Goal: Task Accomplishment & Management: Manage account settings

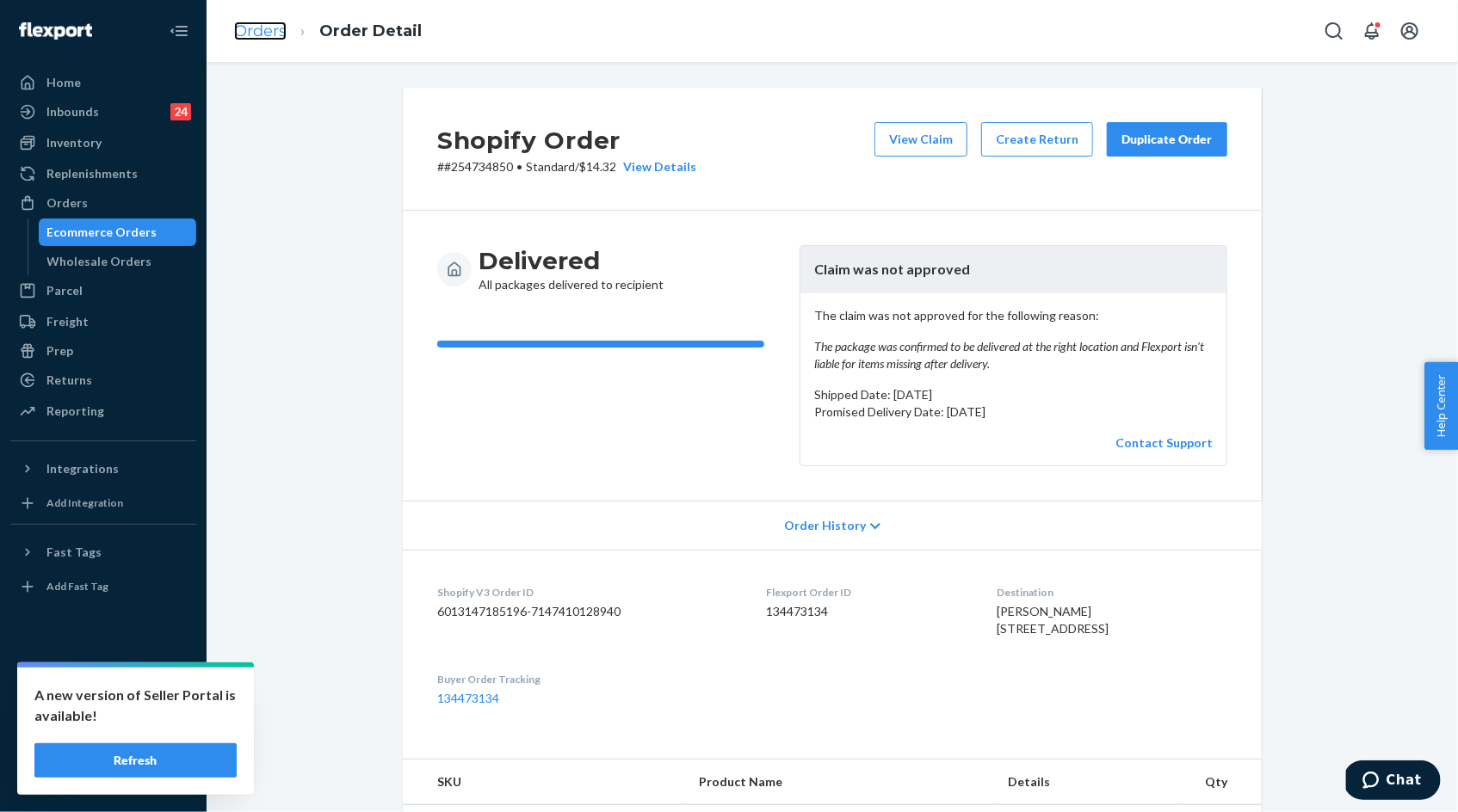
click at [265, 35] on link "Orders" at bounding box center [260, 30] width 52 height 19
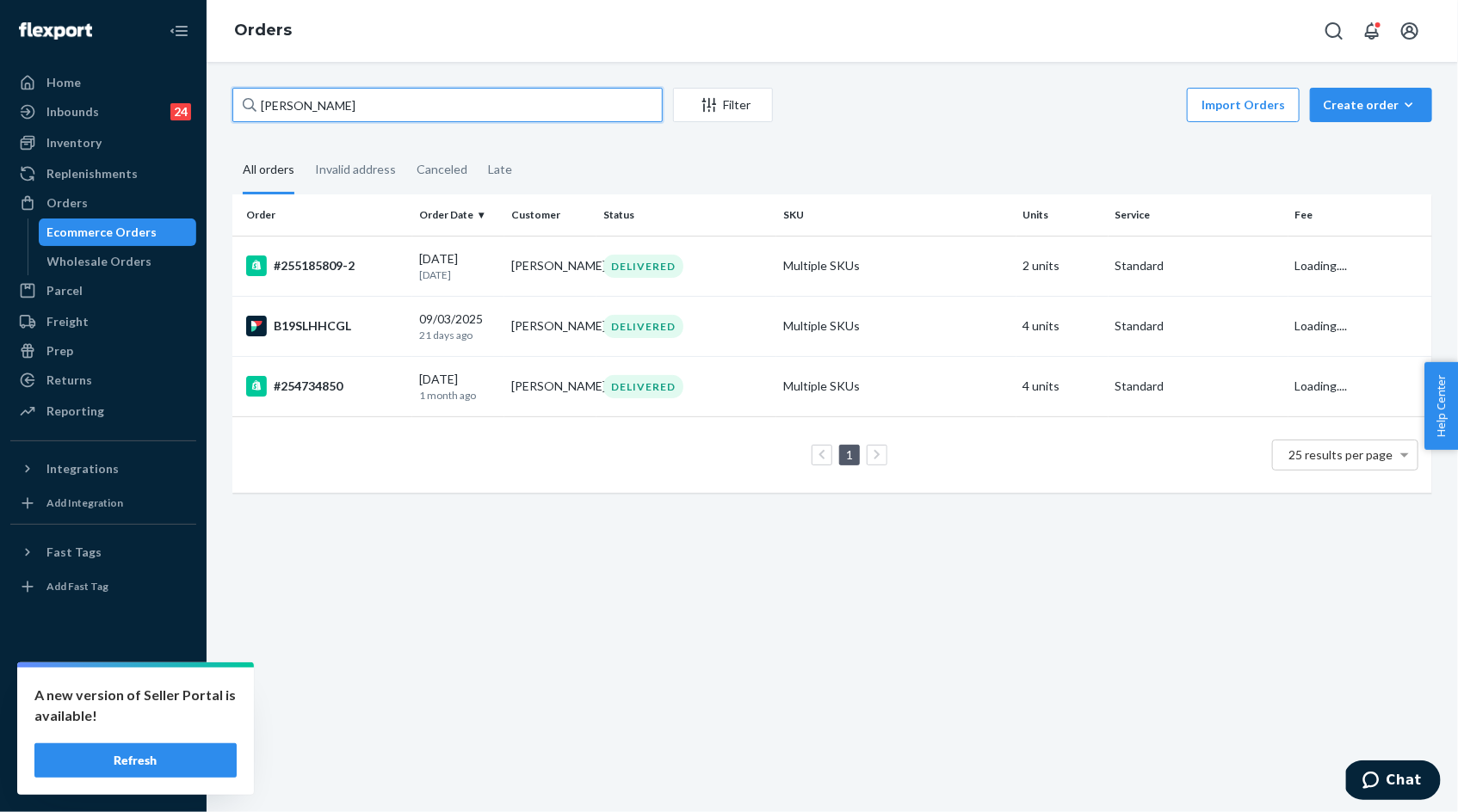
drag, startPoint x: 364, startPoint y: 105, endPoint x: 222, endPoint y: 106, distance: 142.0
click at [222, 105] on div "Nicole Beitdashtoo Filter Import Orders Create order Ecommerce order Removal or…" at bounding box center [832, 299] width 1226 height 422
paste input "255179273"
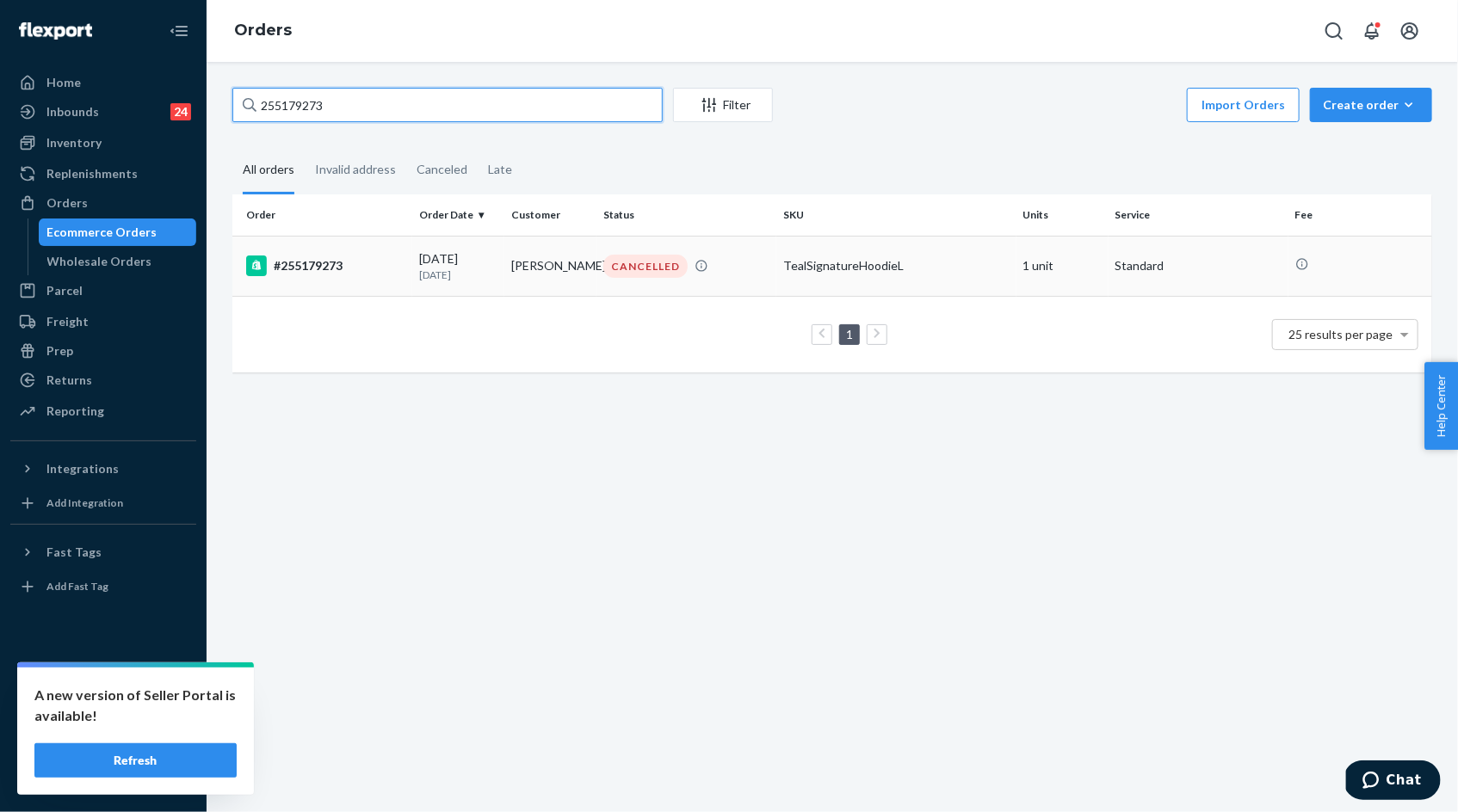
type input "255179273"
click at [460, 269] on p "12 days ago" at bounding box center [458, 275] width 78 height 15
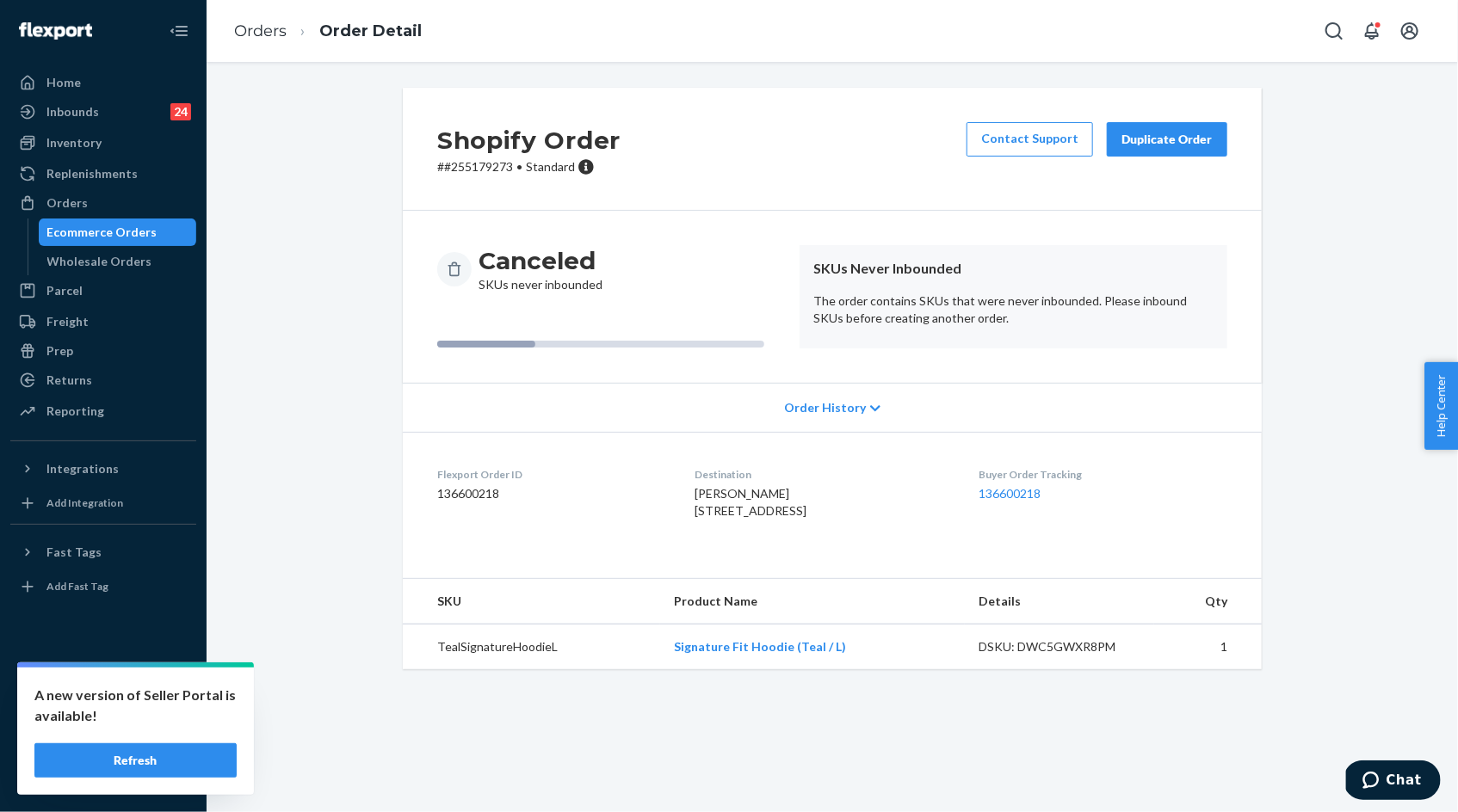
click at [1049, 655] on div "DSKU: DWC5GWXR8PM" at bounding box center [1059, 646] width 161 height 17
copy div "DWC5GWXR8PM"
click at [1072, 655] on div "DSKU: DWC5GWXR8PM" at bounding box center [1059, 646] width 161 height 17
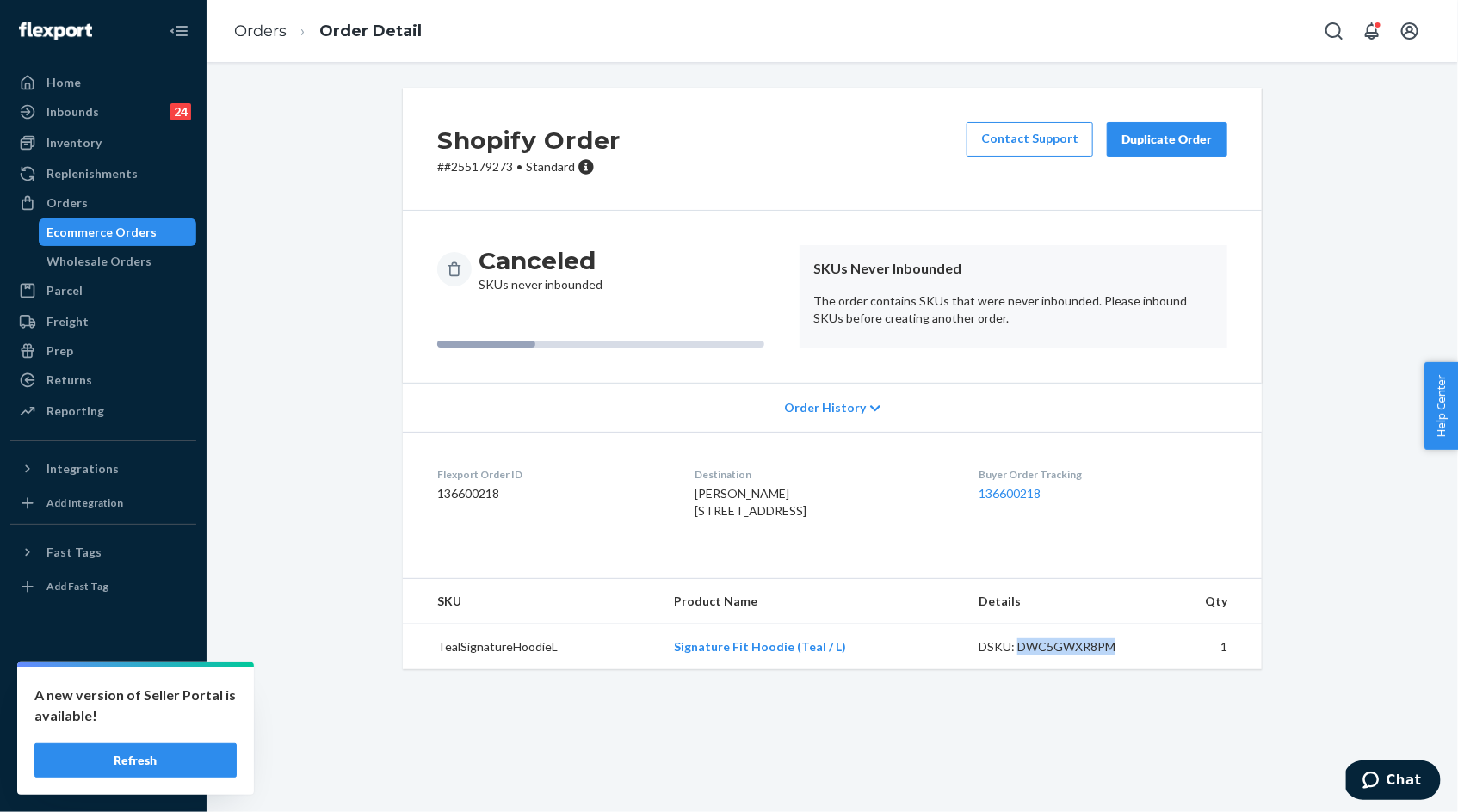
copy div "DWC5GWXR8PM"
click at [261, 34] on link "Orders" at bounding box center [260, 30] width 52 height 19
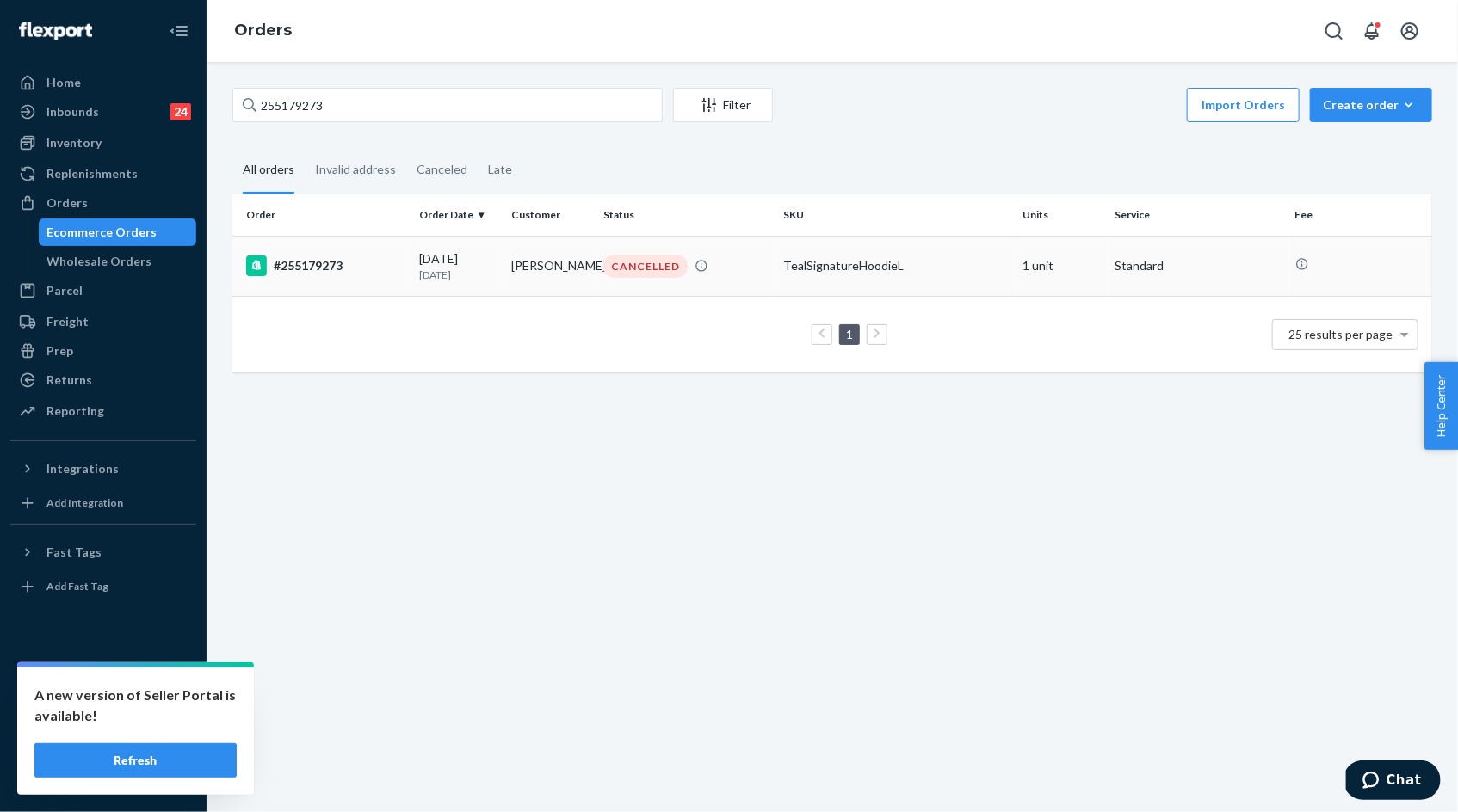
click at [460, 265] on div "09/12/2025 12 days ago" at bounding box center [458, 266] width 78 height 32
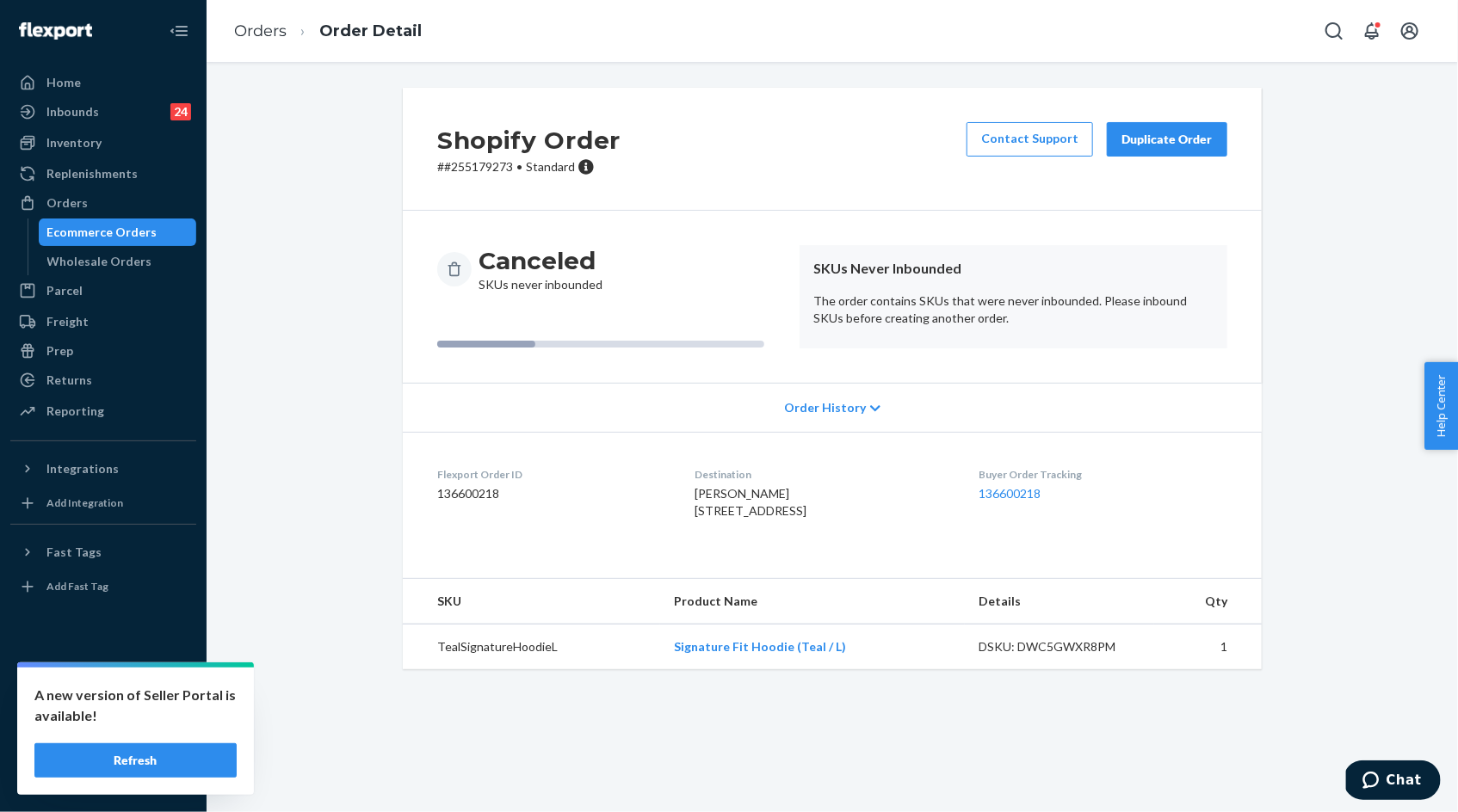
click at [260, 40] on li "Orders" at bounding box center [260, 32] width 52 height 22
click at [255, 31] on link "Orders" at bounding box center [260, 30] width 52 height 19
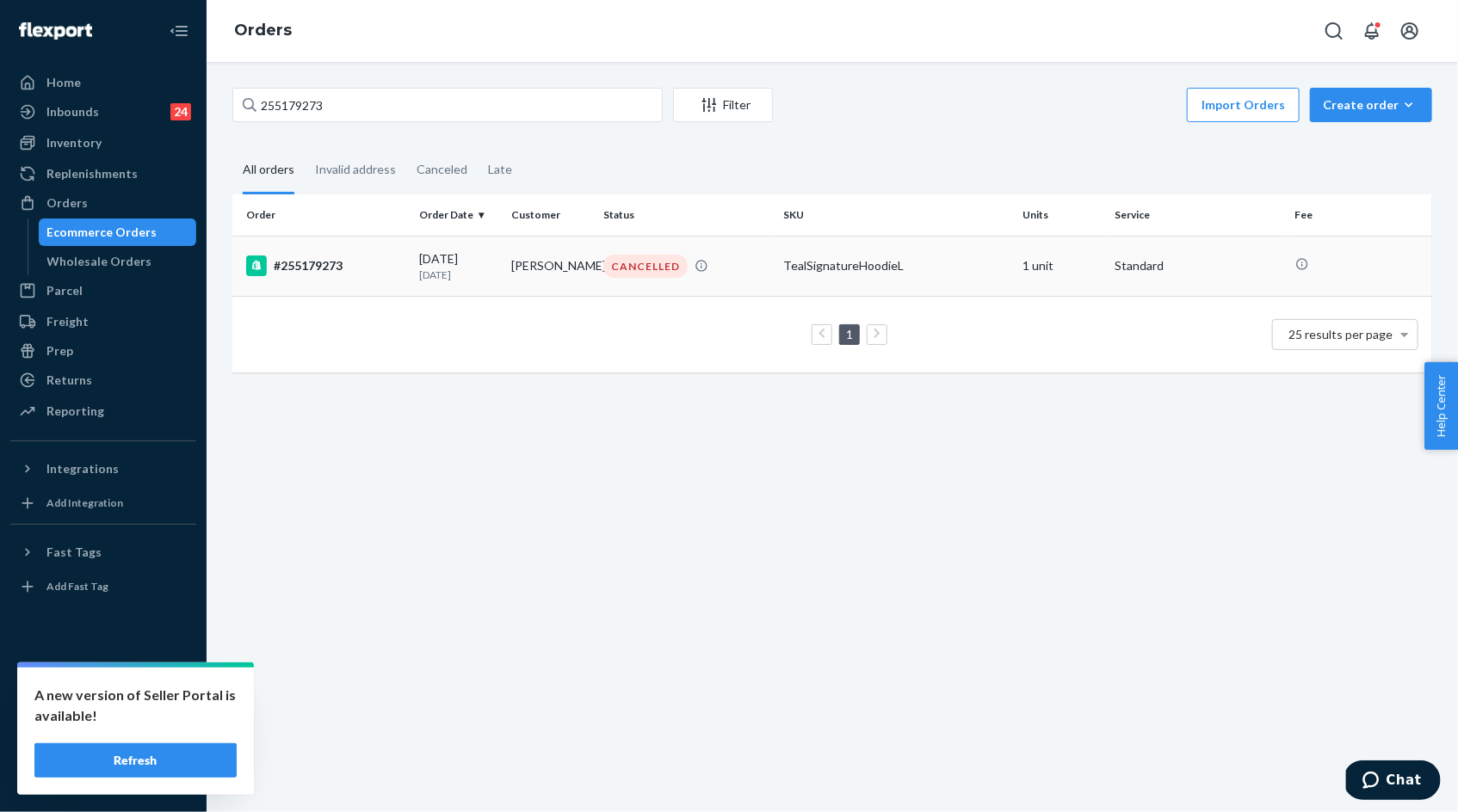
click at [453, 259] on div "09/12/2025 12 days ago" at bounding box center [458, 266] width 78 height 32
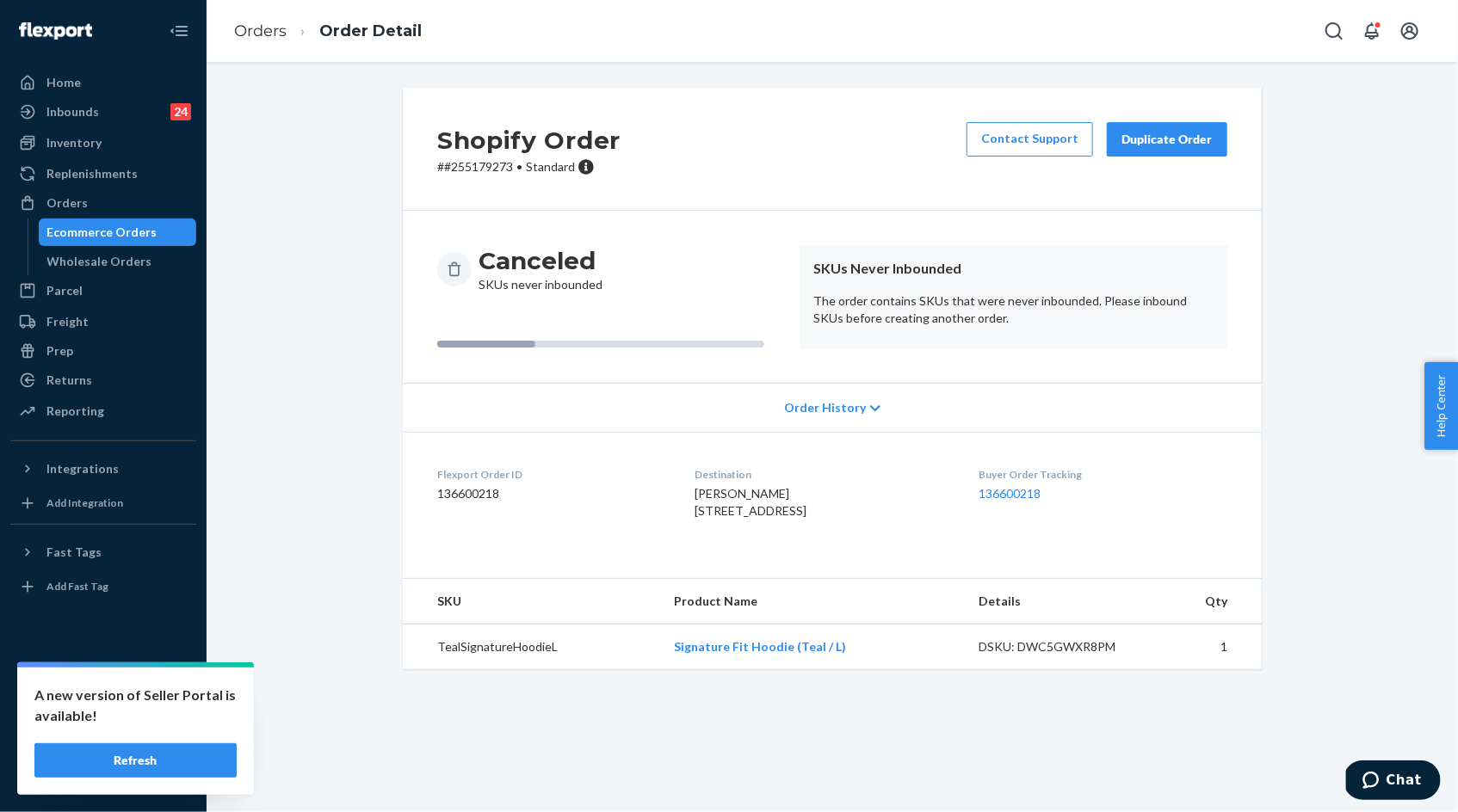
click at [1059, 670] on td "DSKU: DWC5GWXR8PM" at bounding box center [1059, 647] width 189 height 46
click at [1055, 655] on div "DSKU: DWC5GWXR8PM" at bounding box center [1059, 646] width 161 height 17
copy div "DWC5GWXR8PM"
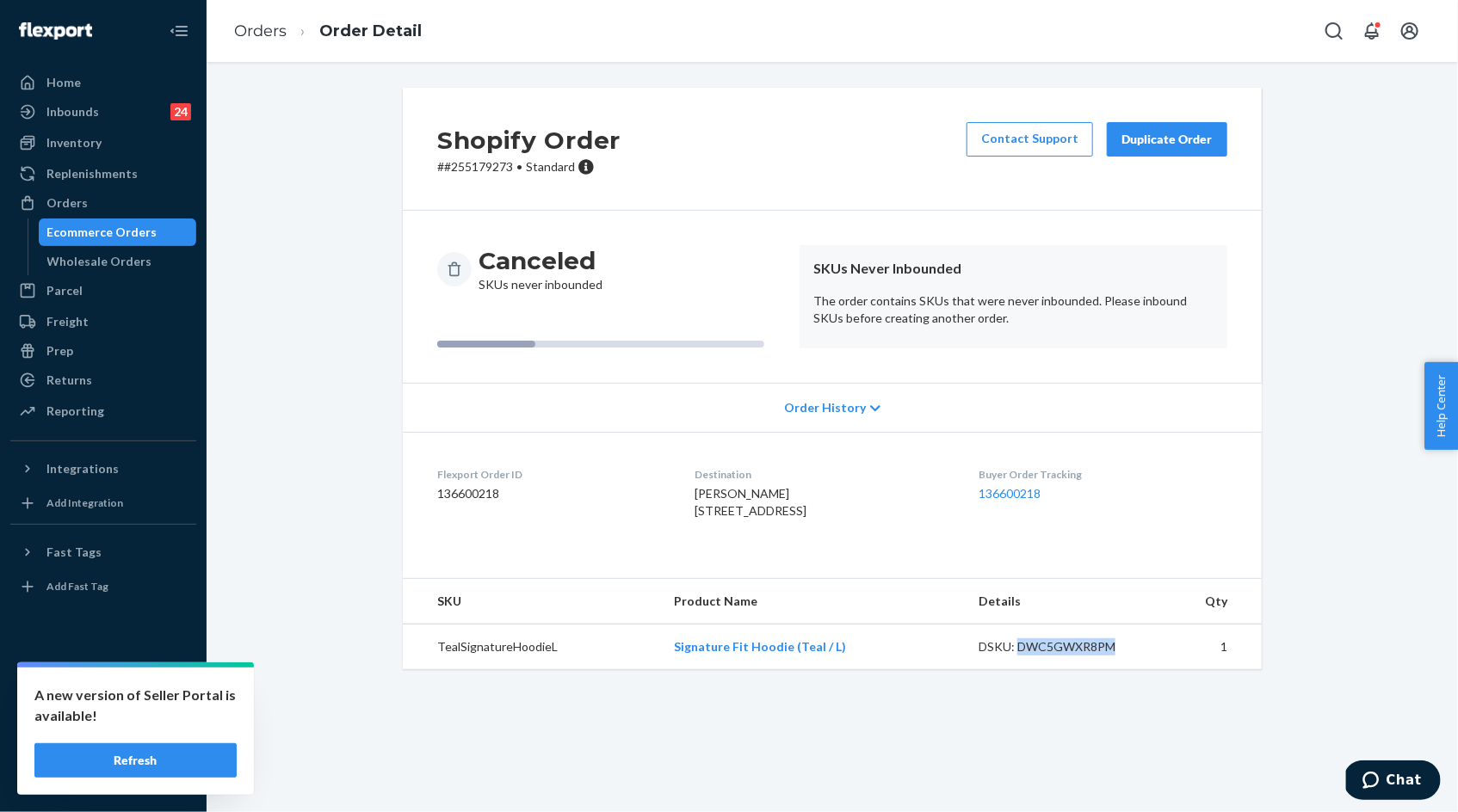
click at [1171, 135] on div "Duplicate Order" at bounding box center [1166, 139] width 91 height 17
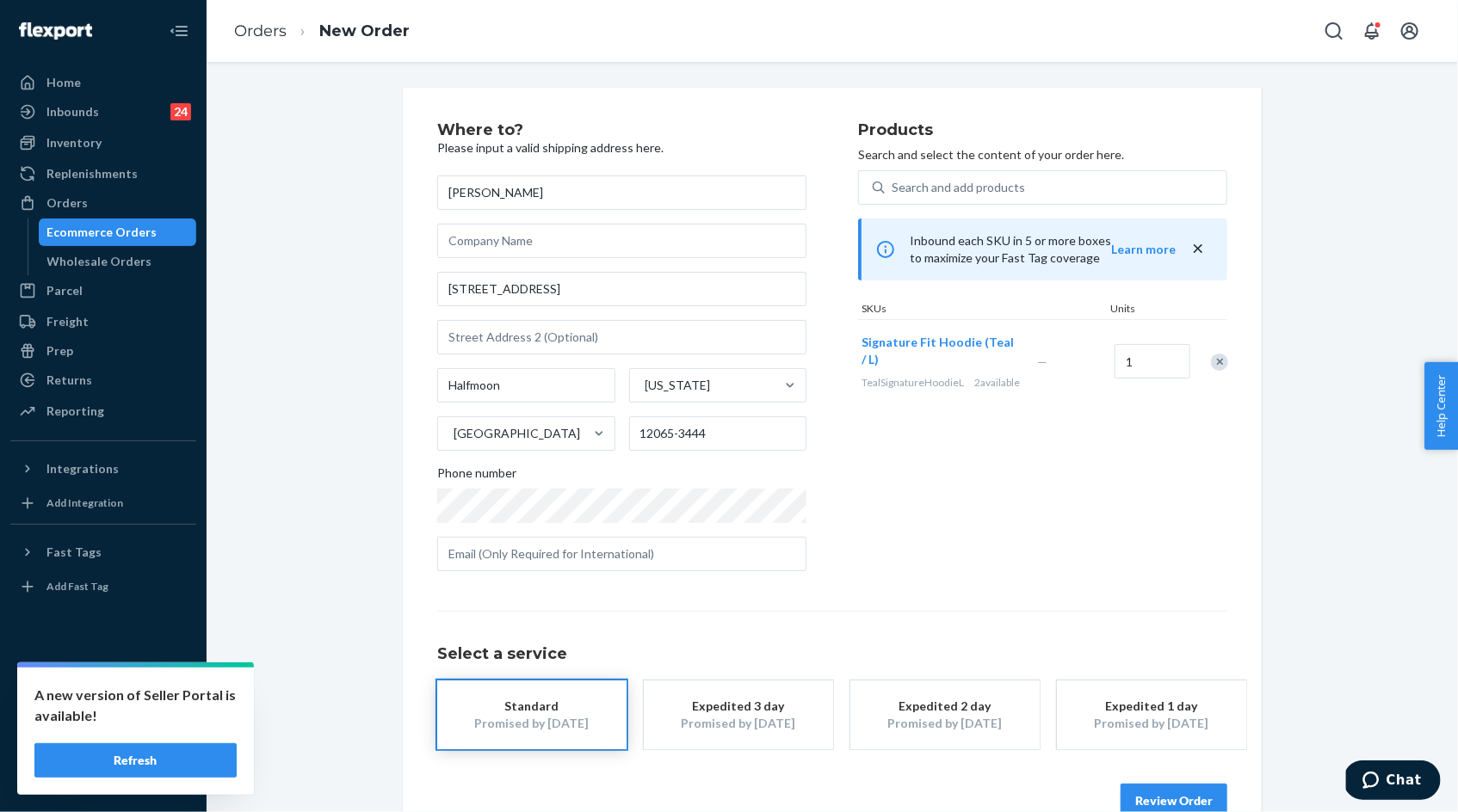
click at [1213, 368] on div "Remove Item" at bounding box center [1220, 362] width 17 height 17
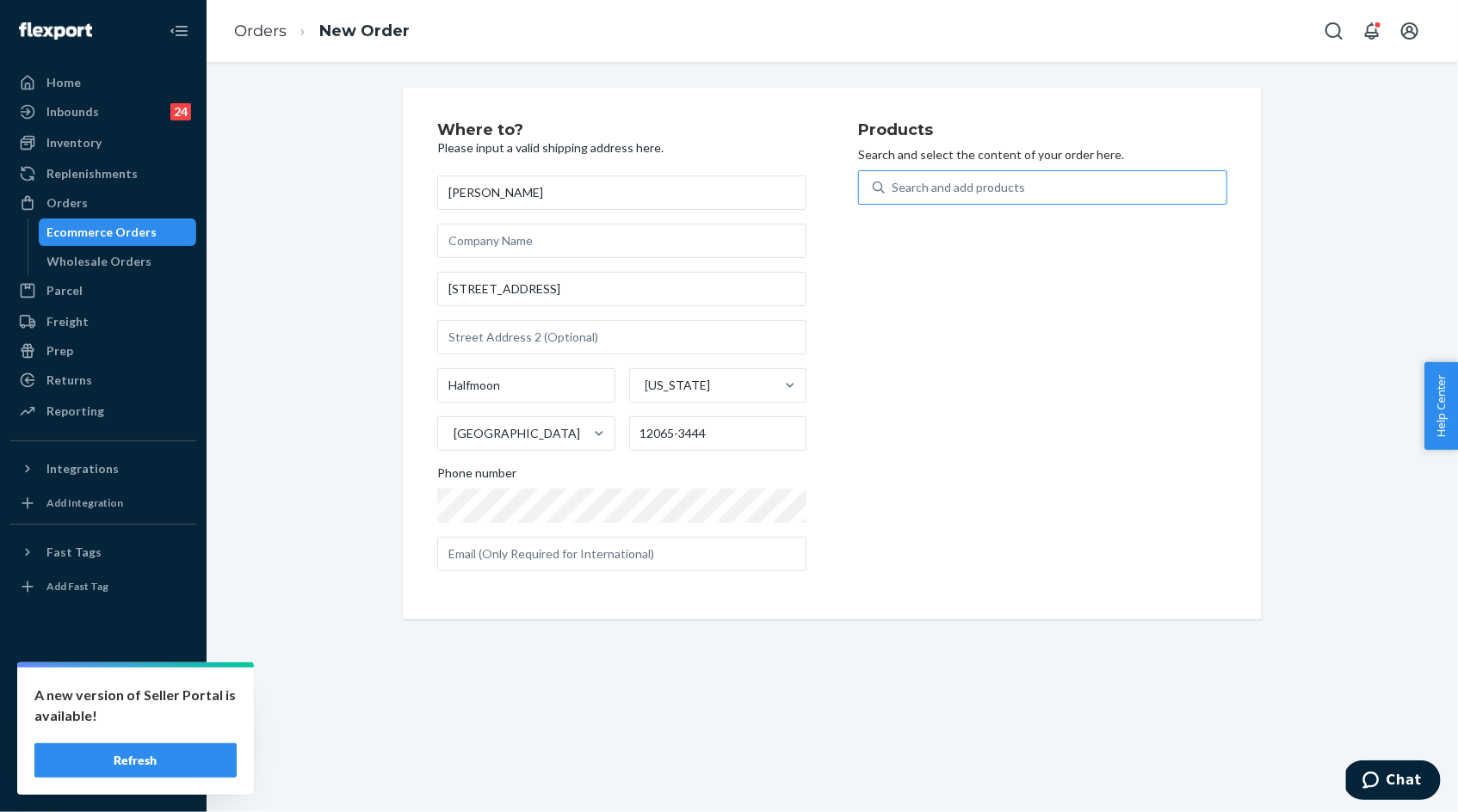
click at [1039, 189] on div "Search and add products" at bounding box center [1055, 188] width 342 height 31
click at [893, 189] on input "Search and add products" at bounding box center [892, 187] width 2 height 17
paste input "TealSignatureHoodieL"
type input "TealSignatureHoodieL"
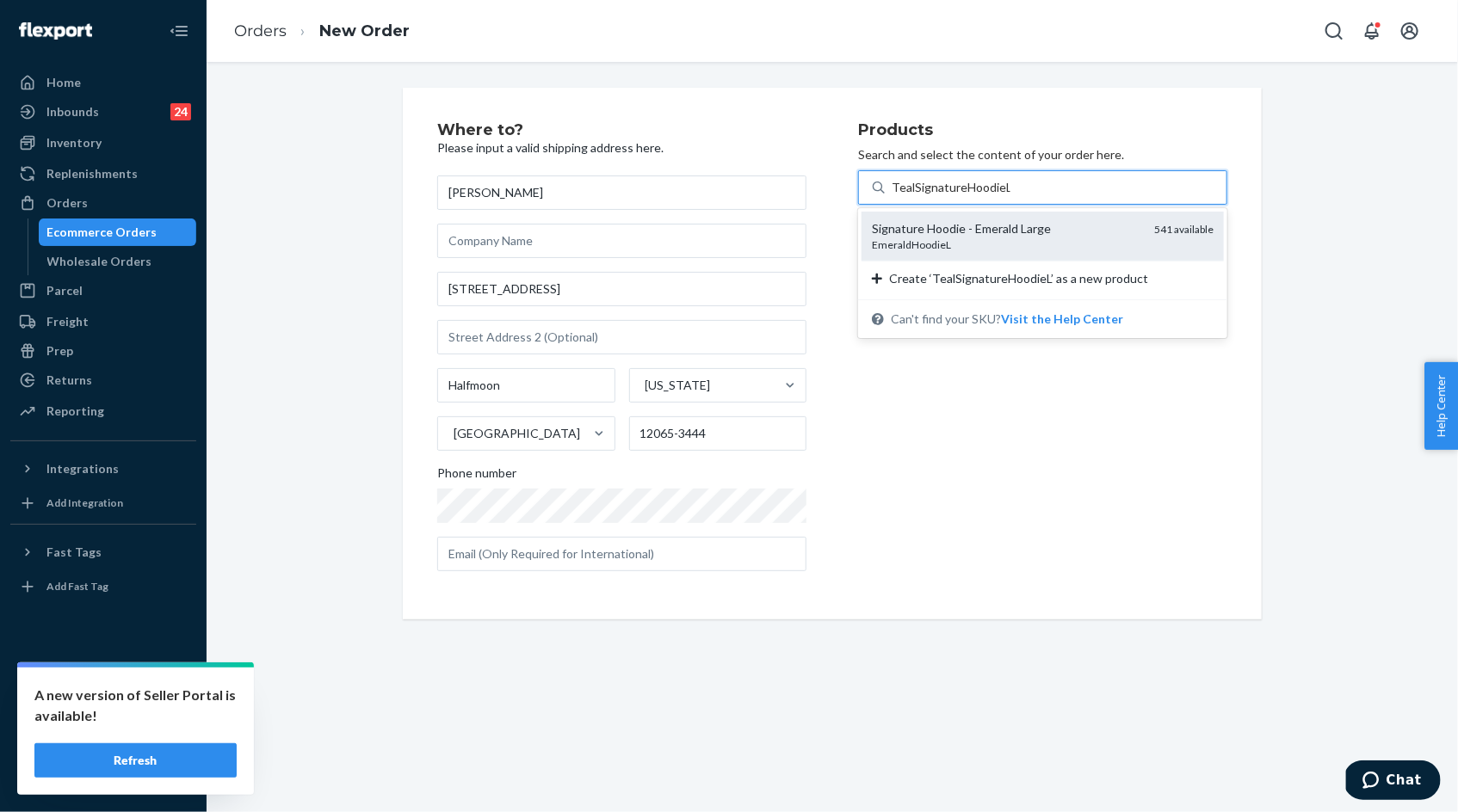
click at [1060, 239] on div "EmeraldHoodieL" at bounding box center [1006, 245] width 269 height 15
click at [1011, 196] on input "TealSignatureHoodieL" at bounding box center [951, 187] width 119 height 17
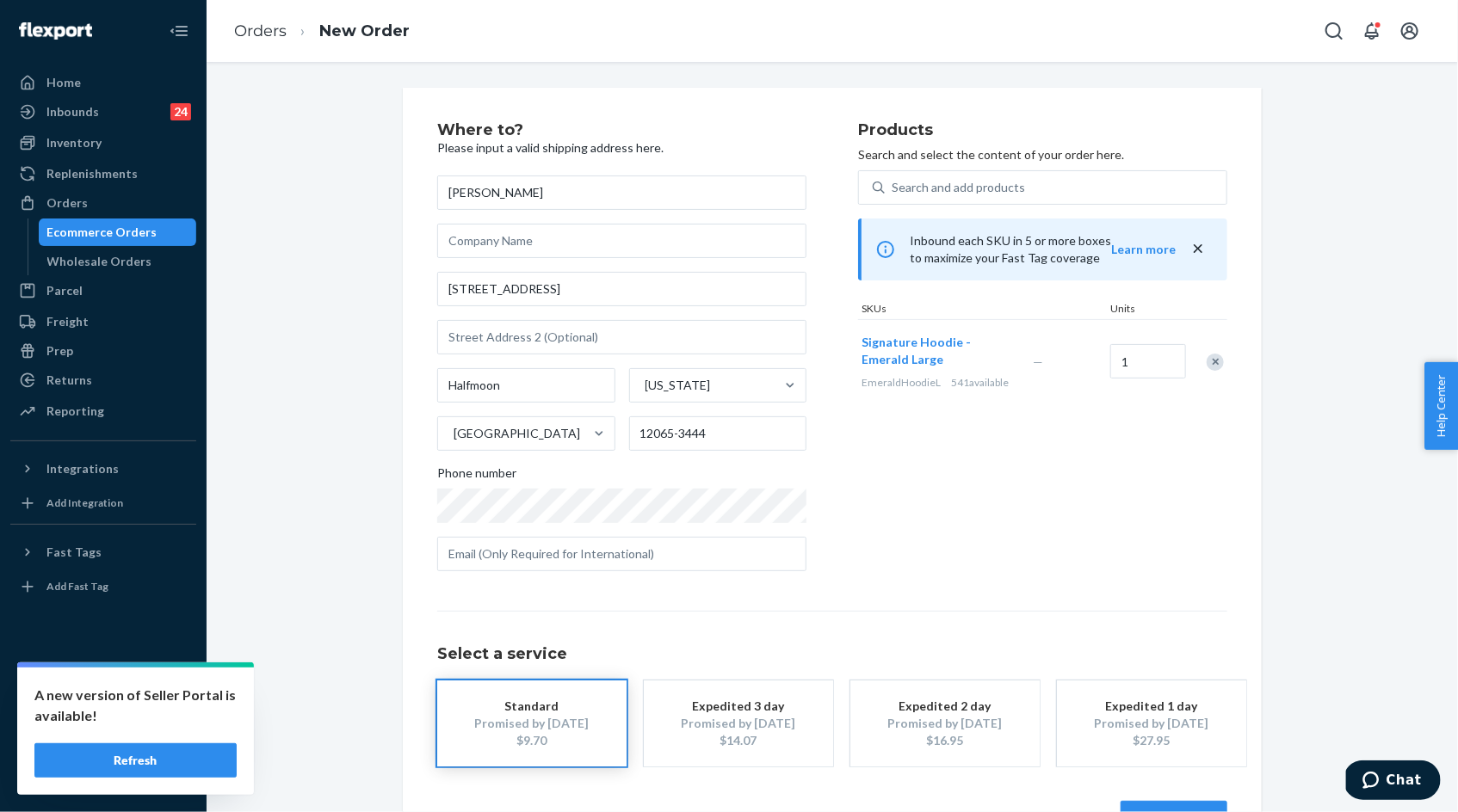
drag, startPoint x: 900, startPoint y: 364, endPoint x: 856, endPoint y: 340, distance: 50.1
click at [856, 340] on div "Where to? Please input a valid shipping address here. Tina Dukette 430 Route 14…" at bounding box center [833, 353] width 790 height 463
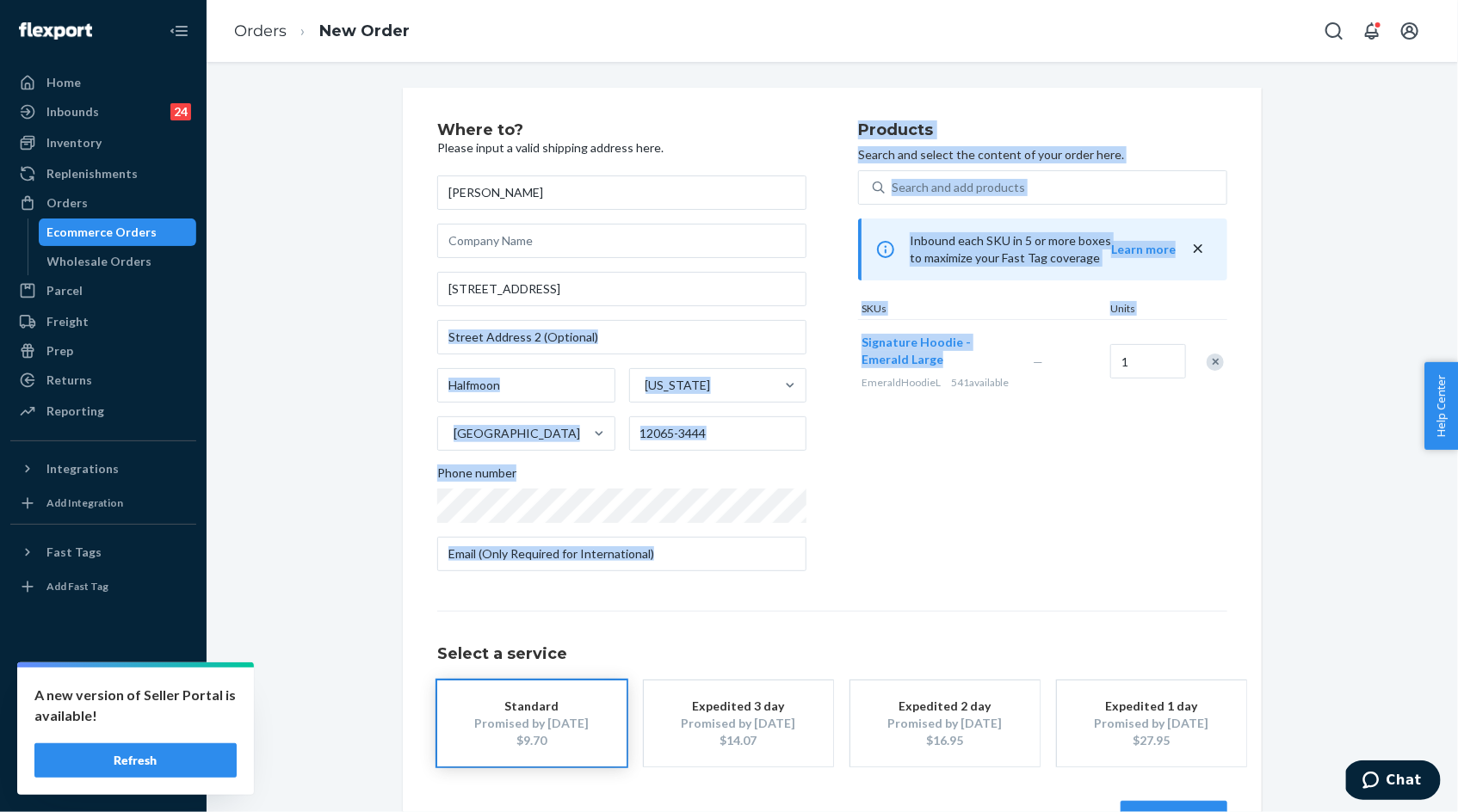
drag, startPoint x: 856, startPoint y: 336, endPoint x: 904, endPoint y: 357, distance: 52.4
click at [904, 359] on div "Where to? Please input a valid shipping address here. Tina Dukette 430 Route 14…" at bounding box center [833, 353] width 790 height 463
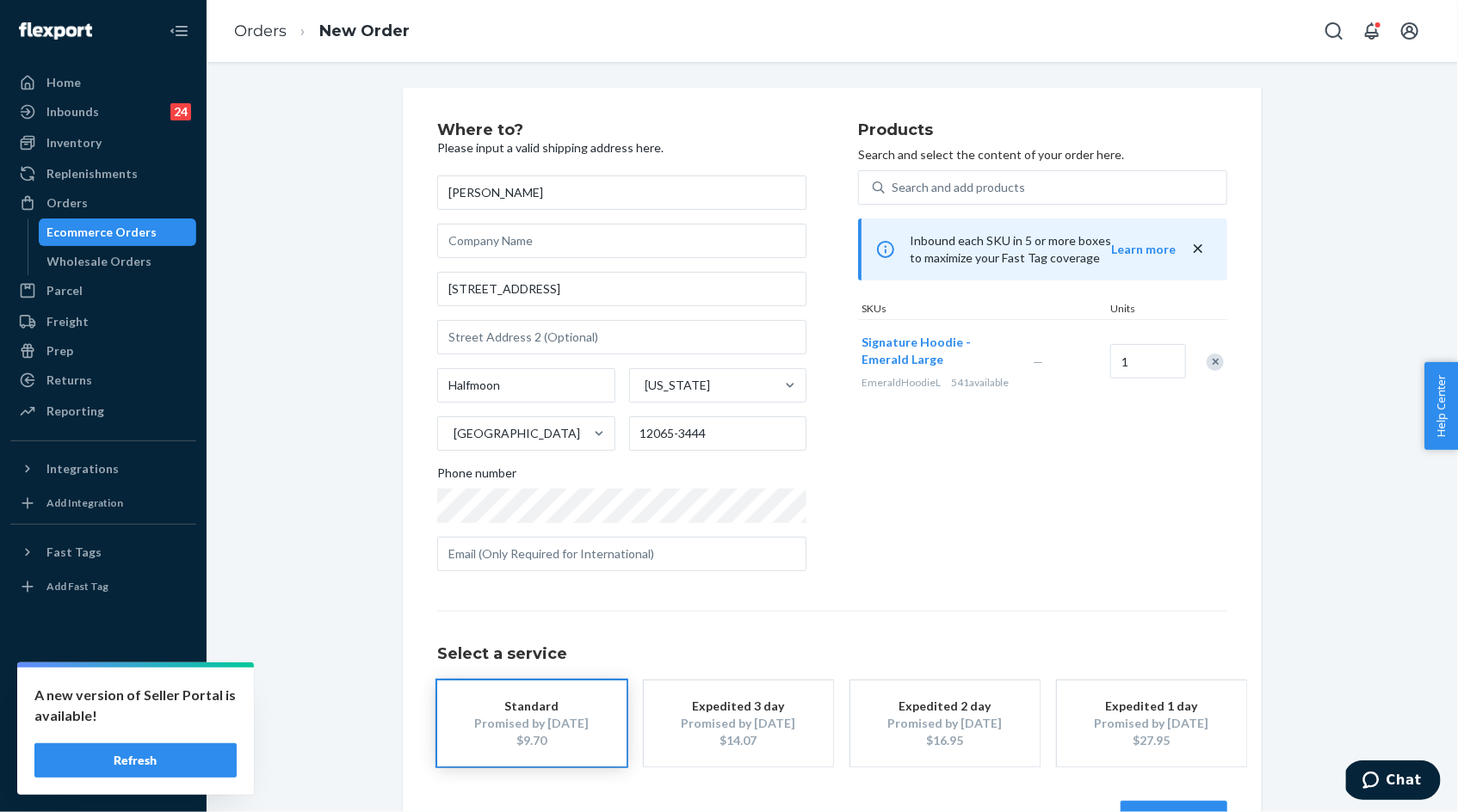
click at [882, 477] on div "Products Search and select the content of your order here. Search and add produ…" at bounding box center [1043, 353] width 370 height 463
drag, startPoint x: 905, startPoint y: 359, endPoint x: 867, endPoint y: 533, distance: 178.1
click at [863, 498] on div "Products Search and select the content of your order here. Search and add produ…" at bounding box center [1043, 353] width 370 height 463
click at [942, 572] on div "Products Search and select the content of your order here. Search and add produ…" at bounding box center [1043, 353] width 370 height 463
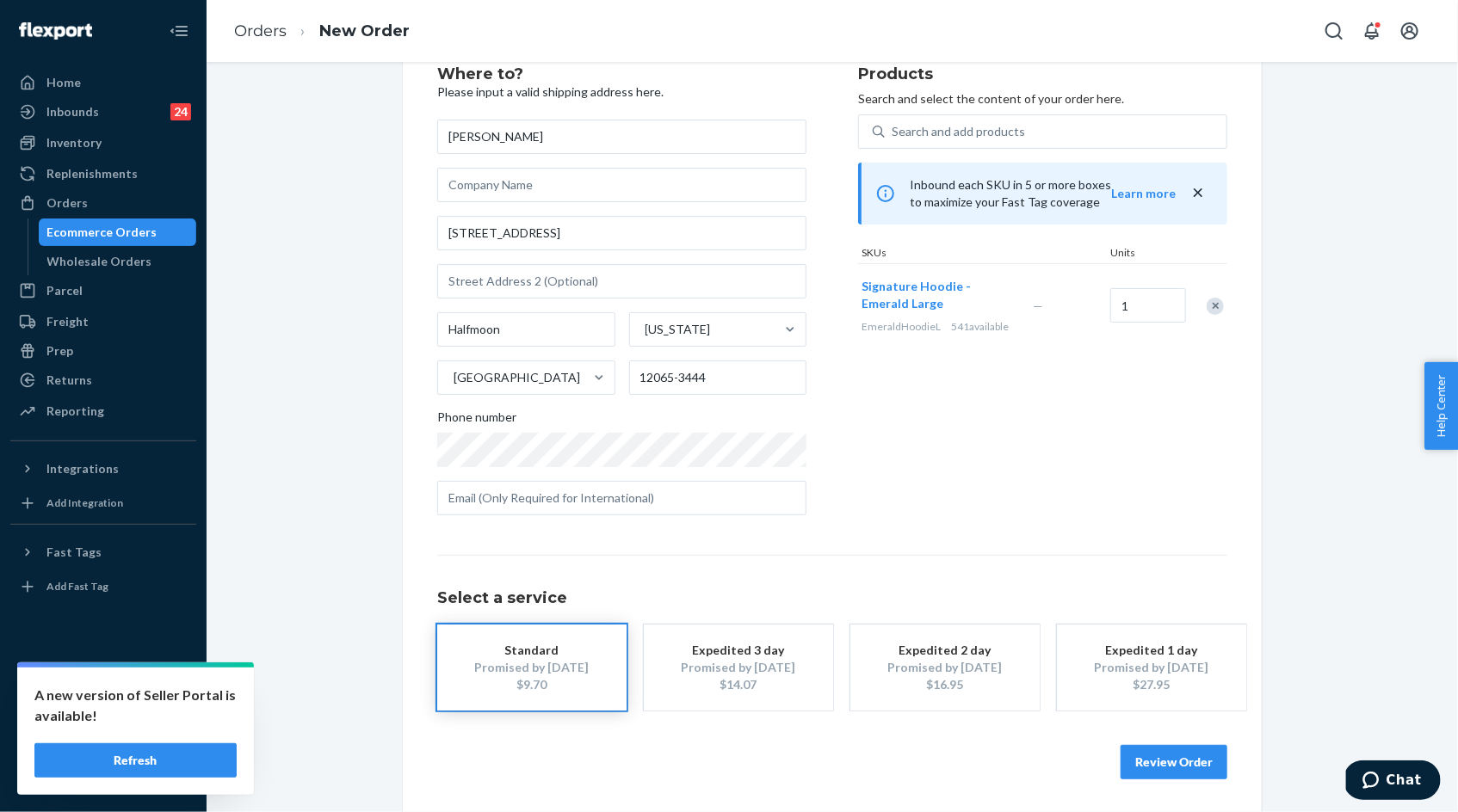
click at [1143, 768] on button "Review Order" at bounding box center [1174, 763] width 106 height 35
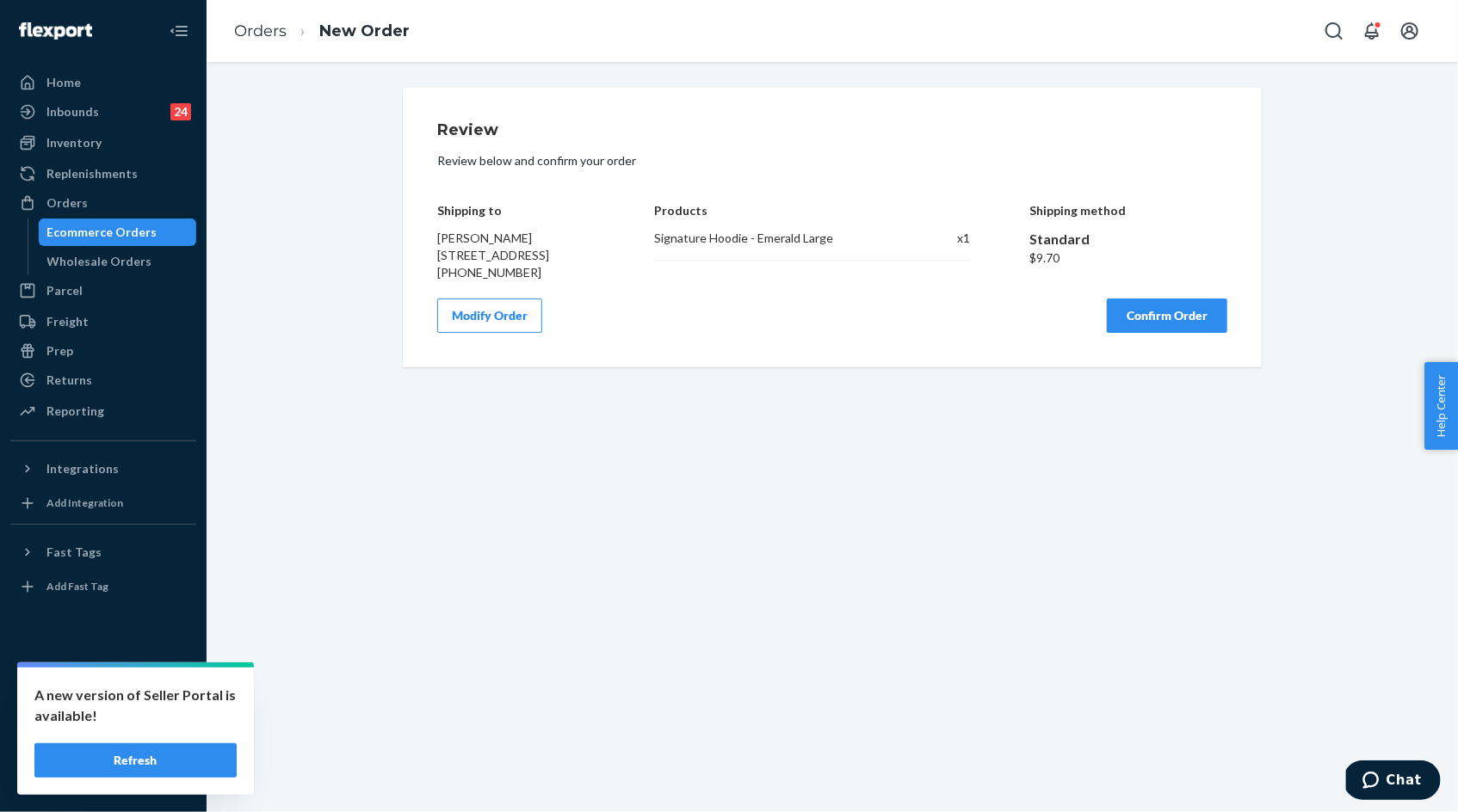
scroll to position [0, 0]
click at [759, 240] on div "Signature Hoodie - Emerald Large" at bounding box center [778, 238] width 249 height 17
copy div "Signature Hoodie - Emerald Large"
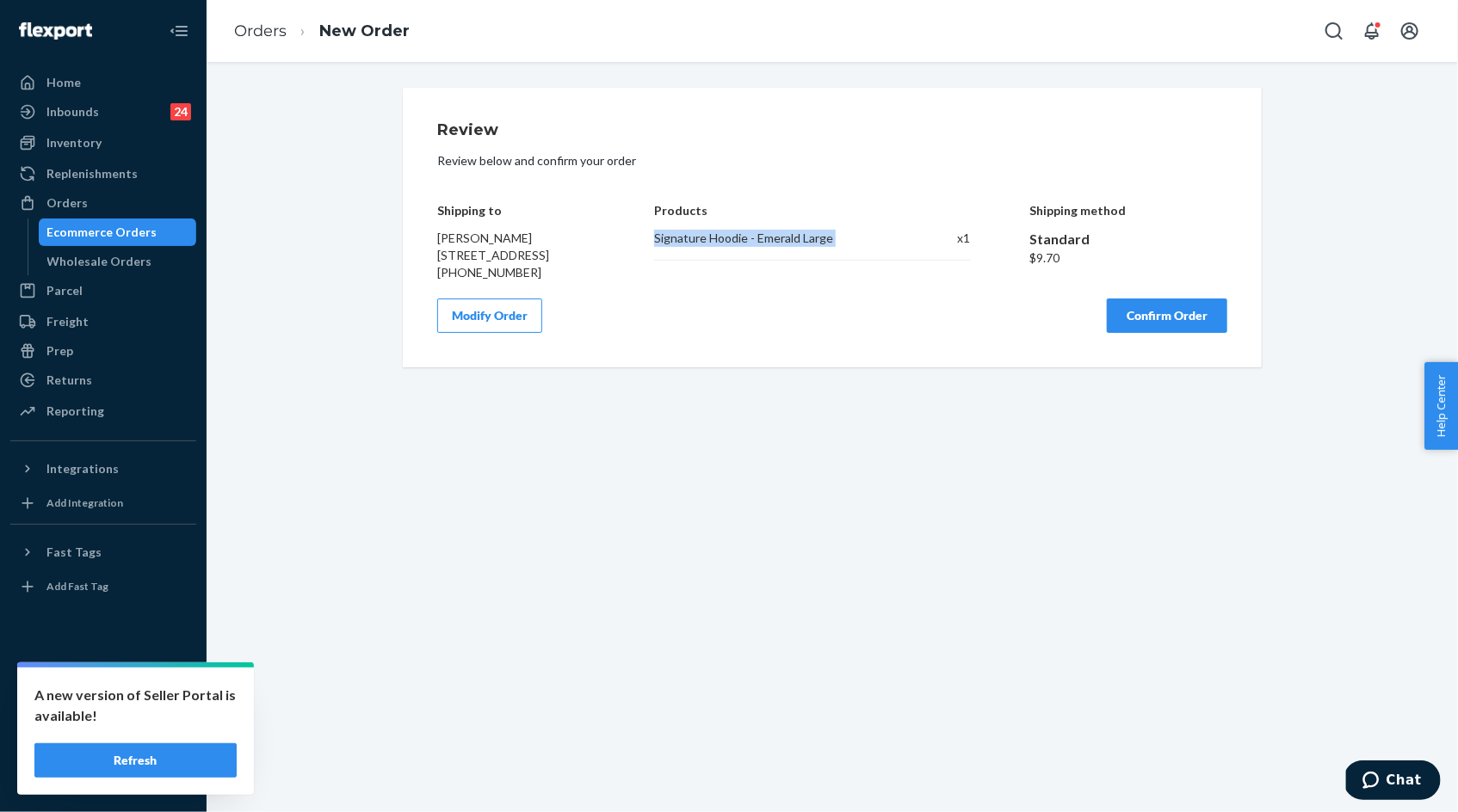
drag, startPoint x: 436, startPoint y: 212, endPoint x: 577, endPoint y: 274, distance: 154.0
click at [577, 275] on div "Review Review below and confirm your order Shipping to Tina Dukette 430 Route 1…" at bounding box center [832, 227] width 859 height 280
click at [583, 275] on div "Tina Dukette 430 Route 146 Lot 144 Halfmoon, NY 12065-3444 +1 (518) 859-2568" at bounding box center [516, 256] width 159 height 51
copy div "Shipping to Tina Dukette 430 Route 146 Lot 144 Halfmoon, NY 12065-3444"
click at [659, 236] on div "Signature Hoodie - Emerald Large" at bounding box center [778, 238] width 249 height 17
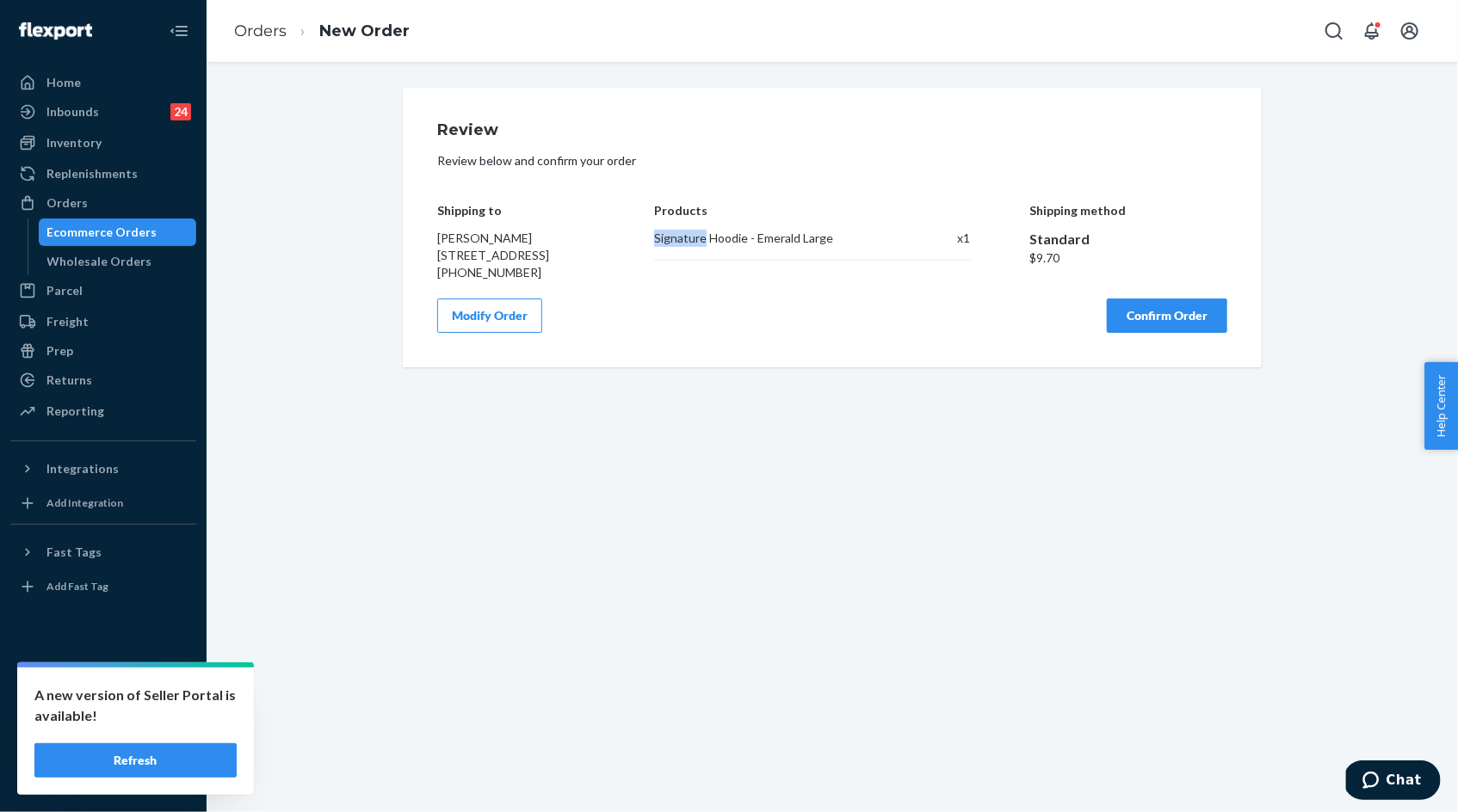
click at [659, 236] on div "Signature Hoodie - Emerald Large" at bounding box center [778, 238] width 249 height 17
copy div "Signature Hoodie - Emerald Large"
click at [1154, 332] on button "Confirm Order" at bounding box center [1166, 316] width 120 height 35
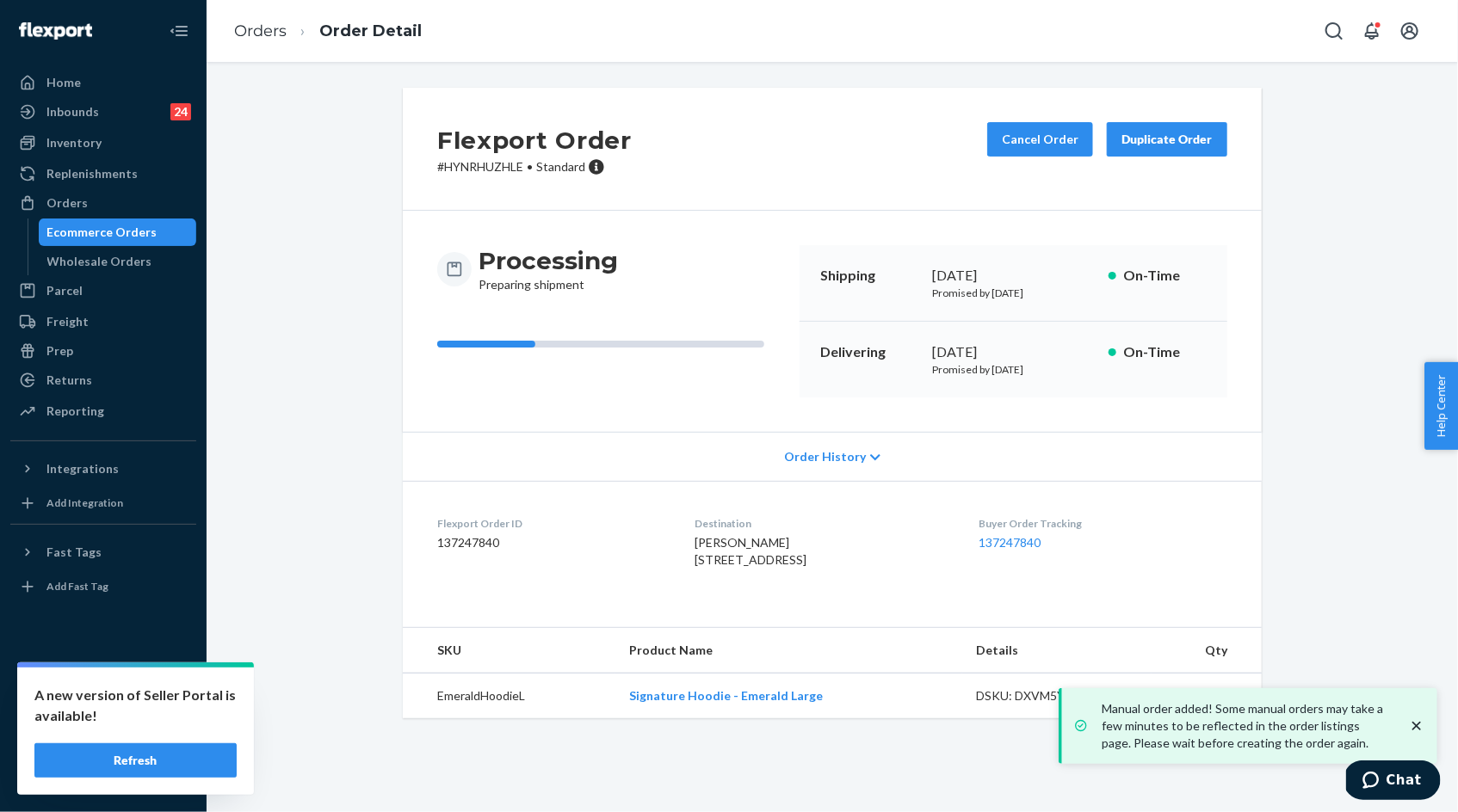
click at [491, 161] on p "# HYNRHUZHLE • Standard" at bounding box center [535, 167] width 194 height 17
copy p "HYNRHUZHLE"
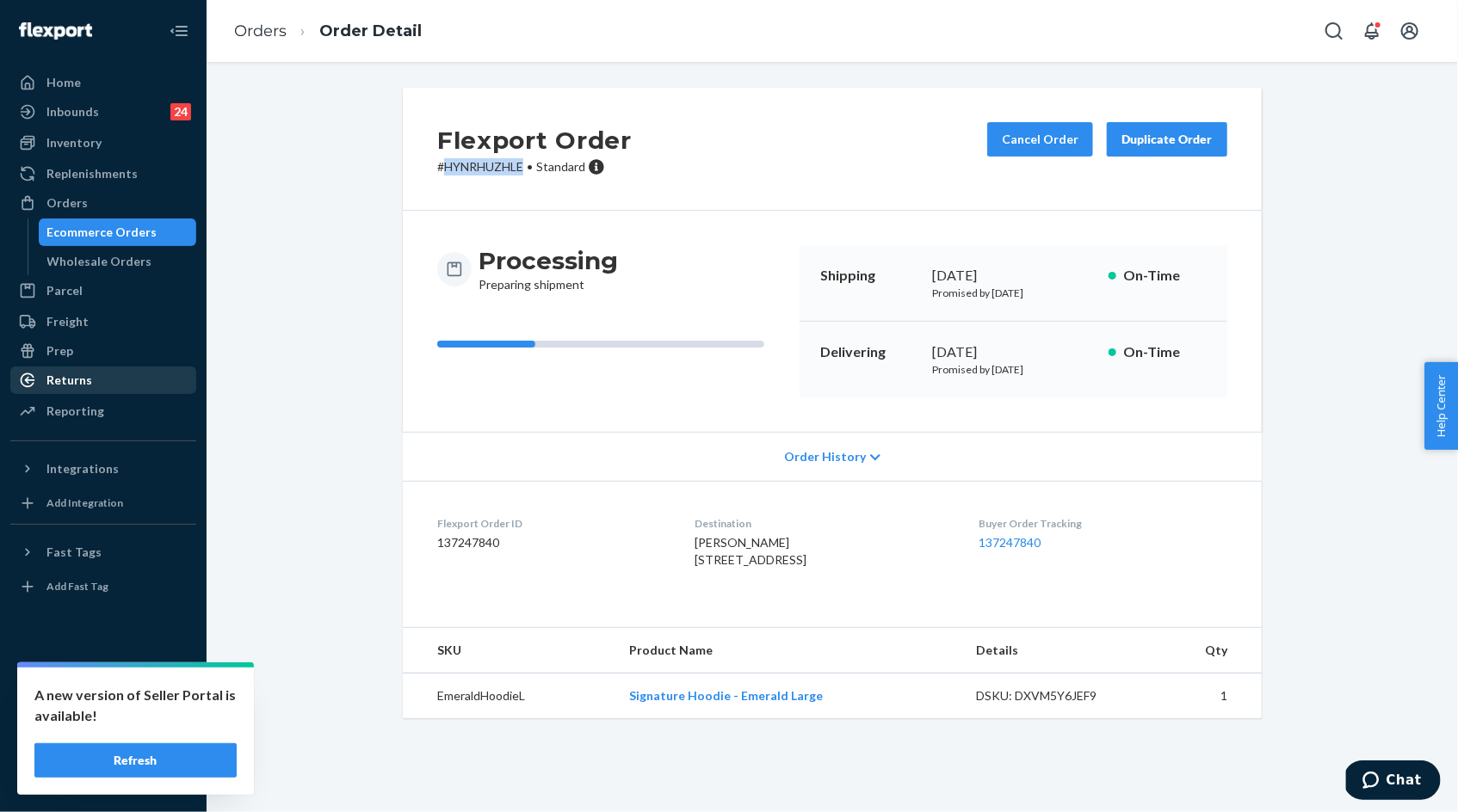
click at [94, 381] on div "Returns" at bounding box center [103, 380] width 182 height 24
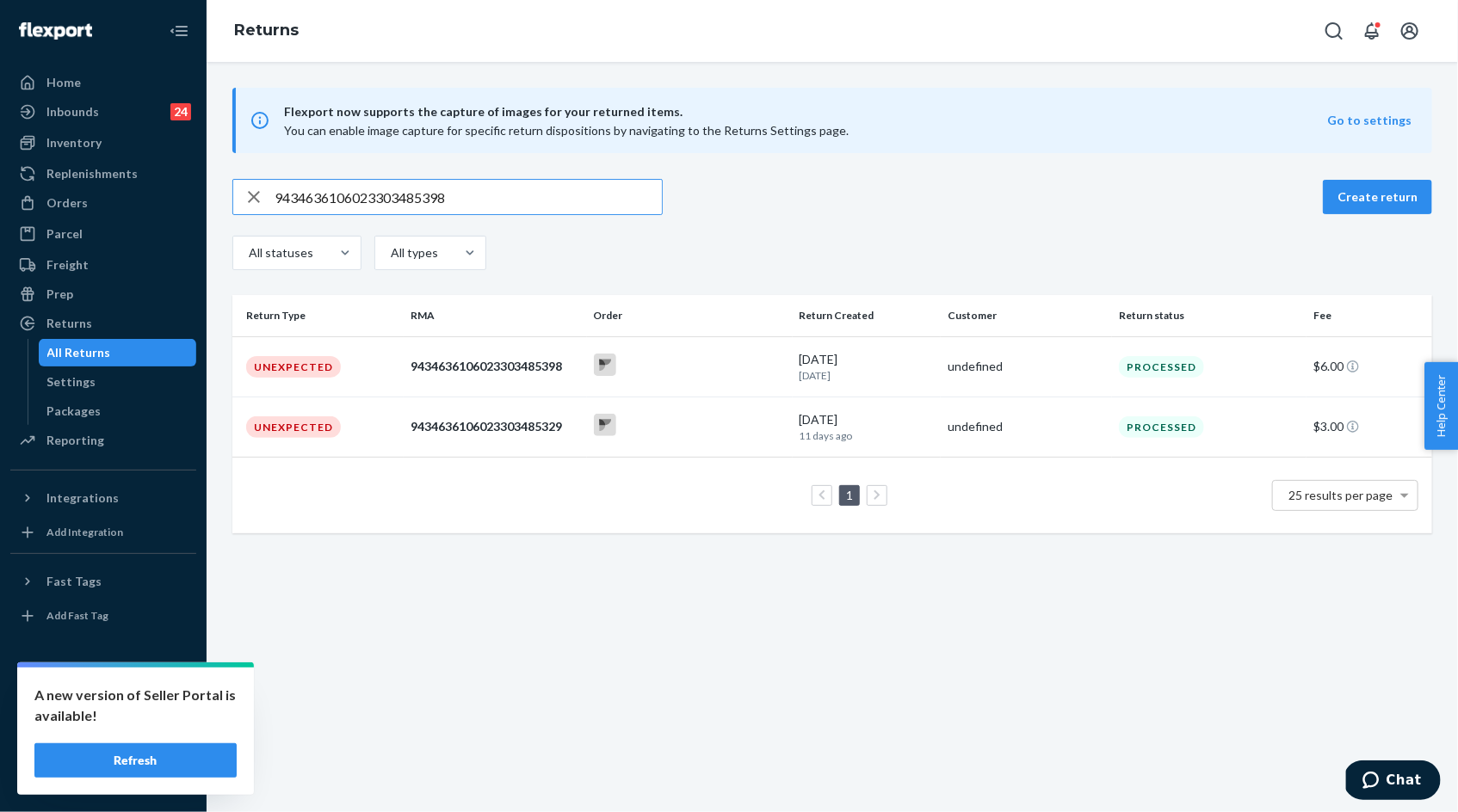
click at [333, 192] on input "9434636106023303485398" at bounding box center [468, 197] width 387 height 35
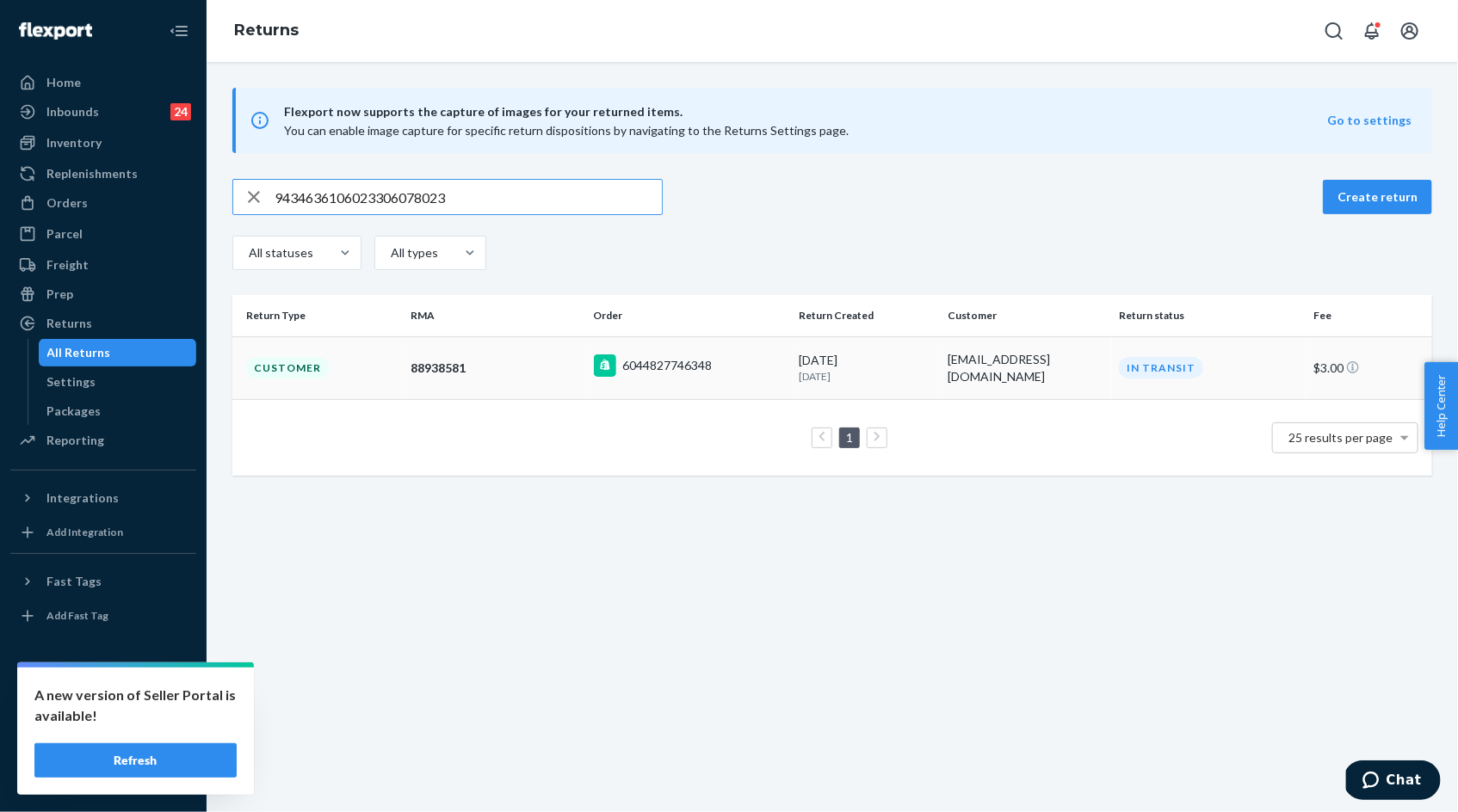
type input "9434636106023306078023"
click at [447, 366] on div "88938581" at bounding box center [495, 368] width 169 height 17
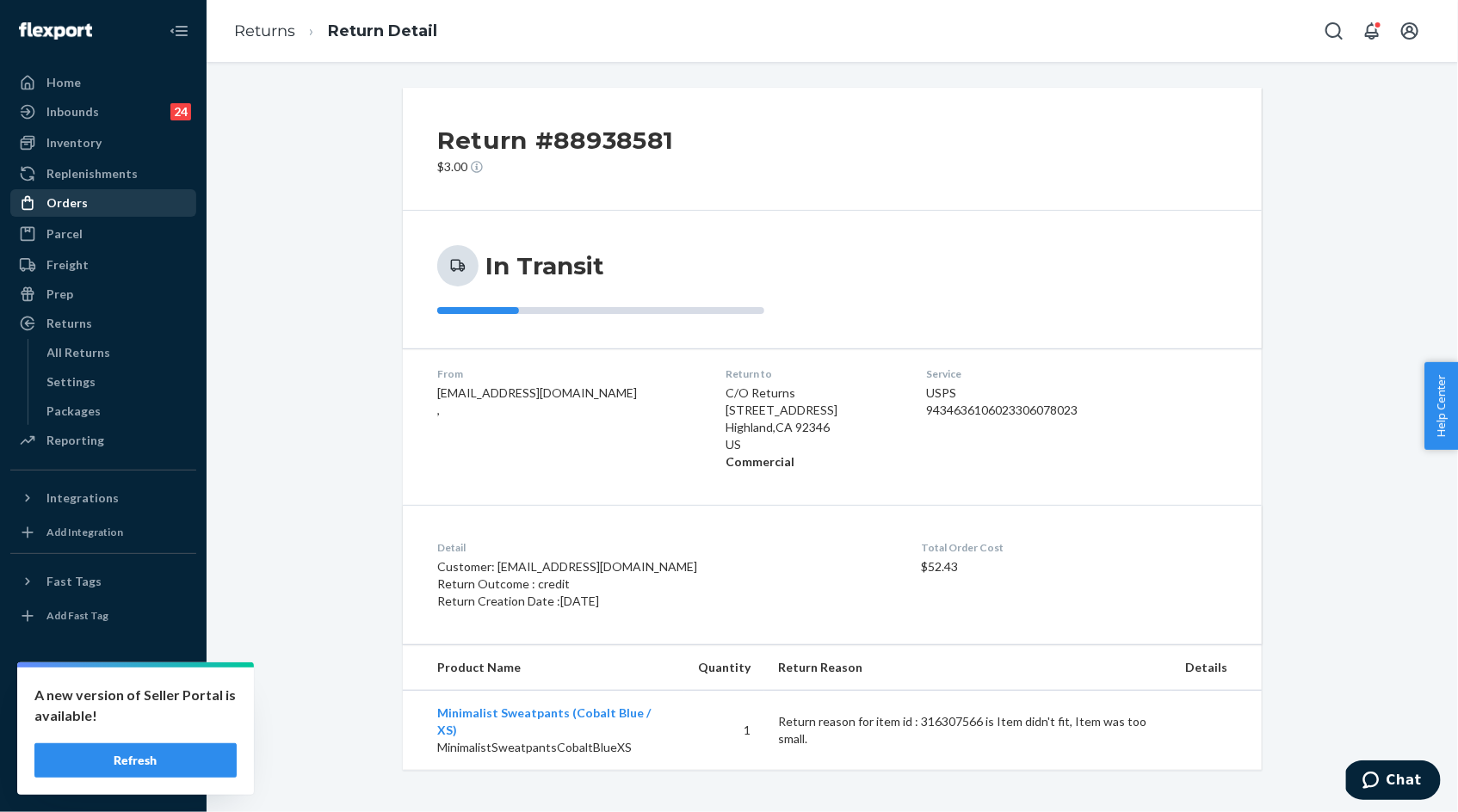
click at [96, 206] on div "Orders" at bounding box center [103, 203] width 182 height 24
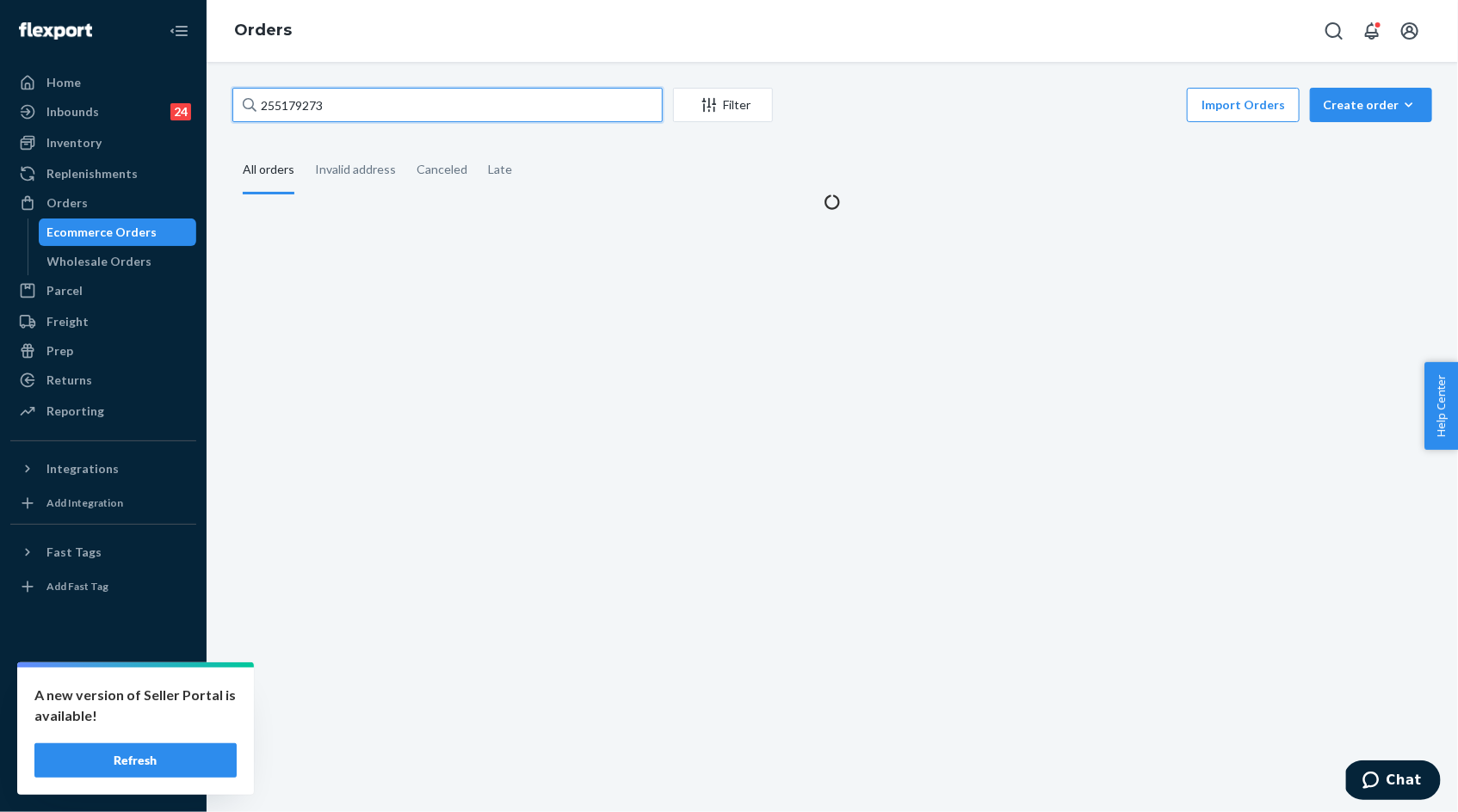
click at [318, 111] on input "255179273" at bounding box center [447, 105] width 430 height 35
paste input "03624"
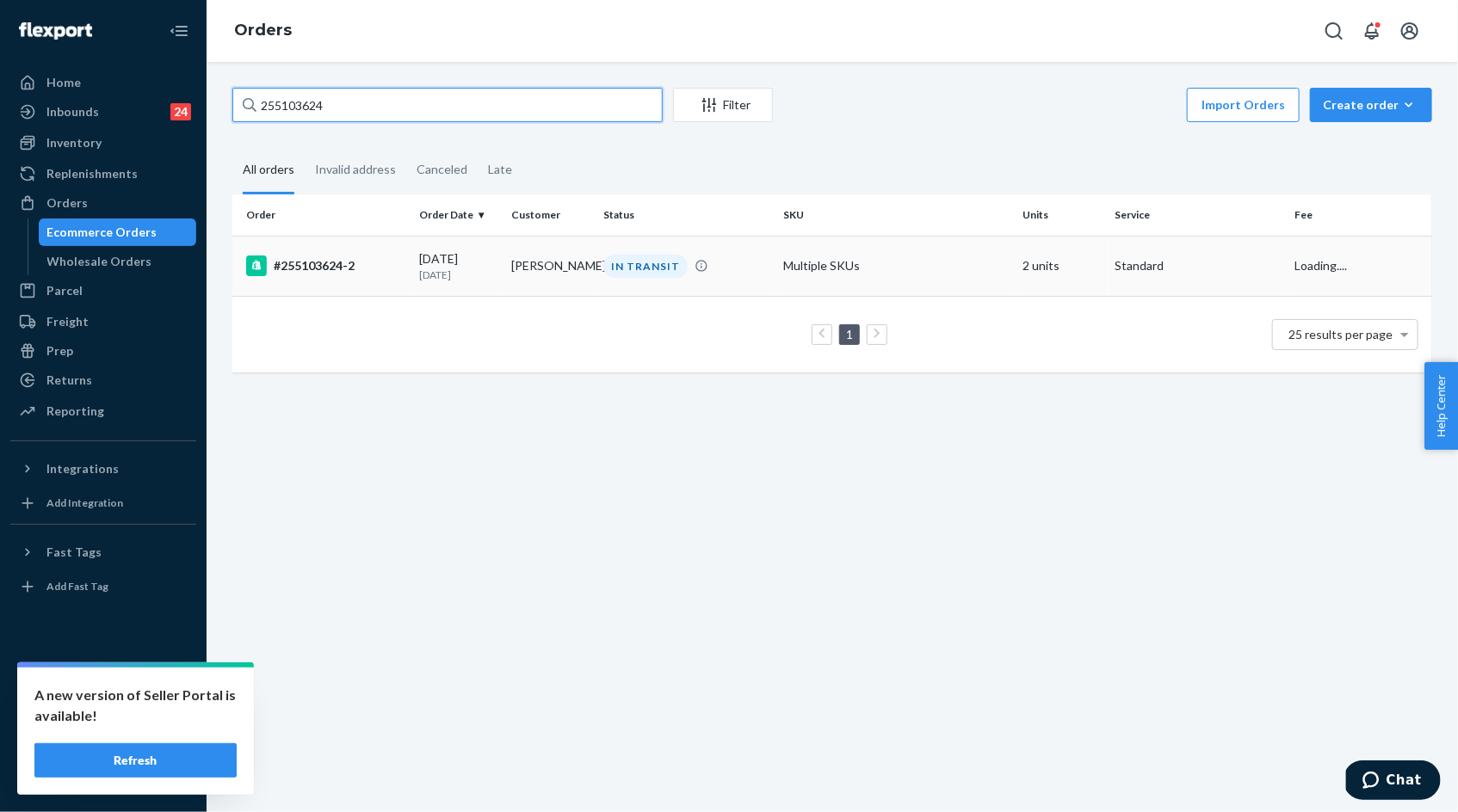
type input "255103624"
click at [478, 272] on p "[DATE]" at bounding box center [458, 275] width 78 height 15
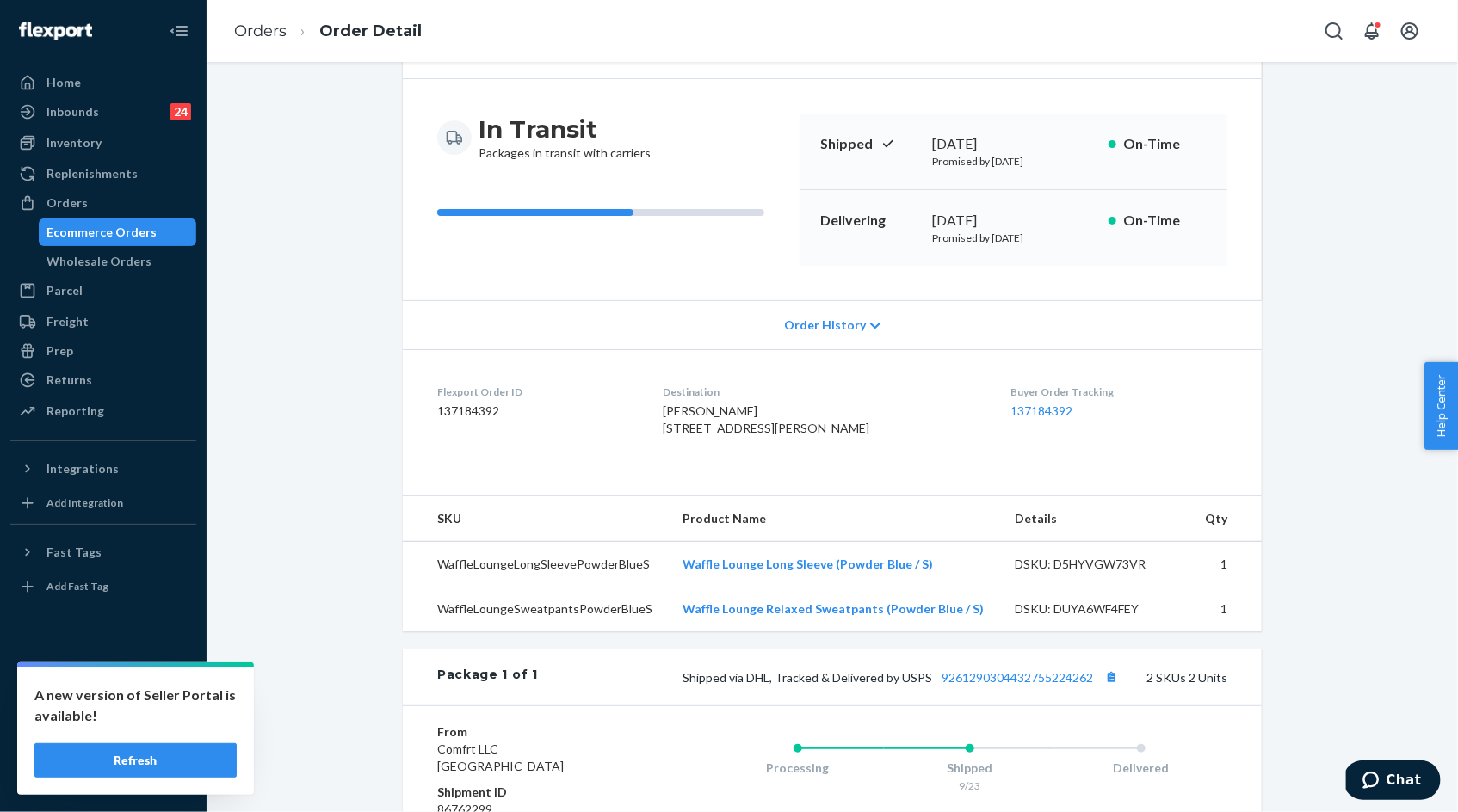
scroll to position [148, 0]
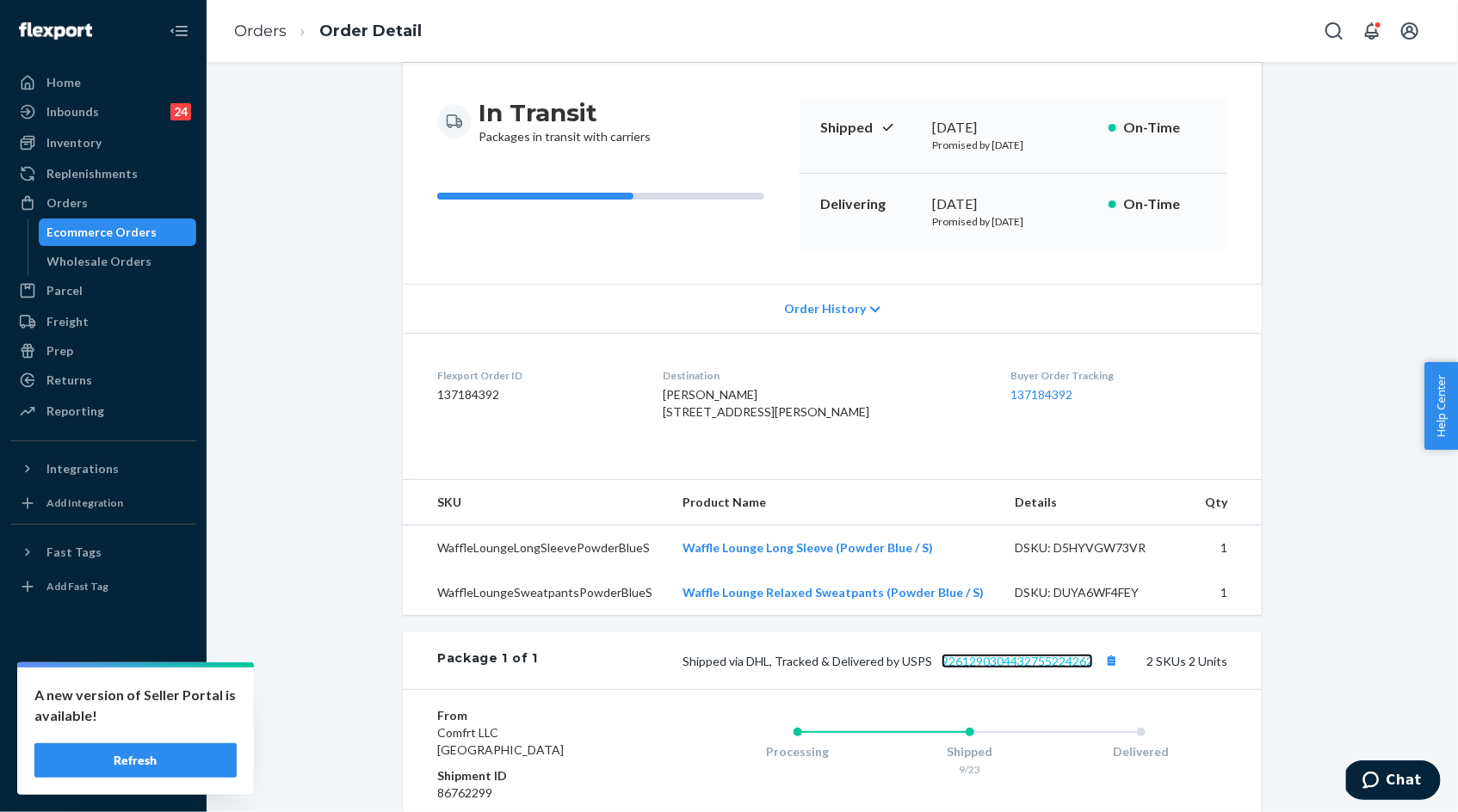
click at [991, 668] on link "9261290304432755224262" at bounding box center [1017, 661] width 151 height 15
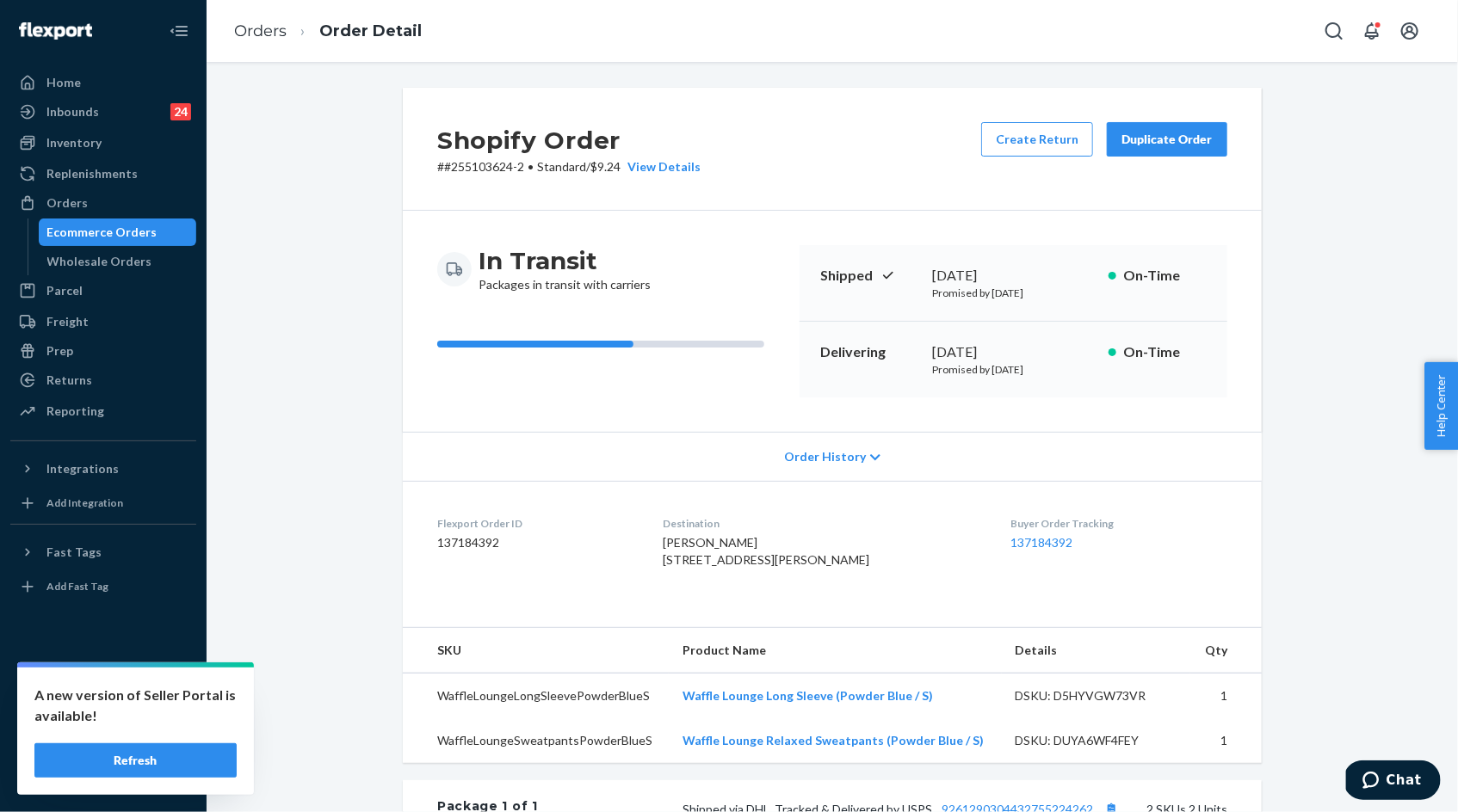
click at [501, 169] on p "# #255103624-2 • Standard / $9.24 View Details" at bounding box center [569, 167] width 263 height 17
copy p "255103624"
drag, startPoint x: 682, startPoint y: 729, endPoint x: 968, endPoint y: 731, distance: 286.0
click at [967, 719] on td "Waffle Lounge Long Sleeve (Powder Blue / S)" at bounding box center [834, 697] width 332 height 46
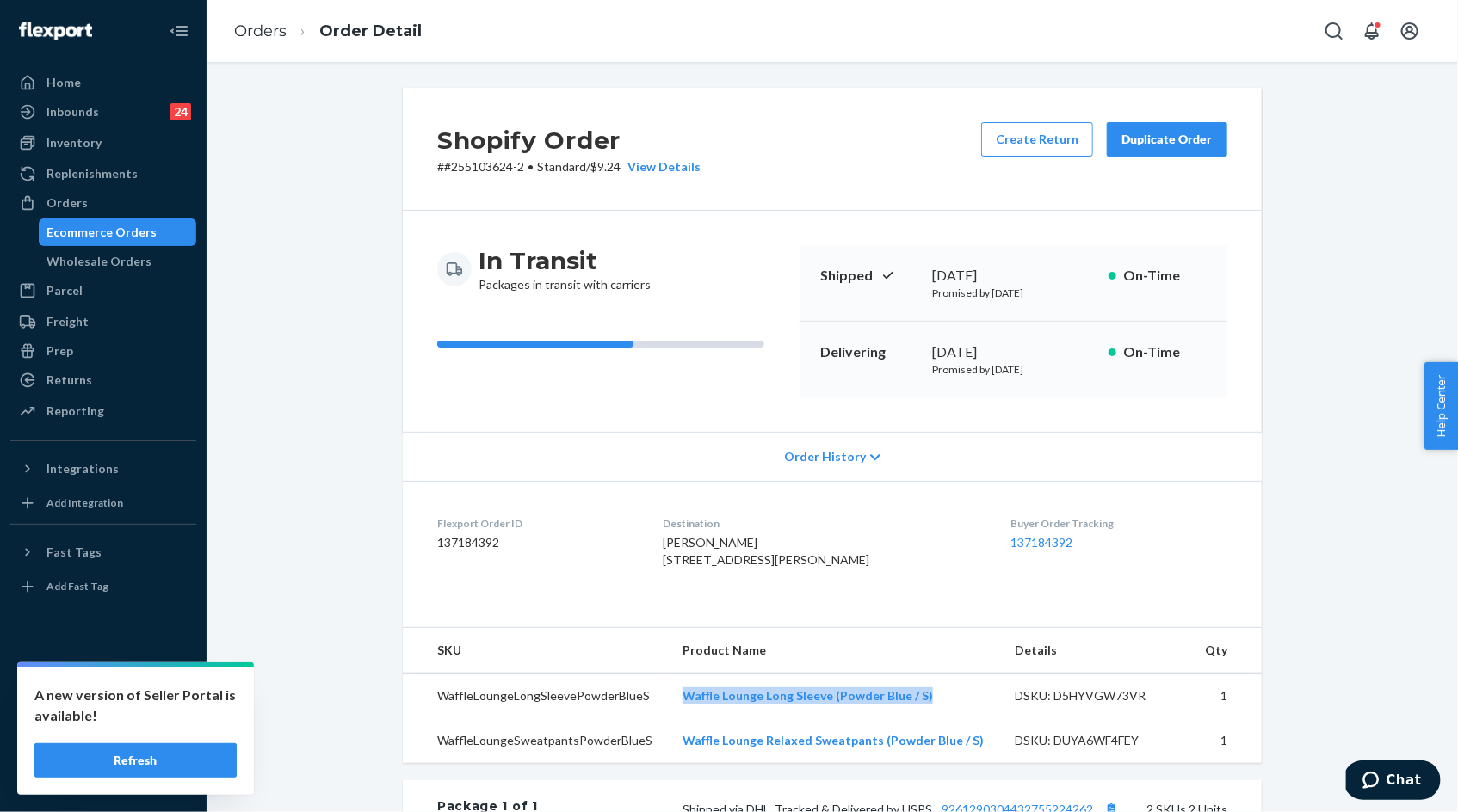
copy link "Waffle Lounge Long Sleeve (Powder Blue / S)"
drag, startPoint x: 682, startPoint y: 773, endPoint x: 988, endPoint y: 777, distance: 306.0
click at [988, 763] on td "Waffle Lounge Relaxed Sweatpants (Powder Blue / S)" at bounding box center [834, 741] width 332 height 45
copy link "Waffle Lounge Relaxed Sweatpants (Powder Blue / S)"
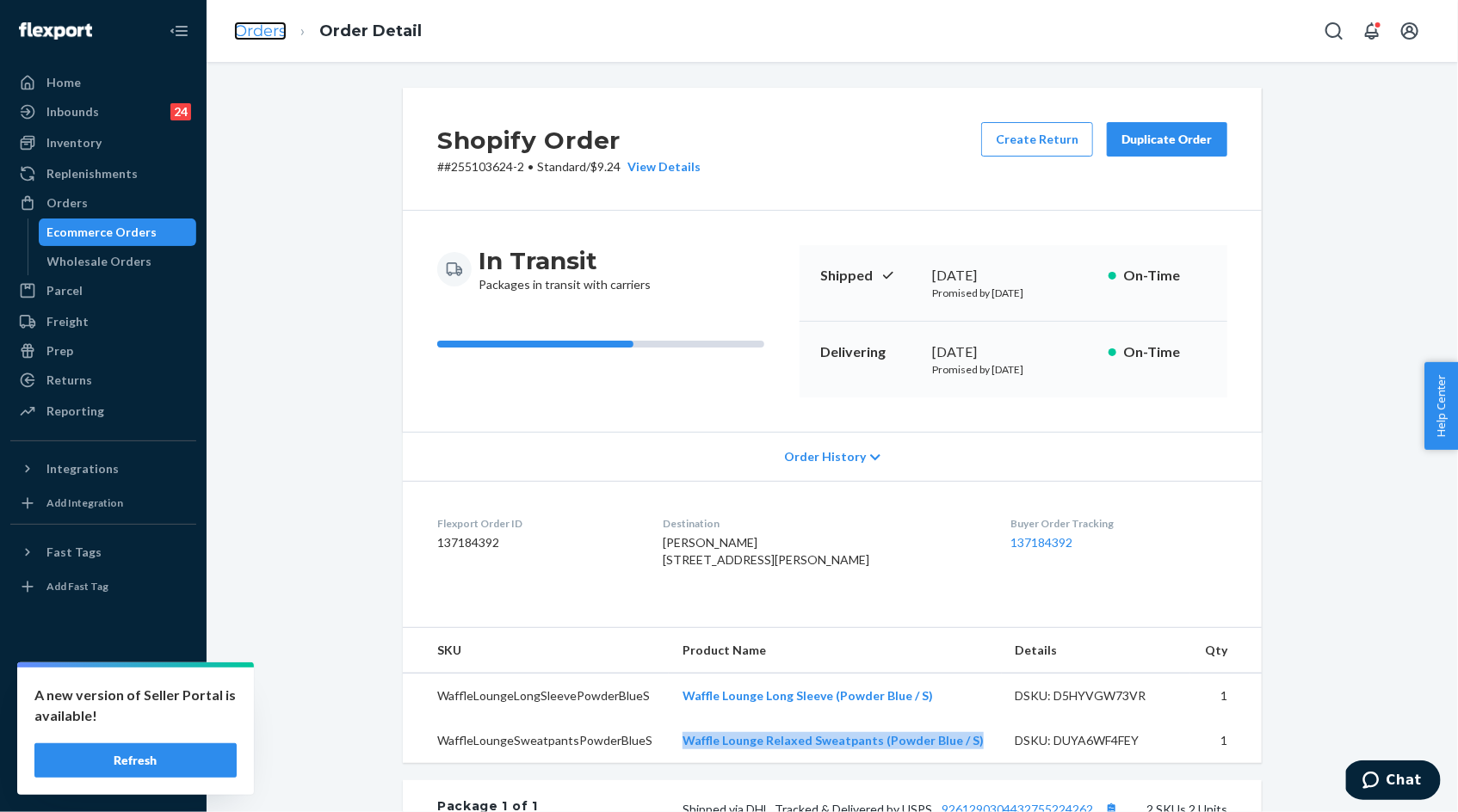
click at [251, 33] on link "Orders" at bounding box center [260, 30] width 52 height 19
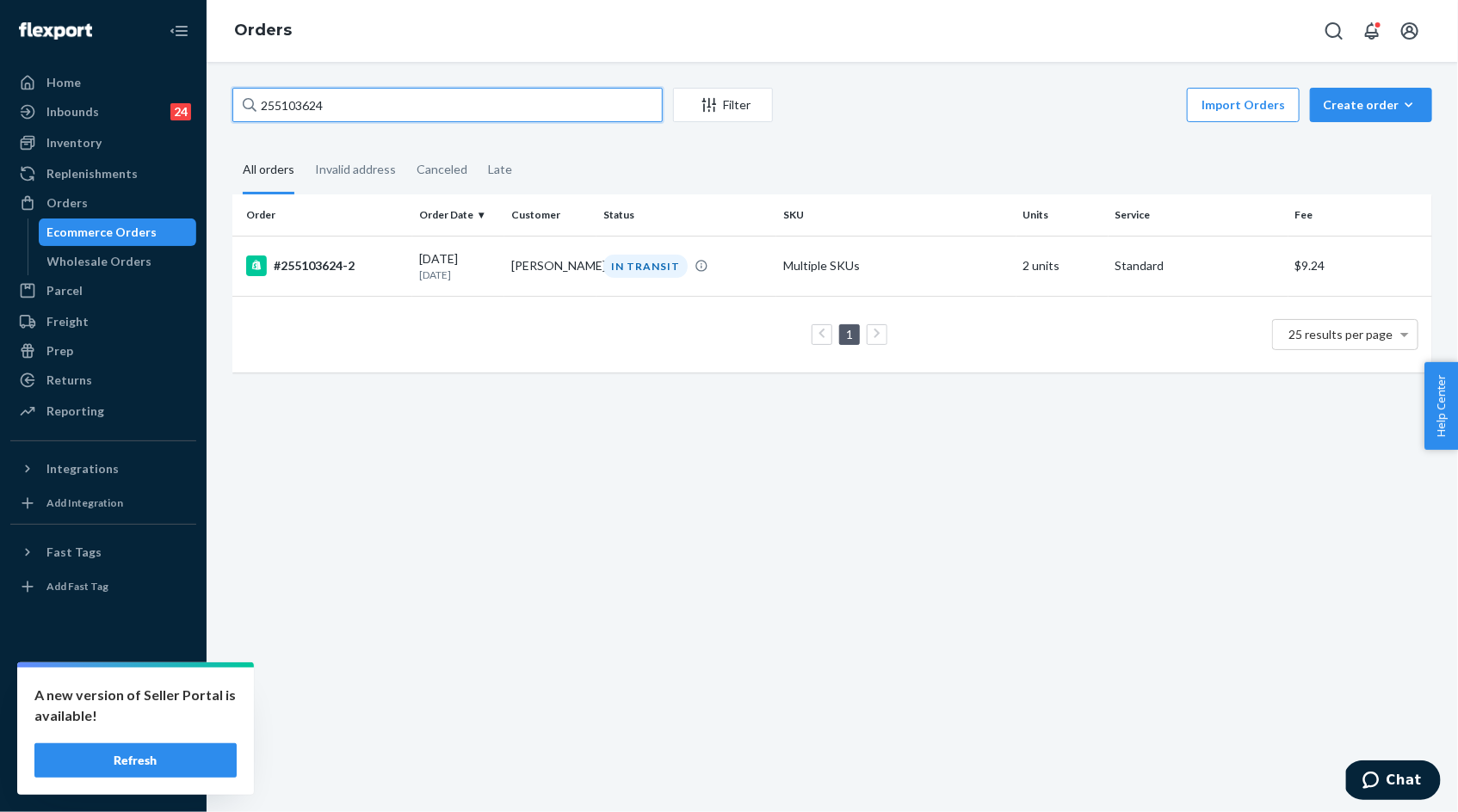
click at [301, 112] on input "255103624" at bounding box center [447, 105] width 430 height 35
paste input "81037"
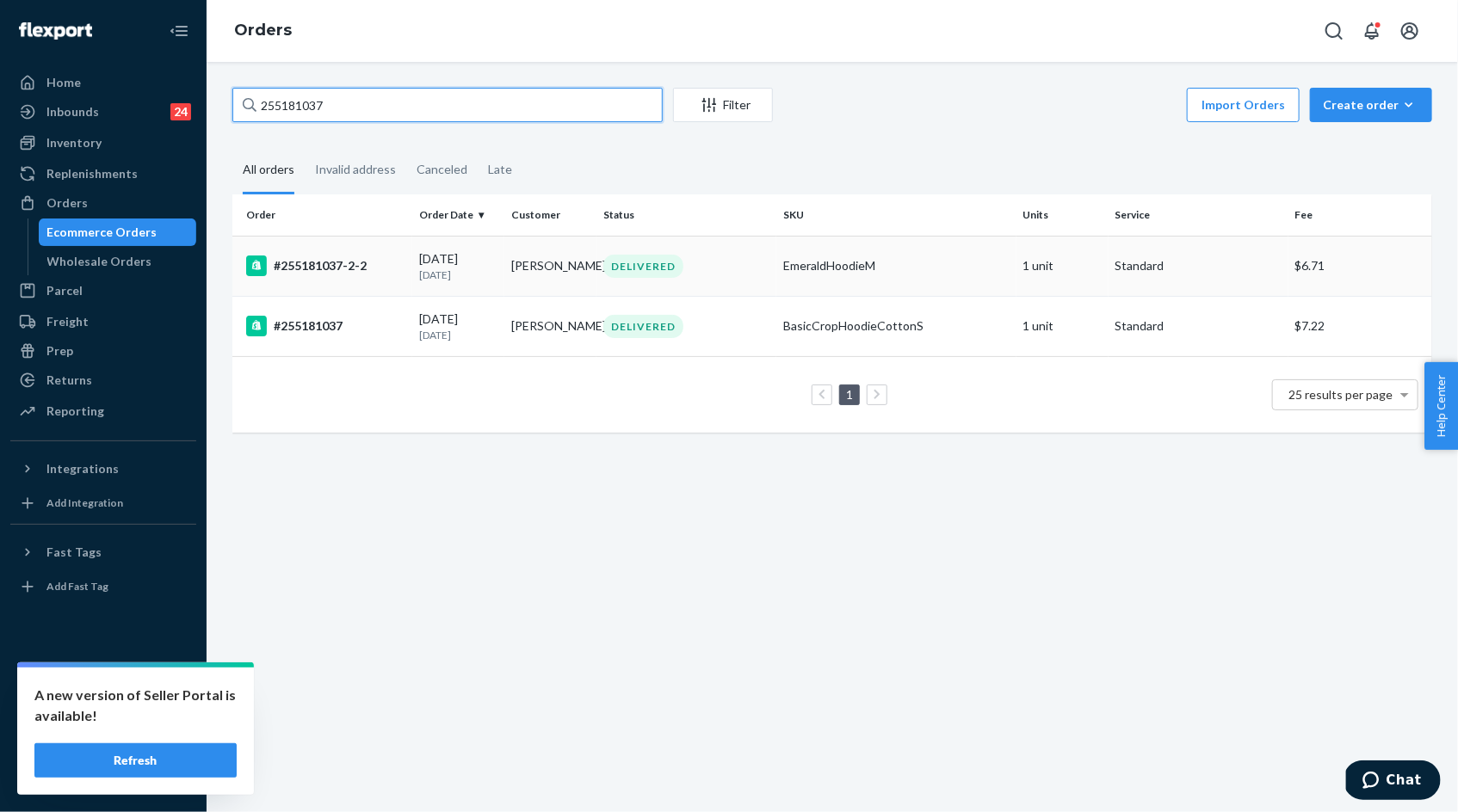
type input "255181037"
click at [471, 268] on p "3 days ago" at bounding box center [458, 275] width 78 height 15
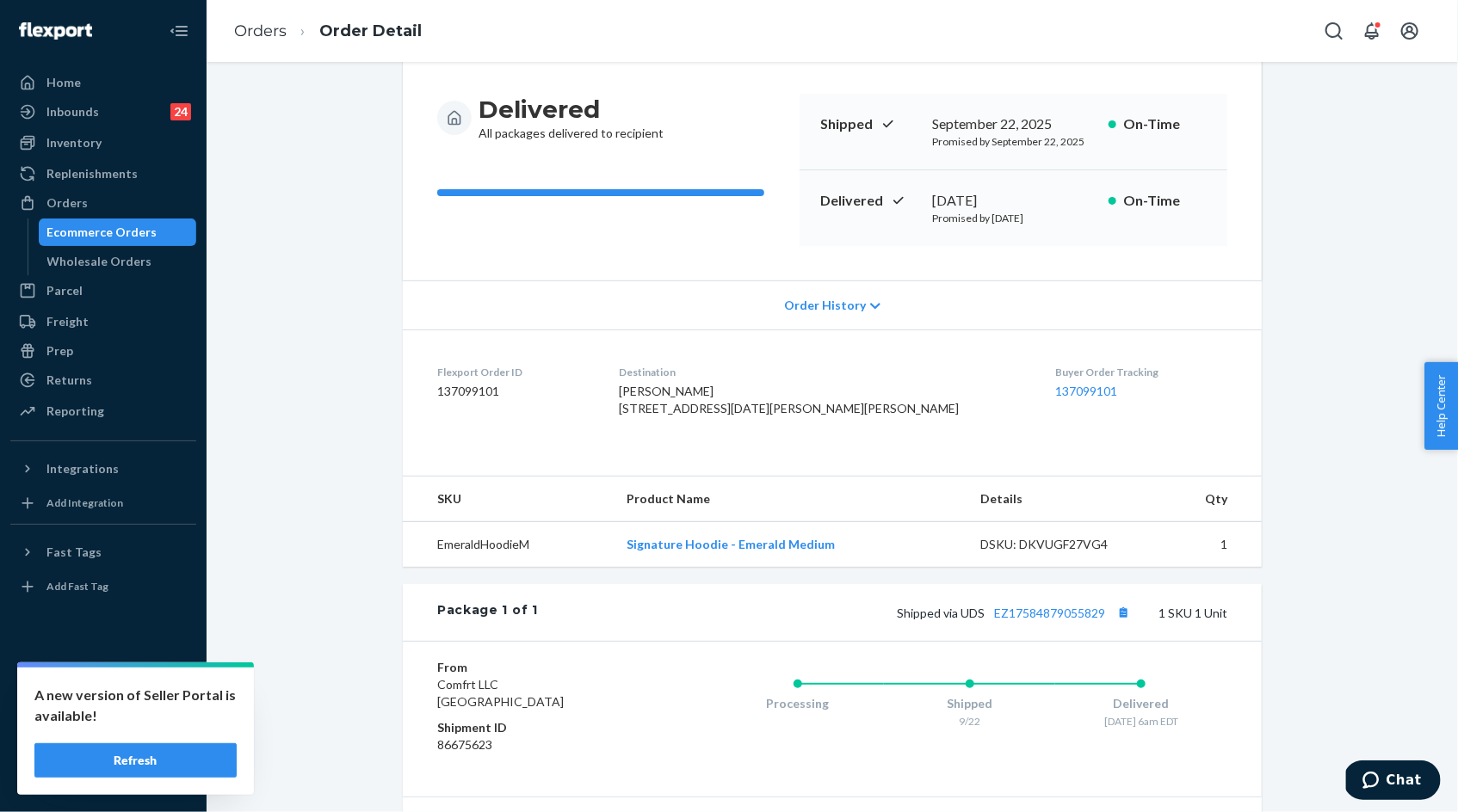
scroll to position [174, 0]
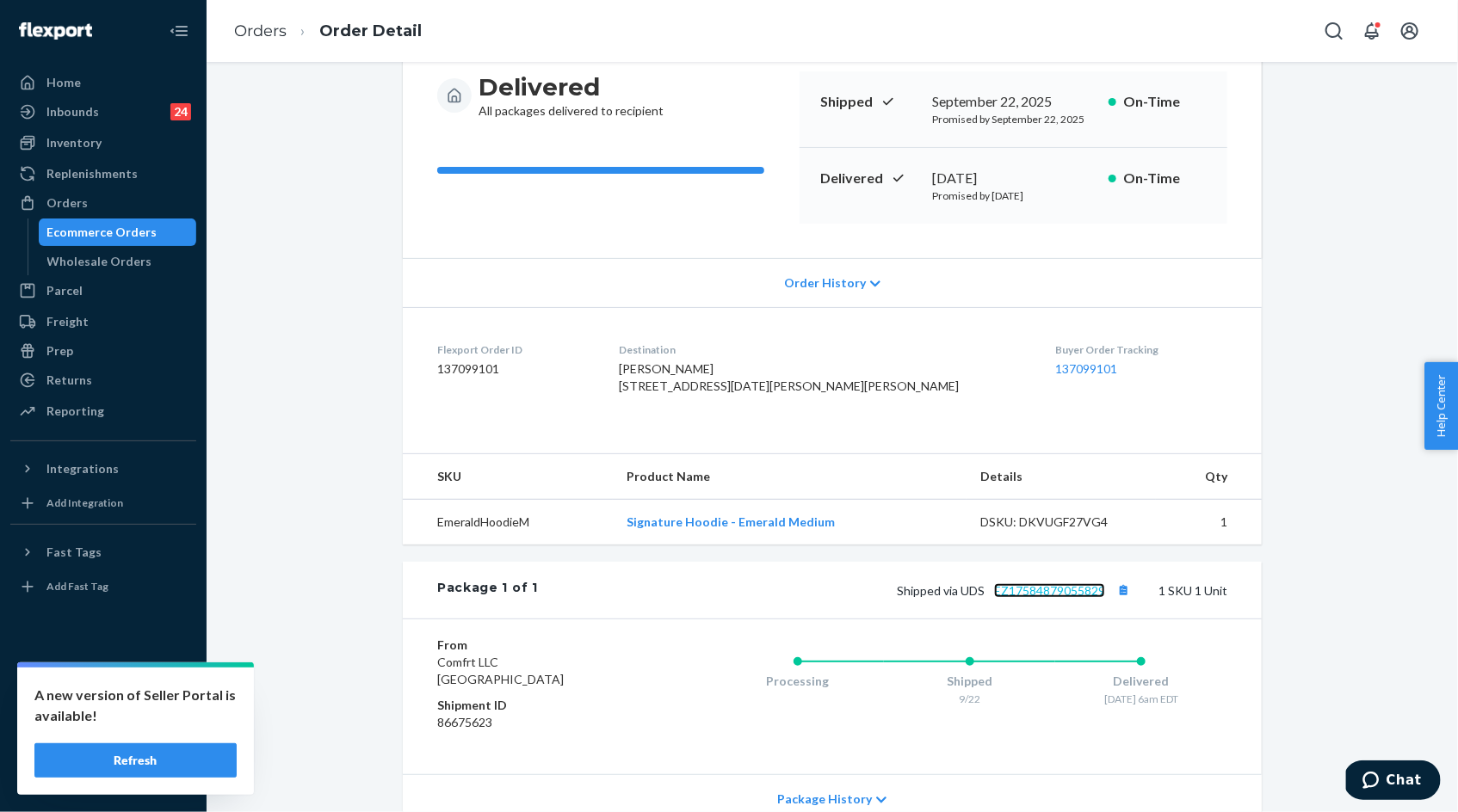
click at [1032, 598] on link "EZ17584879055829" at bounding box center [1049, 590] width 111 height 15
click at [691, 389] on span "Carlos Blanco 9545 San Miguel Dr Indianapolis, IN 46250-1230 US" at bounding box center [789, 377] width 340 height 32
drag, startPoint x: 691, startPoint y: 389, endPoint x: 821, endPoint y: 403, distance: 130.8
click at [821, 393] on span "Carlos Blanco 9545 San Miguel Dr Indianapolis, IN 46250-1230 US" at bounding box center [789, 377] width 340 height 32
click at [790, 393] on span "Carlos Blanco 9545 San Miguel Dr Indianapolis, IN 46250-1230 US" at bounding box center [789, 377] width 340 height 32
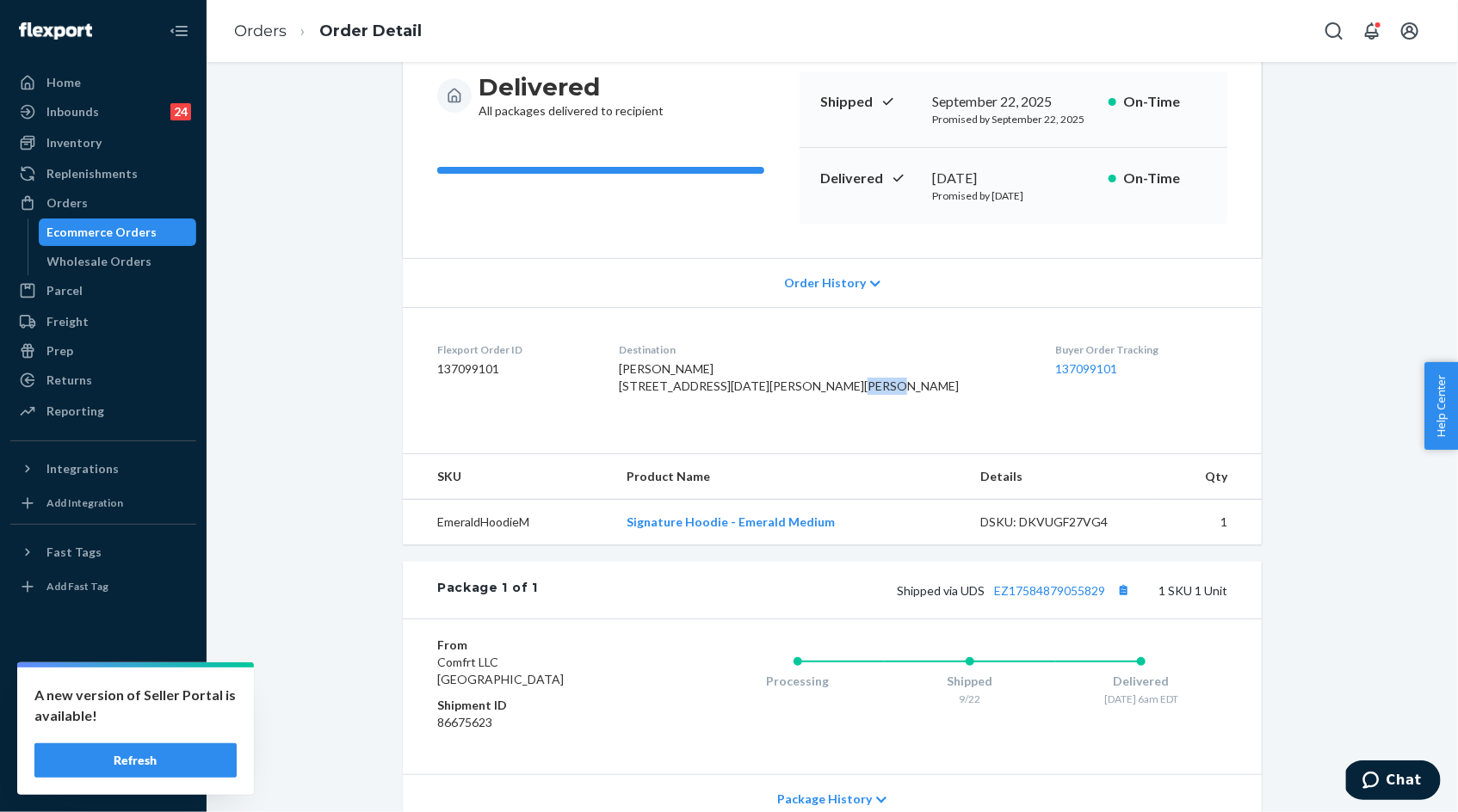
click at [790, 393] on span "Carlos Blanco 9545 San Miguel Dr Indianapolis, IN 46250-1230 US" at bounding box center [789, 377] width 340 height 32
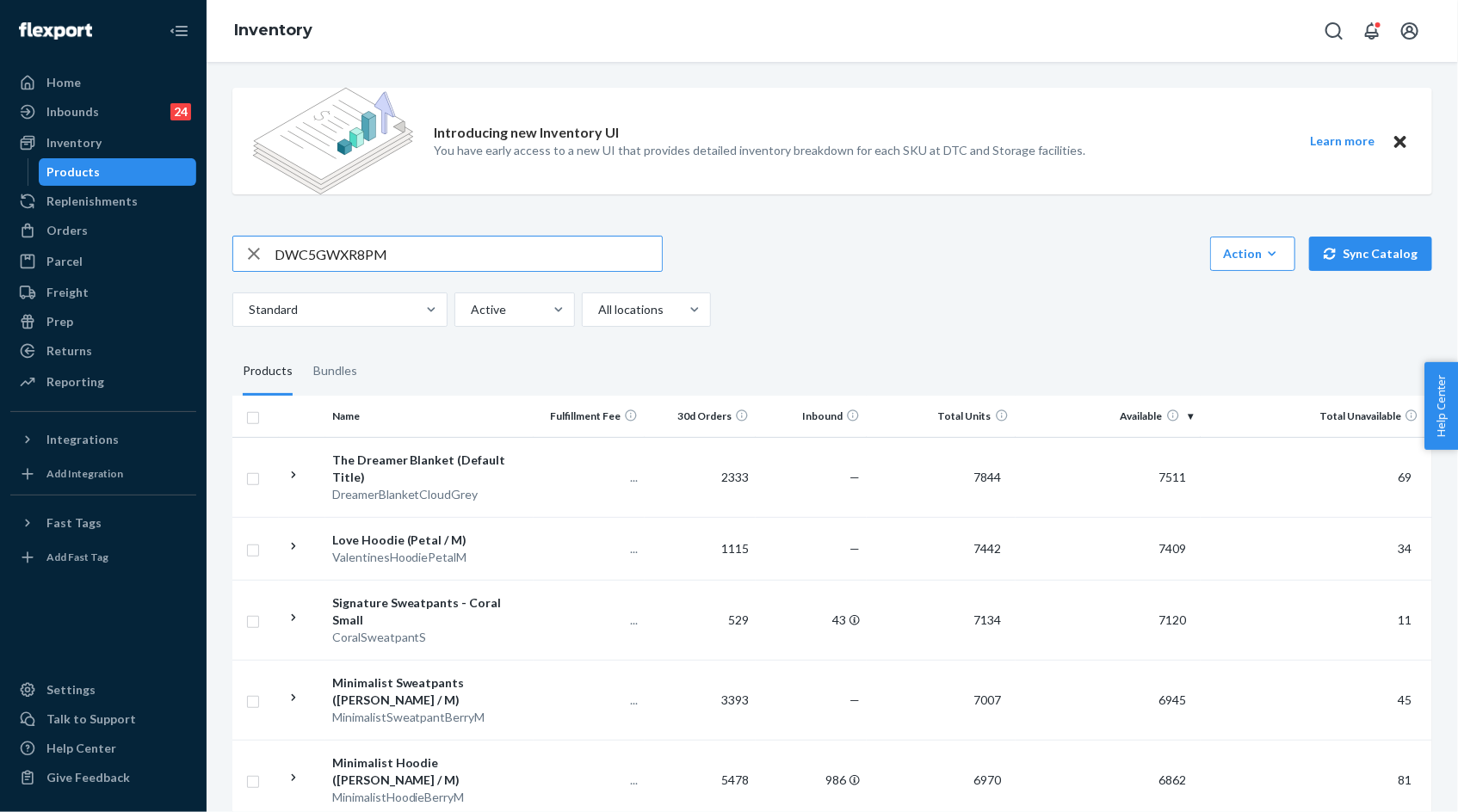
type input "DWC5GWXR8PM"
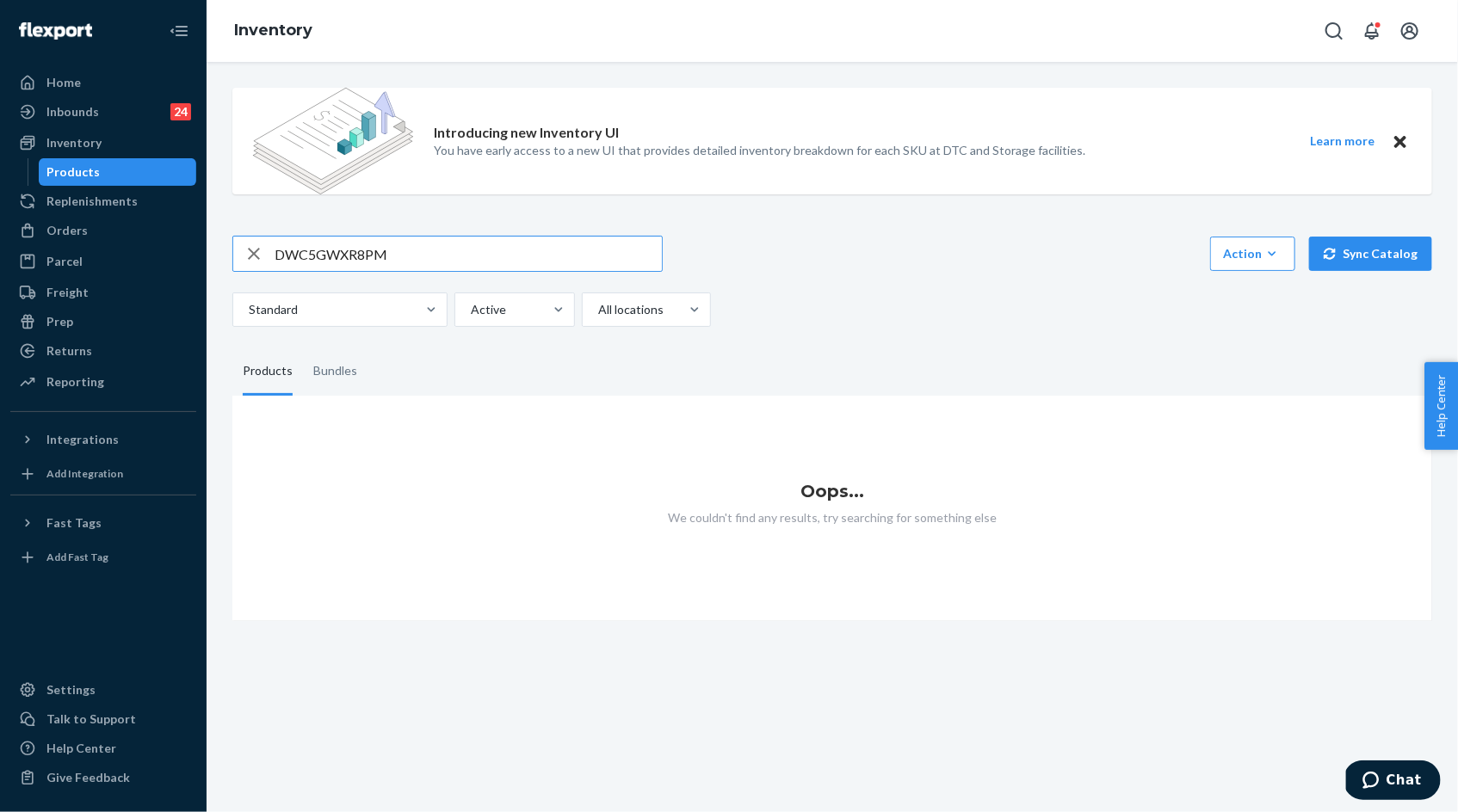
click at [414, 254] on input "DWC5GWXR8PM" at bounding box center [468, 254] width 387 height 35
click at [255, 249] on icon "button" at bounding box center [254, 254] width 21 height 35
click at [514, 300] on div at bounding box center [514, 310] width 88 height 21
click at [470, 302] on input "Active" at bounding box center [470, 310] width 2 height 17
click at [483, 259] on input "text" at bounding box center [468, 254] width 387 height 35
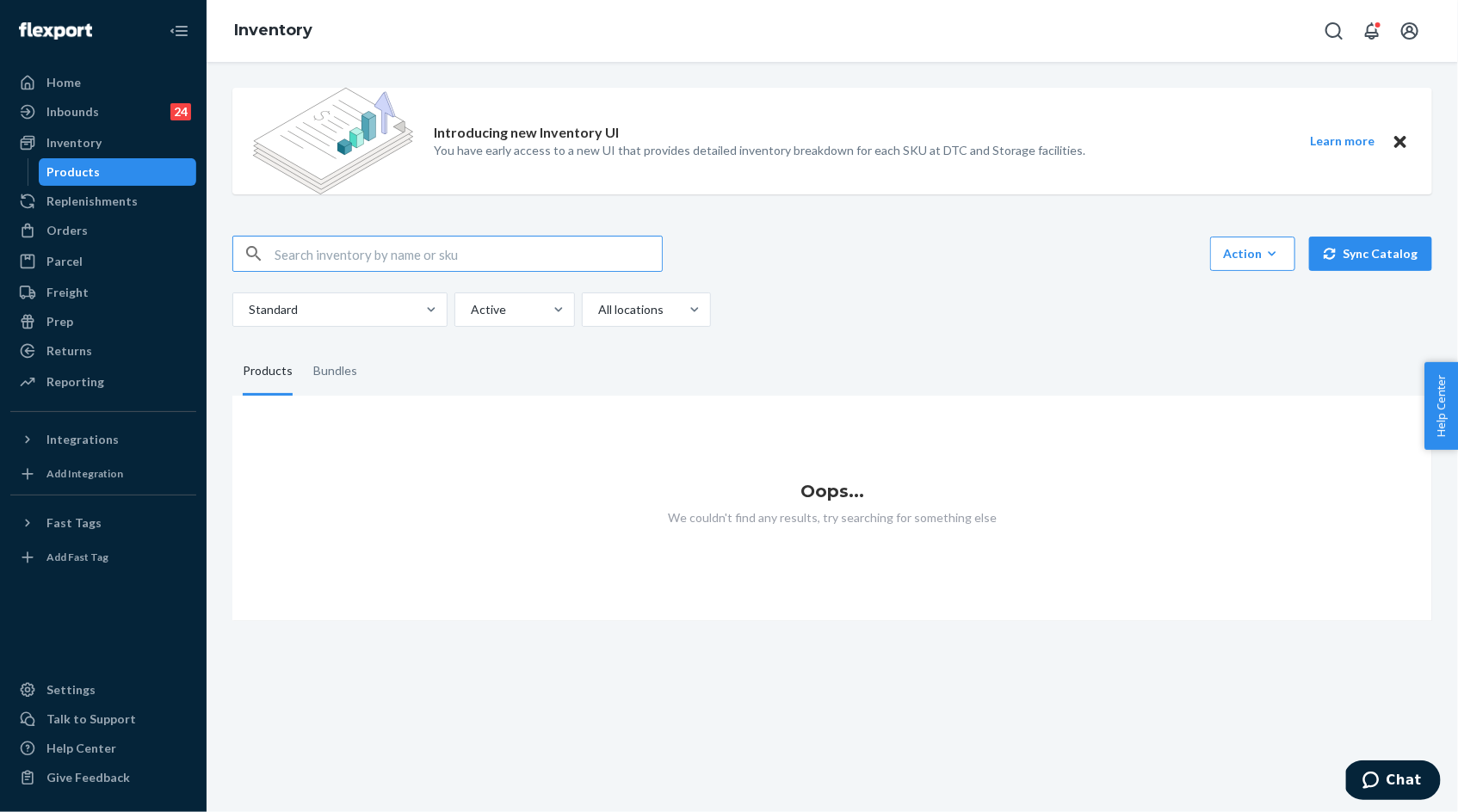
paste input "TealSignatureHoodieL"
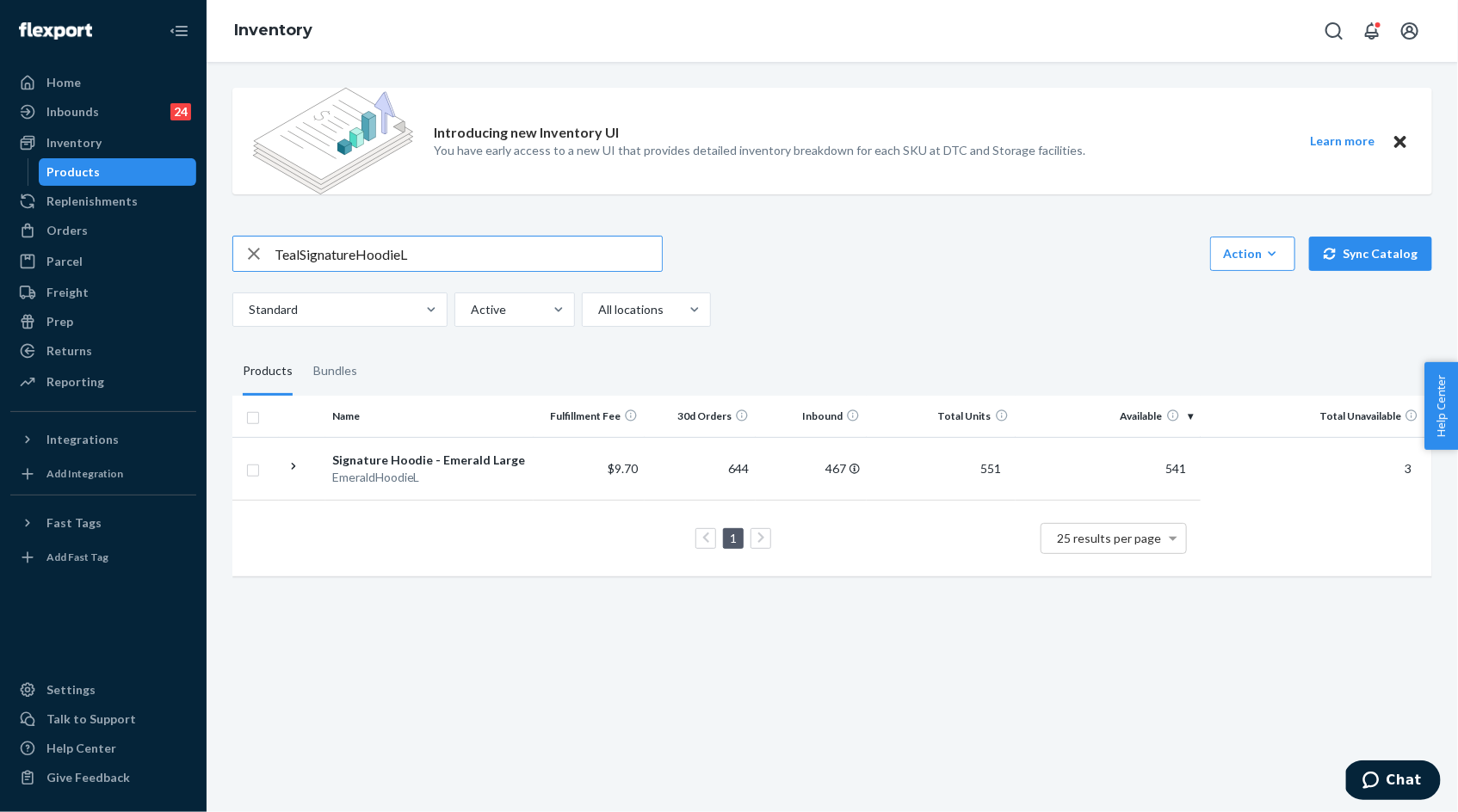
click at [299, 255] on input "TealSignatureHoodieL" at bounding box center [468, 254] width 387 height 35
click at [363, 253] on input "Teal SignatureHoodieL" at bounding box center [468, 254] width 387 height 35
click at [406, 255] on input "Teal Signature HoodieL" at bounding box center [468, 254] width 387 height 35
type input "Teal Signature Hoodie L"
click at [253, 251] on icon "button" at bounding box center [254, 254] width 21 height 35
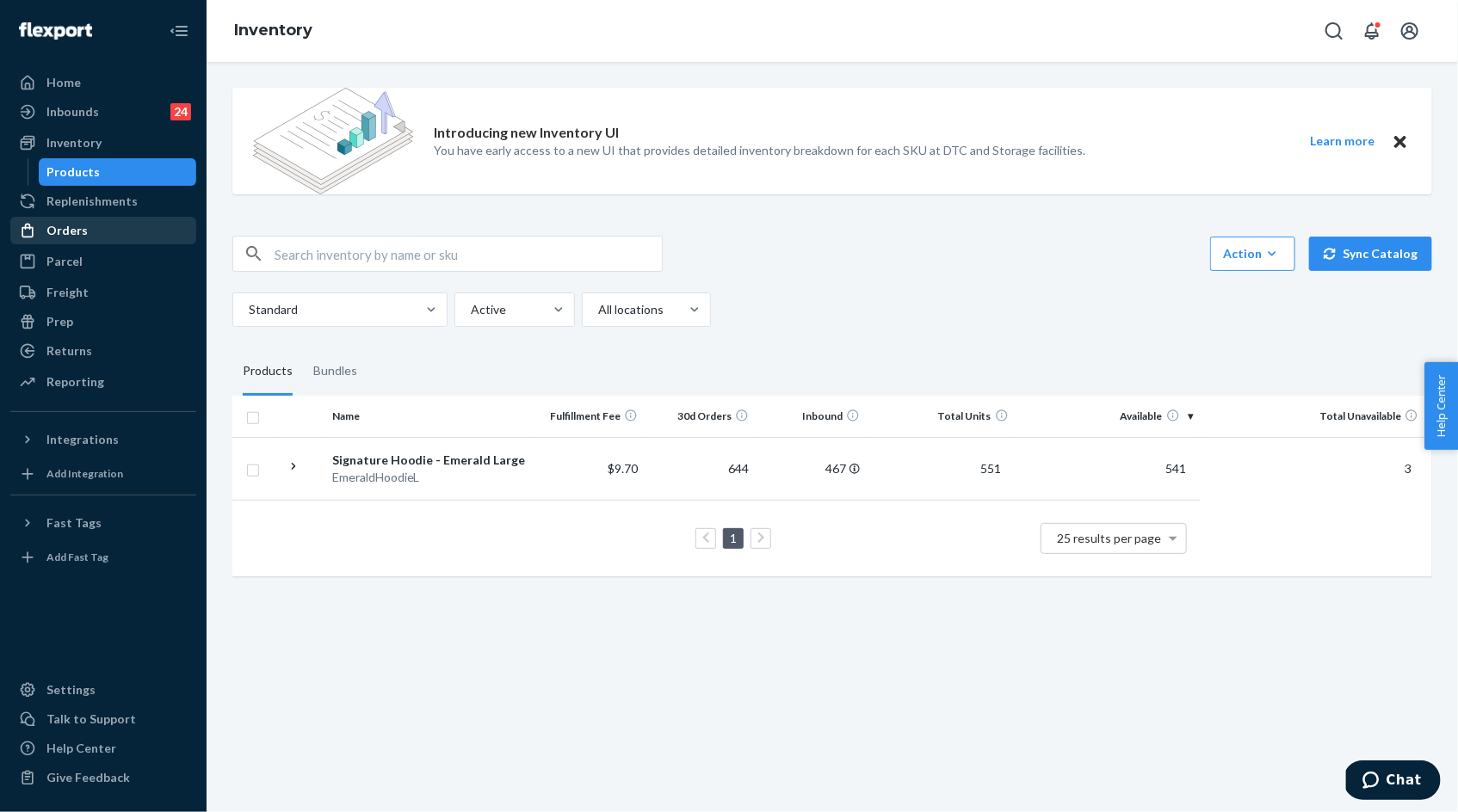
click at [106, 236] on div "Orders" at bounding box center [103, 230] width 182 height 24
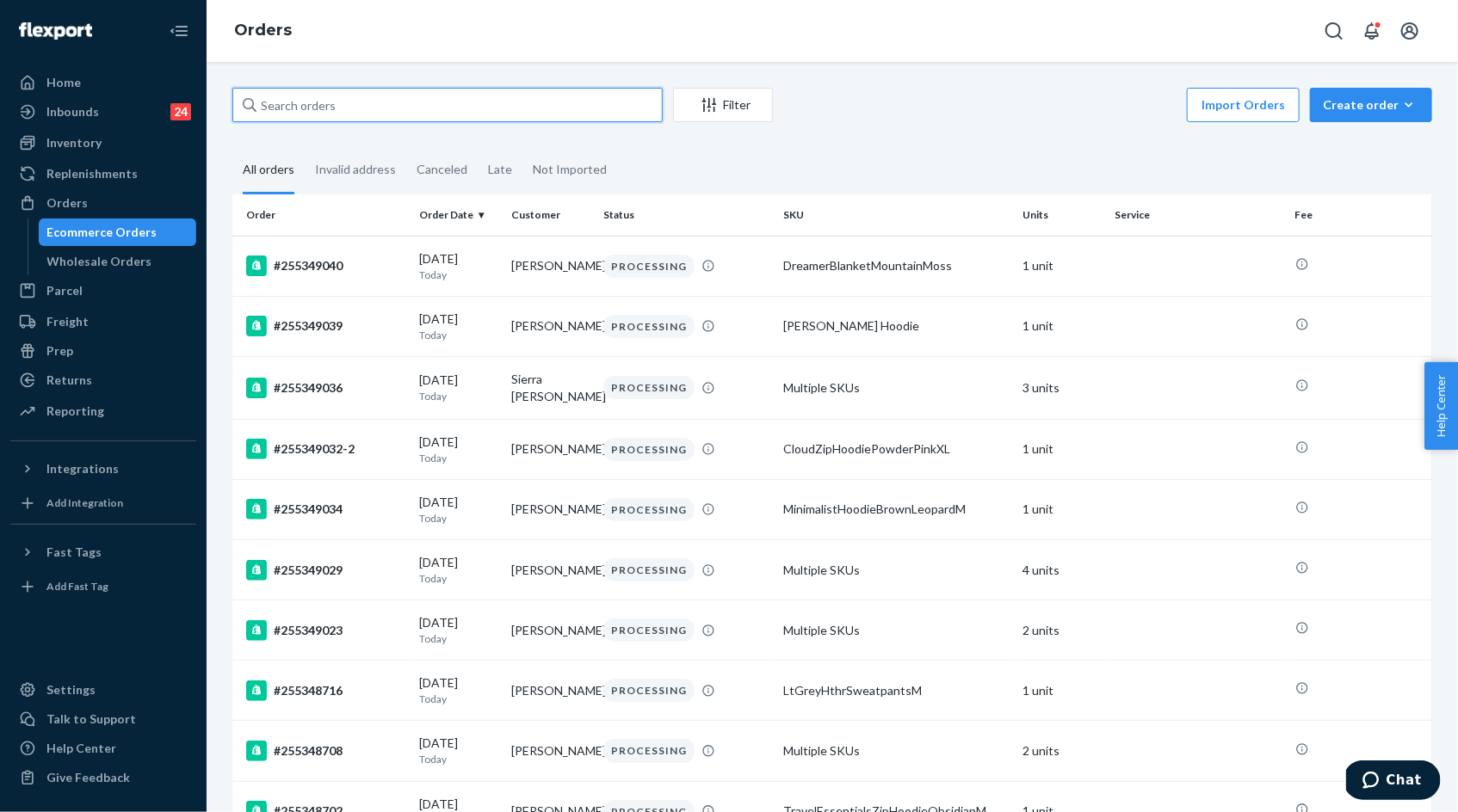
click at [293, 115] on input "text" at bounding box center [447, 105] width 430 height 35
click at [81, 143] on div "Inventory" at bounding box center [74, 142] width 55 height 17
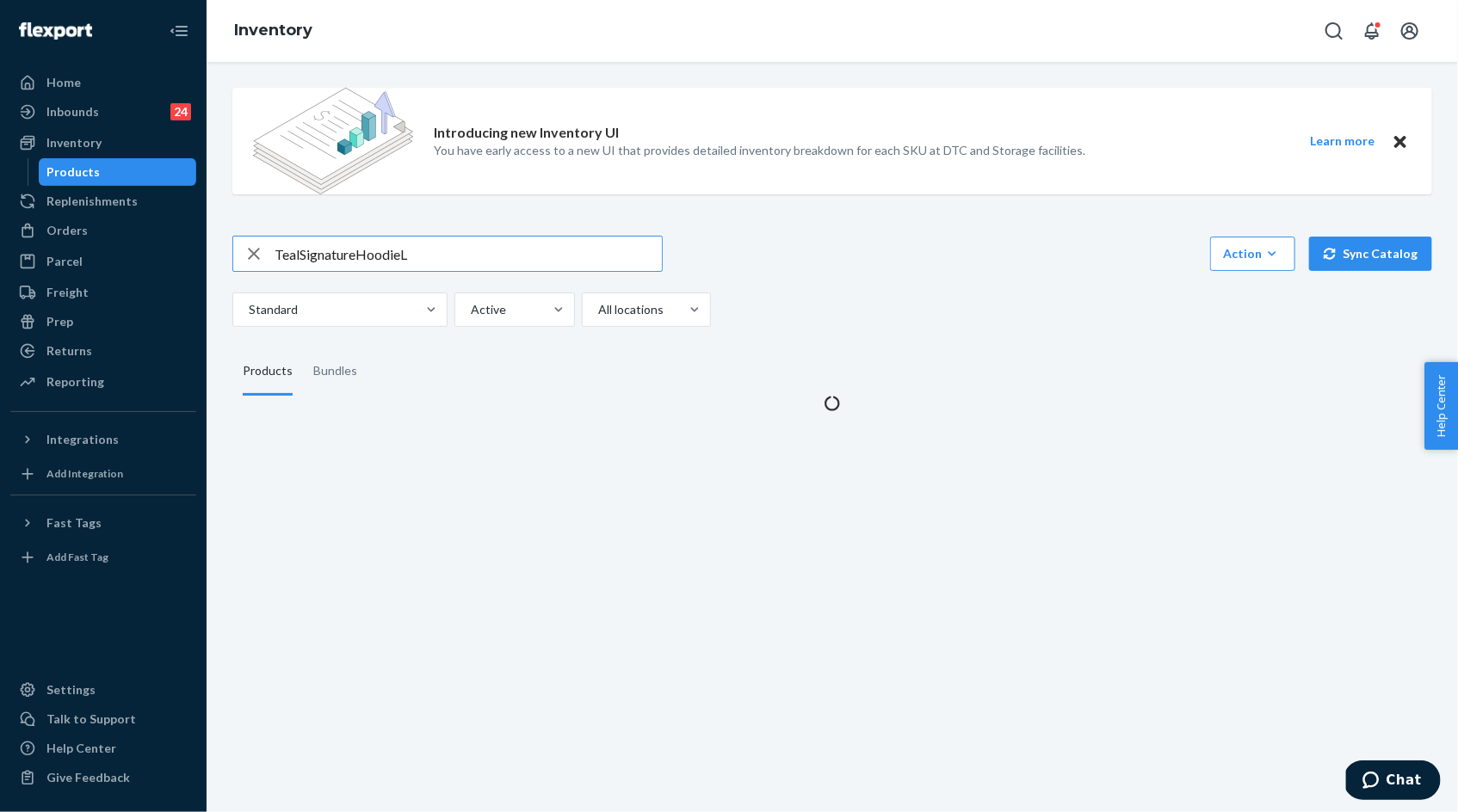
click at [332, 258] on input "TealSignatureHoodieL" at bounding box center [468, 254] width 387 height 35
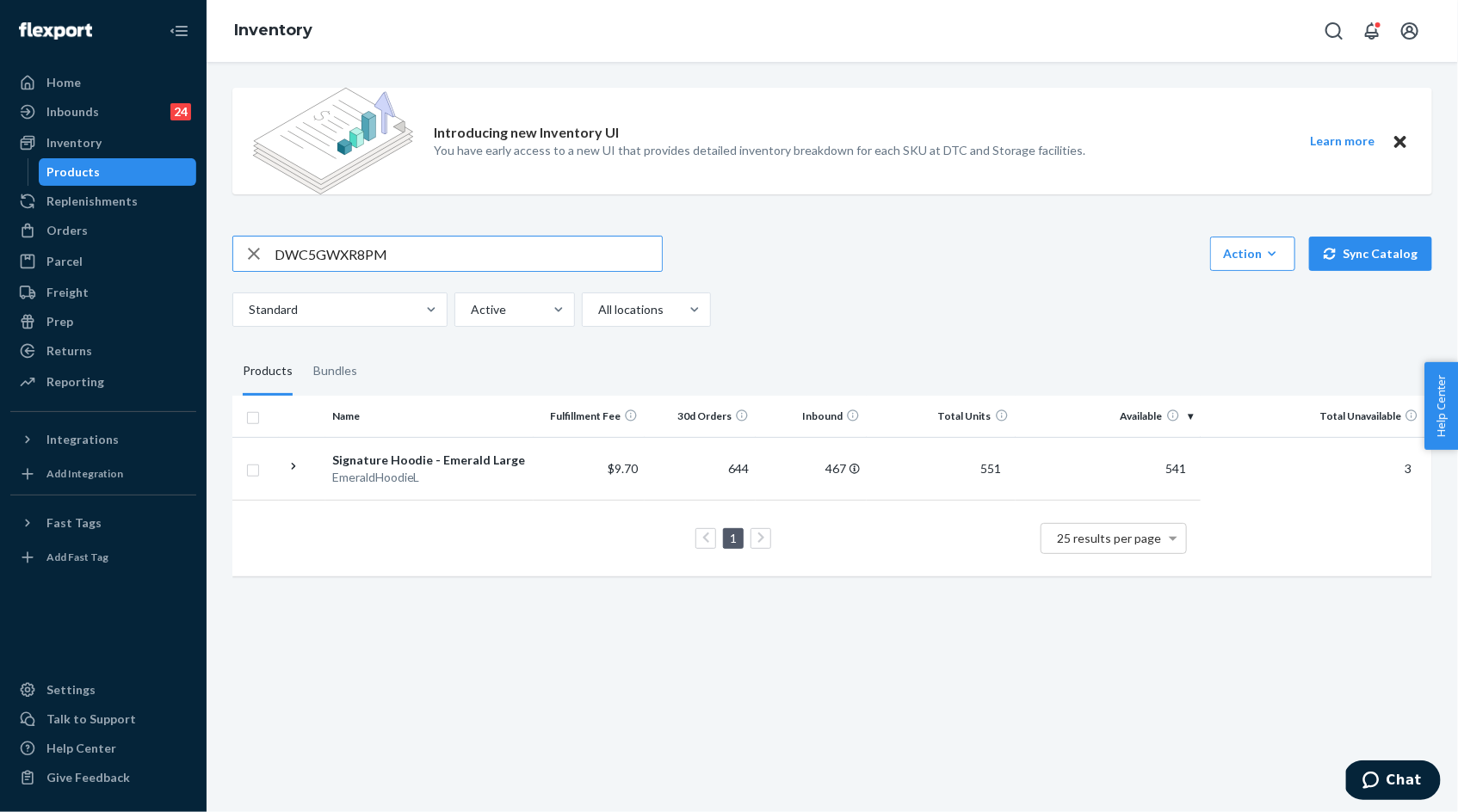
type input "DWC5GWXR8PM"
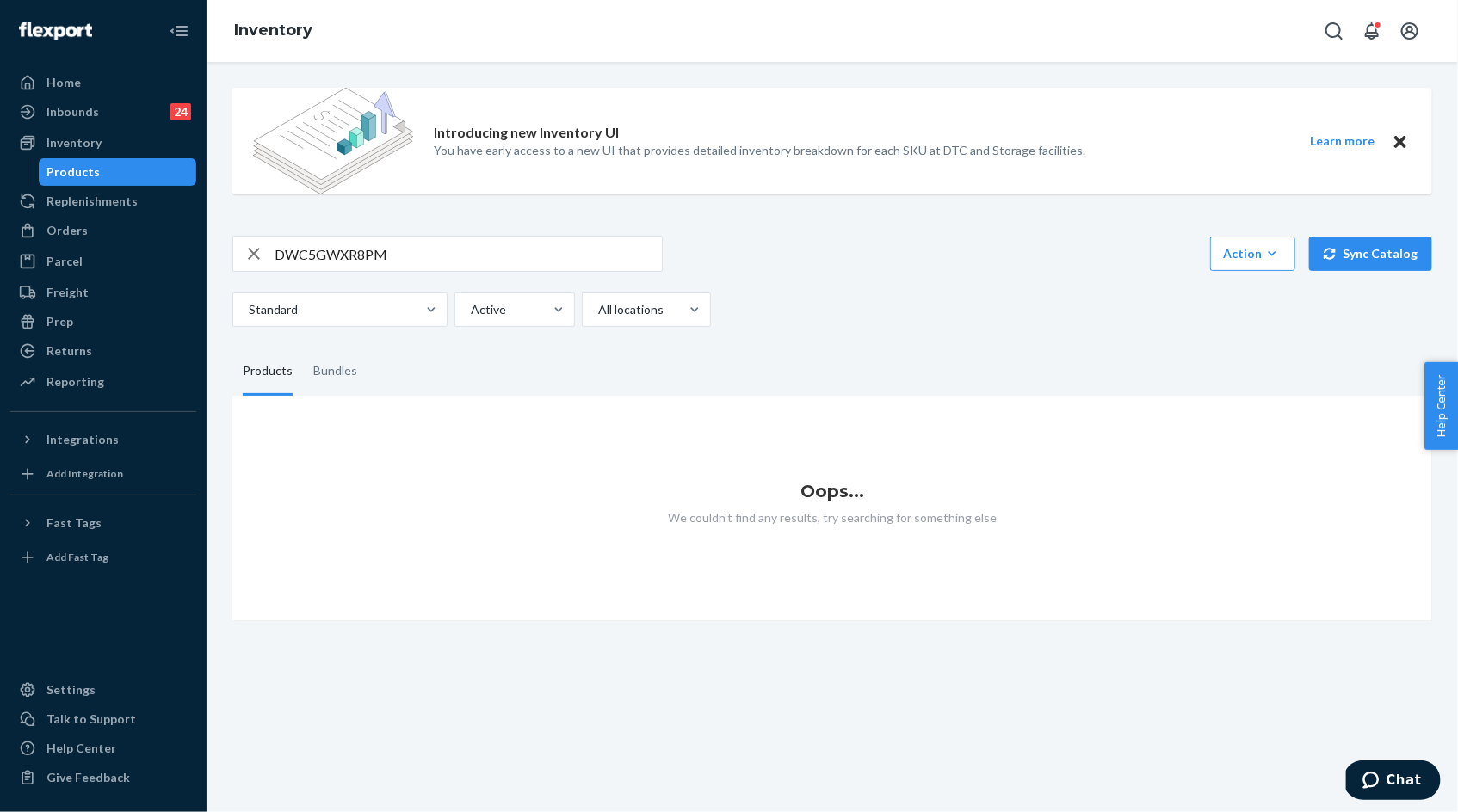
click at [393, 250] on input "DWC5GWXR8PM" at bounding box center [468, 254] width 387 height 35
click at [254, 252] on icon "button" at bounding box center [253, 253] width 12 height 12
click at [464, 257] on input "text" at bounding box center [468, 254] width 387 height 35
paste input "TealSignatureHoodieL"
type input "TealSignatureHoodieL"
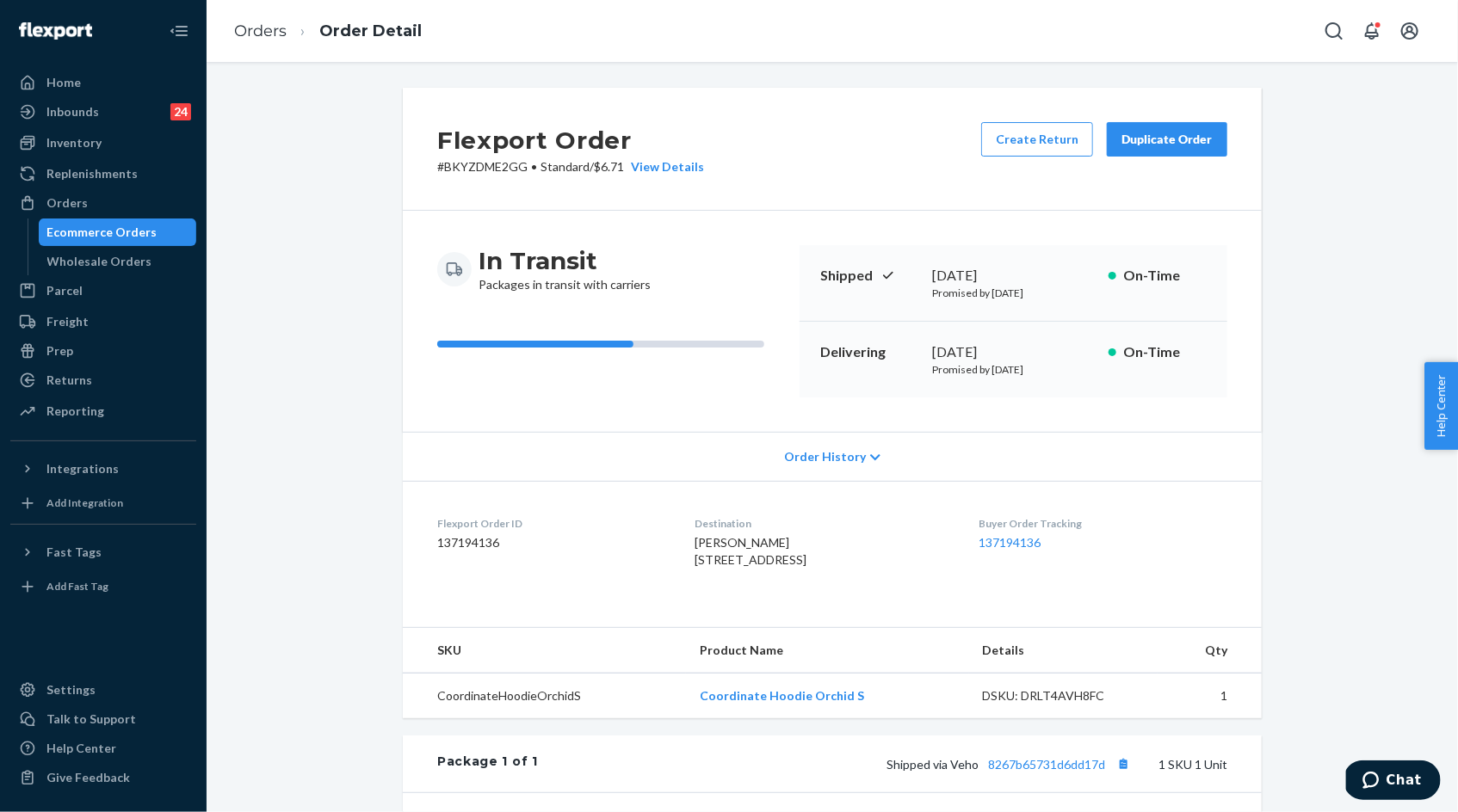
click at [508, 168] on p "# BKYZDME2GG • Standard / $6.71 View Details" at bounding box center [570, 167] width 267 height 17
copy p "BKYZDME2GG"
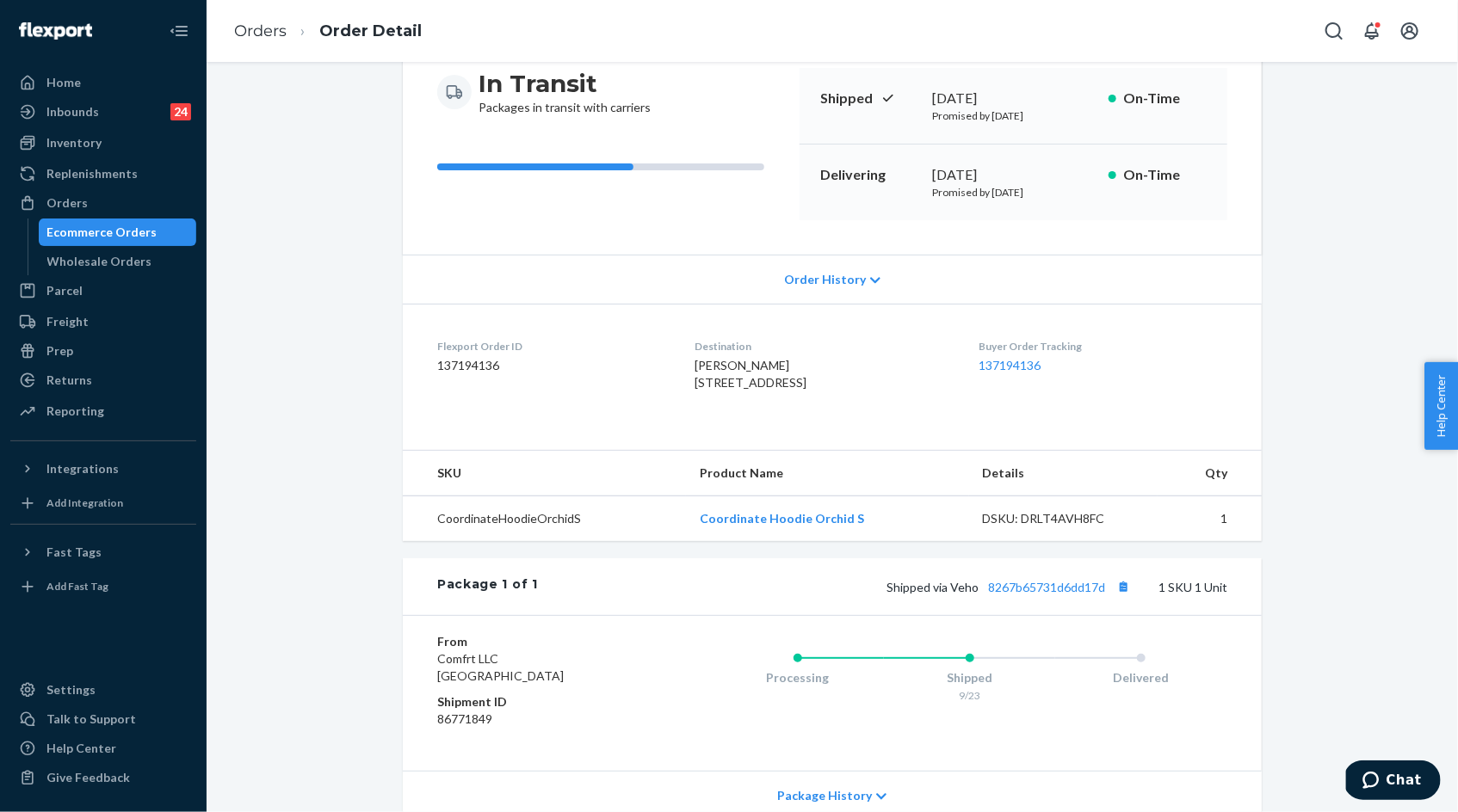
scroll to position [247, 0]
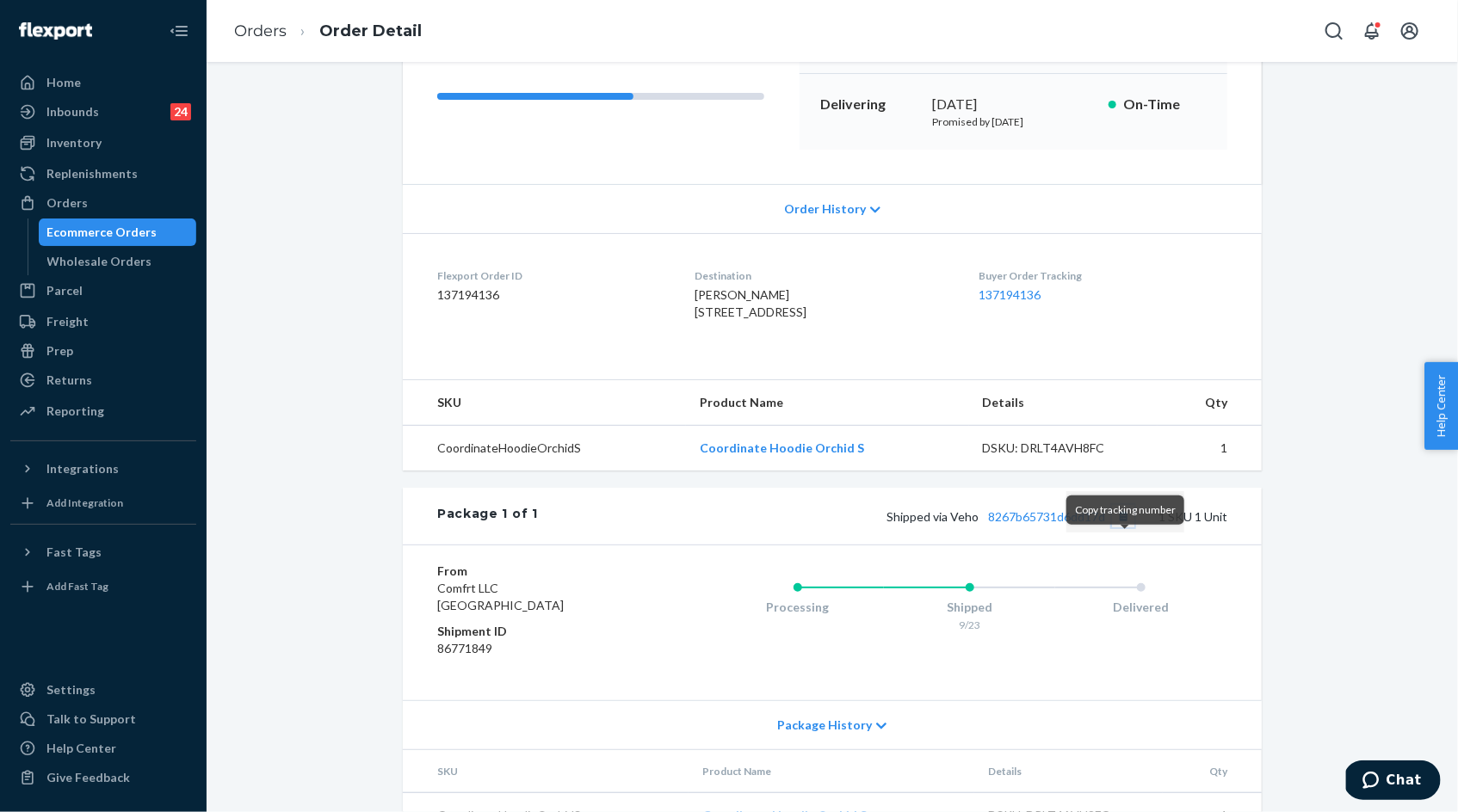
click at [1125, 527] on button "Copy tracking number" at bounding box center [1123, 516] width 22 height 22
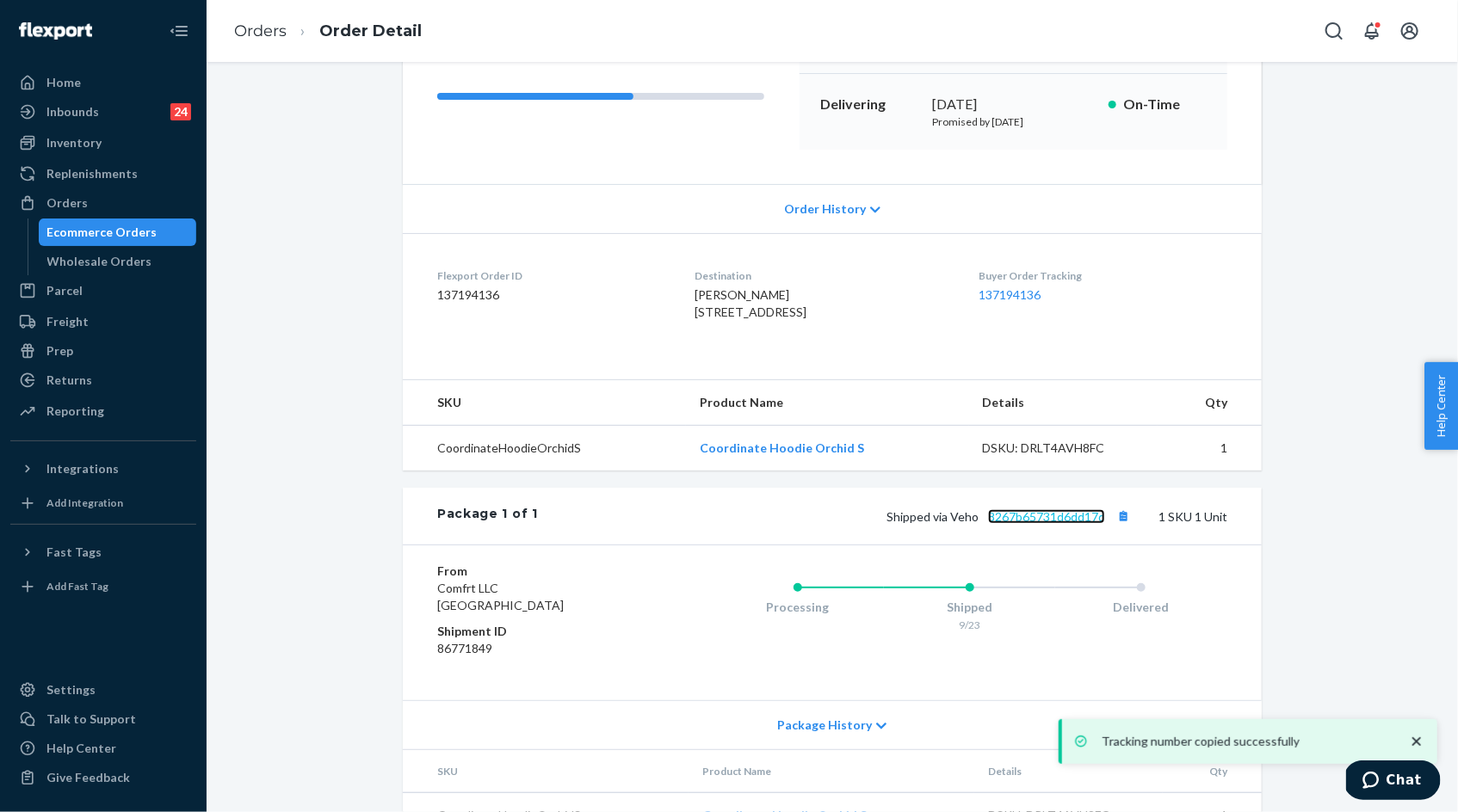
click at [1064, 524] on link "8267b65731d6dd17d" at bounding box center [1047, 517] width 117 height 15
click at [1205, 233] on dl "Flexport Order ID 137194136 Destination Kendra Pauline 13623 Spruce St Southgat…" at bounding box center [832, 297] width 859 height 129
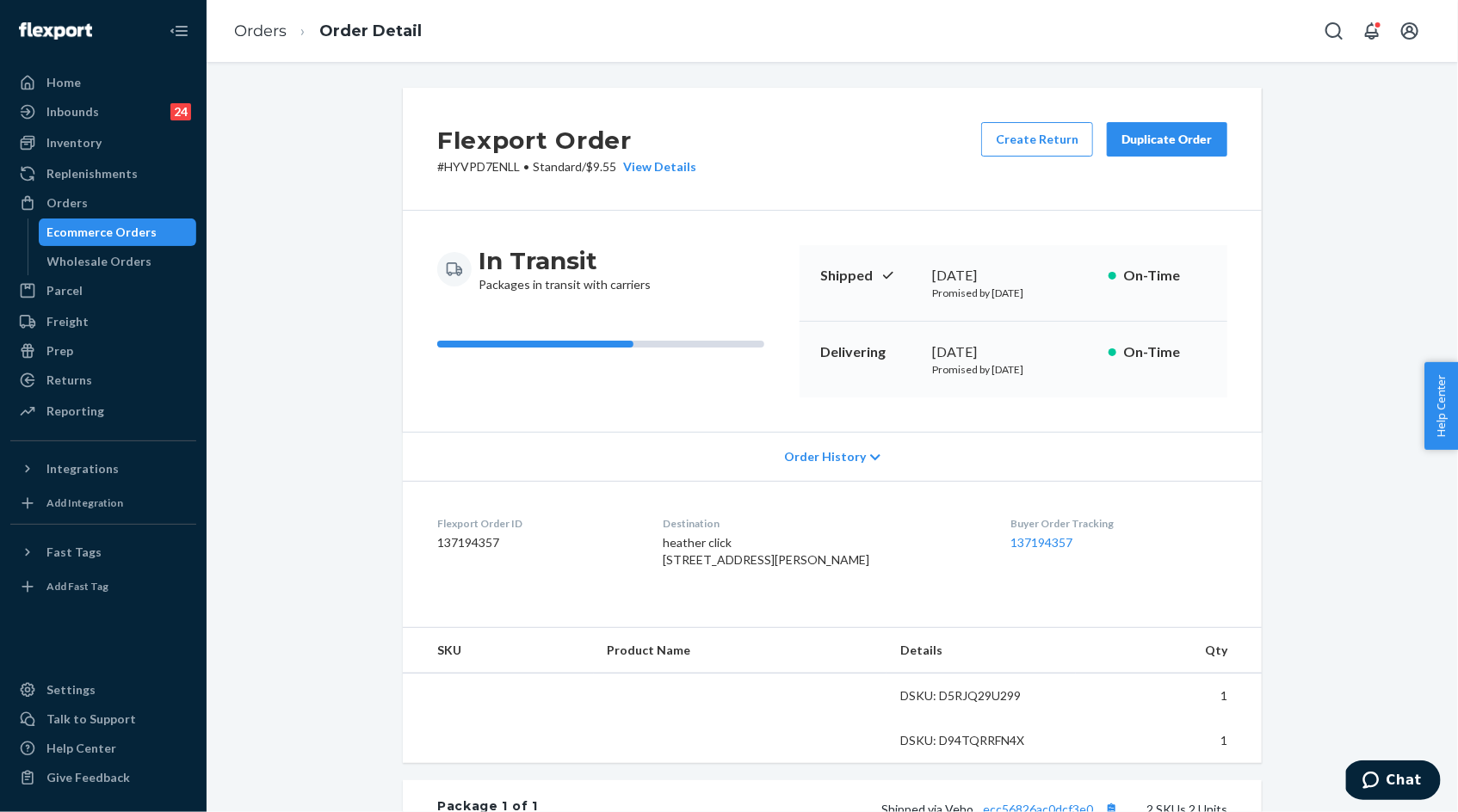
click at [478, 174] on p "# HYVPD7ENLL • Standard / $9.55 View Details" at bounding box center [567, 167] width 260 height 17
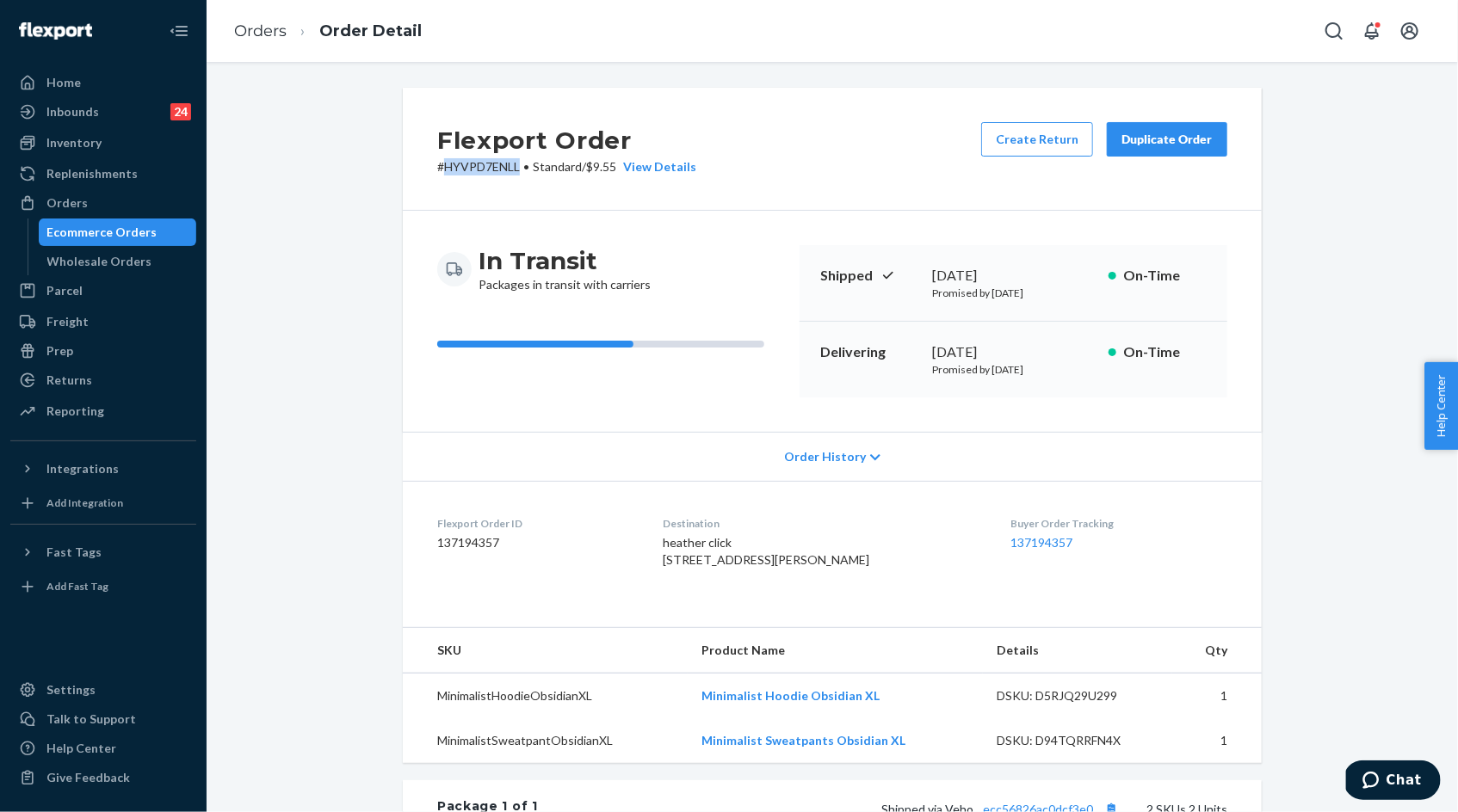
click at [478, 174] on p "# HYVPD7ENLL • Standard / $9.55 View Details" at bounding box center [567, 167] width 260 height 17
copy p "HYVPD7ENLL"
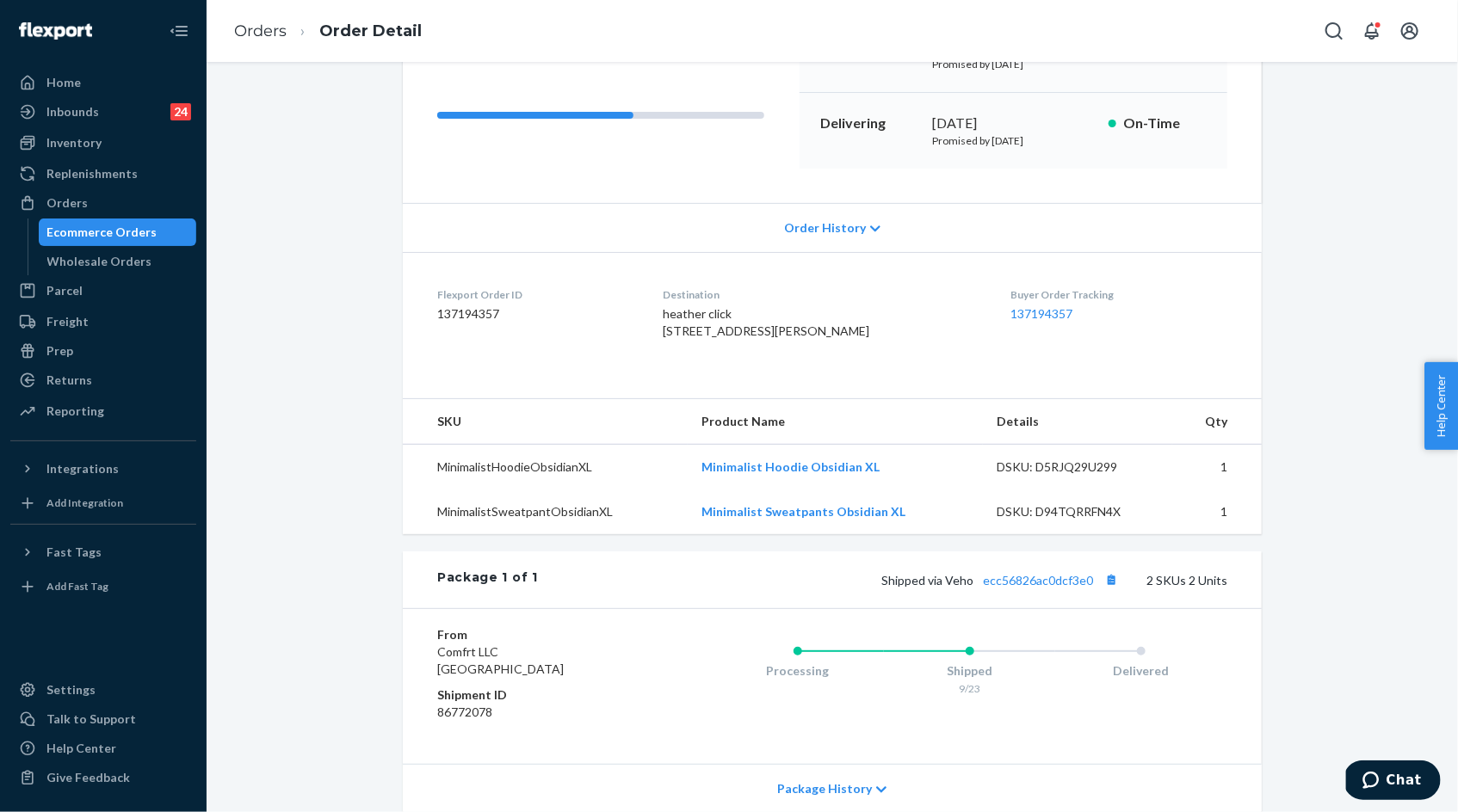
scroll to position [262, 0]
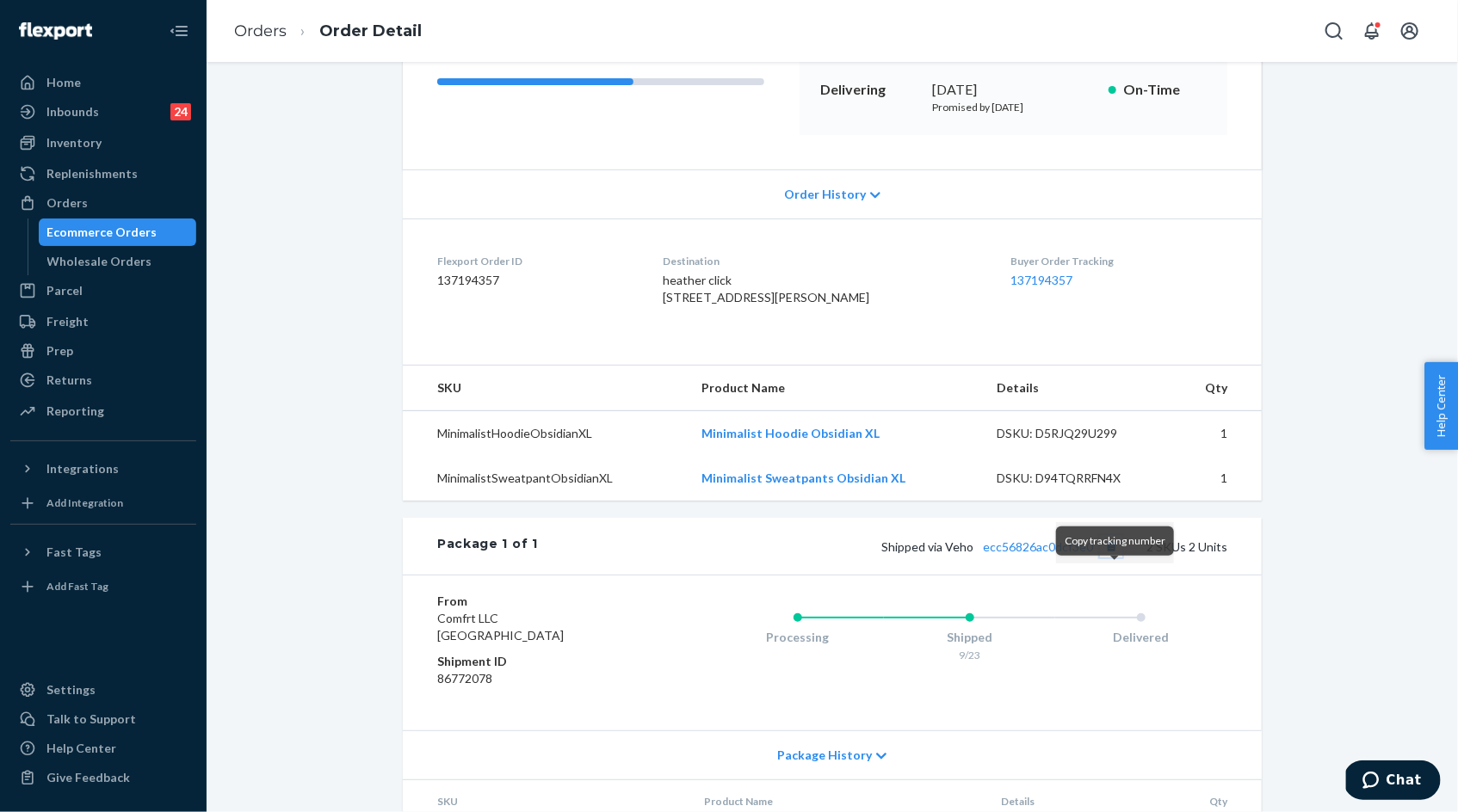
click at [1113, 557] on button "Copy tracking number" at bounding box center [1111, 546] width 22 height 22
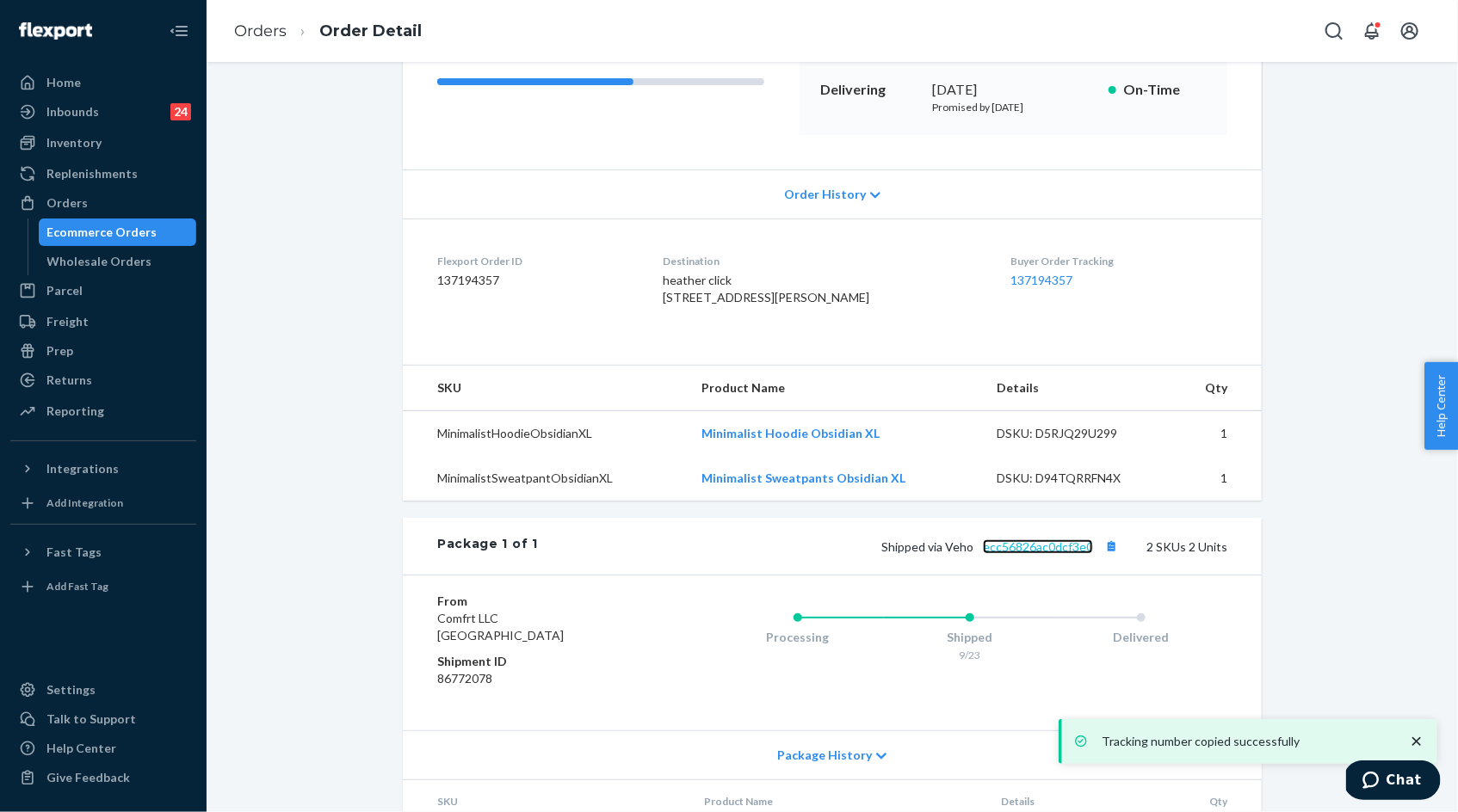
click at [1052, 554] on link "ecc56826ac0dcf3e0" at bounding box center [1038, 547] width 110 height 15
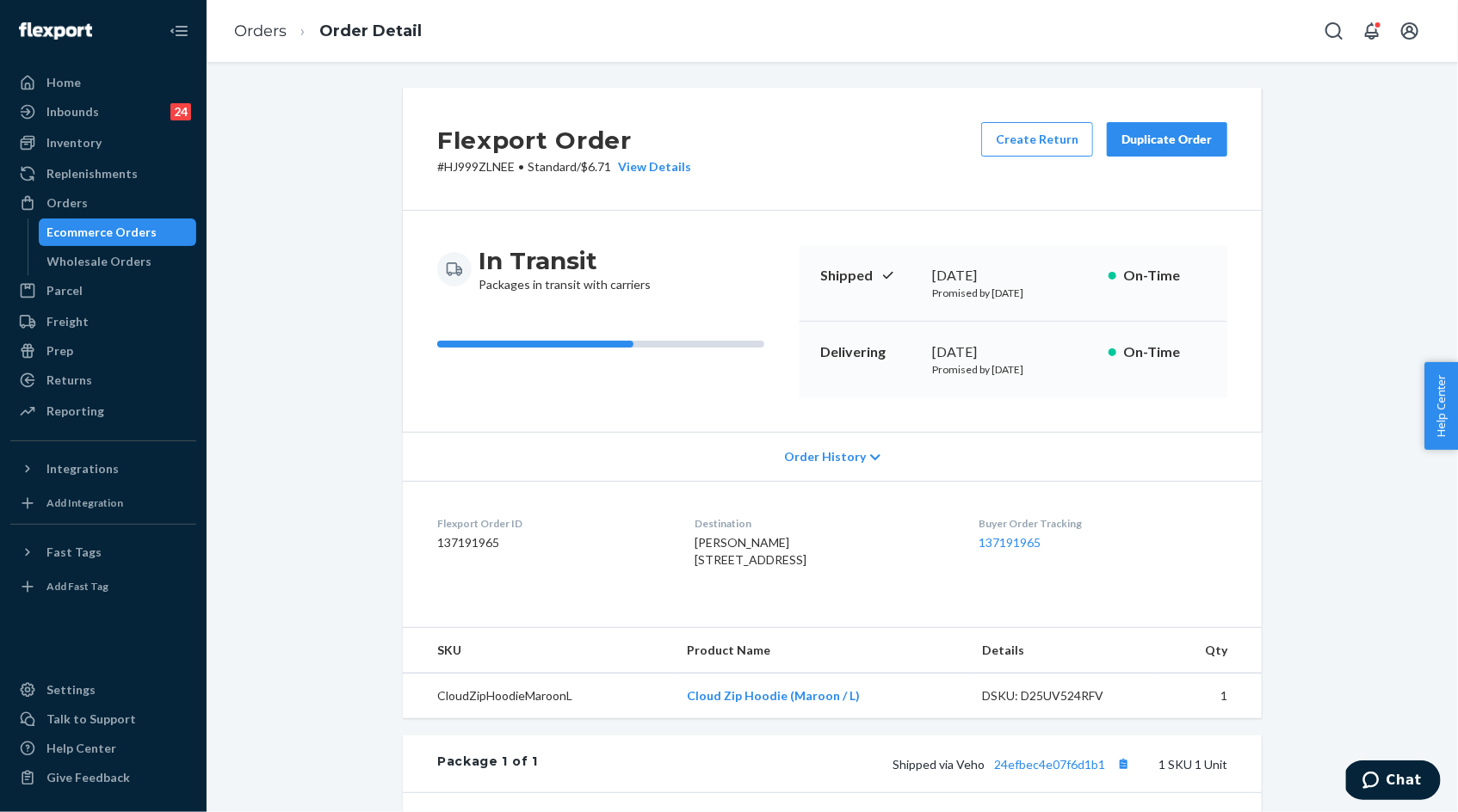
click at [472, 165] on p "# HJ999ZLNEE • Standard / $6.71 View Details" at bounding box center [564, 167] width 254 height 17
copy p "HJ999ZLNEE"
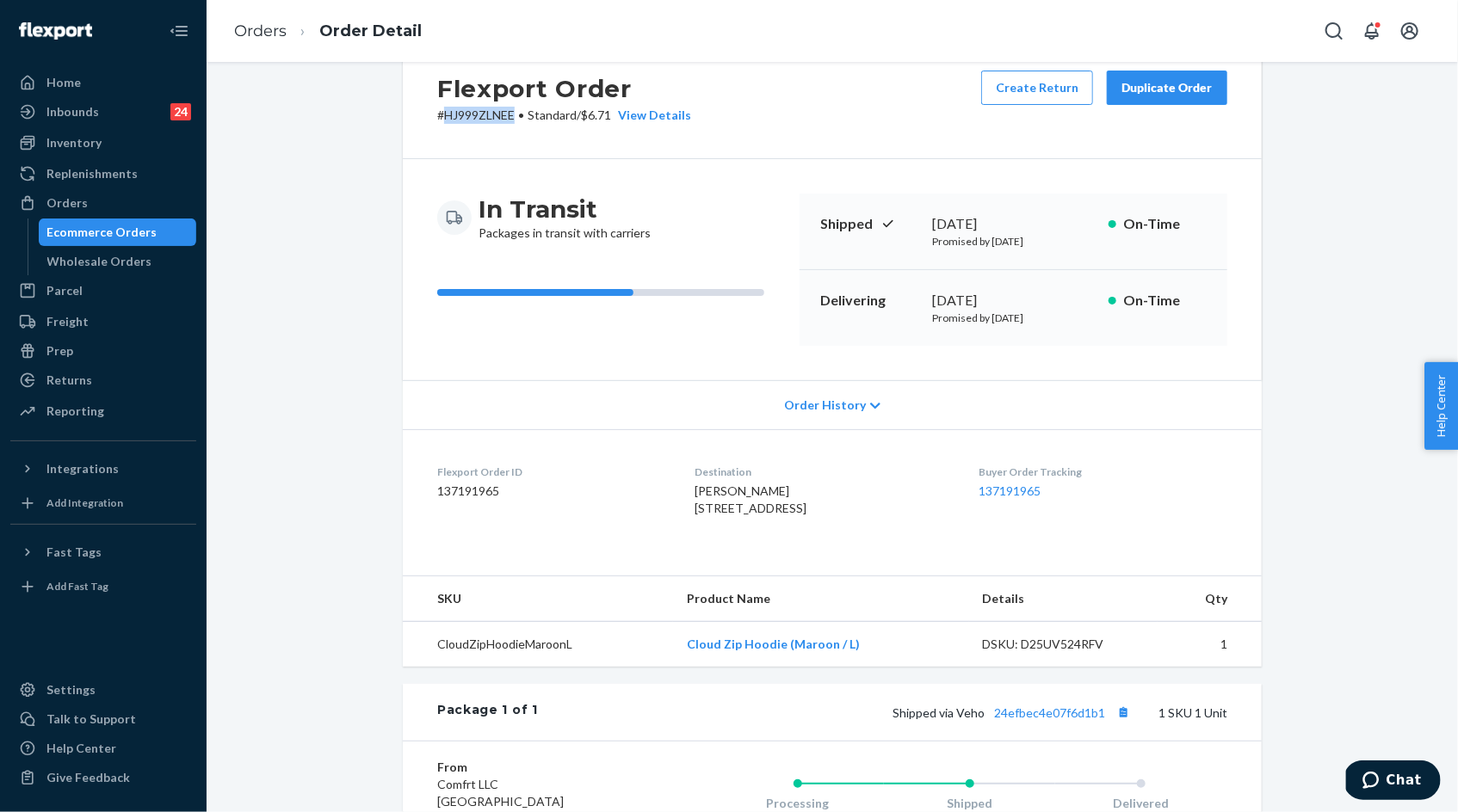
scroll to position [62, 0]
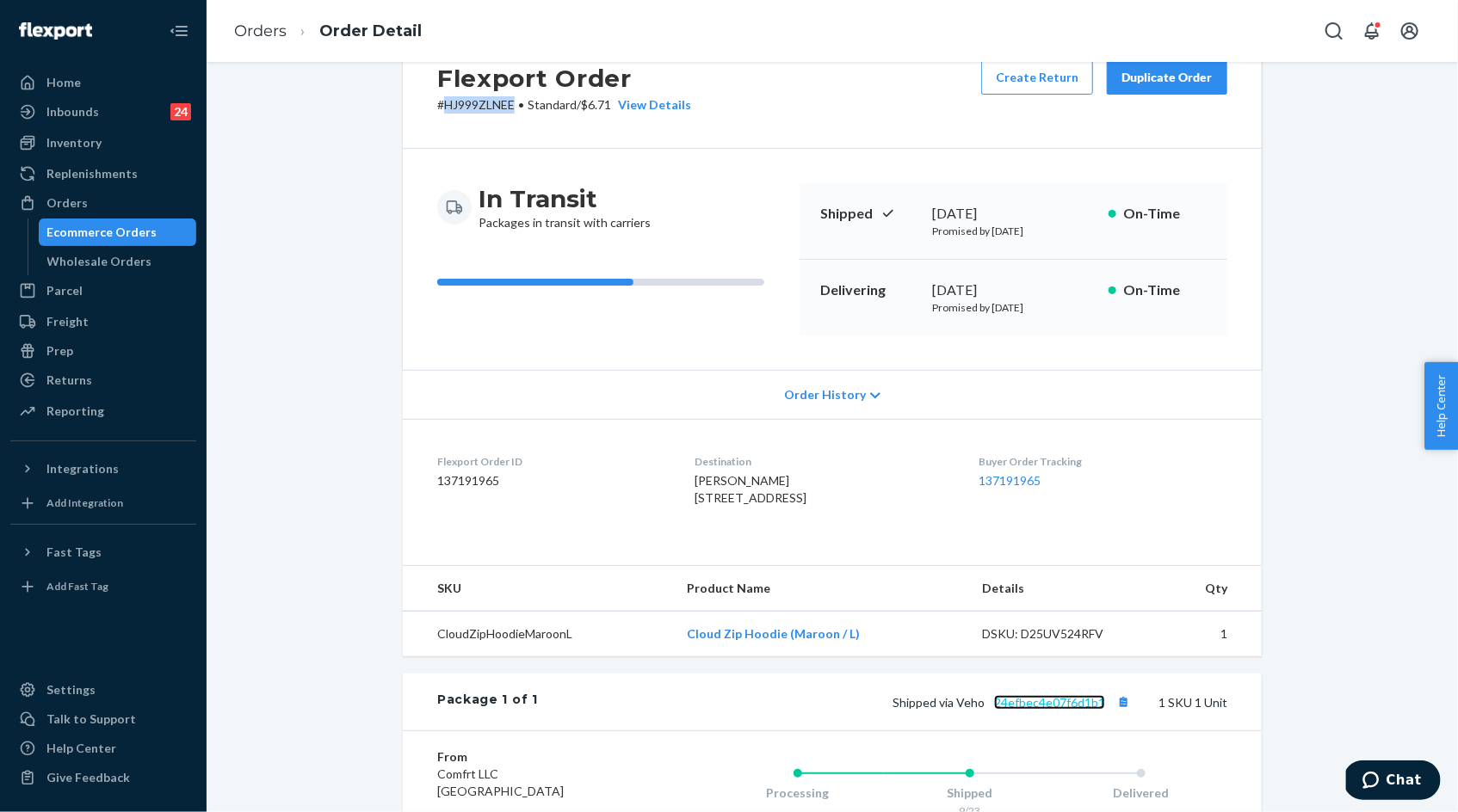
click at [1049, 709] on link "24efbec4e07f6d1b1" at bounding box center [1049, 702] width 111 height 15
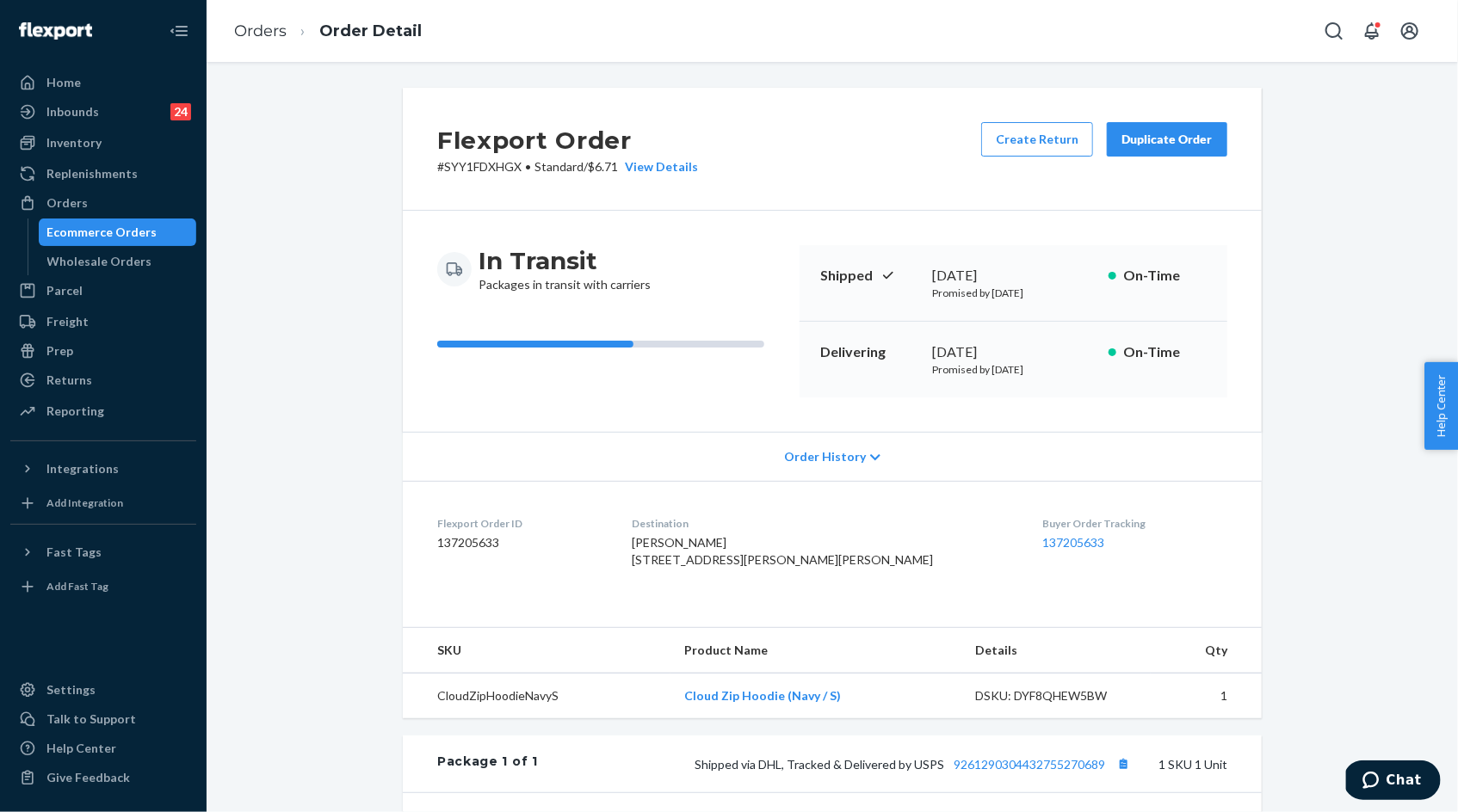
click at [504, 169] on p "# SYY1FDXHGX • Standard / $6.71 View Details" at bounding box center [568, 167] width 260 height 17
copy p "SYY1FDXHGX"
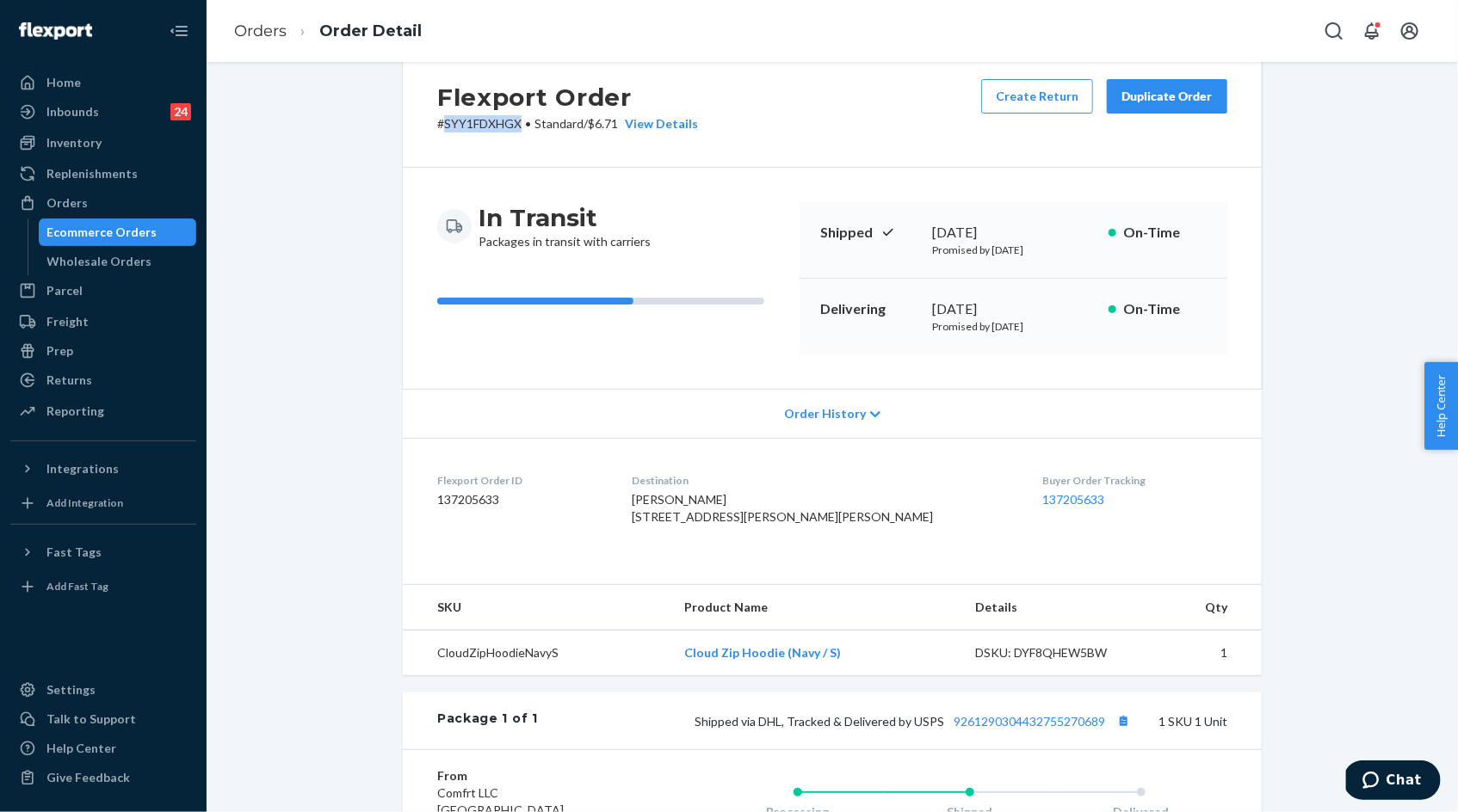
scroll to position [49, 0]
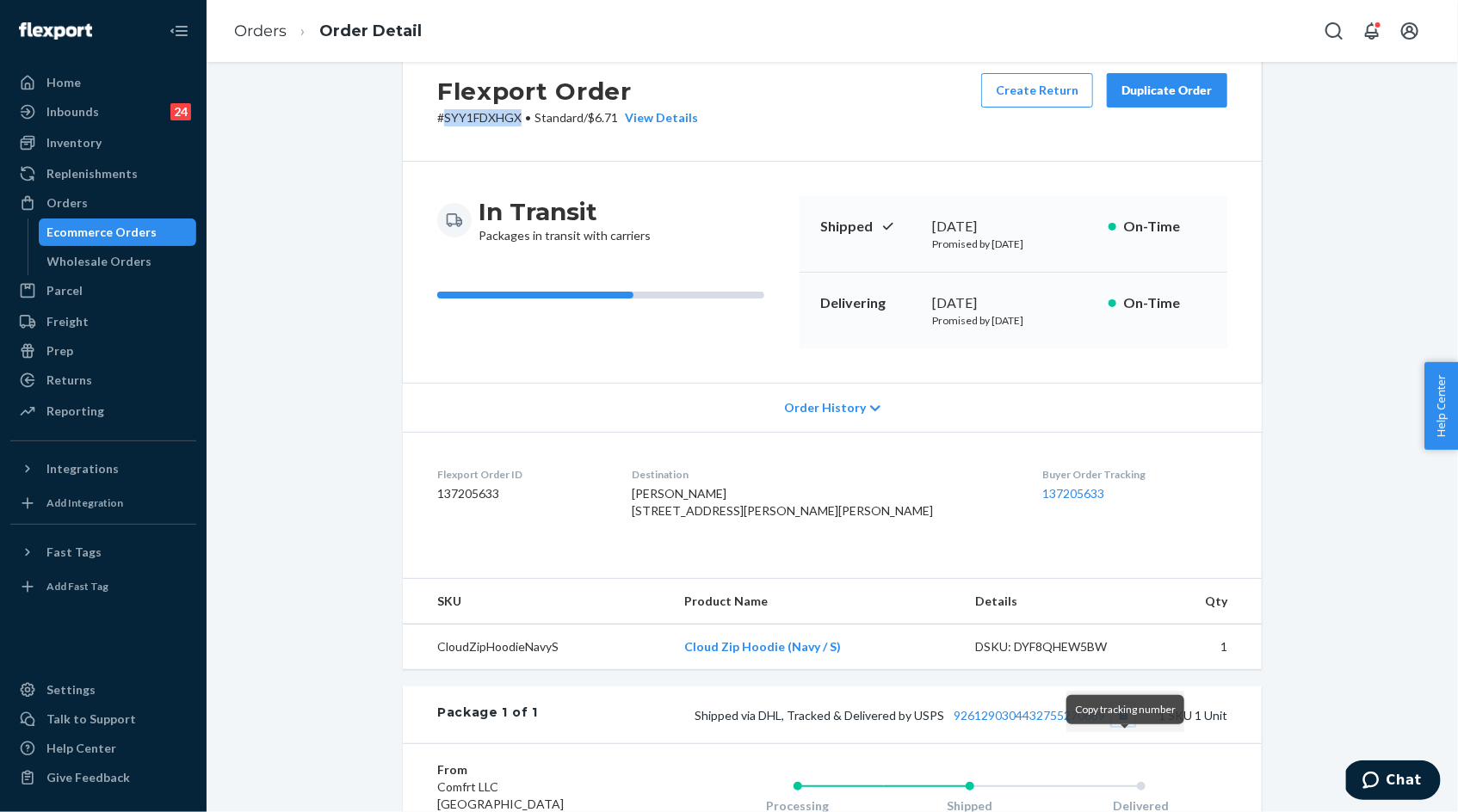
click at [1124, 726] on button "Copy tracking number" at bounding box center [1123, 715] width 22 height 22
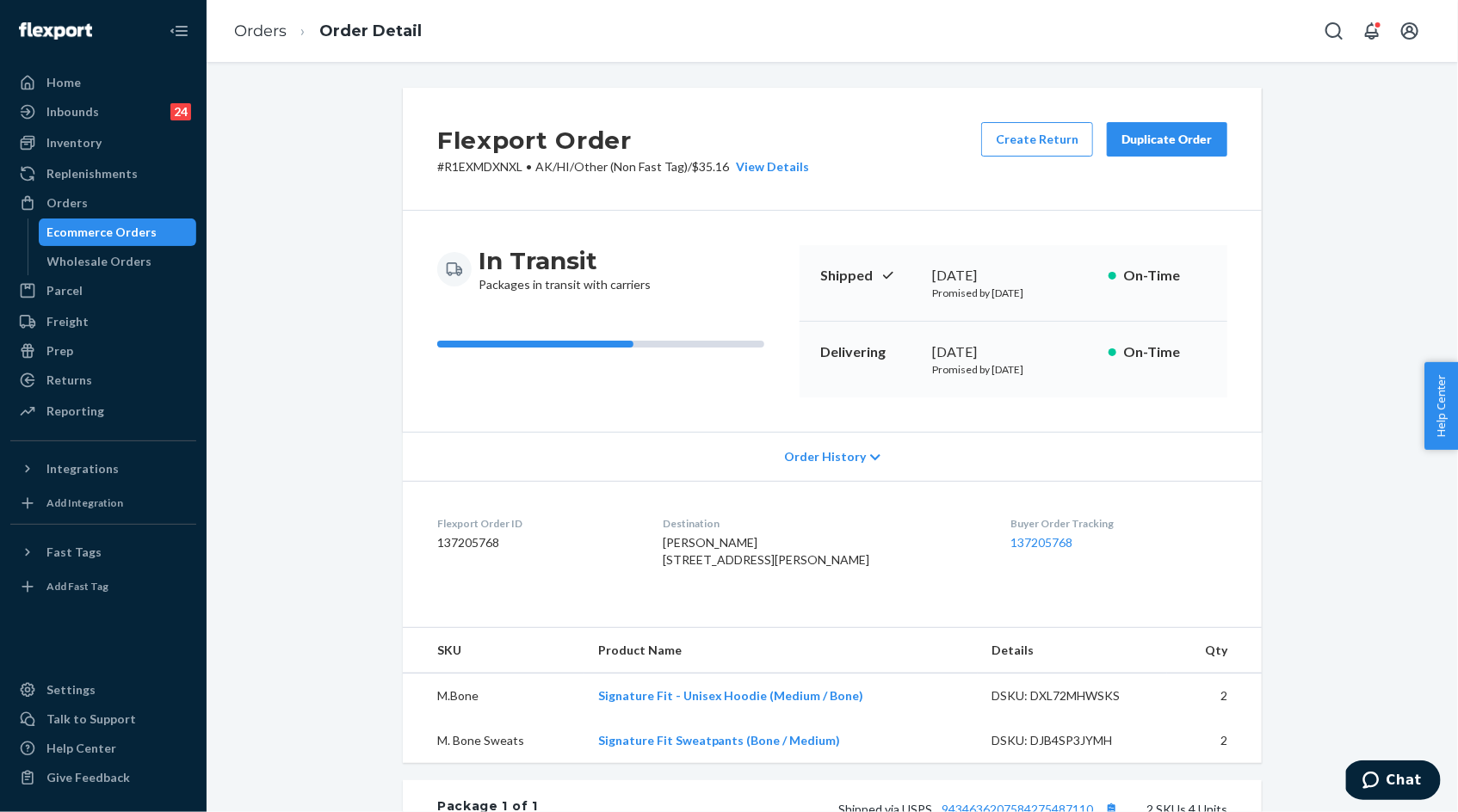
click at [474, 168] on p "# R1EXMDXNXL • AK/HI/Other (Non Fast Tag) / $35.16 View Details" at bounding box center [623, 167] width 371 height 17
copy p "R1EXMDXNXL"
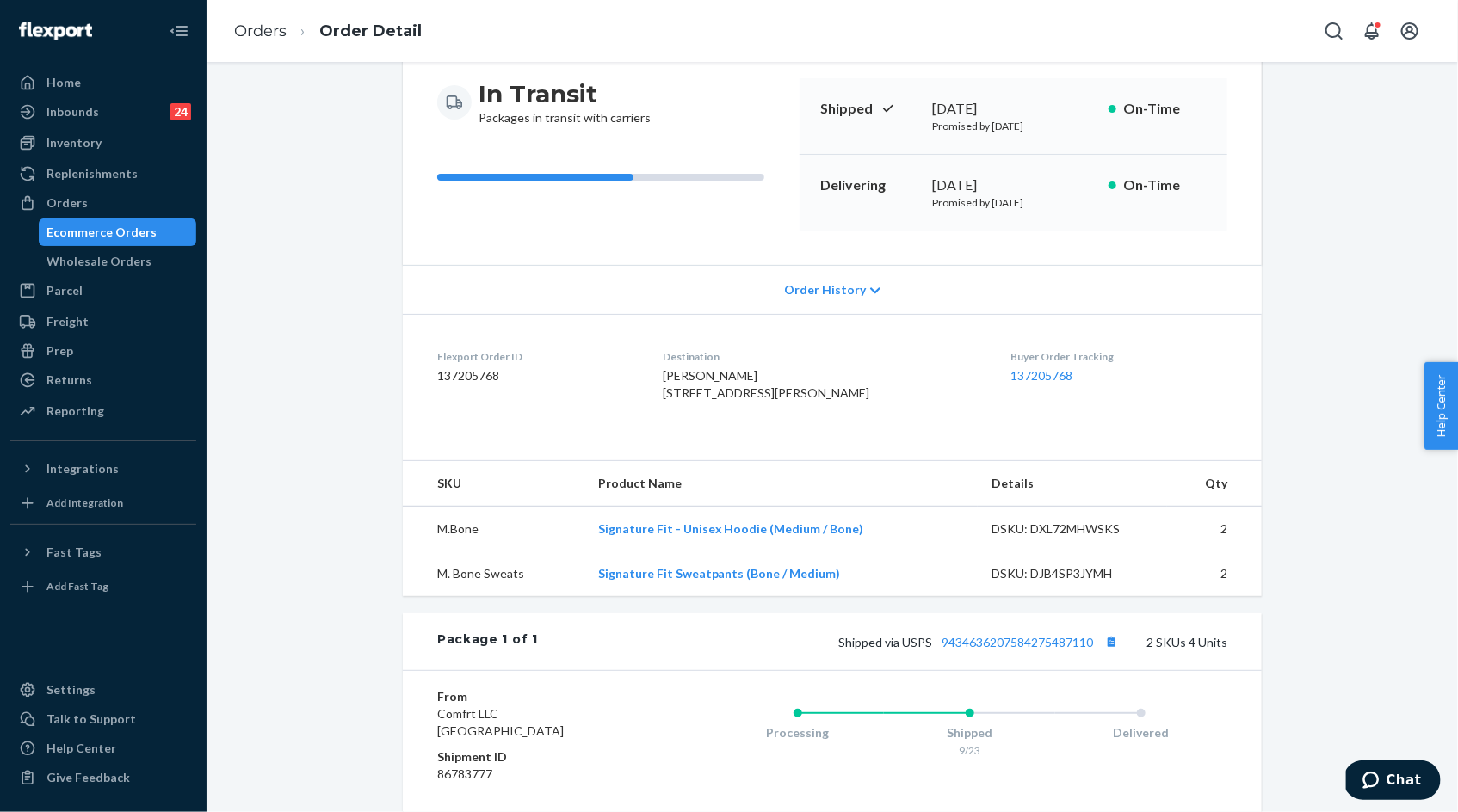
scroll to position [269, 0]
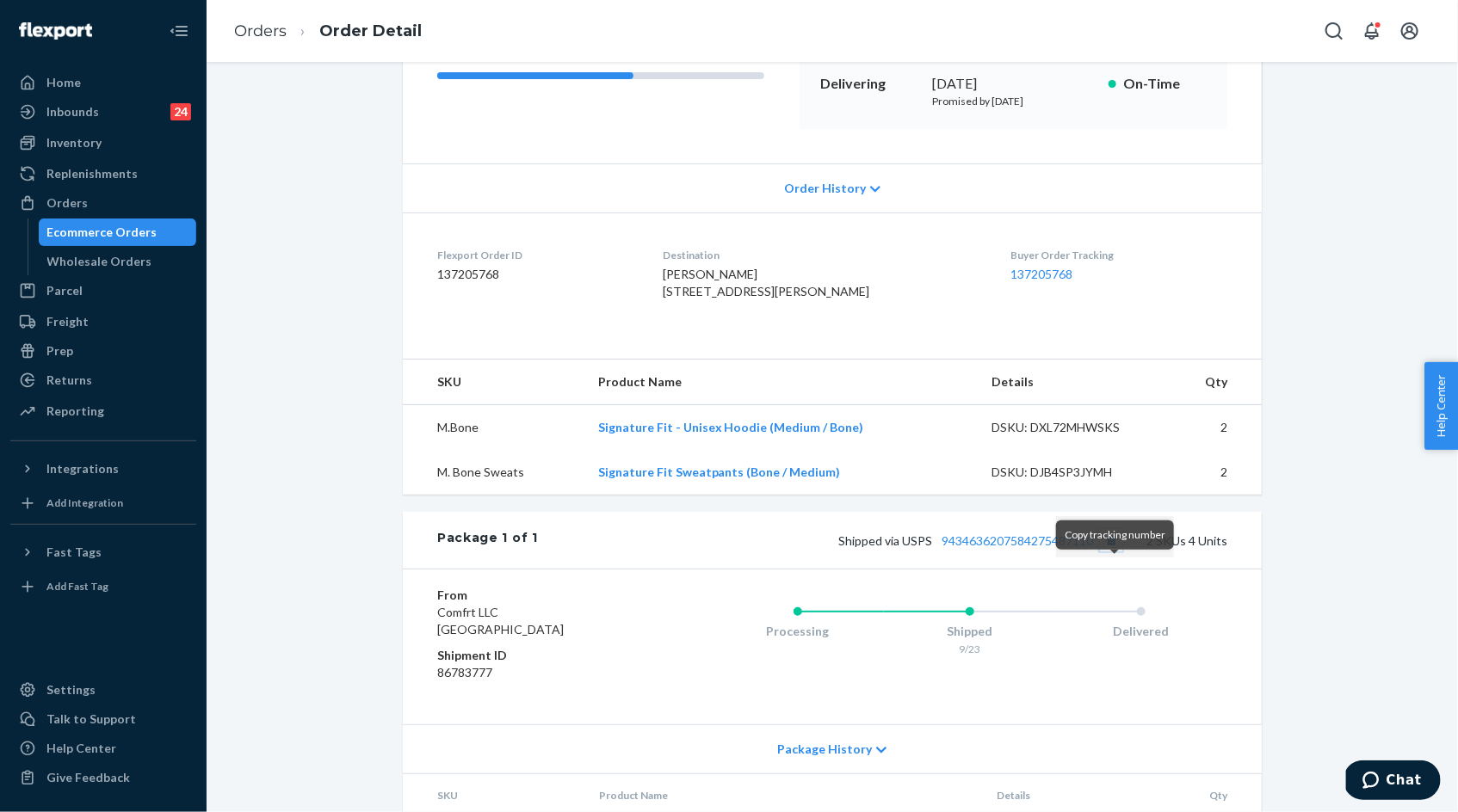
click at [1112, 552] on button "Copy tracking number" at bounding box center [1111, 540] width 22 height 22
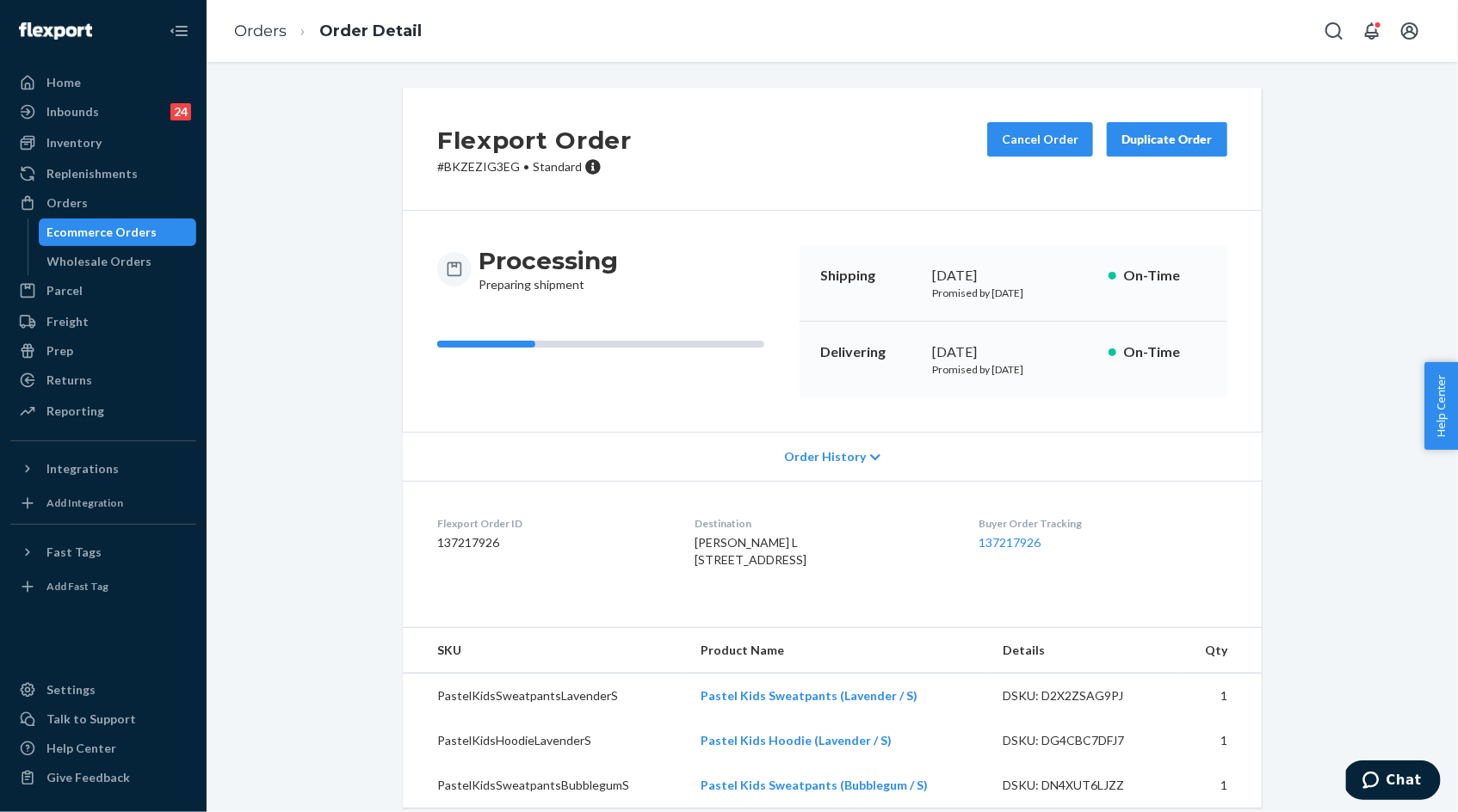
click at [486, 171] on p "# BKZEZIG3EG • Standard" at bounding box center [535, 167] width 194 height 17
copy p "BKZEZIG3EG"
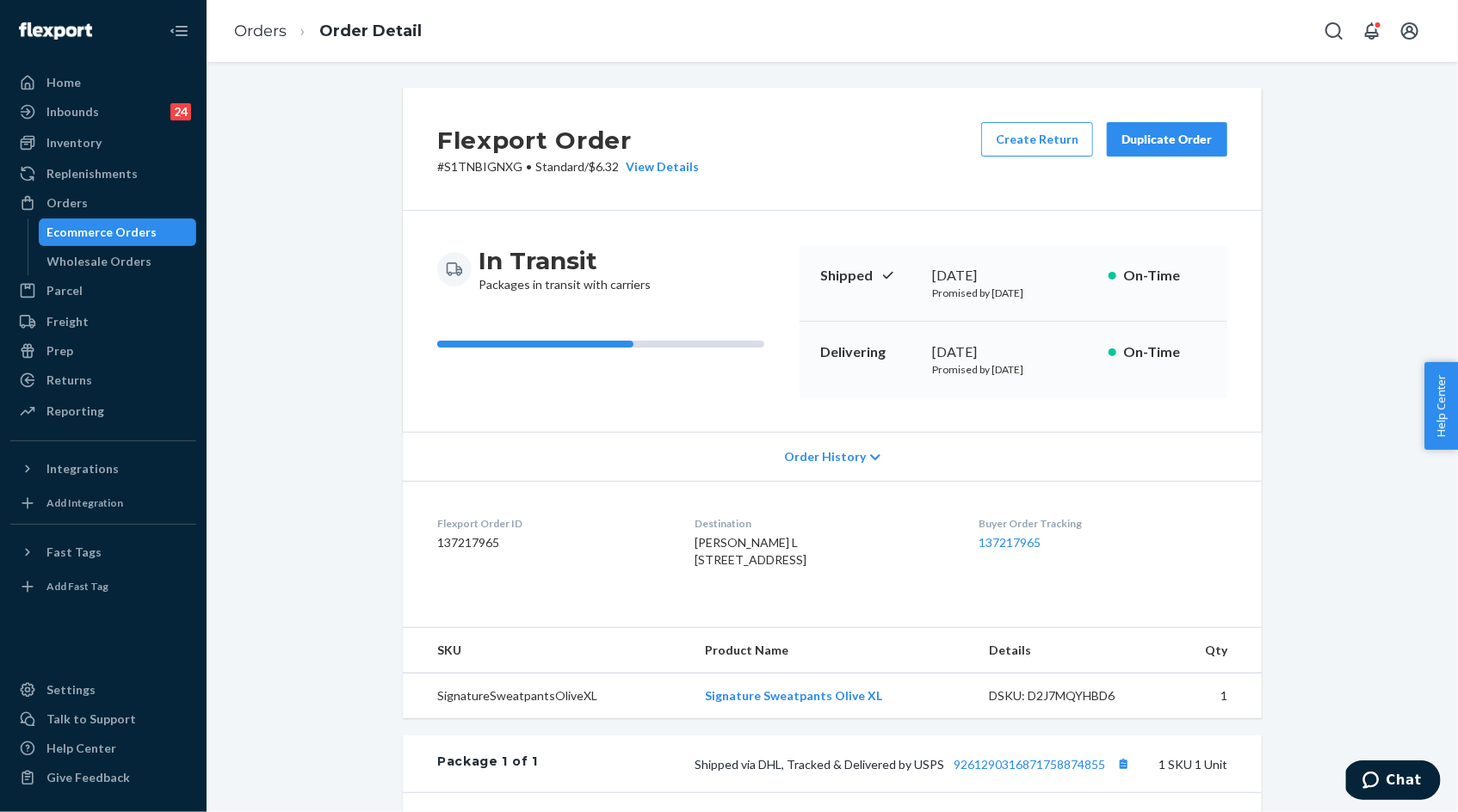
click at [484, 171] on p "# S1TNBIGNXG • Standard / $6.32 View Details" at bounding box center [568, 167] width 261 height 17
copy p "S1TNBIGNXG"
click at [484, 174] on p "# S1TNBIGNXG • Standard / $6.32 View Details" at bounding box center [568, 167] width 261 height 17
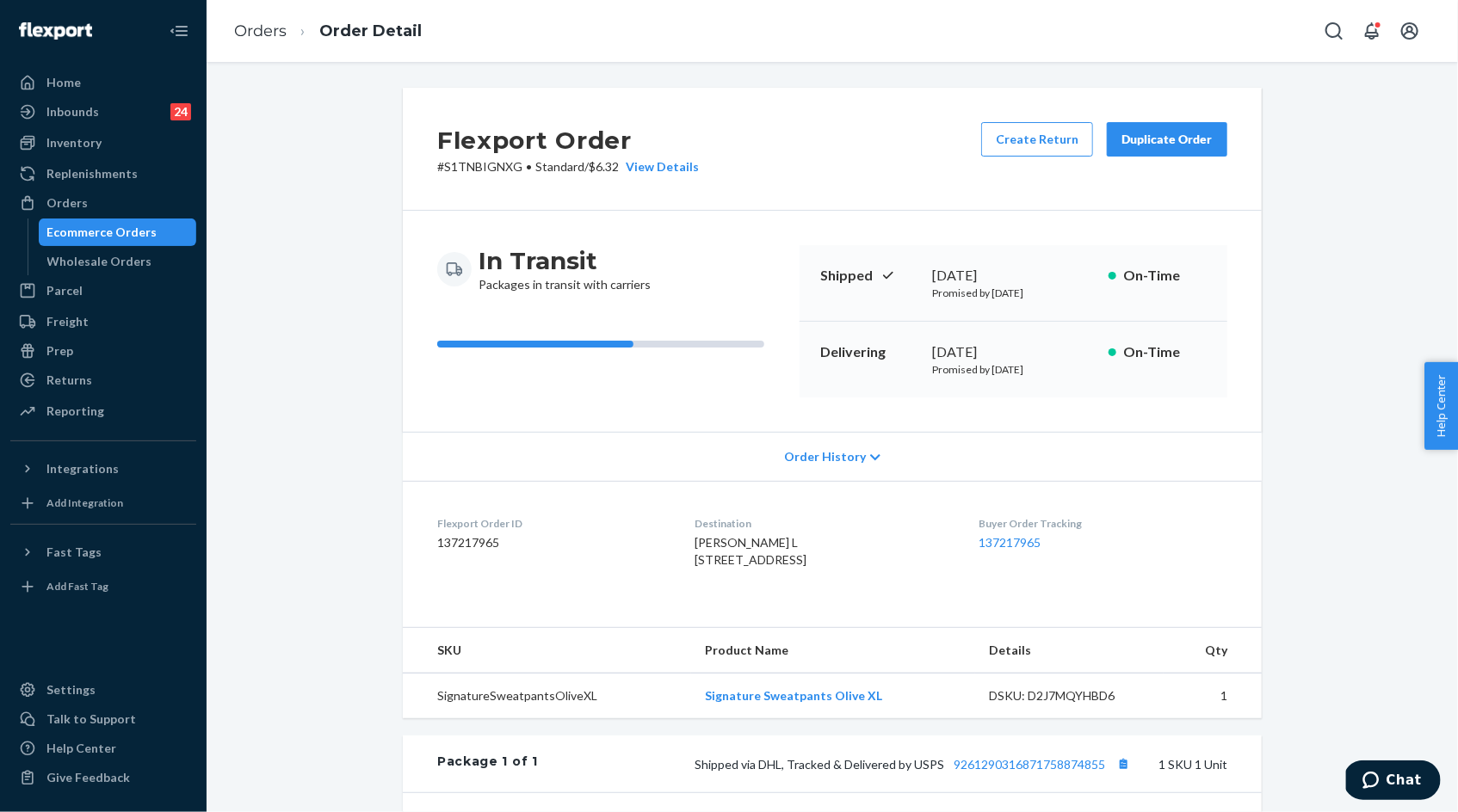
click at [479, 168] on p "# S1TNBIGNXG • Standard / $6.32 View Details" at bounding box center [568, 167] width 261 height 17
click at [1120, 775] on button "Copy tracking number" at bounding box center [1123, 763] width 22 height 22
click at [260, 38] on link "Orders" at bounding box center [260, 30] width 52 height 19
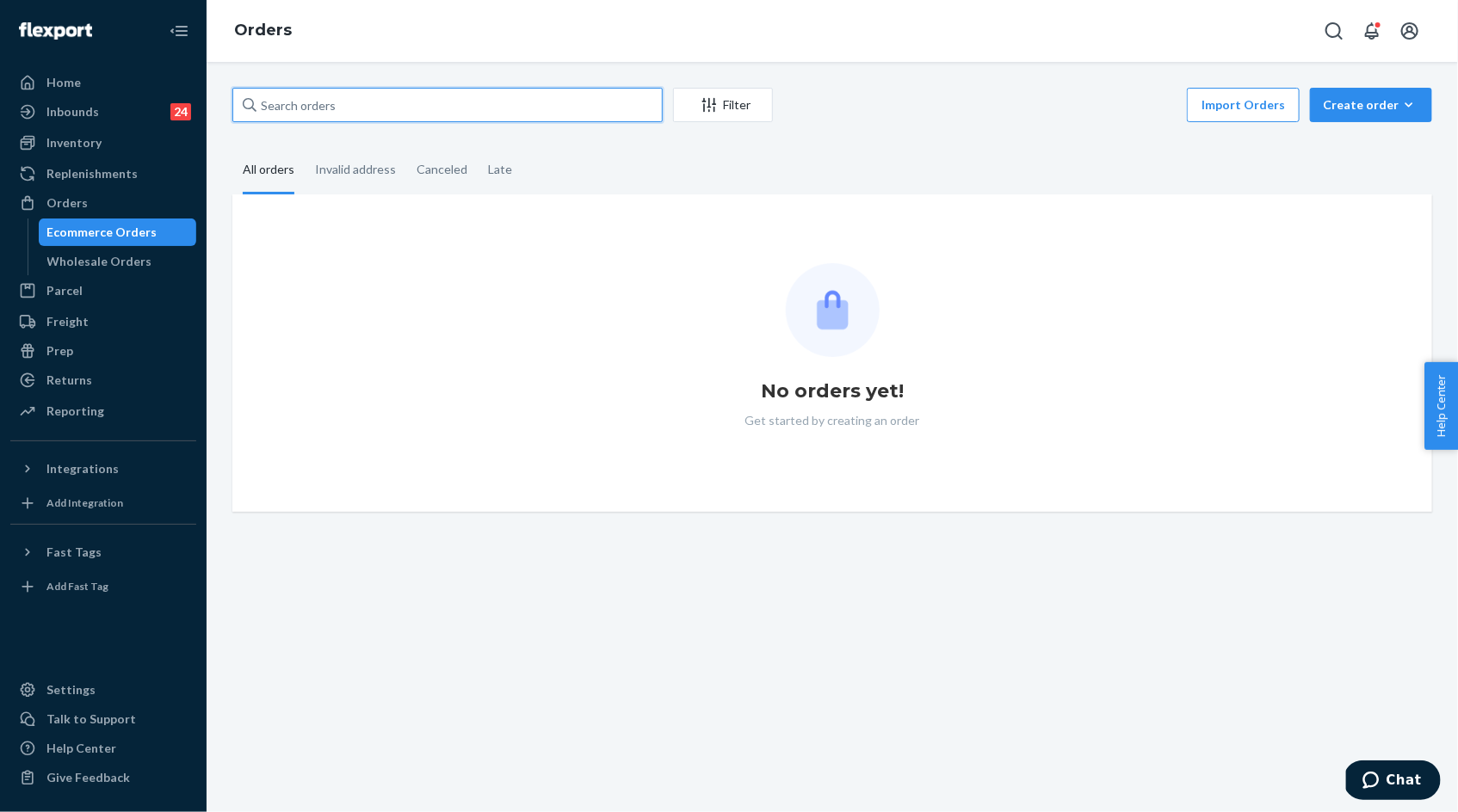
click at [304, 103] on input "text" at bounding box center [447, 105] width 430 height 35
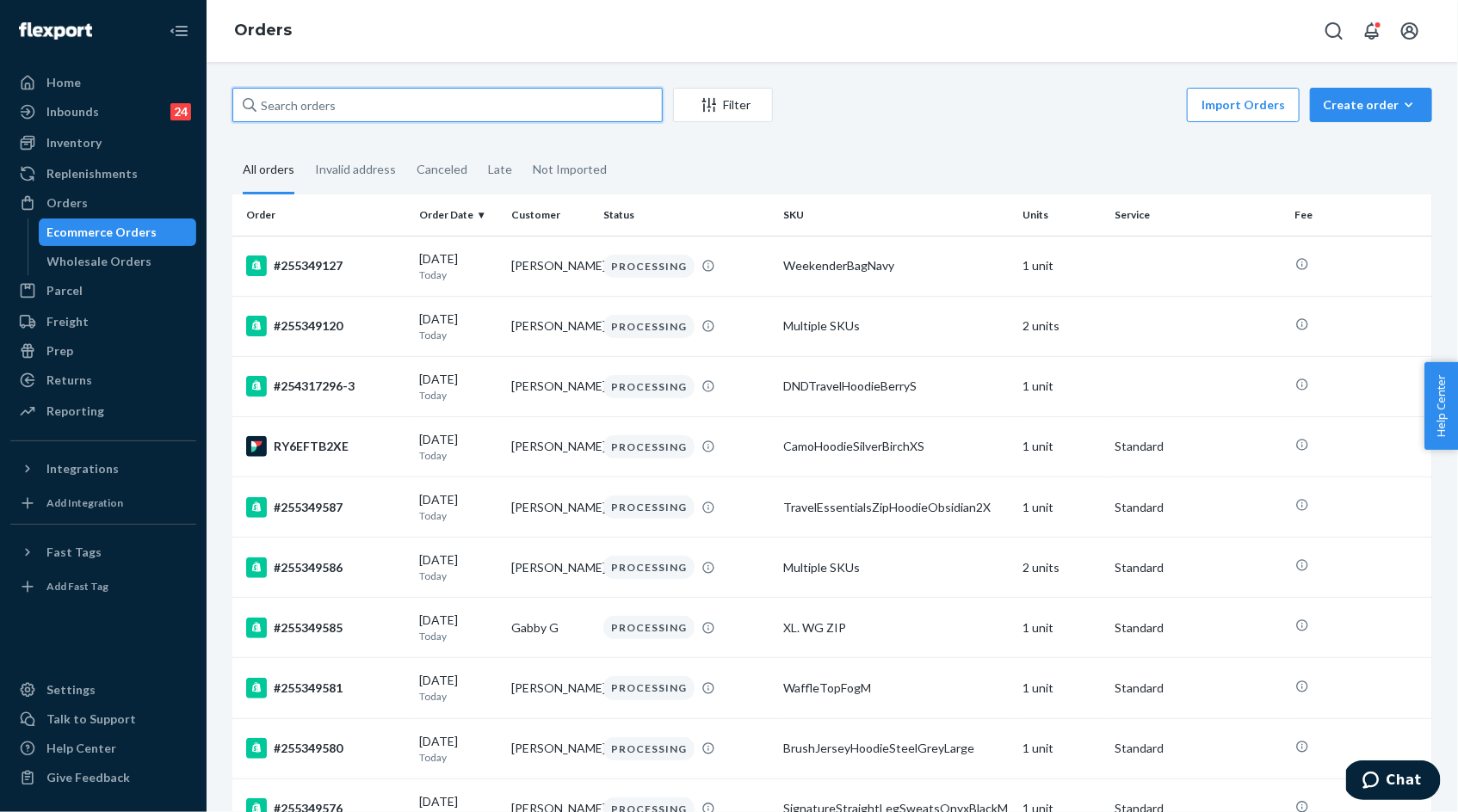
paste input "BKZEZIG3EG"
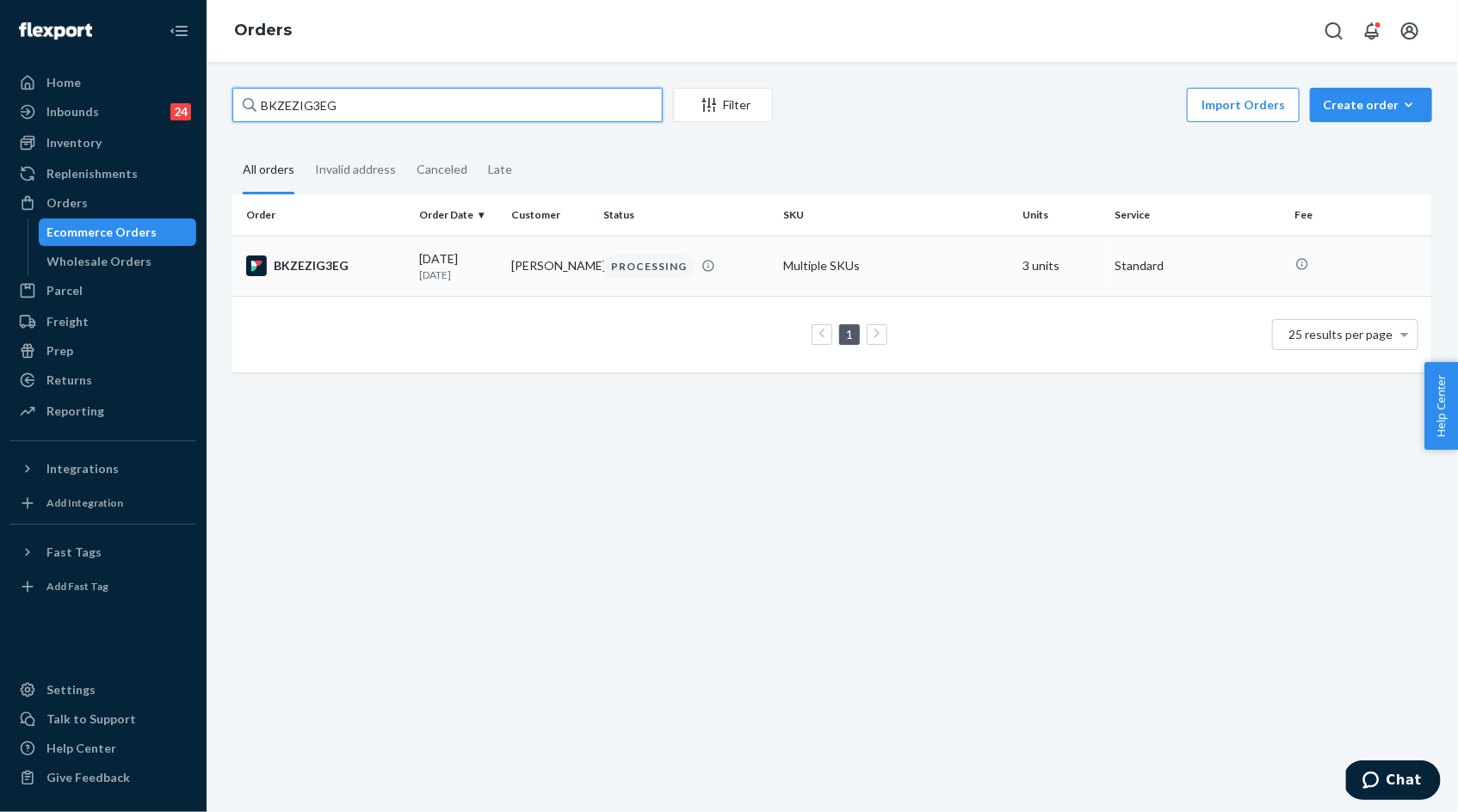
type input "BKZEZIG3EG"
click at [484, 276] on p "1 day ago" at bounding box center [458, 275] width 78 height 15
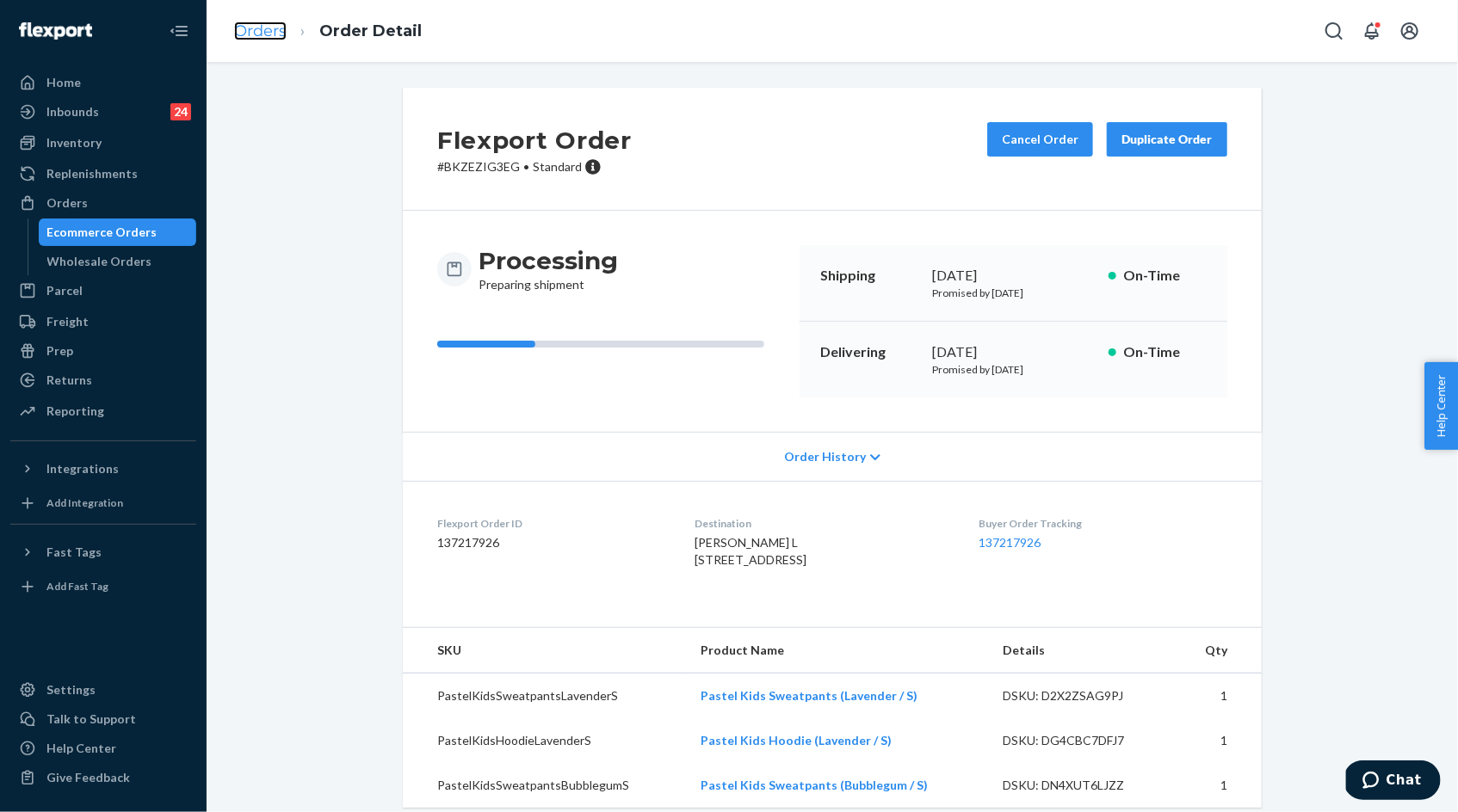
click at [275, 30] on link "Orders" at bounding box center [260, 30] width 52 height 19
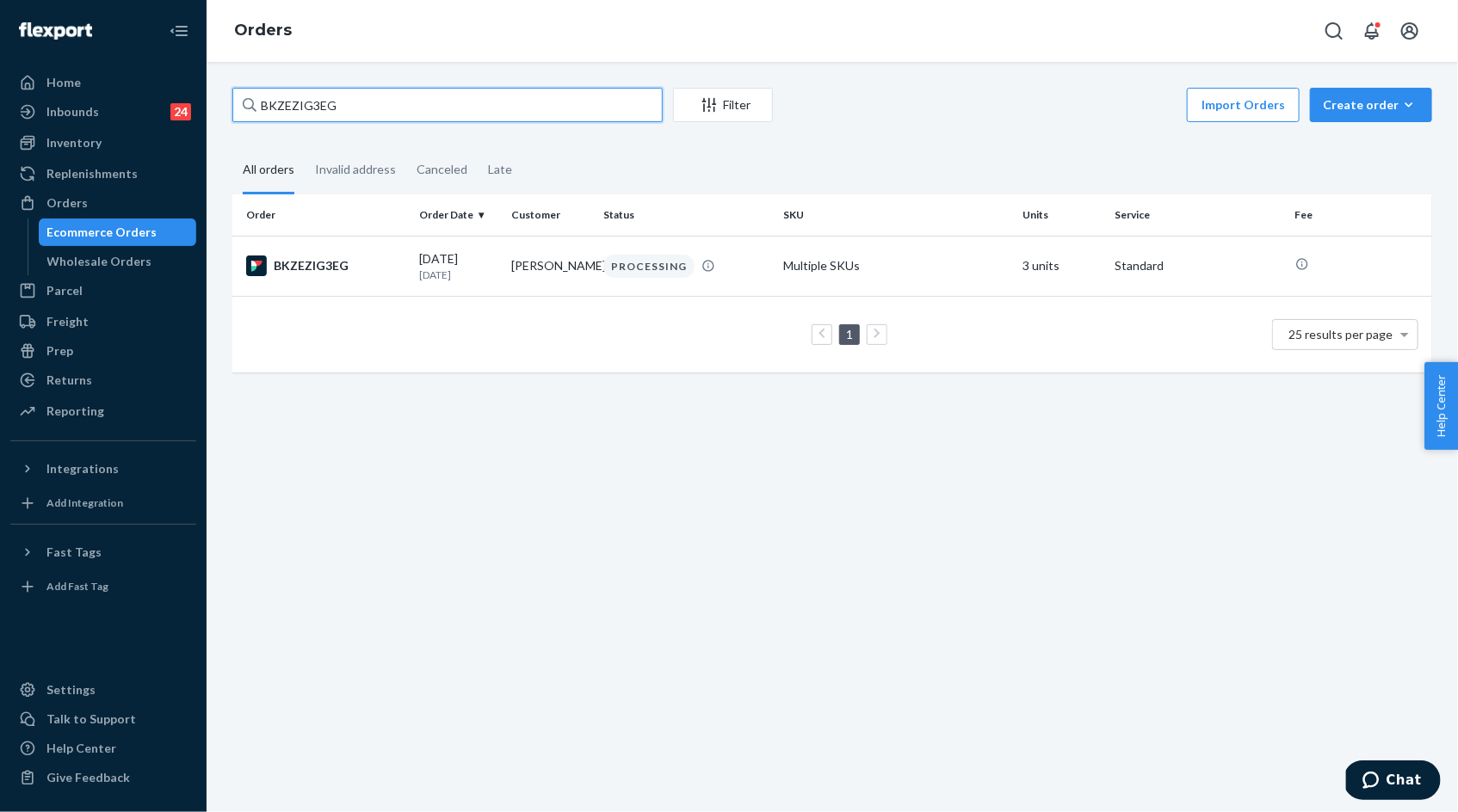
click at [304, 106] on input "BKZEZIG3EG" at bounding box center [447, 105] width 430 height 35
paste input "S1TNBIGNX"
type input "S1TNBIGNXG"
click at [458, 261] on div "09/23/2025 1 day ago" at bounding box center [458, 266] width 78 height 32
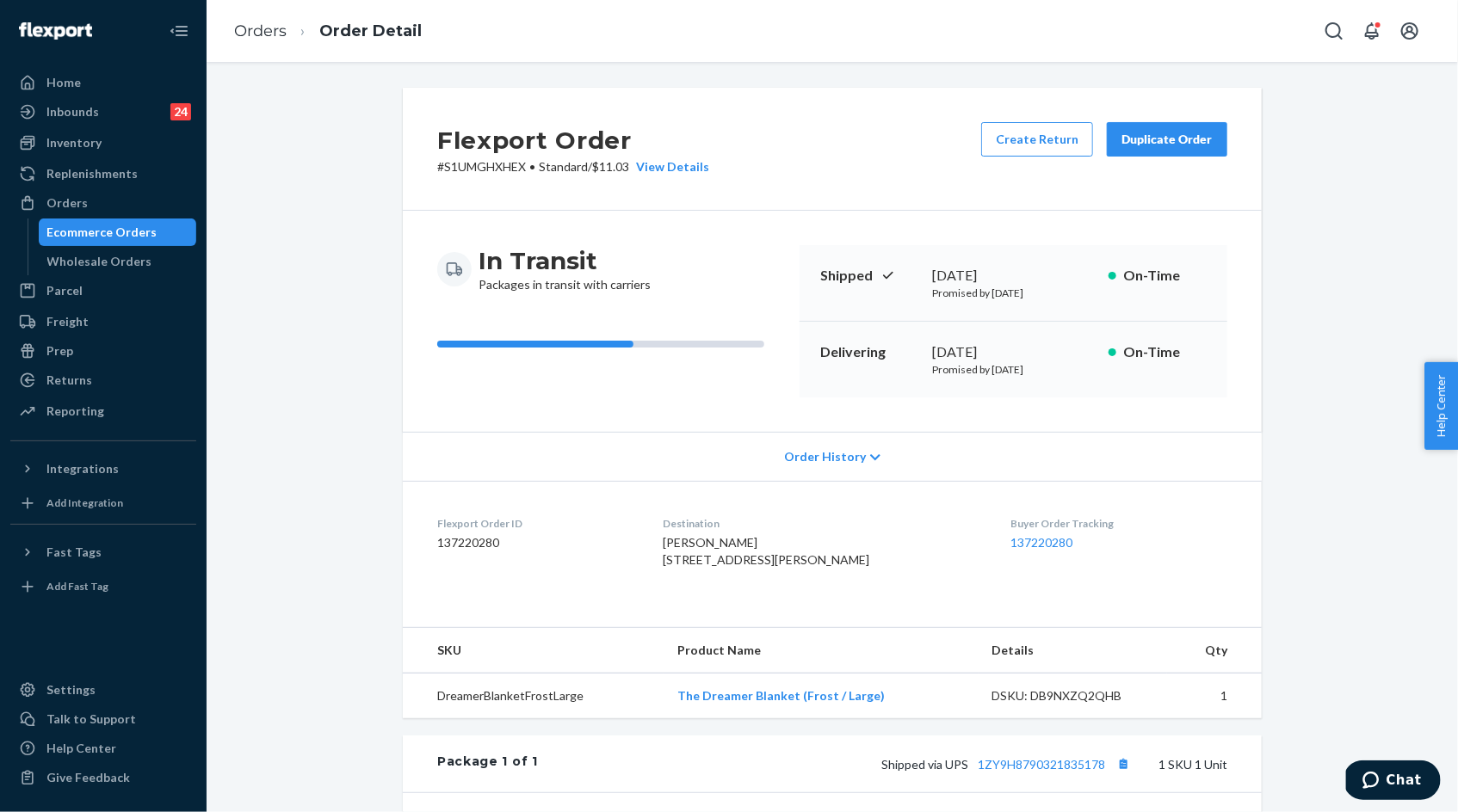
click at [503, 170] on p "# S1UMGHXHEX • Standard / $11.03 View Details" at bounding box center [573, 167] width 272 height 17
copy p "S1UMGHXHEX"
click at [486, 170] on p "# S1UMGHXHEX • Standard / $11.03 View Details" at bounding box center [573, 167] width 272 height 17
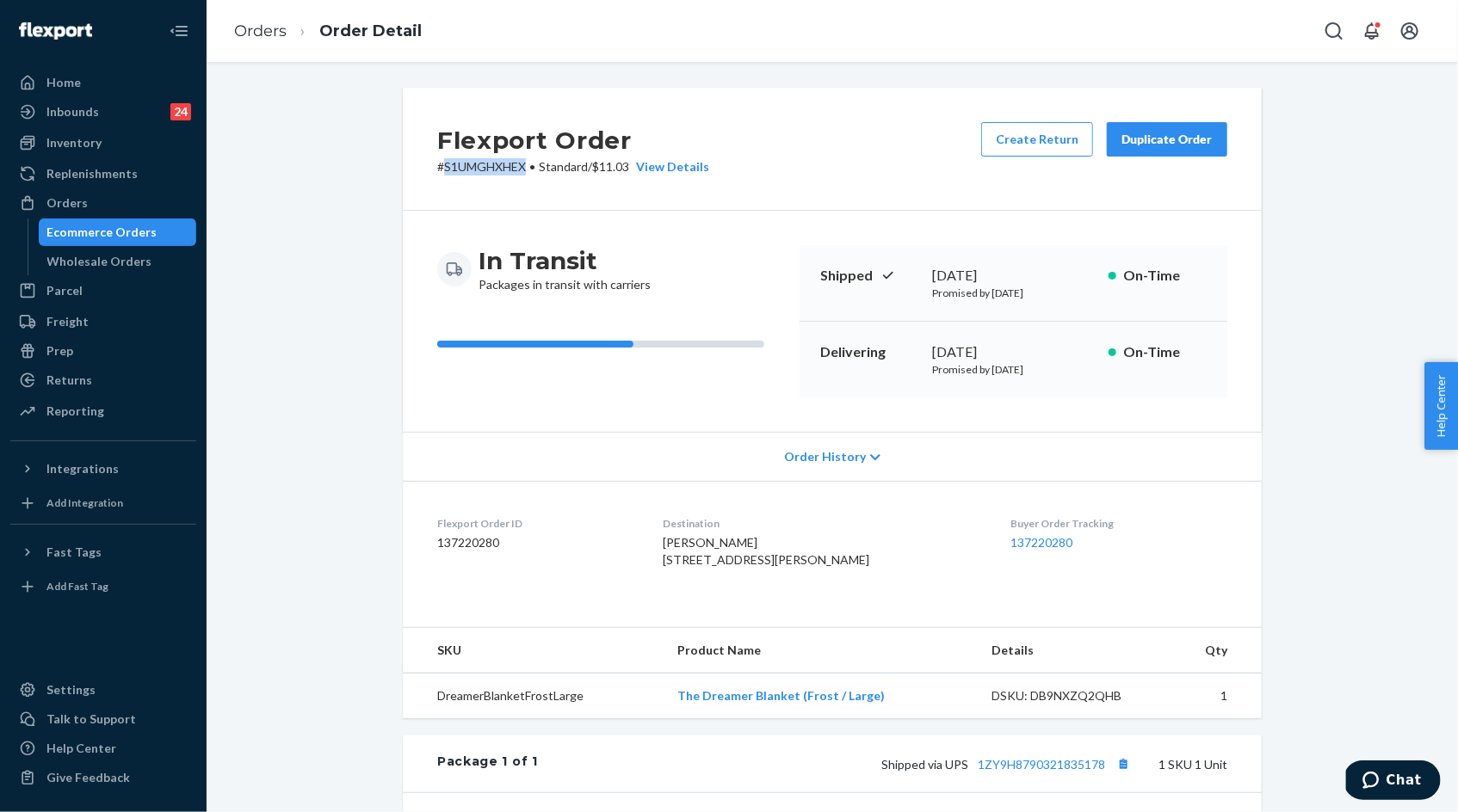
scroll to position [48, 0]
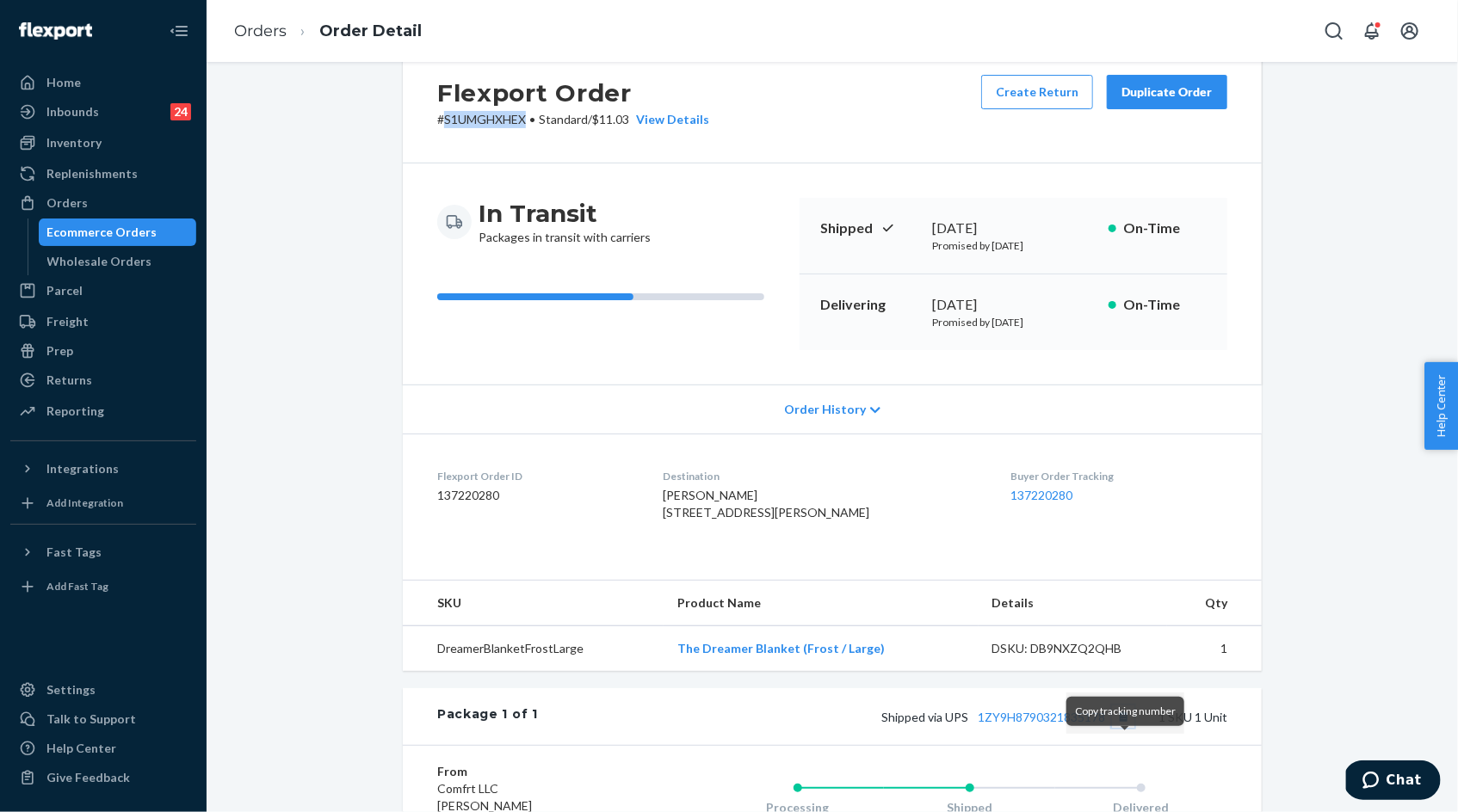
click at [1125, 728] on button "Copy tracking number" at bounding box center [1123, 717] width 22 height 22
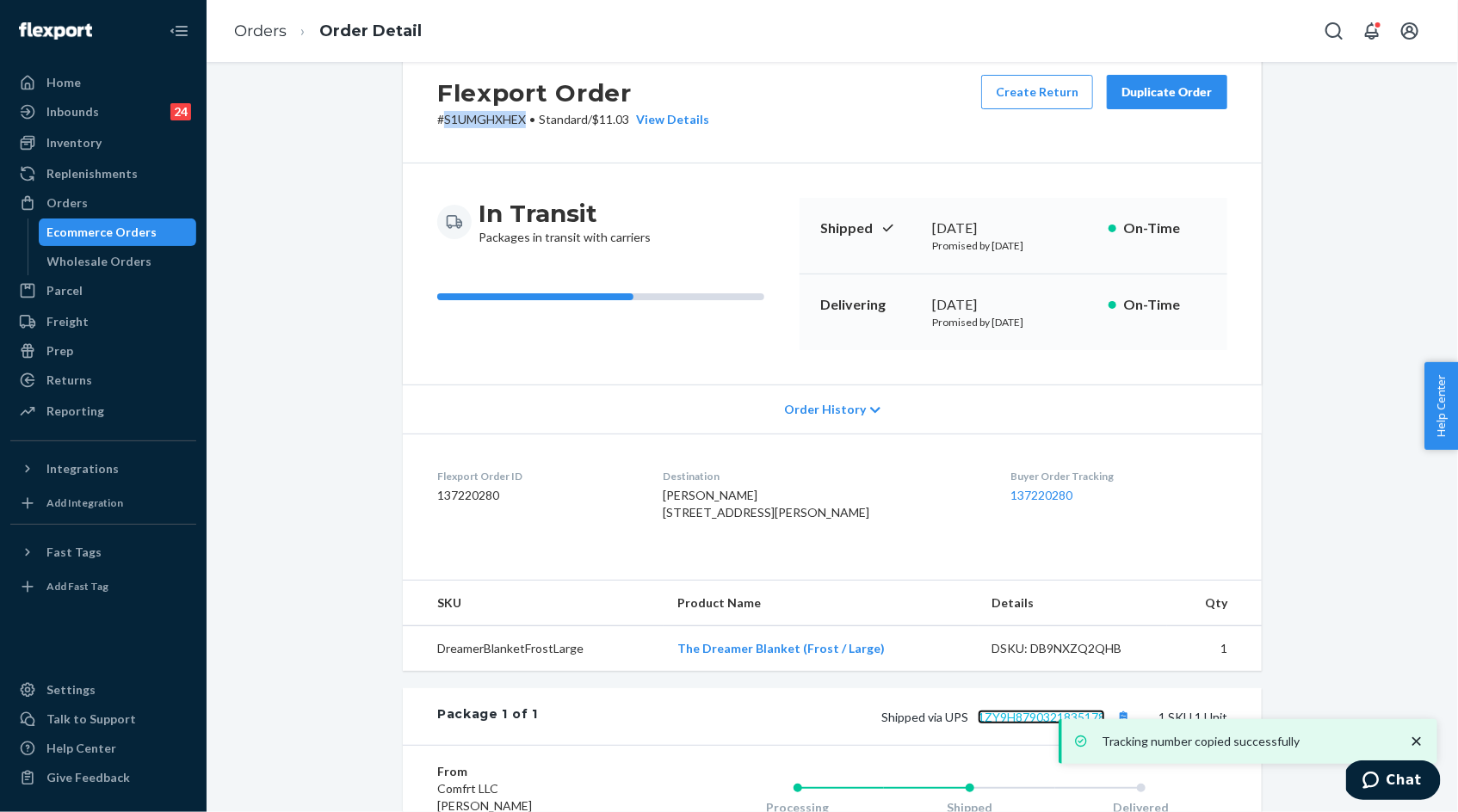
click at [1042, 724] on link "1ZY9H8790321835178" at bounding box center [1041, 717] width 127 height 15
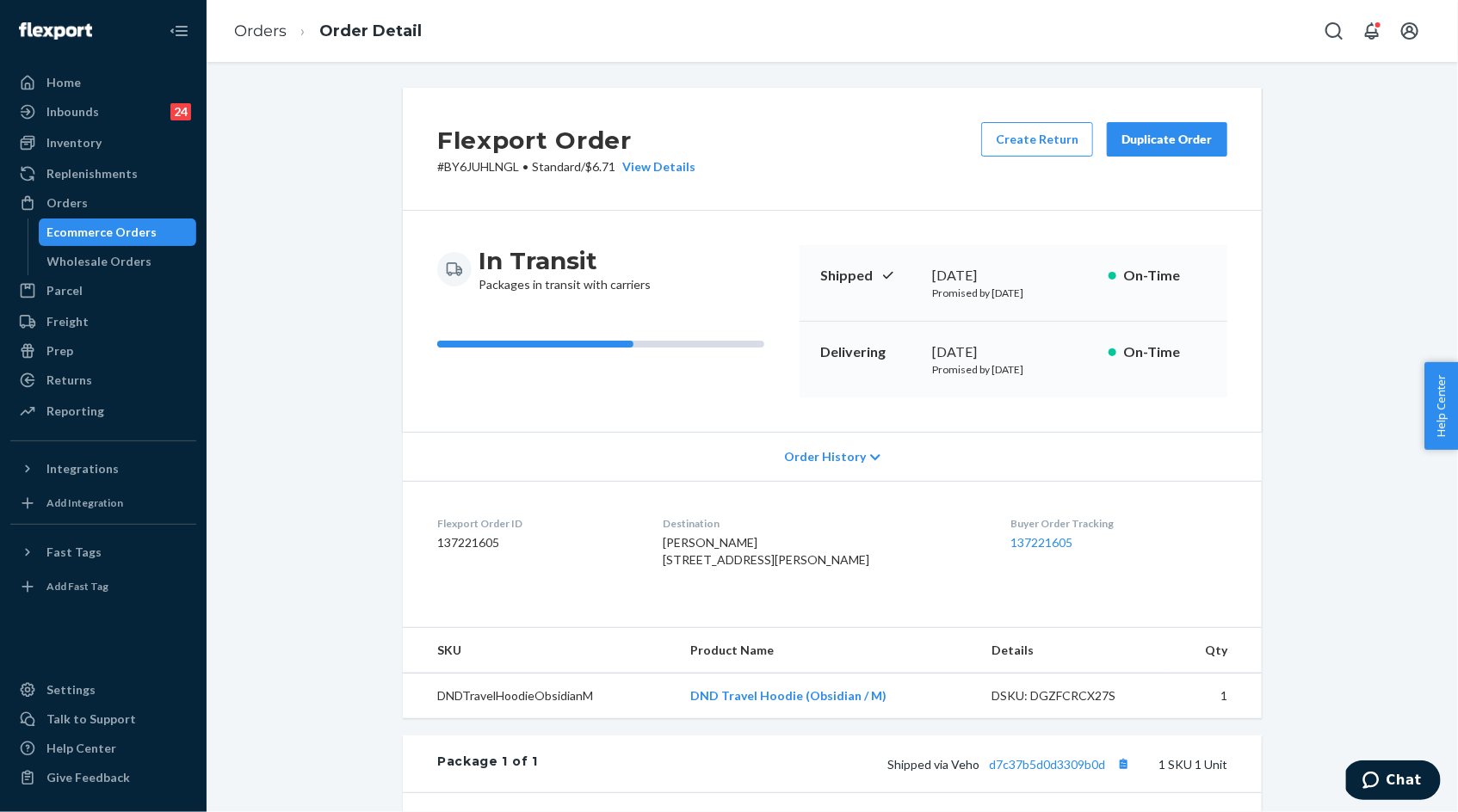
click at [491, 175] on div "Flexport Order # BY6JUHLNGL • Standard / $6.71 View Details Create Return Dupli…" at bounding box center [832, 149] width 859 height 123
click at [488, 169] on p "# BY6JUHLNGL • Standard / $6.71 View Details" at bounding box center [567, 167] width 259 height 17
copy p "BY6JUHLNGL"
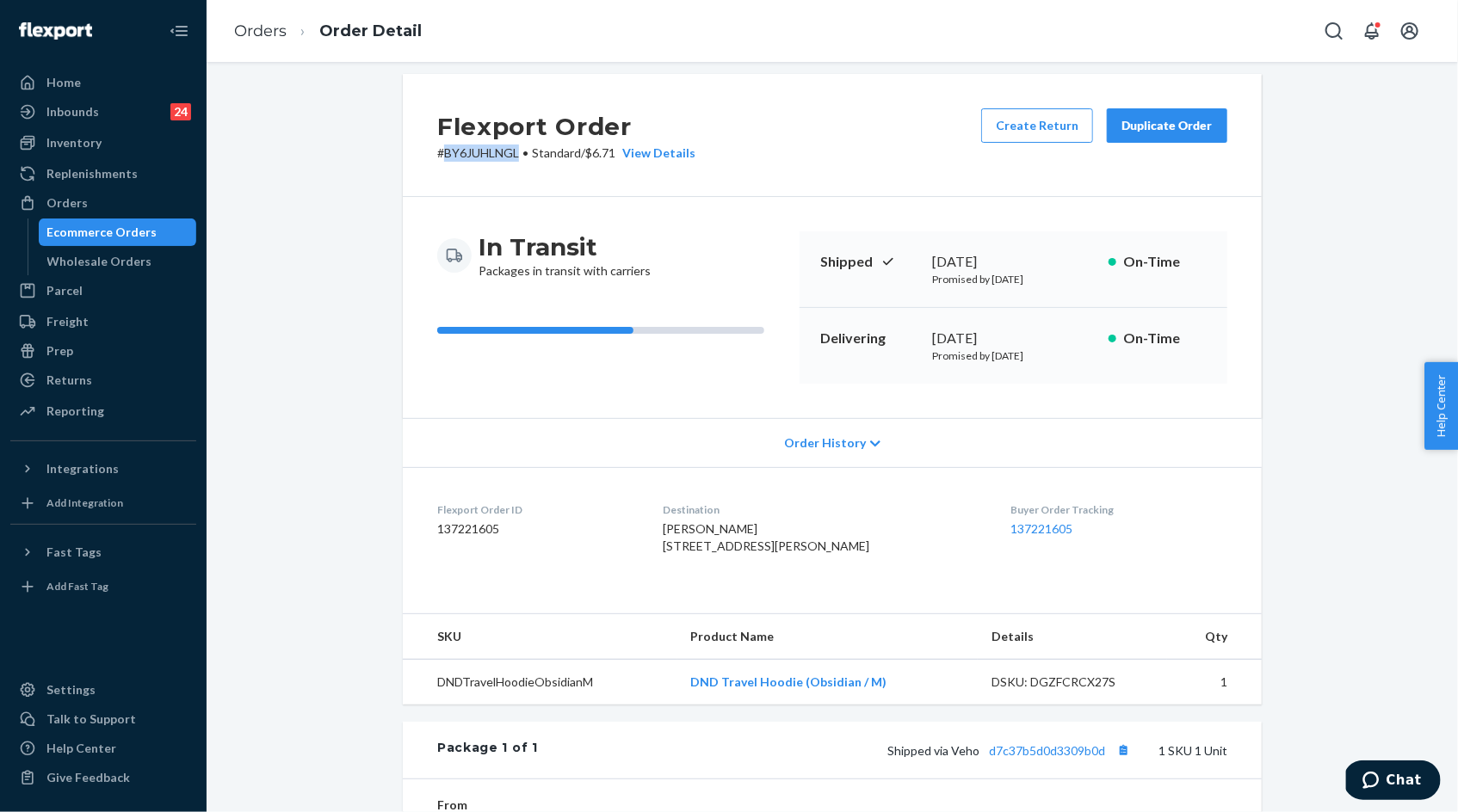
scroll to position [15, 0]
click at [1123, 761] on button "Copy tracking number" at bounding box center [1123, 749] width 22 height 22
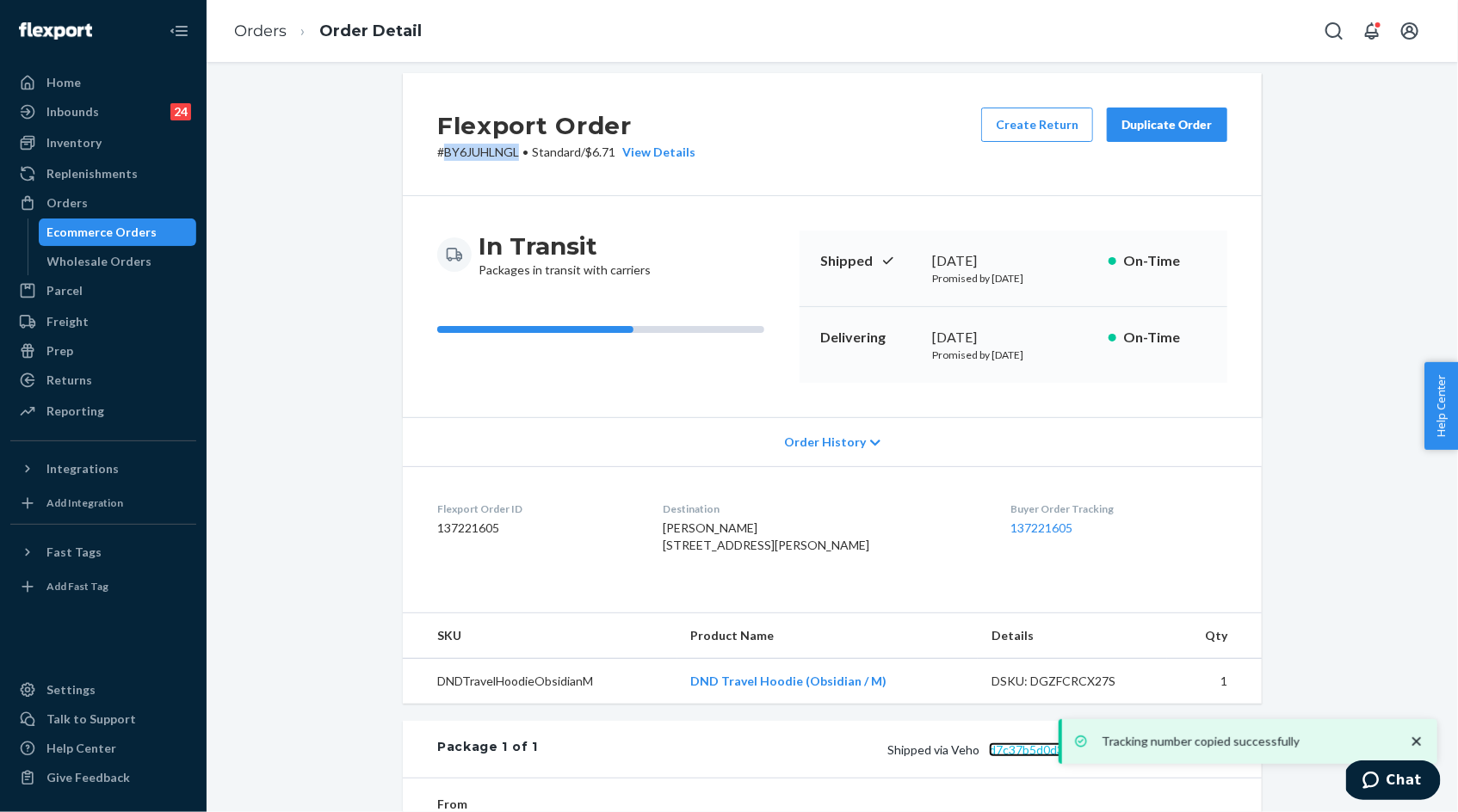
click at [1058, 757] on link "d7c37b5d0d3309b0d" at bounding box center [1046, 750] width 116 height 15
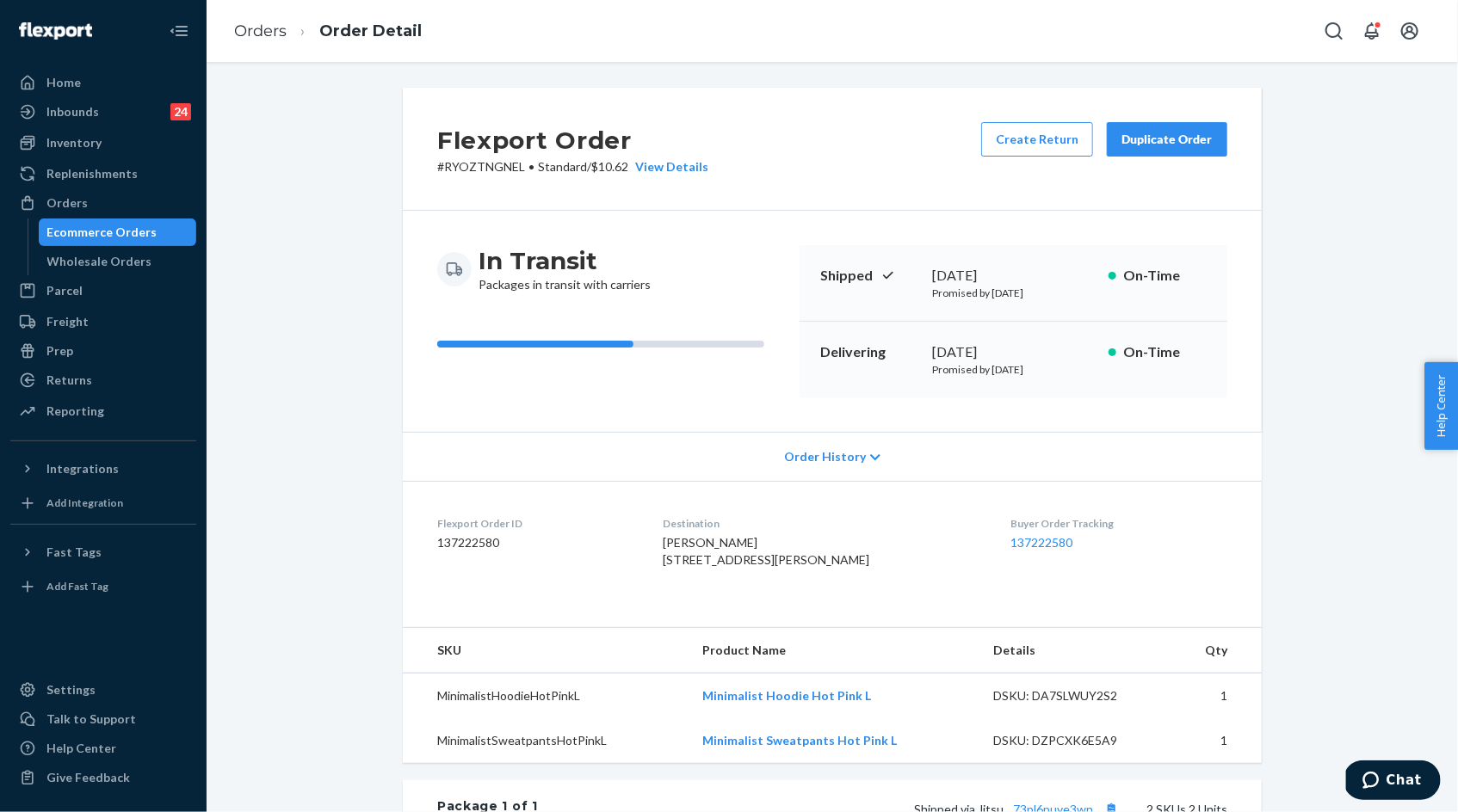
click at [494, 167] on p "# RYOZTNGNEL • Standard / $10.62 View Details" at bounding box center [573, 167] width 271 height 17
copy p "RYOZTNGNEL"
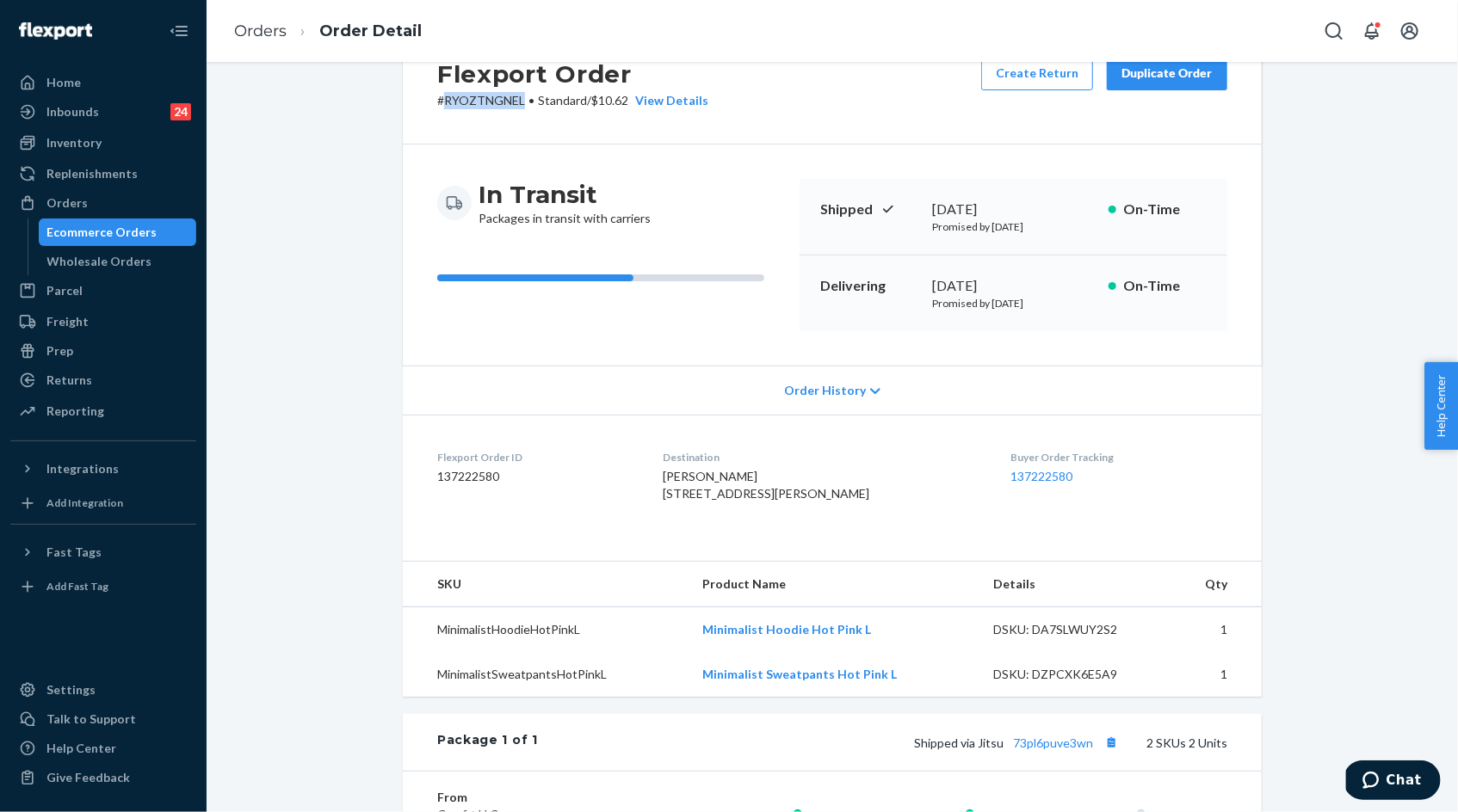
scroll to position [69, 0]
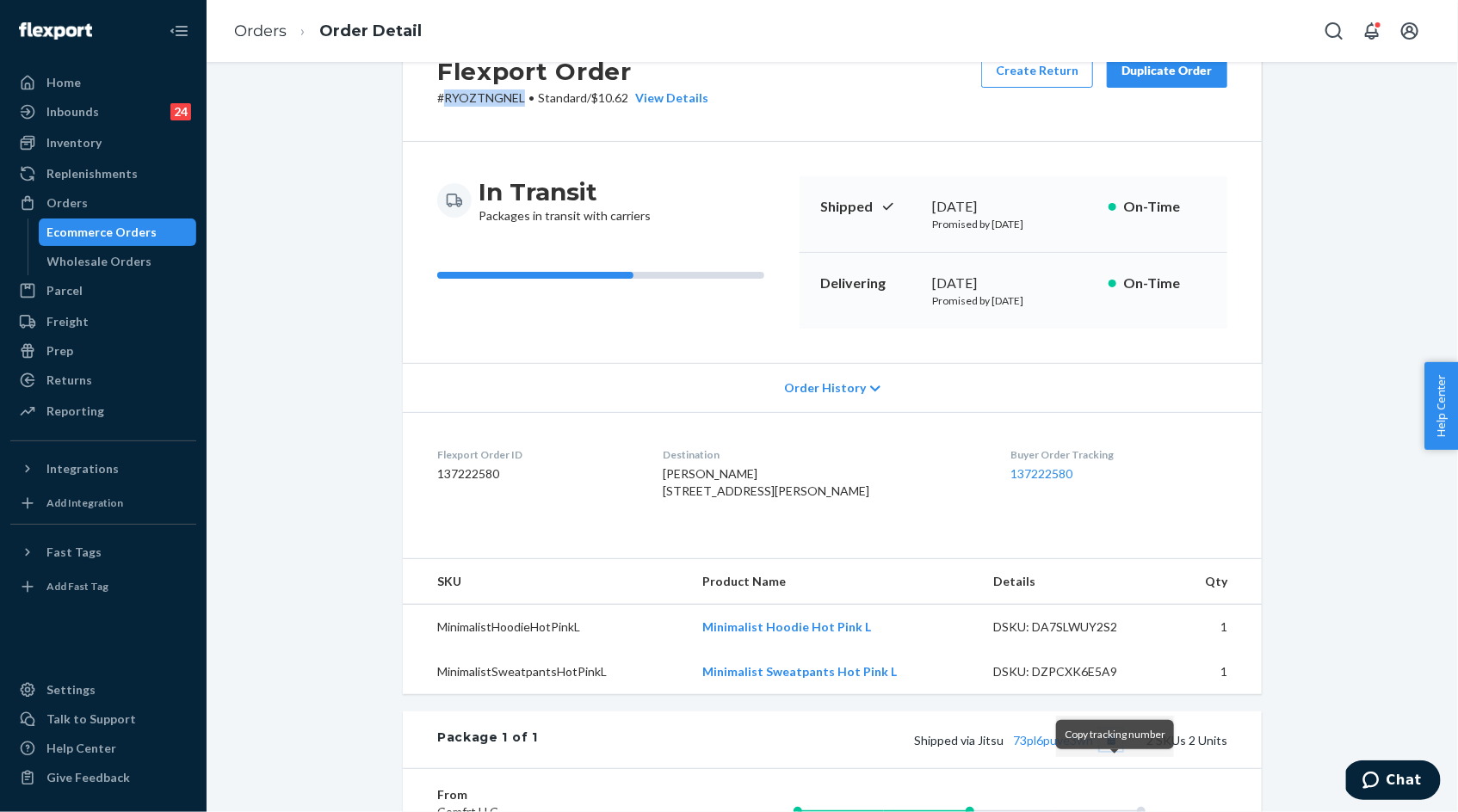
click at [1112, 751] on button "Copy tracking number" at bounding box center [1111, 740] width 22 height 22
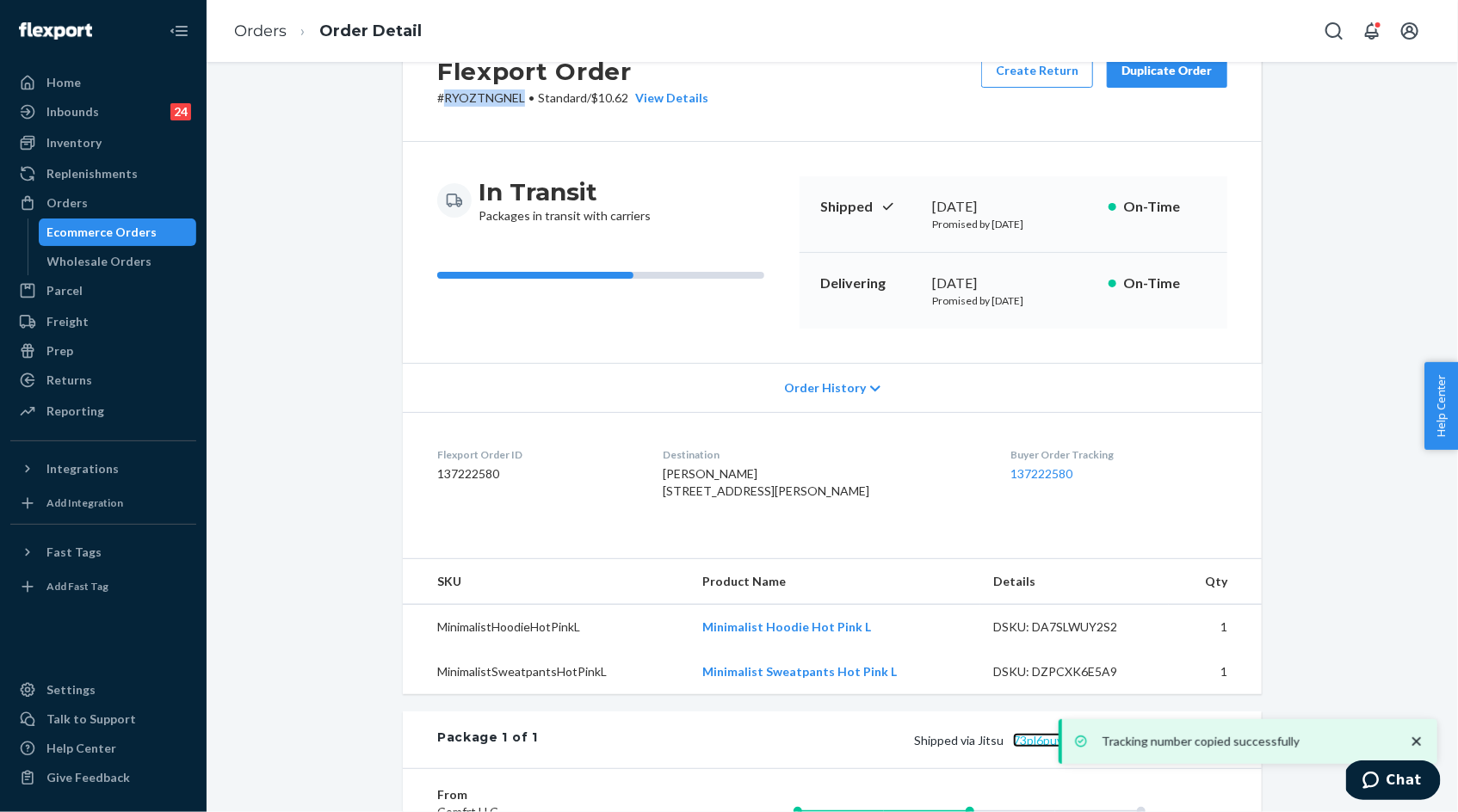
click at [1048, 748] on link "73pl6puve3wn" at bounding box center [1053, 741] width 80 height 15
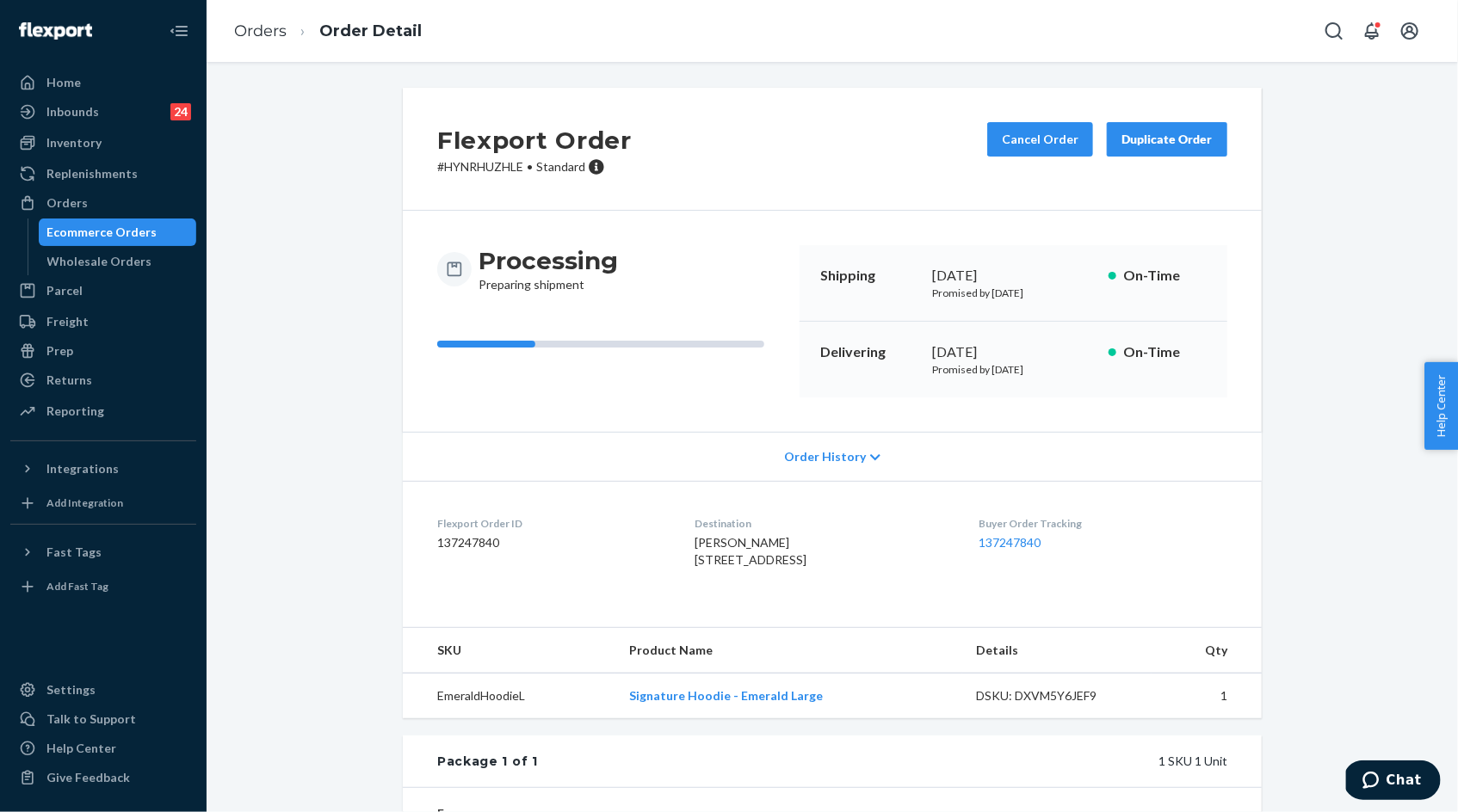
click at [498, 171] on p "# HYNRHUZHLE • Standard" at bounding box center [535, 167] width 194 height 17
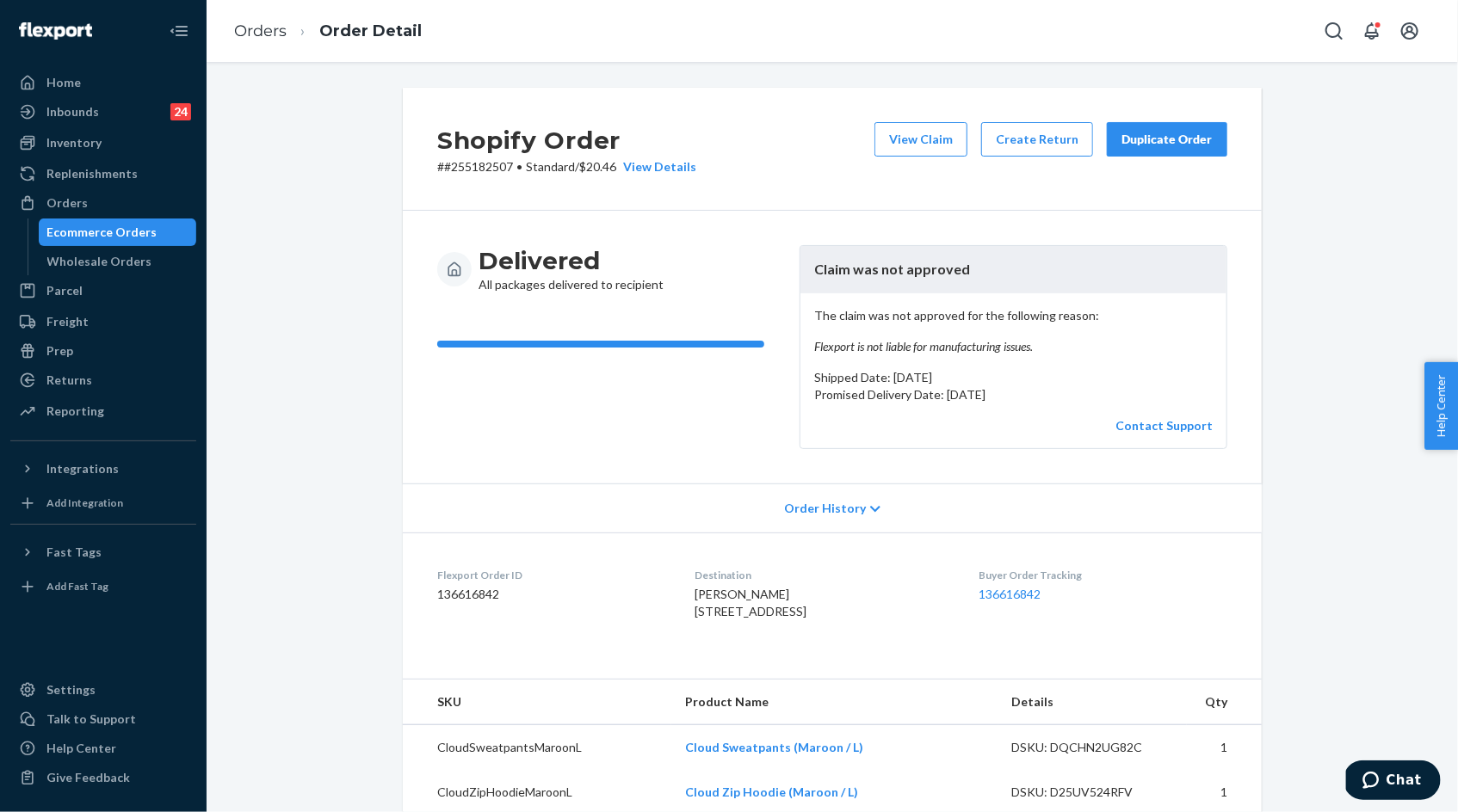
click at [503, 170] on p "# #255182507 • Standard / $20.46 View Details" at bounding box center [567, 167] width 260 height 17
copy p "255182507"
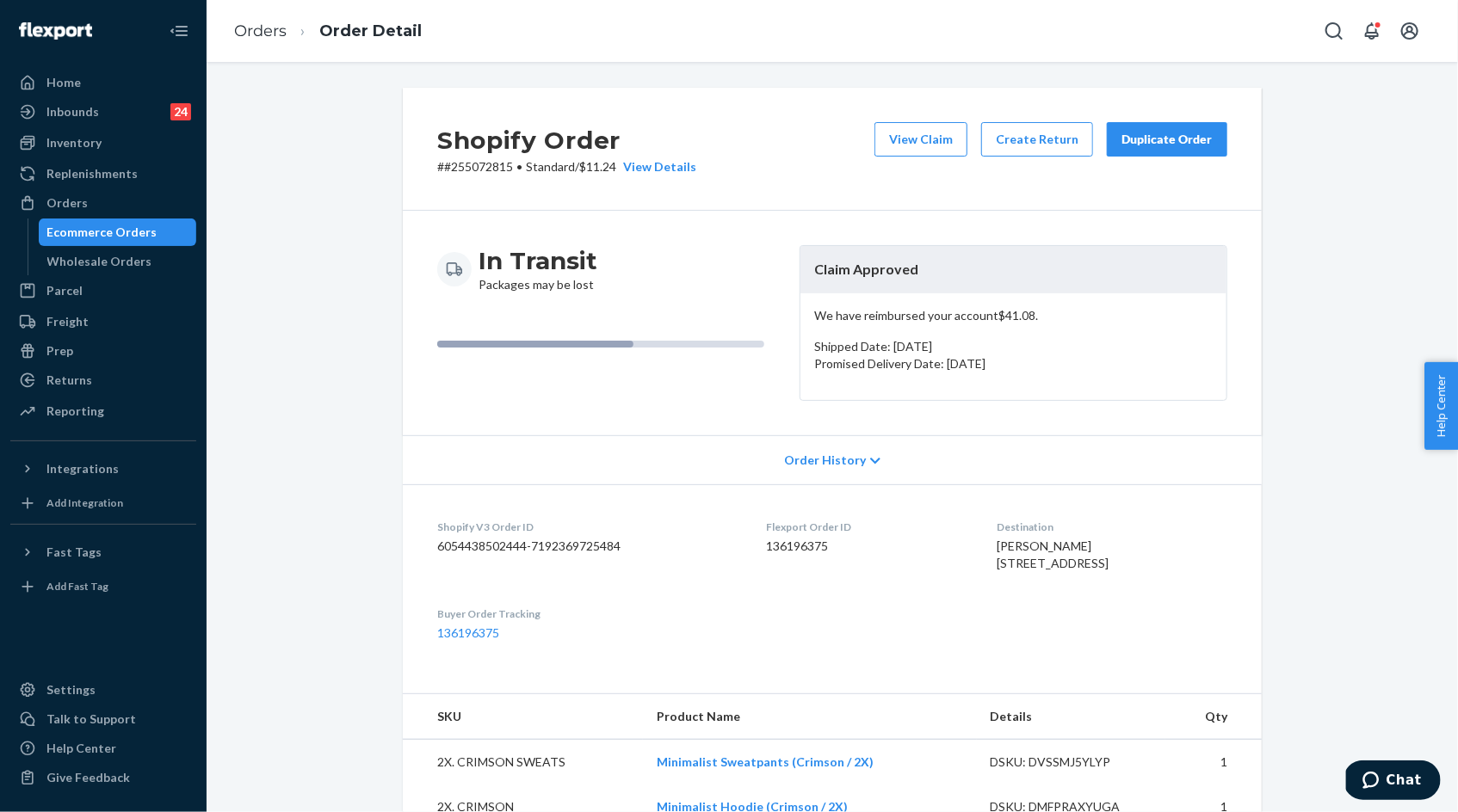
click at [491, 174] on p "# #255072815 • Standard / $11.24 View Details" at bounding box center [567, 167] width 260 height 17
copy p "255072815"
click at [638, 485] on dl "Shopify V3 Order ID 6054438502444-7192369725484 Flexport Order ID 136196375 Des…" at bounding box center [832, 579] width 859 height 192
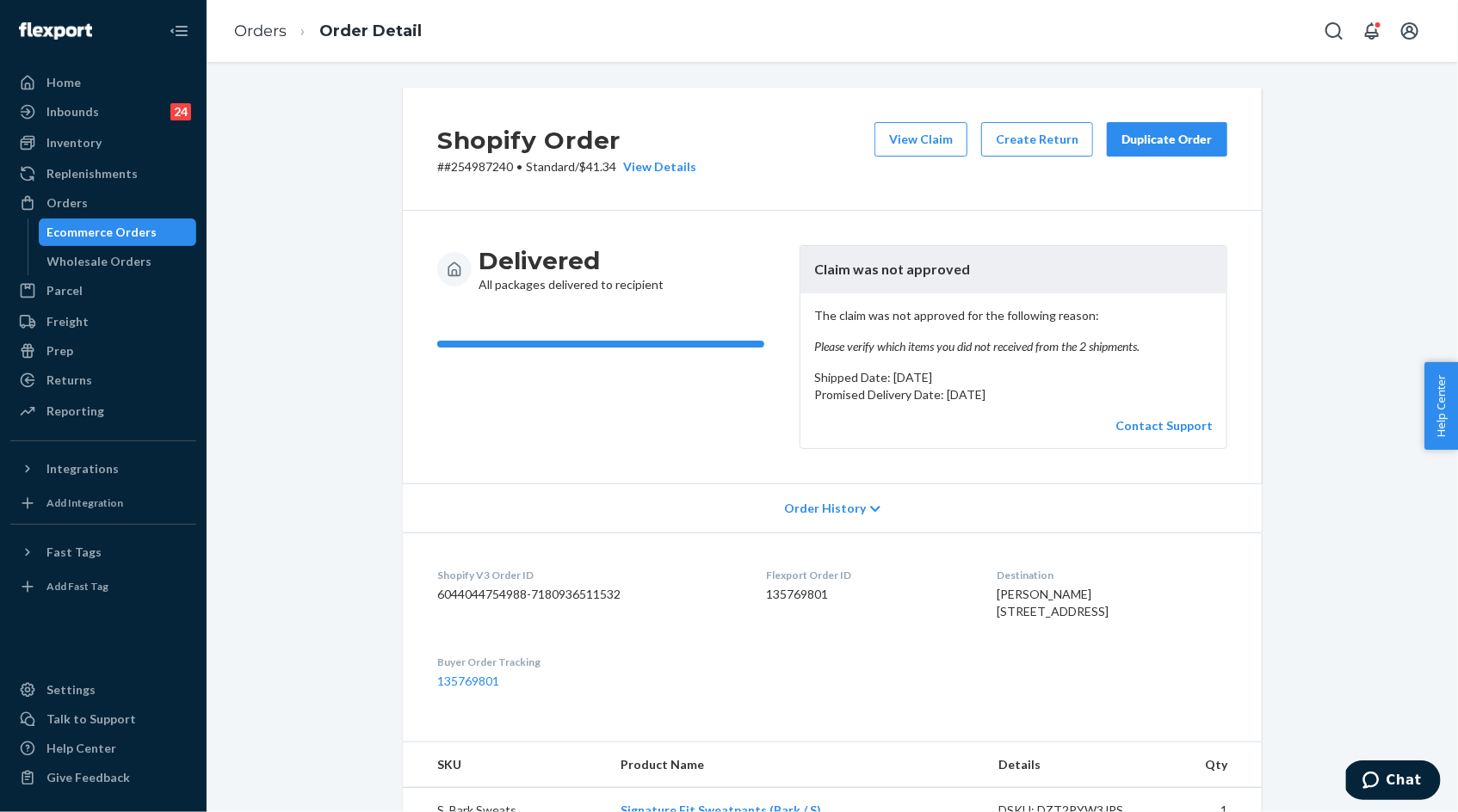
click at [476, 159] on p "# #254987240 • Standard / $41.34 View Details" at bounding box center [567, 167] width 260 height 17
click at [480, 161] on p "# #254987240 • Standard / $41.34 View Details" at bounding box center [567, 167] width 260 height 17
copy p "254987240"
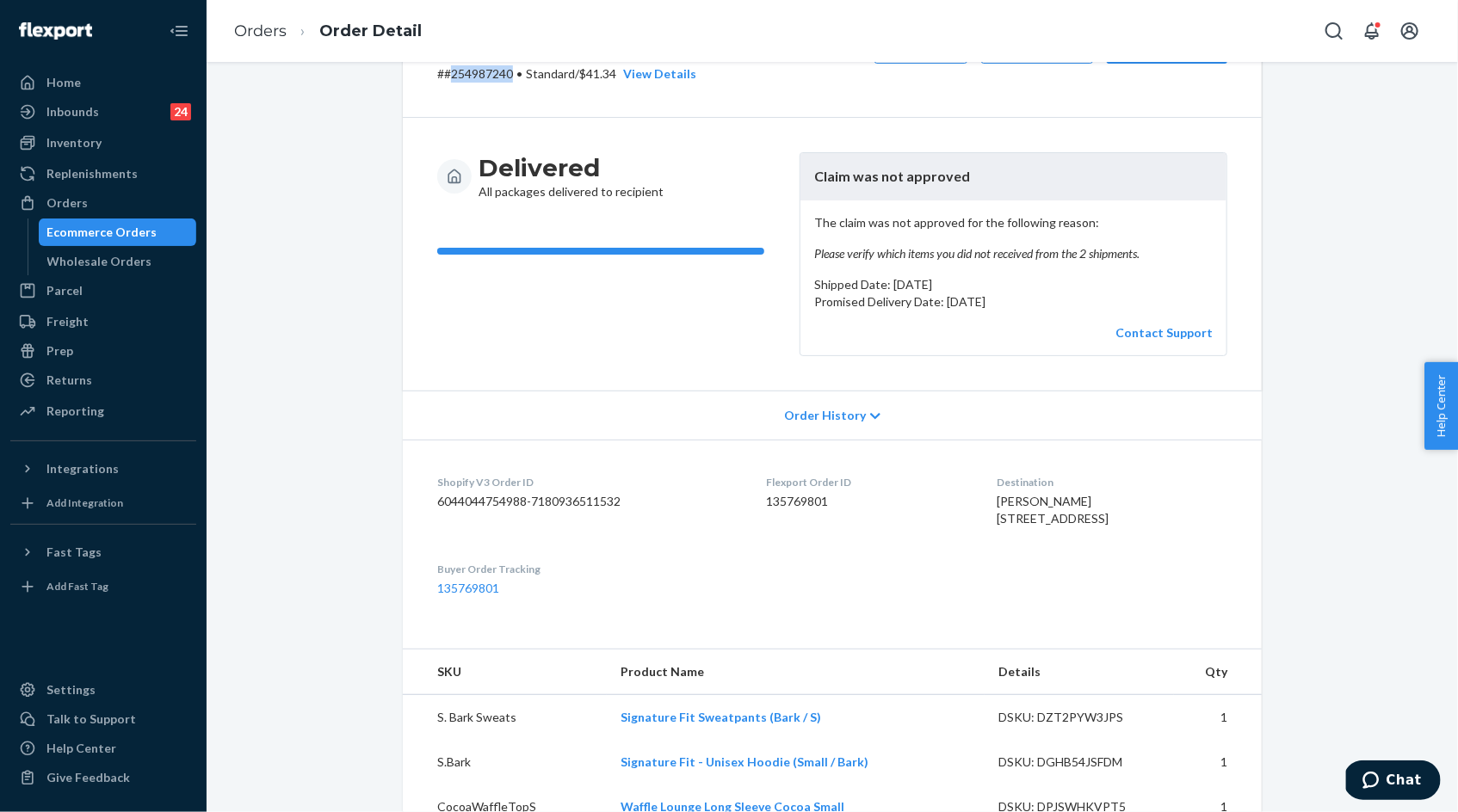
scroll to position [18, 0]
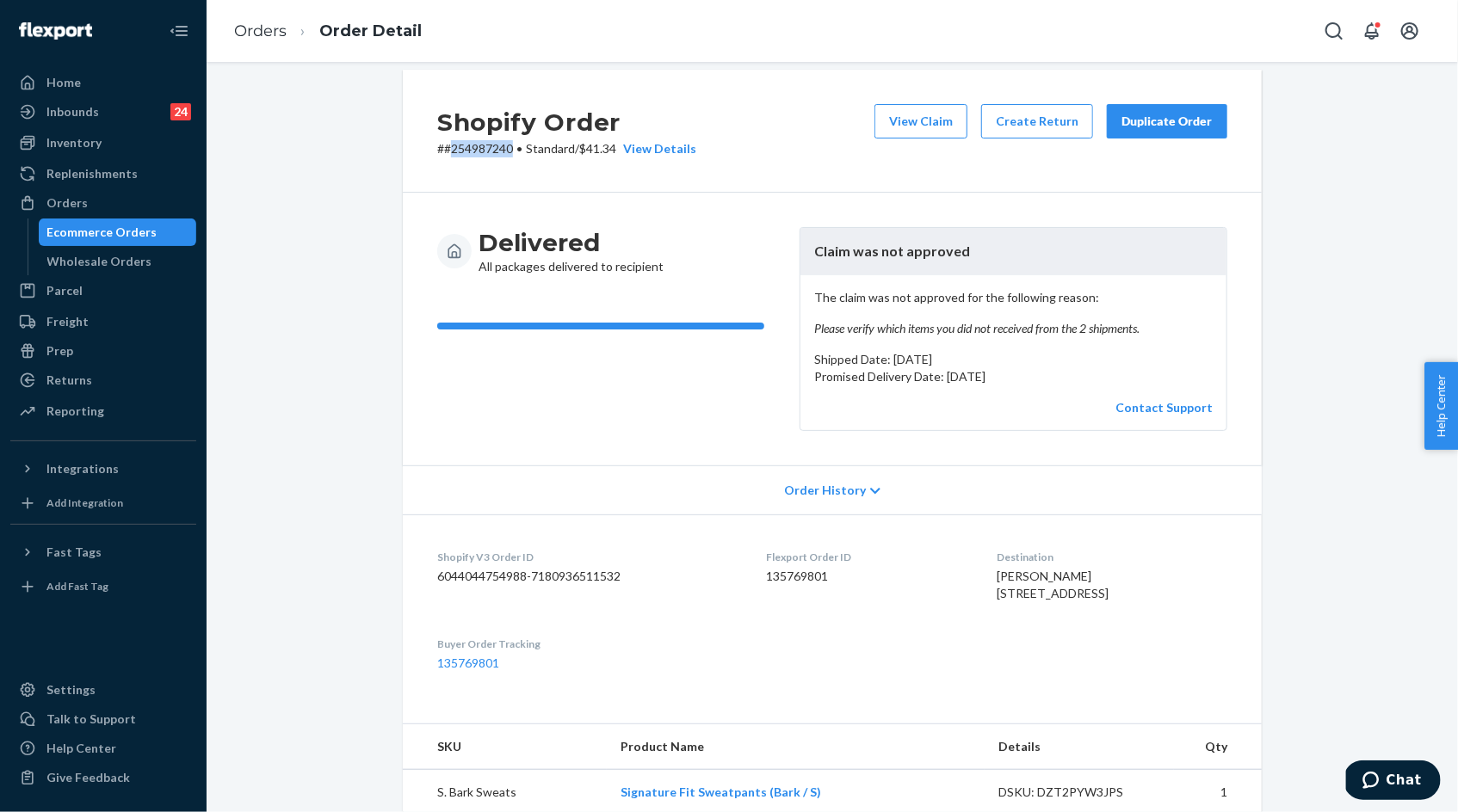
click at [1171, 124] on div "Duplicate Order" at bounding box center [1166, 121] width 91 height 17
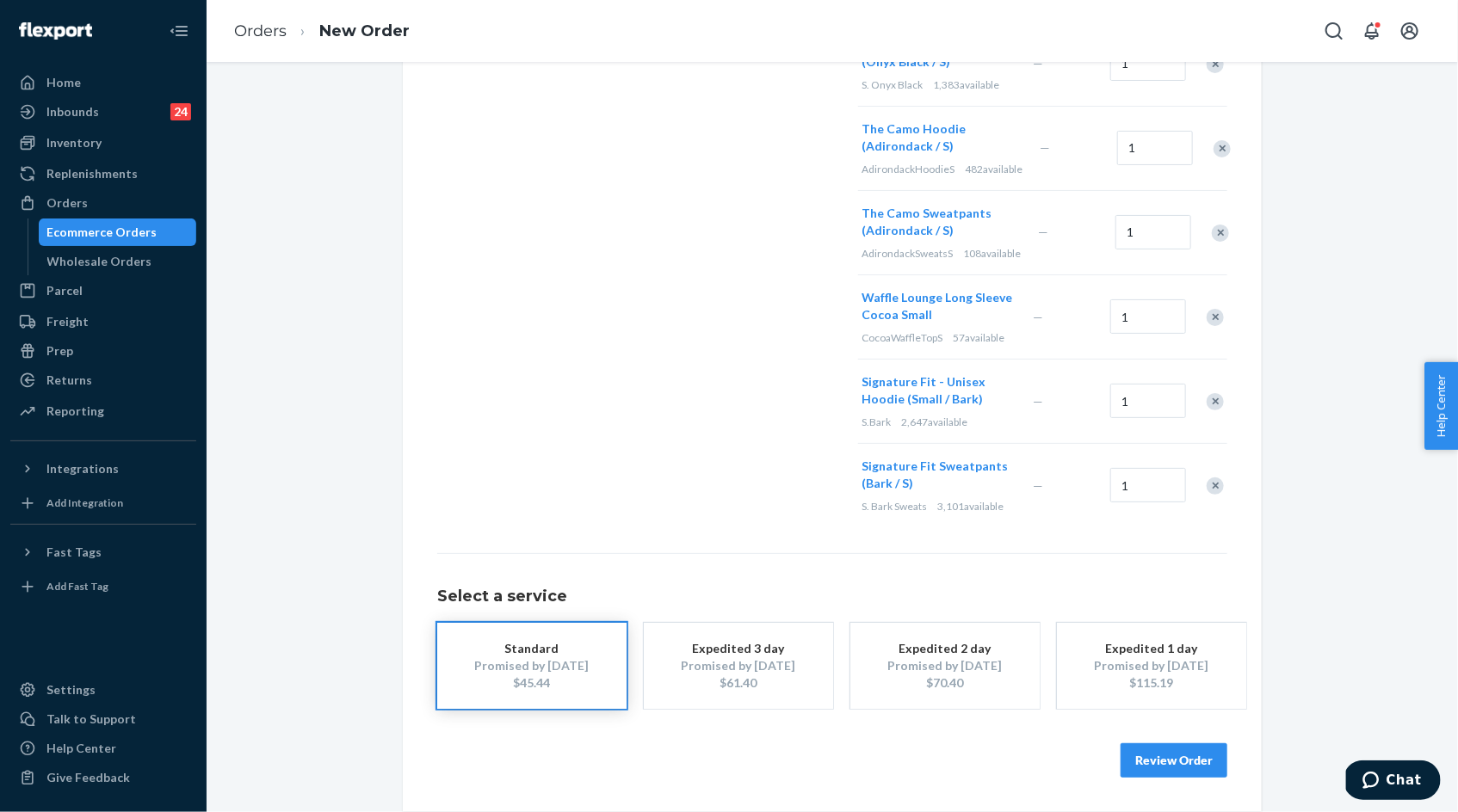
scroll to position [719, 0]
click at [707, 455] on div "Where to? Please input a valid shipping address here. Lindsey Mantei 705 Bellfl…" at bounding box center [647, 0] width 421 height 1056
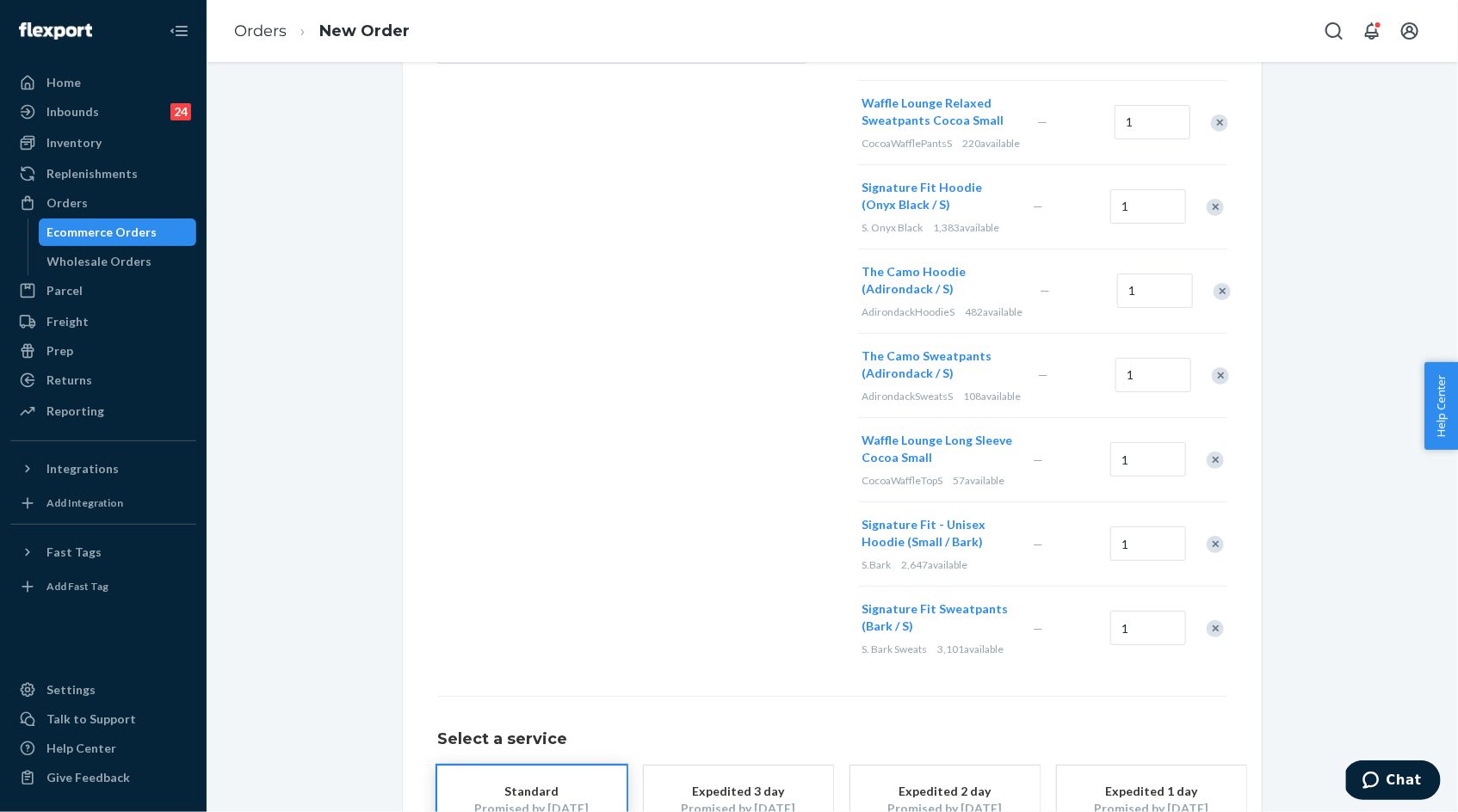
scroll to position [534, 0]
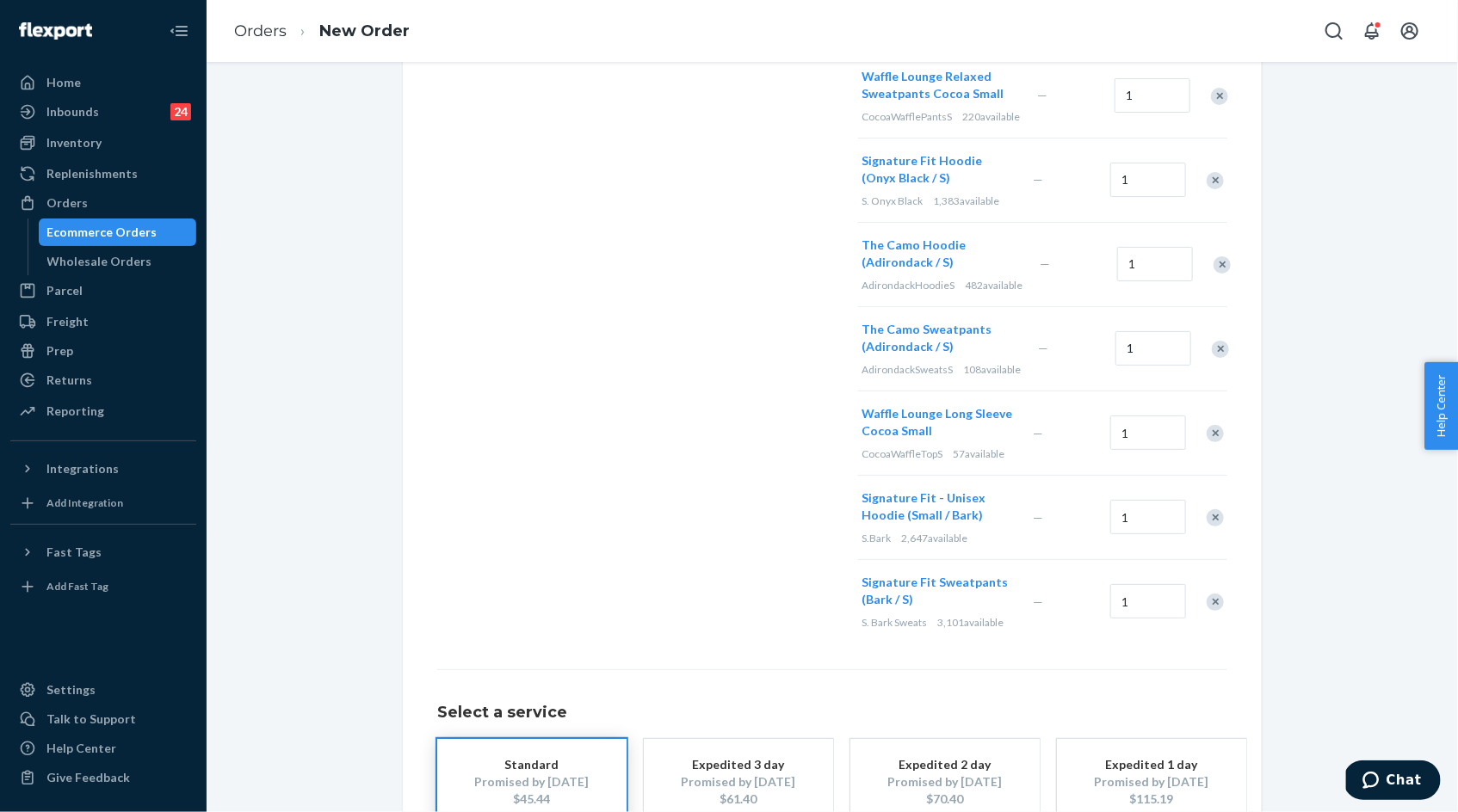
click at [1211, 442] on div "Remove Item" at bounding box center [1215, 433] width 17 height 17
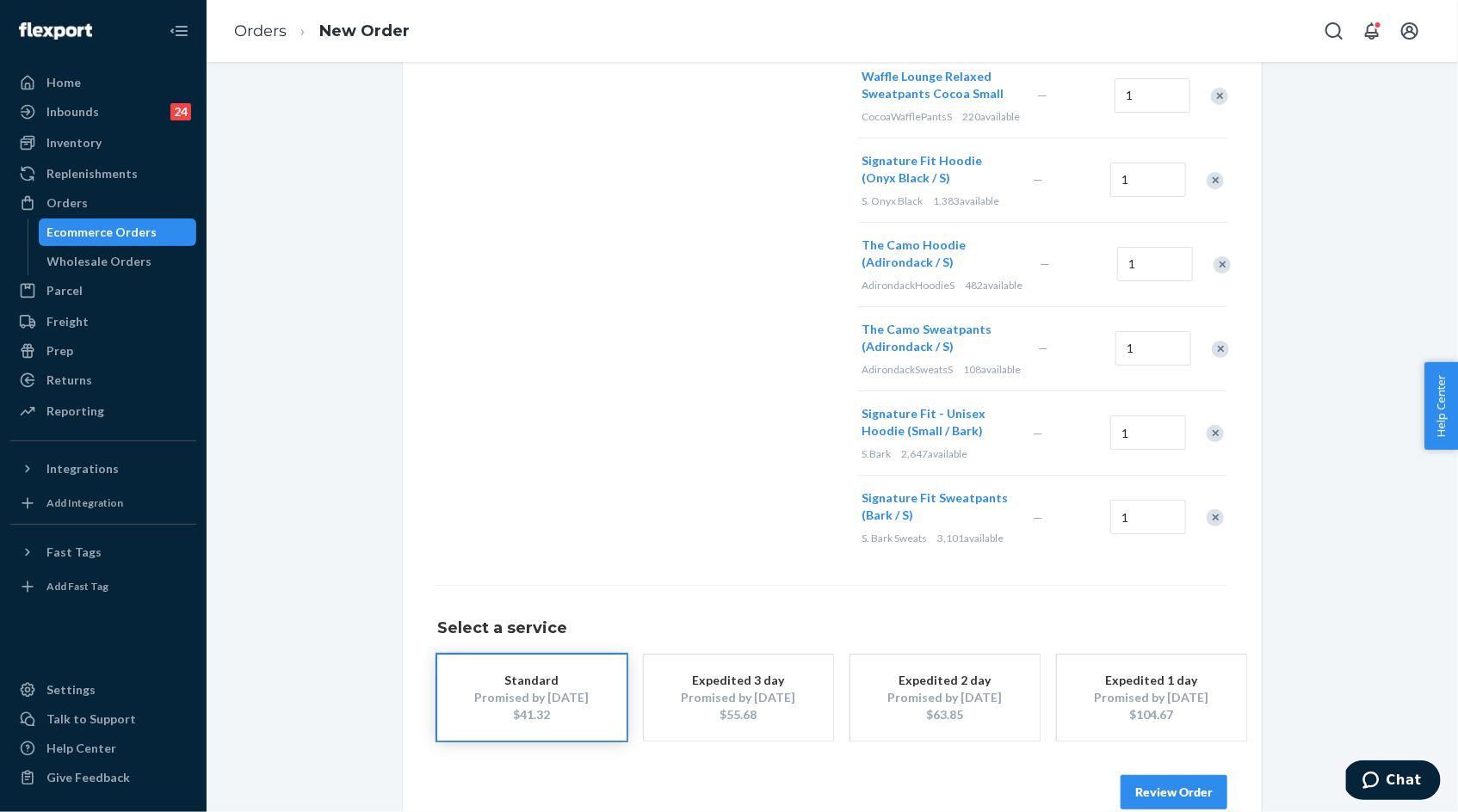
scroll to position [0, 0]
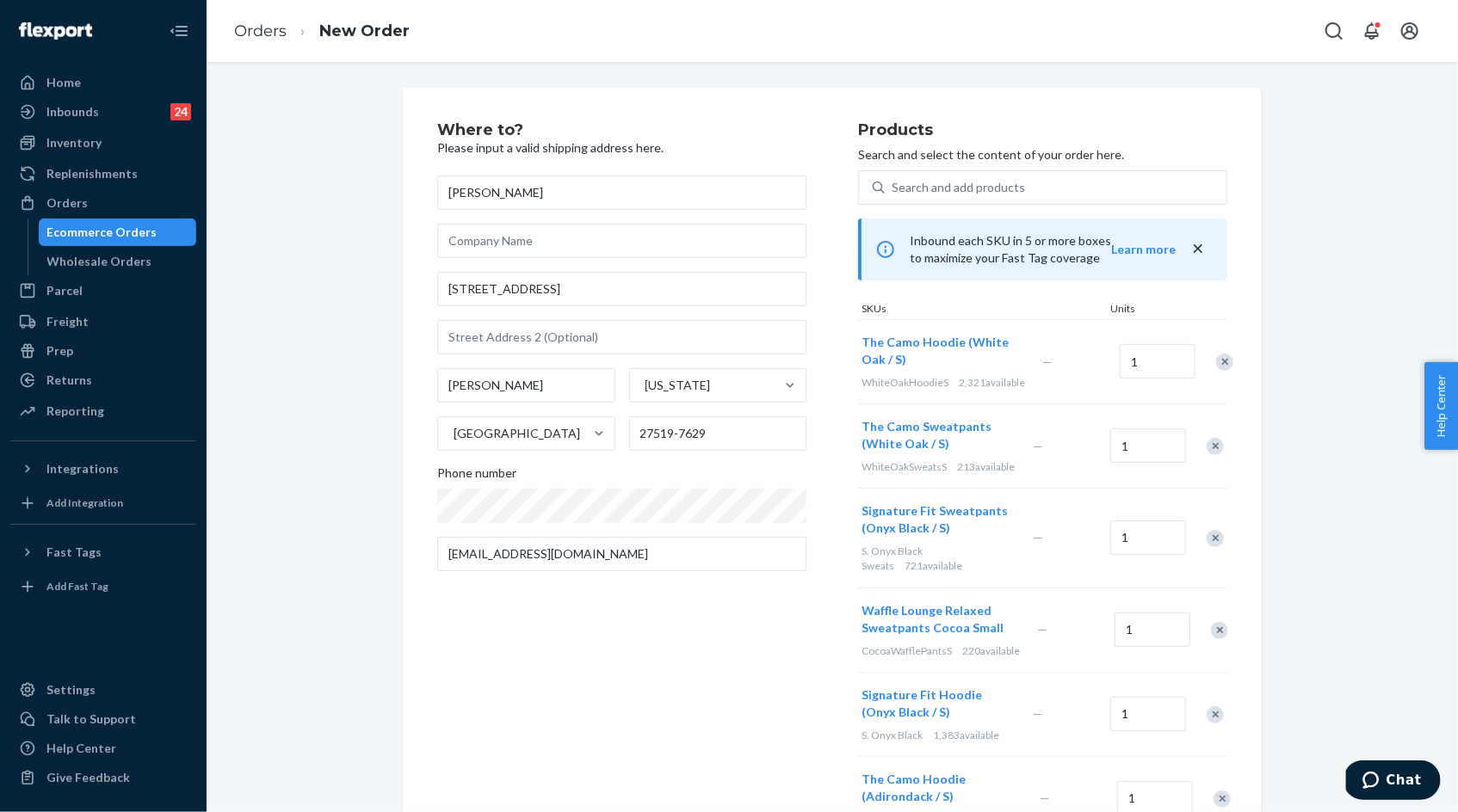
click at [1216, 369] on div "Remove Item" at bounding box center [1224, 362] width 17 height 17
click at [607, 610] on div "Where to? Please input a valid shipping address here. Lindsey Mantei 705 Bellfl…" at bounding box center [647, 565] width 421 height 887
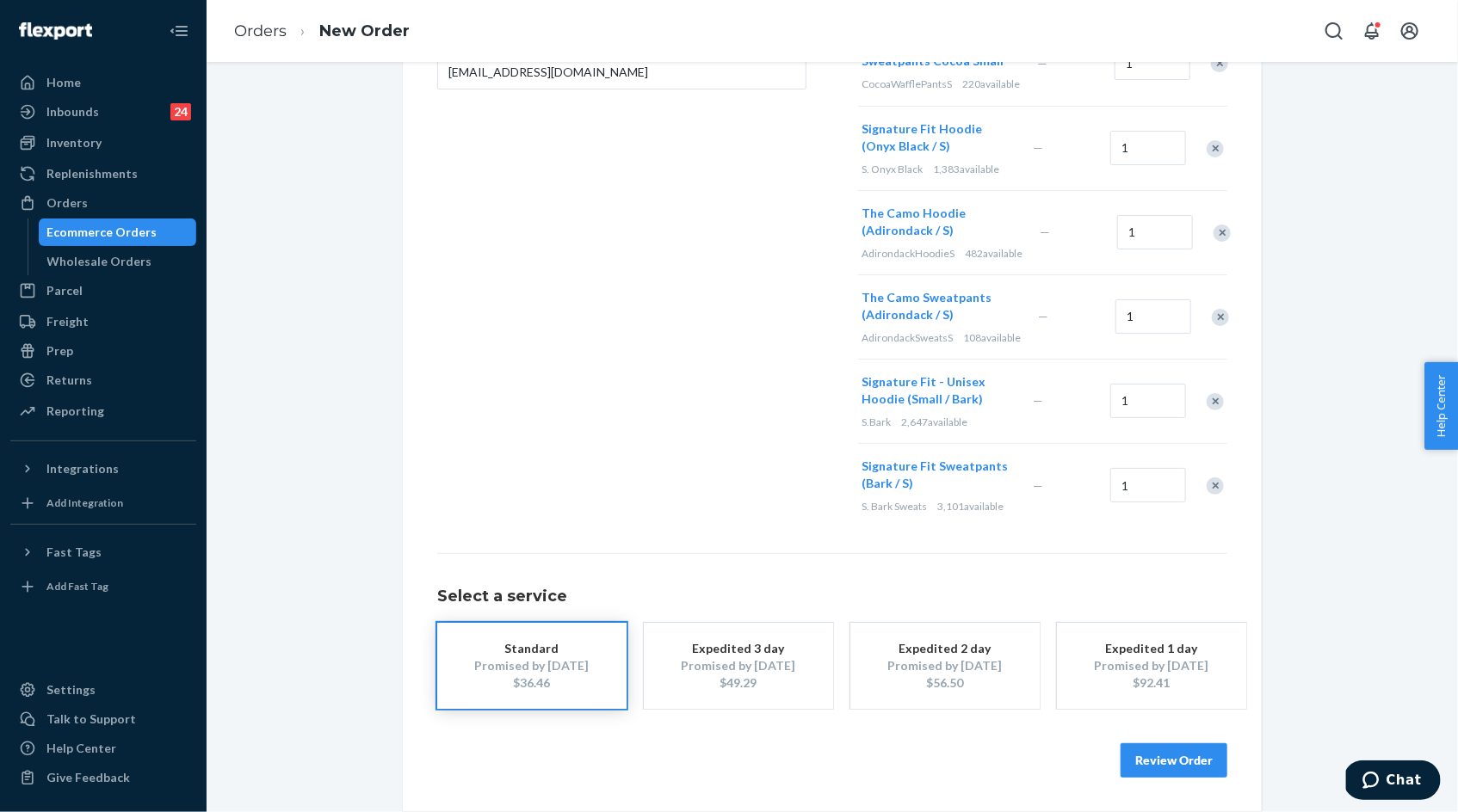
scroll to position [536, 0]
click at [1177, 766] on button "Review Order" at bounding box center [1174, 761] width 106 height 35
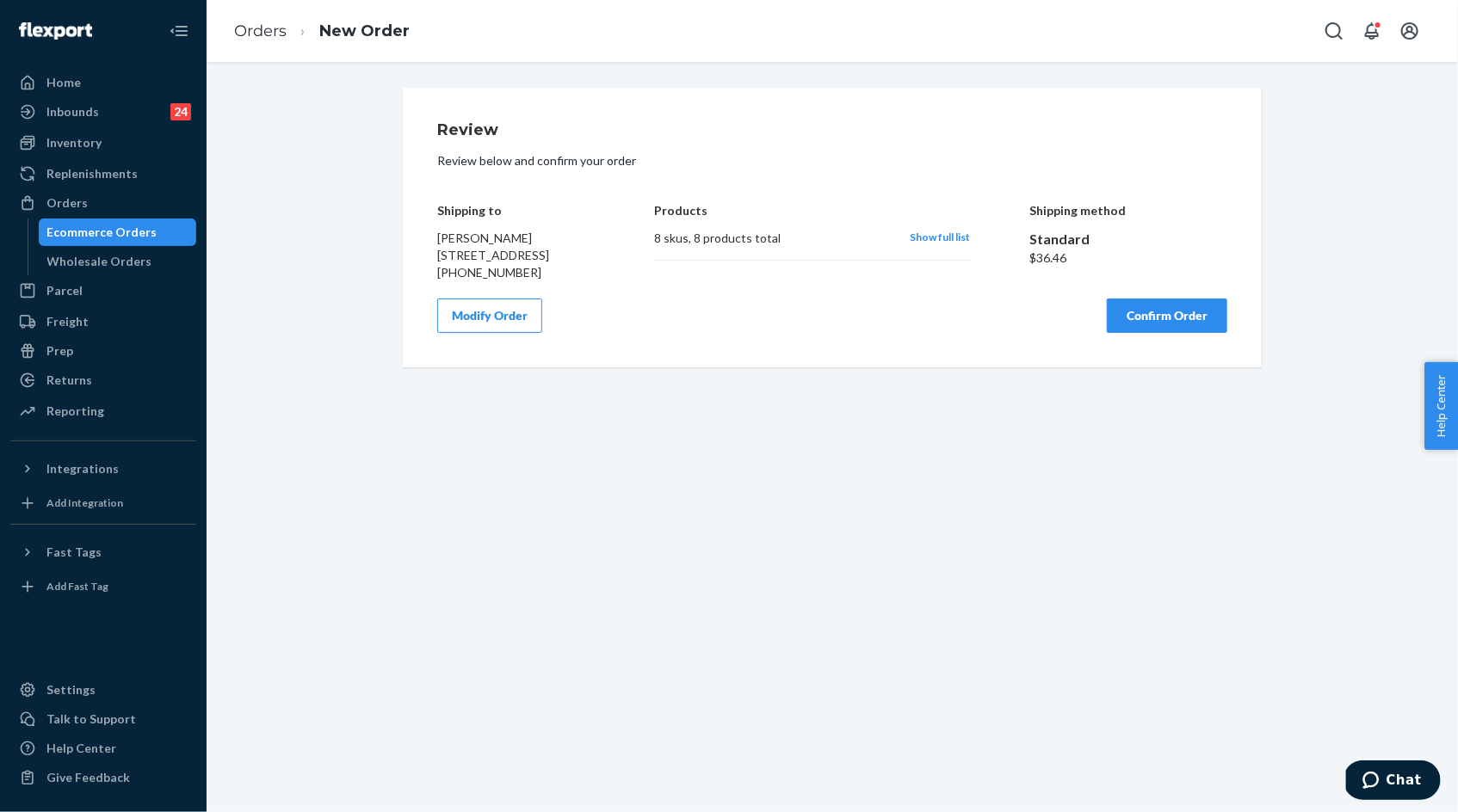
scroll to position [0, 0]
click at [941, 241] on span "Show full list" at bounding box center [941, 237] width 61 height 13
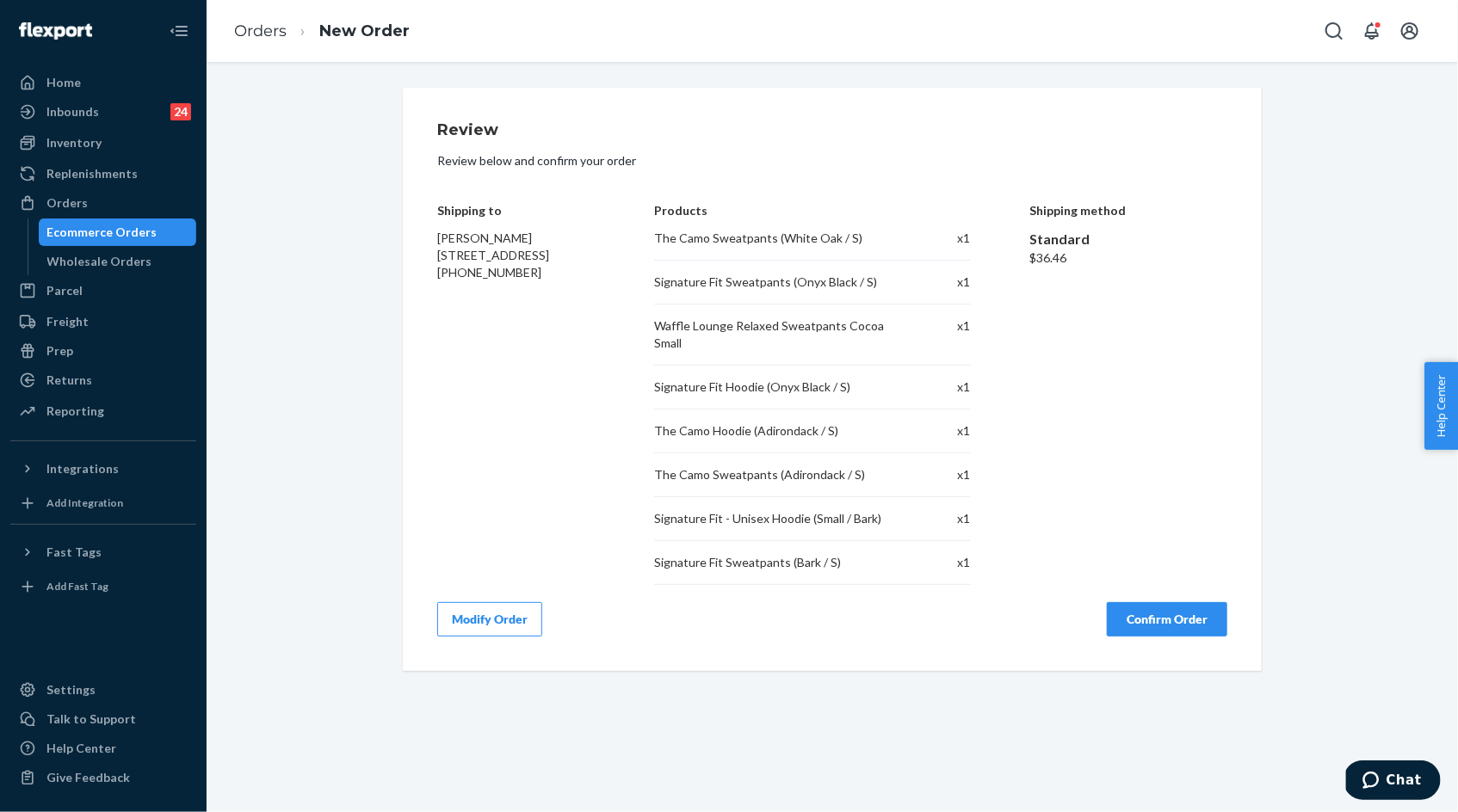
drag, startPoint x: 437, startPoint y: 216, endPoint x: 567, endPoint y: 269, distance: 140.4
click at [567, 269] on div "Shipping to Lindsey Mantei 705 Bellflower Ct Cary, NC 27519-7629 +19202577117" at bounding box center [516, 381] width 159 height 407
copy div "Shipping to Lindsey Mantei 705 Bellflower Ct Cary, NC 27519-7629"
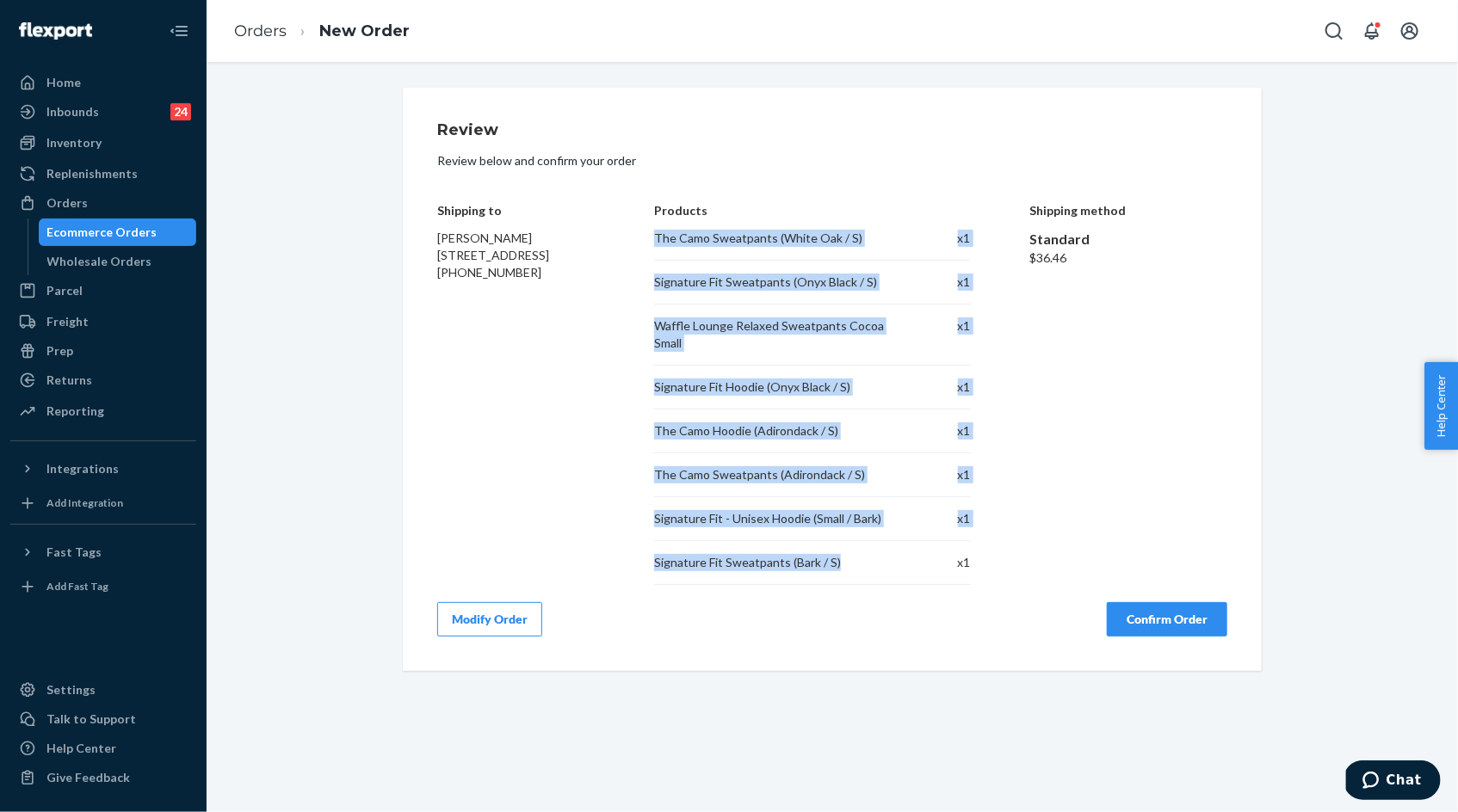
drag, startPoint x: 656, startPoint y: 239, endPoint x: 849, endPoint y: 564, distance: 378.0
click at [849, 565] on div "The Camo Sweatpants (White Oak / S) x 1 Signature Fit Sweatpants (Onyx Black / …" at bounding box center [812, 408] width 315 height 356
copy div "The Camo Sweatpants (White Oak / S) x 1 Signature Fit Sweatpants (Onyx Black / …"
click at [1148, 629] on button "Confirm Order" at bounding box center [1166, 620] width 120 height 35
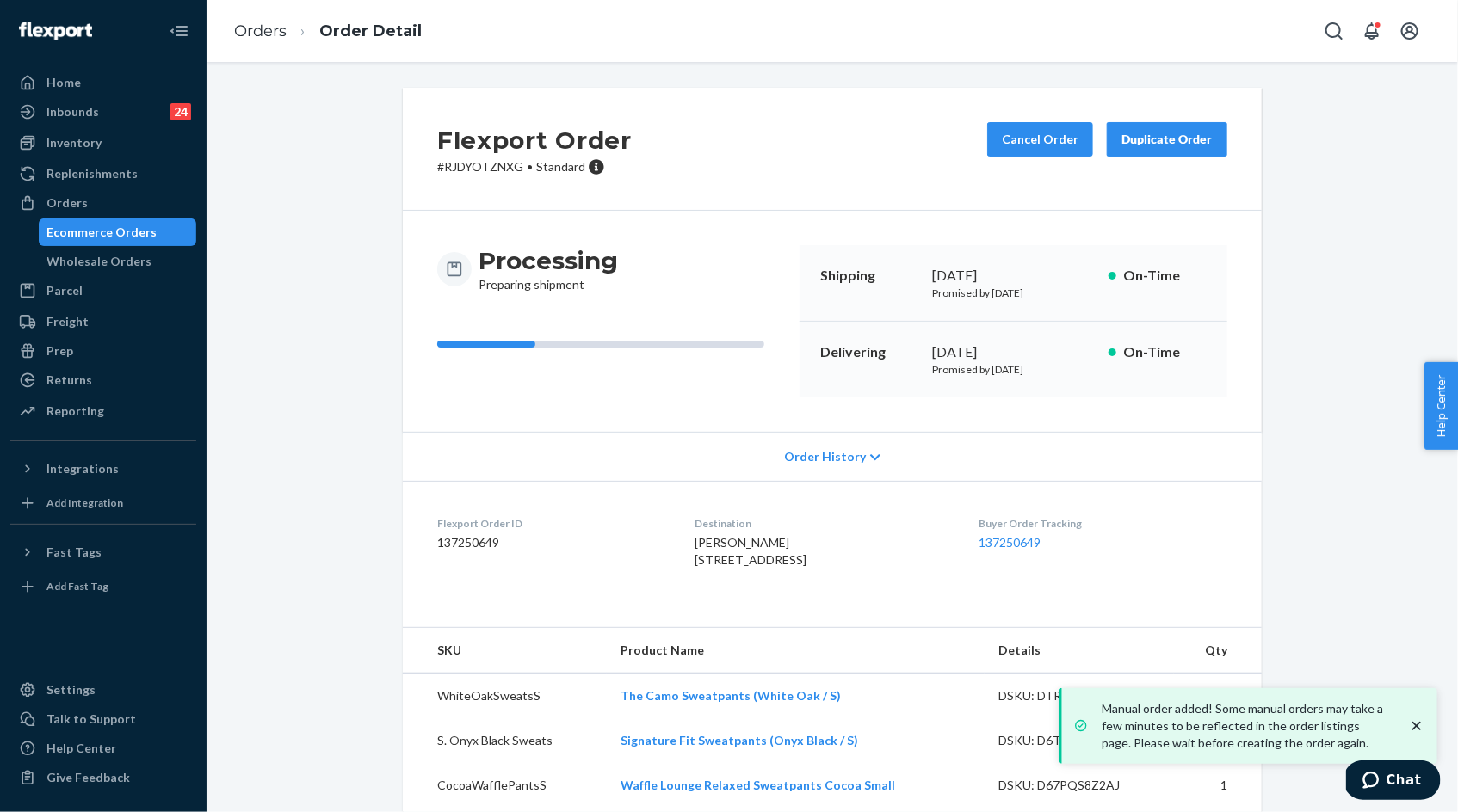
click at [476, 173] on p "# RJDYOTZNXG • Standard" at bounding box center [535, 167] width 194 height 17
copy p "RJDYOTZNXG"
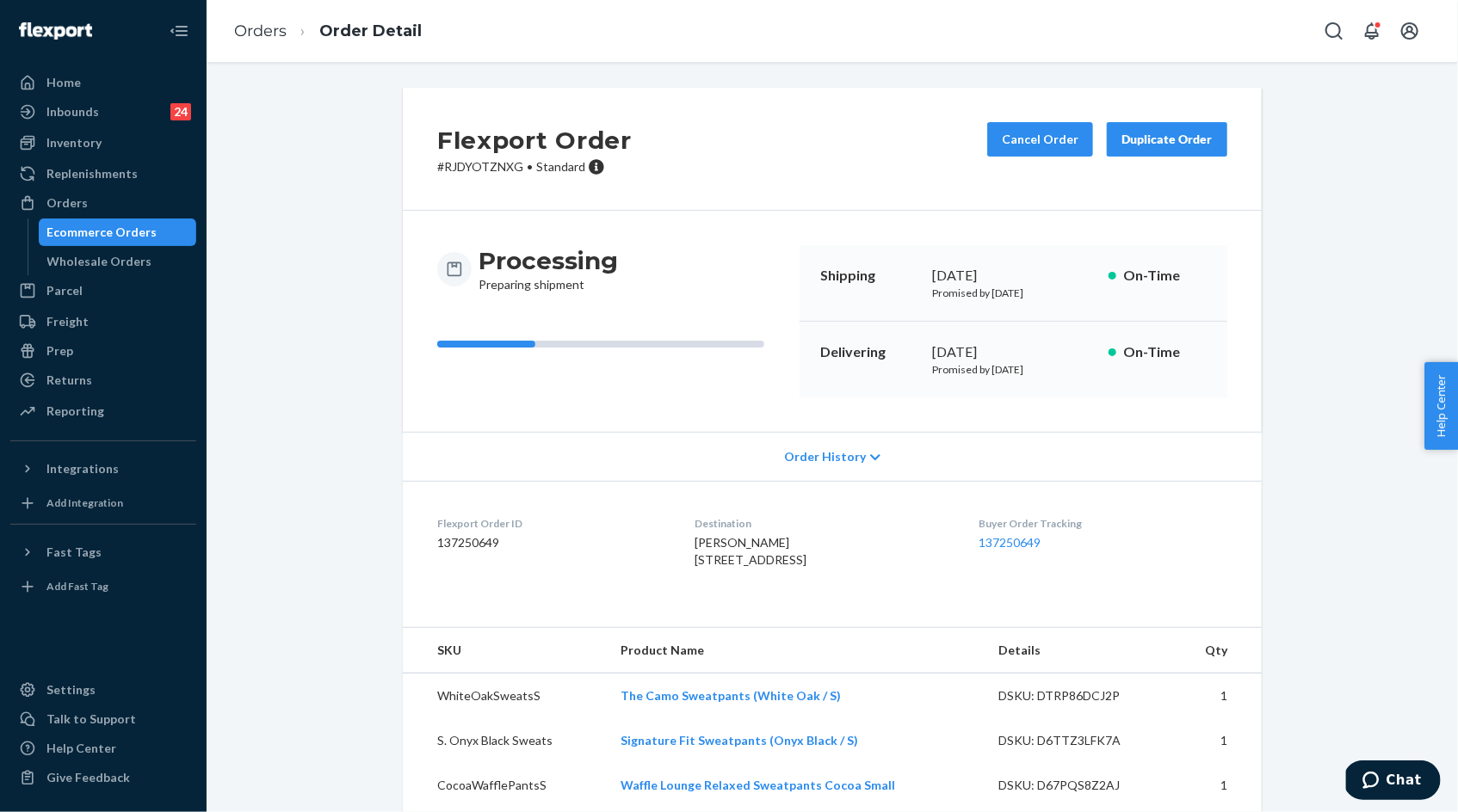
click at [109, 670] on div "Home Inbounds 24 Shipping Plans Problems 24 Inventory Products Replenishments O…" at bounding box center [103, 406] width 206 height 812
click at [343, 389] on div "Flexport Order # RJDYOTZNXG • Standard Cancel Order Duplicate Order Processing …" at bounding box center [832, 570] width 1226 height 964
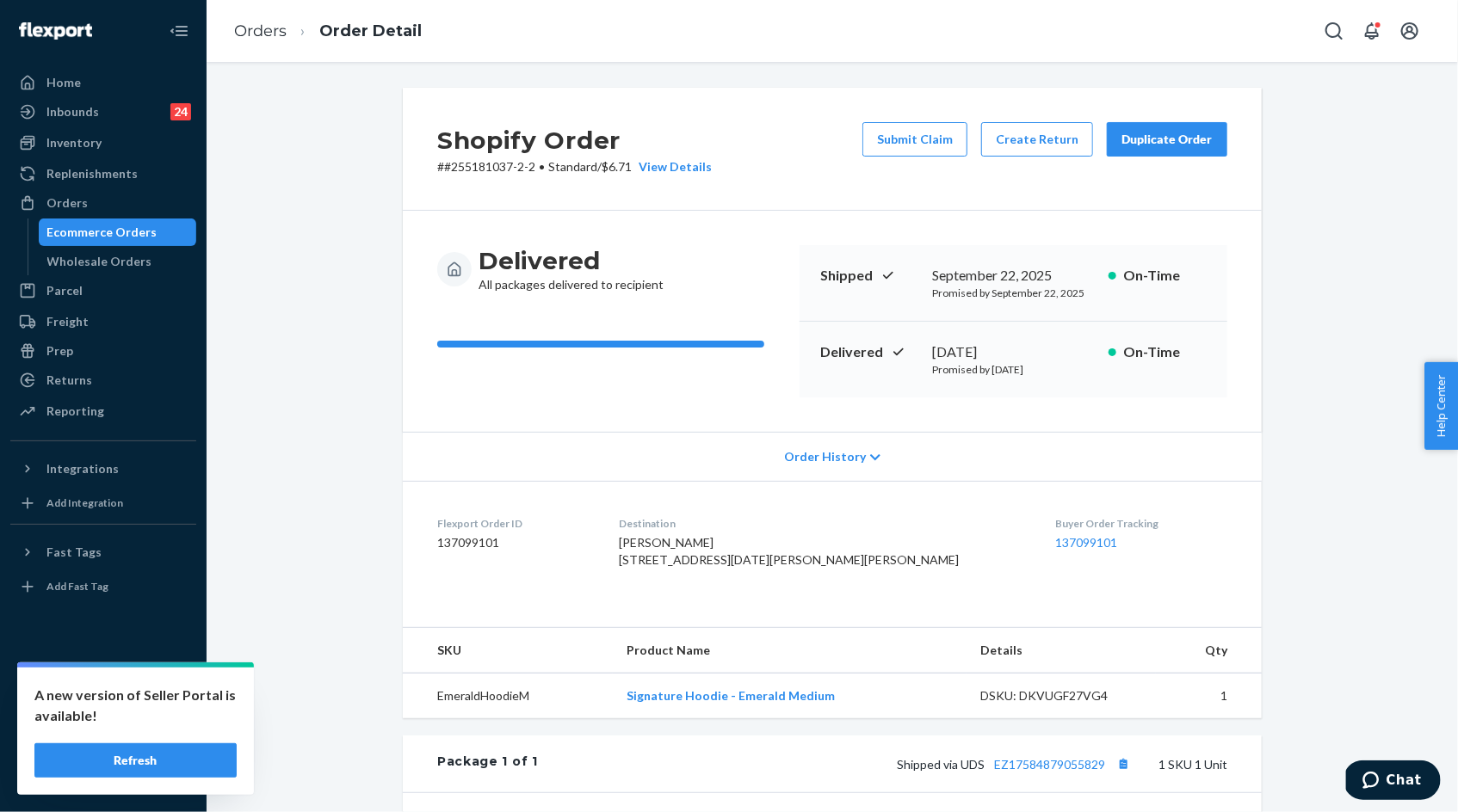
scroll to position [174, 0]
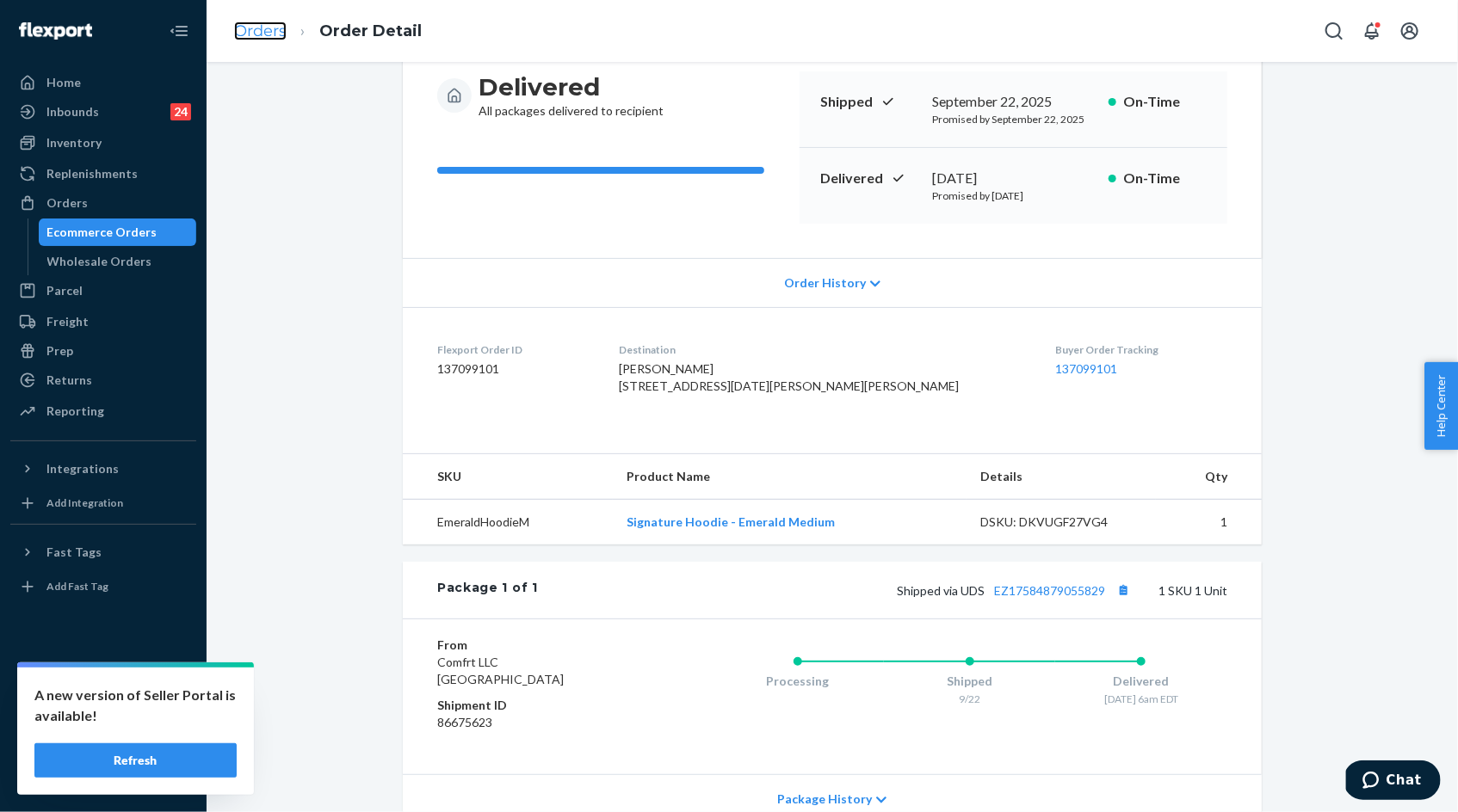
click at [276, 32] on link "Orders" at bounding box center [260, 30] width 52 height 19
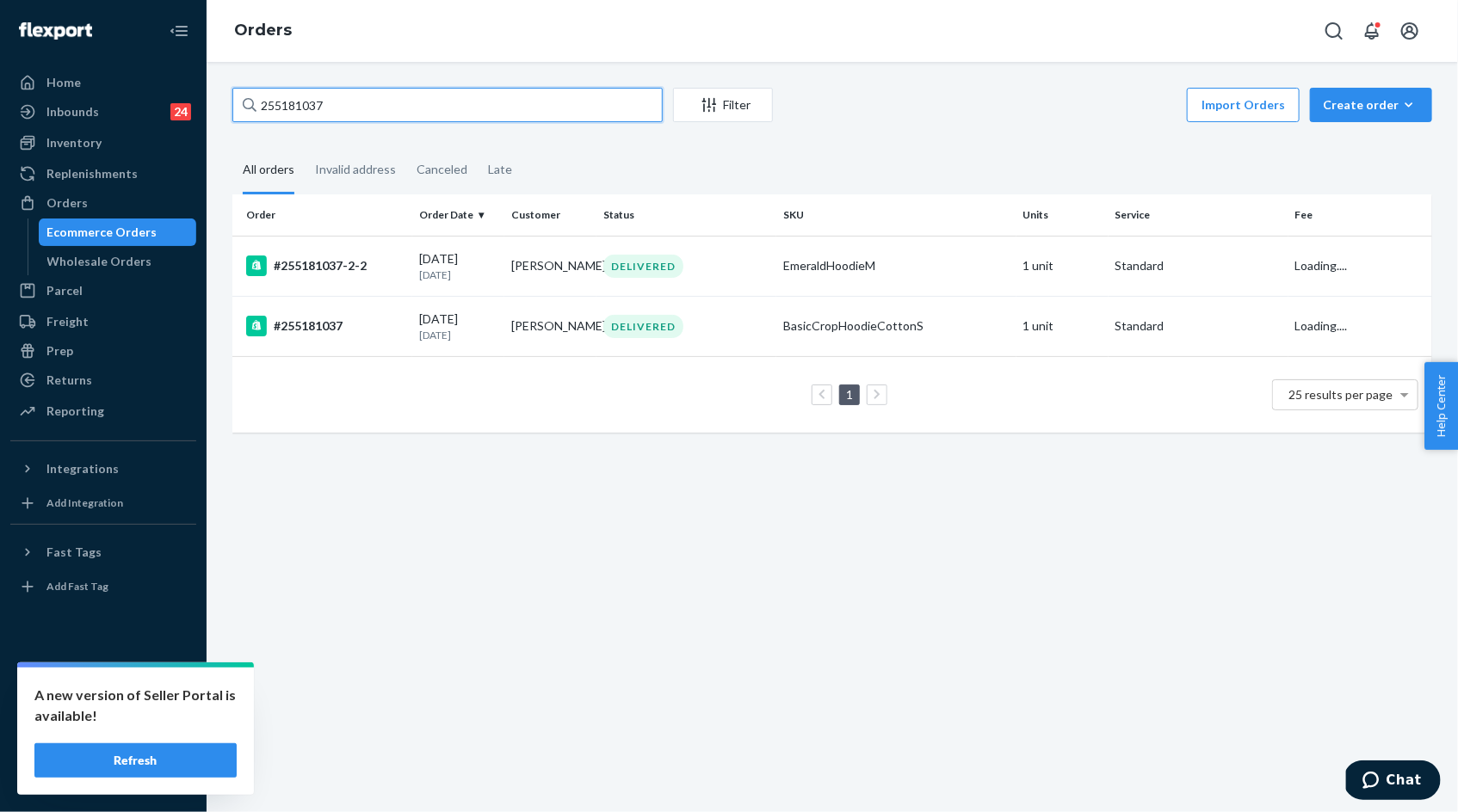
click at [340, 105] on input "255181037" at bounding box center [447, 105] width 430 height 35
paste input "212380"
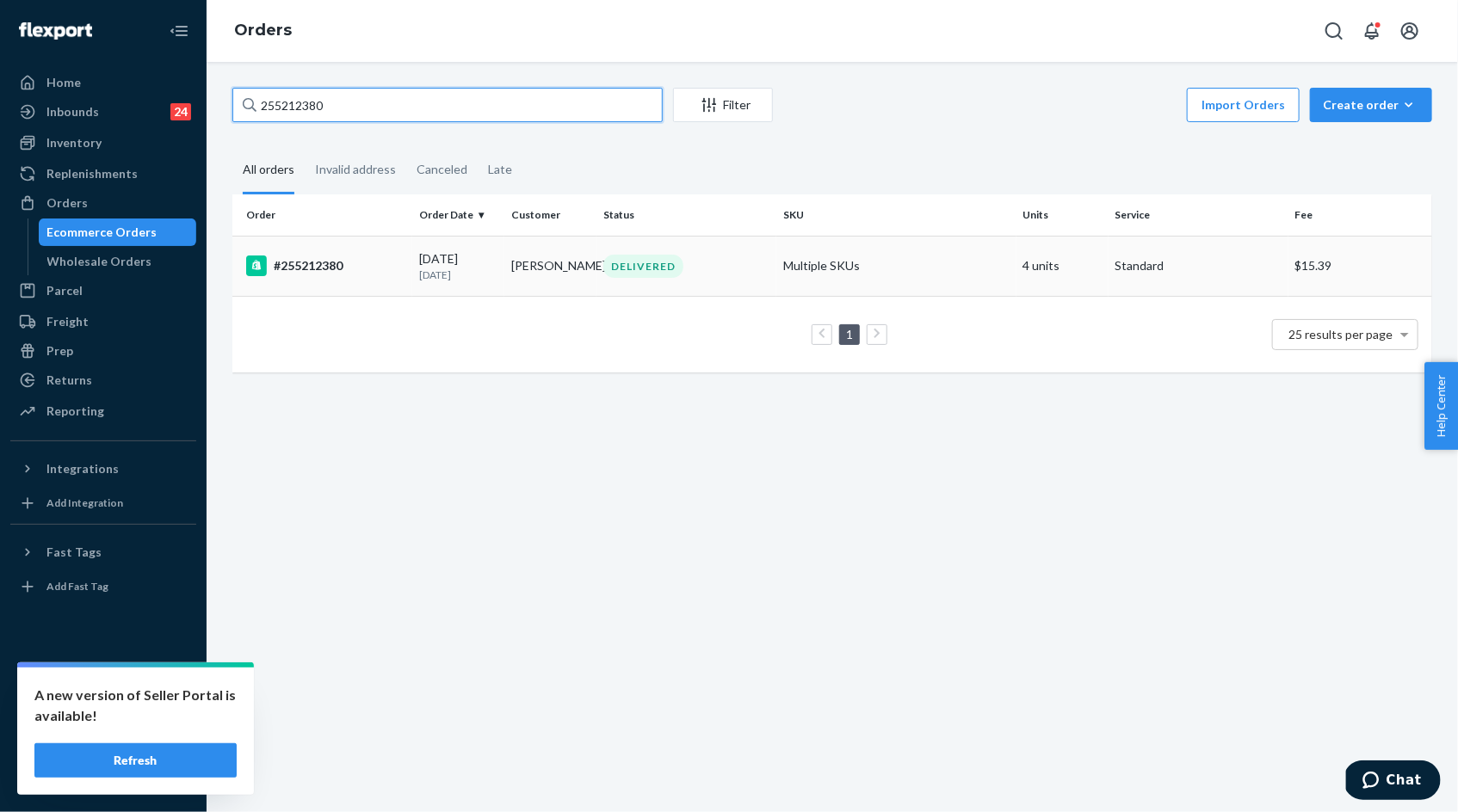
type input "255212380"
click at [512, 272] on td "Sara MacGaffey" at bounding box center [550, 266] width 92 height 60
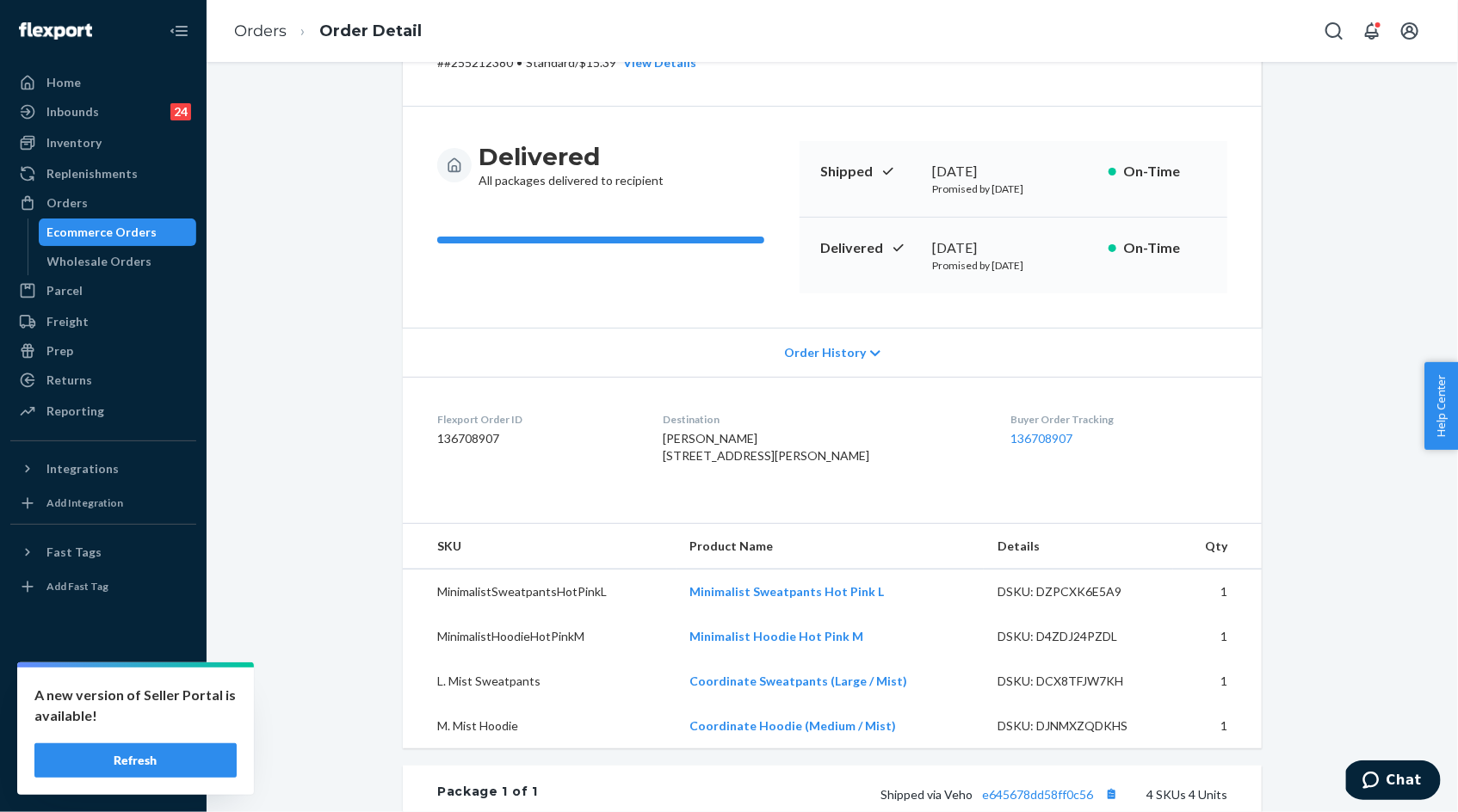
scroll to position [158, 0]
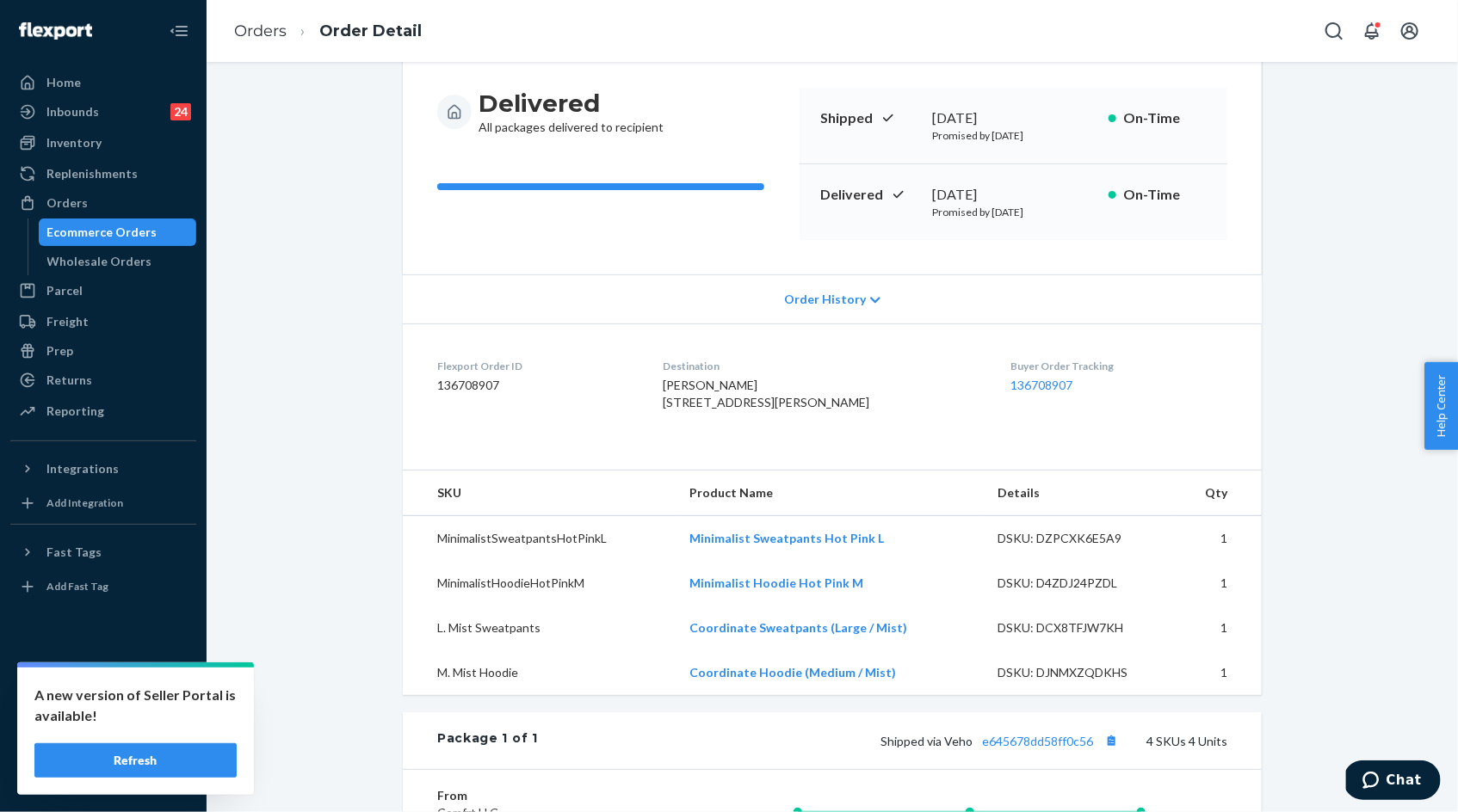
click at [196, 769] on button "Refresh" at bounding box center [136, 761] width 203 height 35
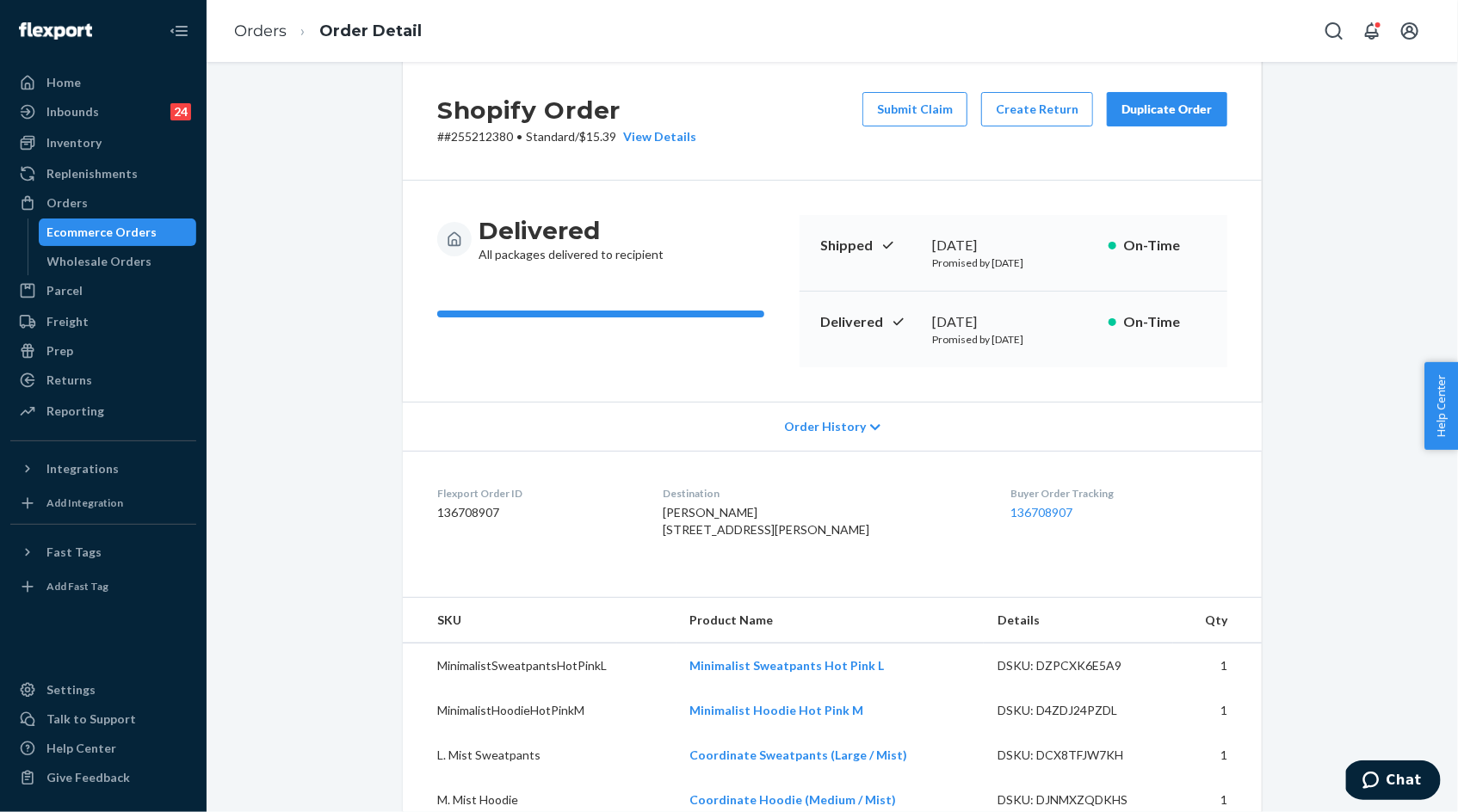
scroll to position [21, 0]
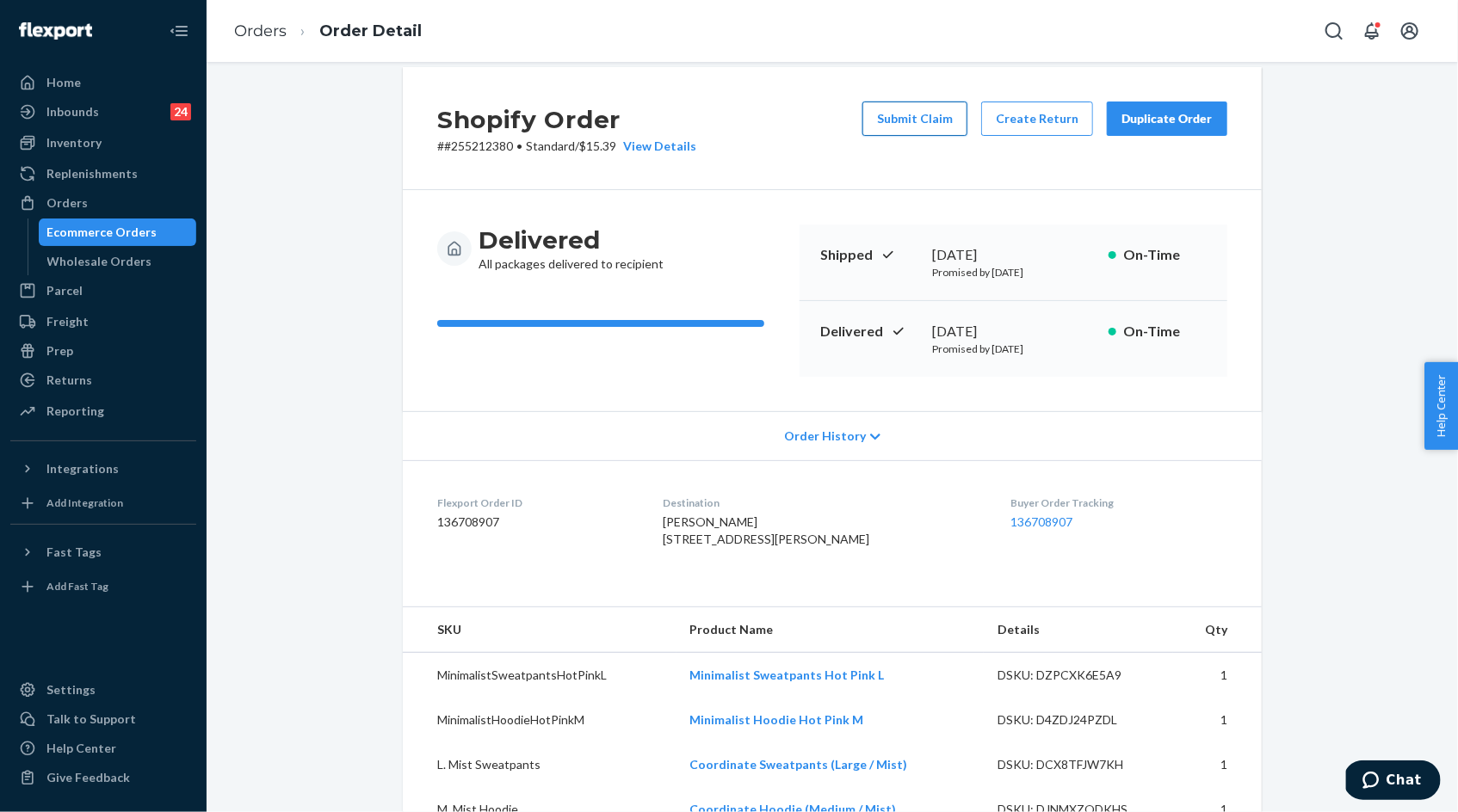
click at [926, 119] on button "Submit Claim" at bounding box center [914, 119] width 105 height 35
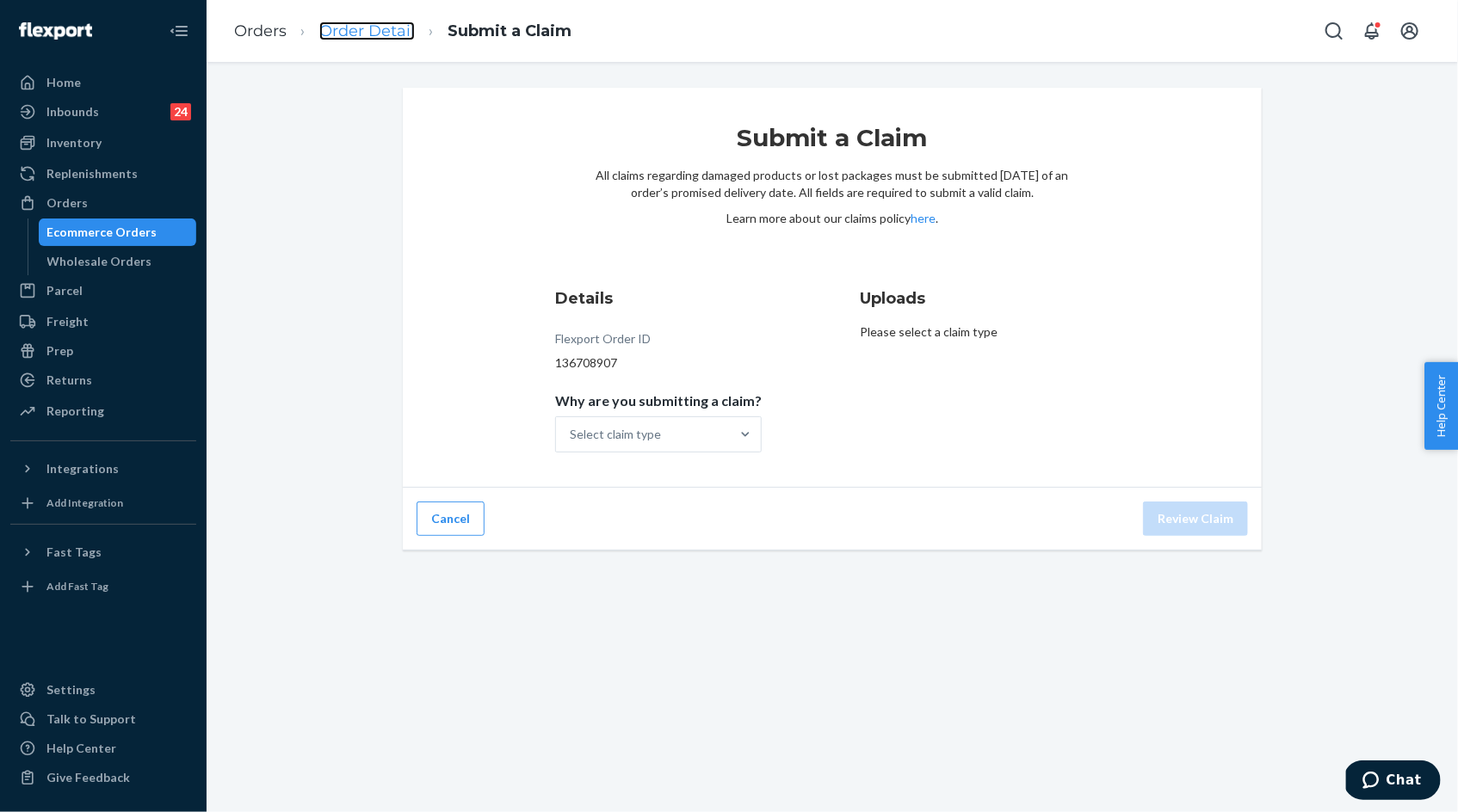
click at [377, 33] on link "Order Detail" at bounding box center [367, 30] width 95 height 19
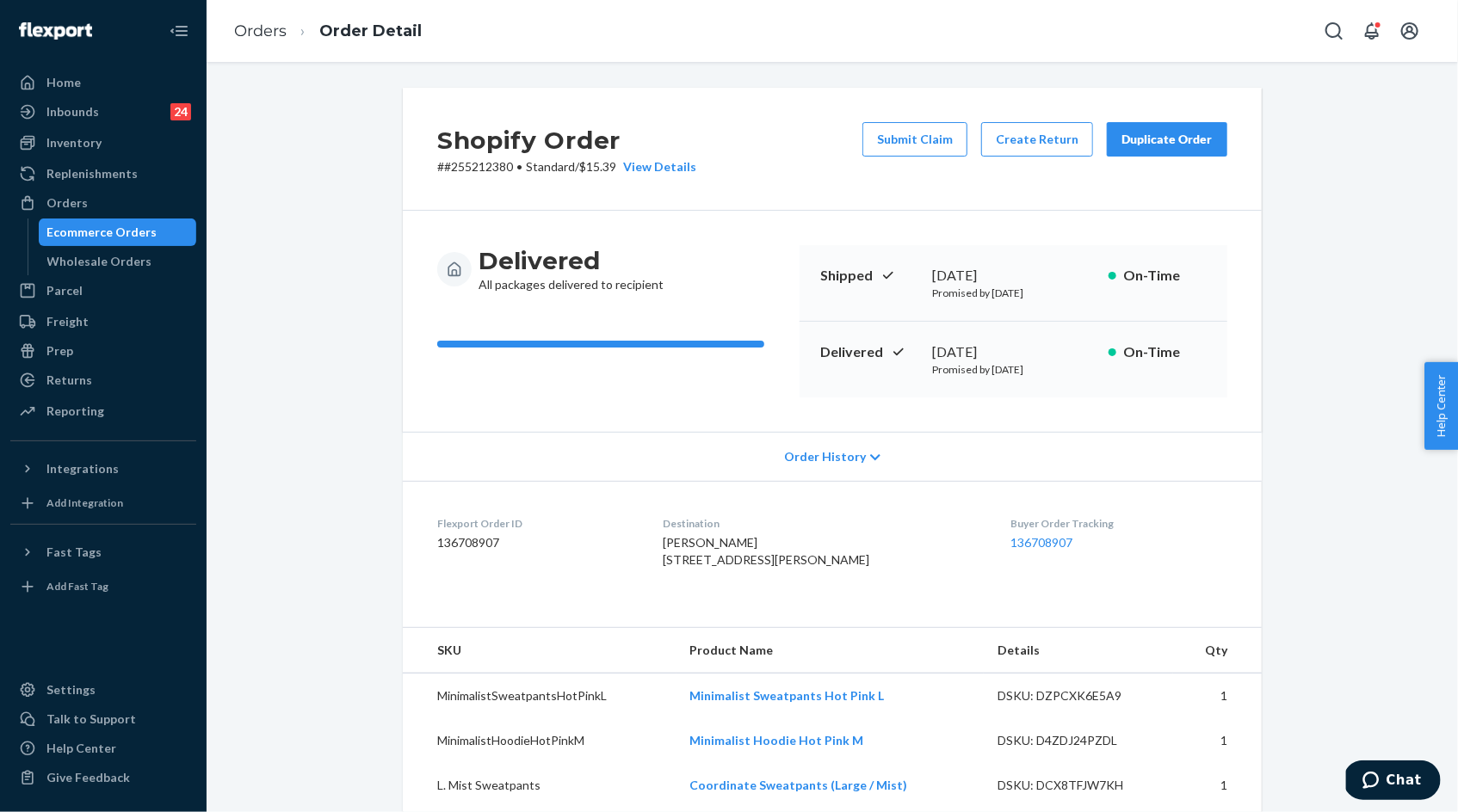
click at [495, 164] on p "# #255212380 • Standard / $15.39 View Details" at bounding box center [567, 167] width 260 height 17
copy p "255212380"
click at [900, 149] on button "Submit Claim" at bounding box center [914, 139] width 105 height 35
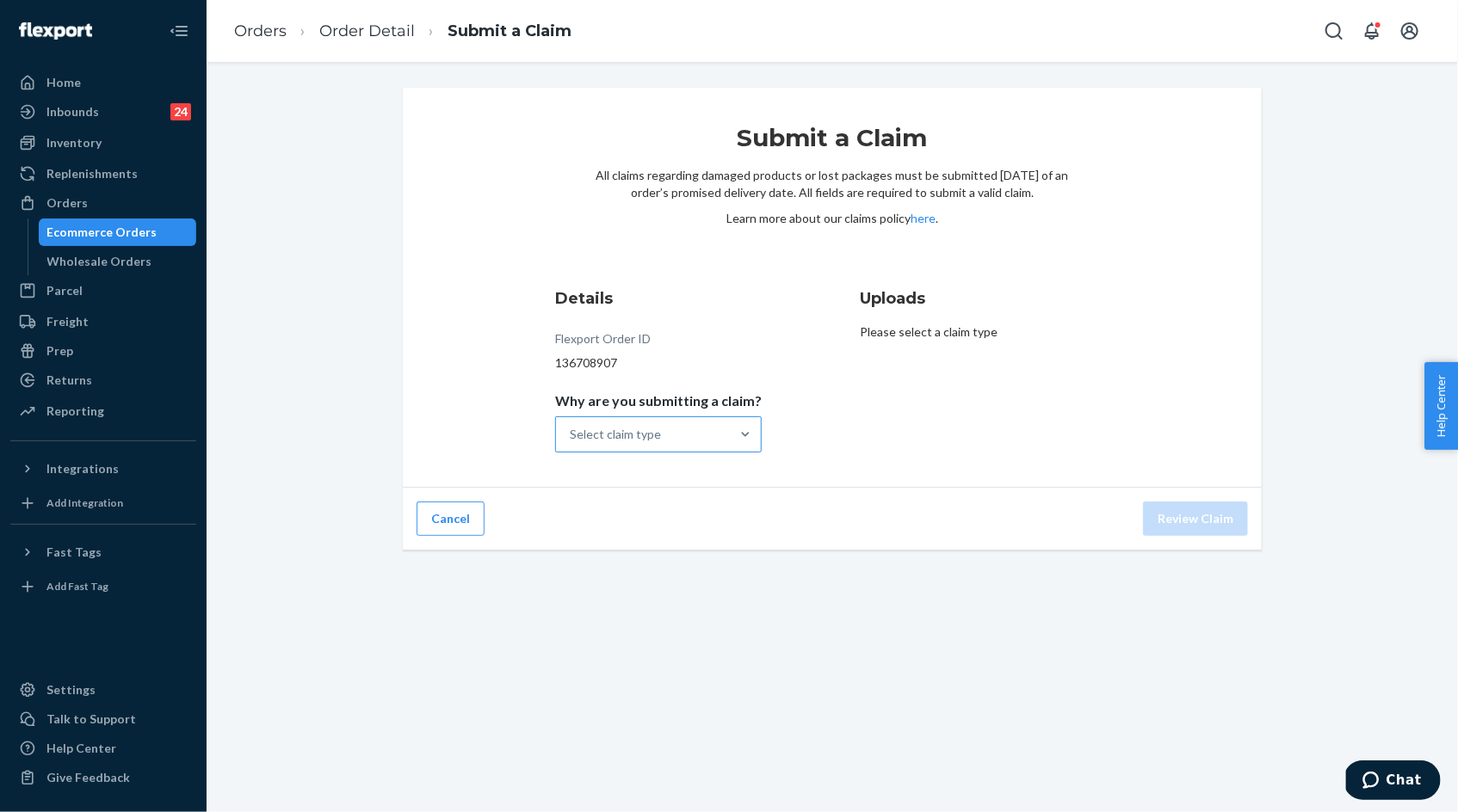
click at [704, 435] on div "Select claim type" at bounding box center [643, 434] width 174 height 35
click at [571, 435] on input "Why are you submitting a claim? Select claim type" at bounding box center [570, 434] width 2 height 17
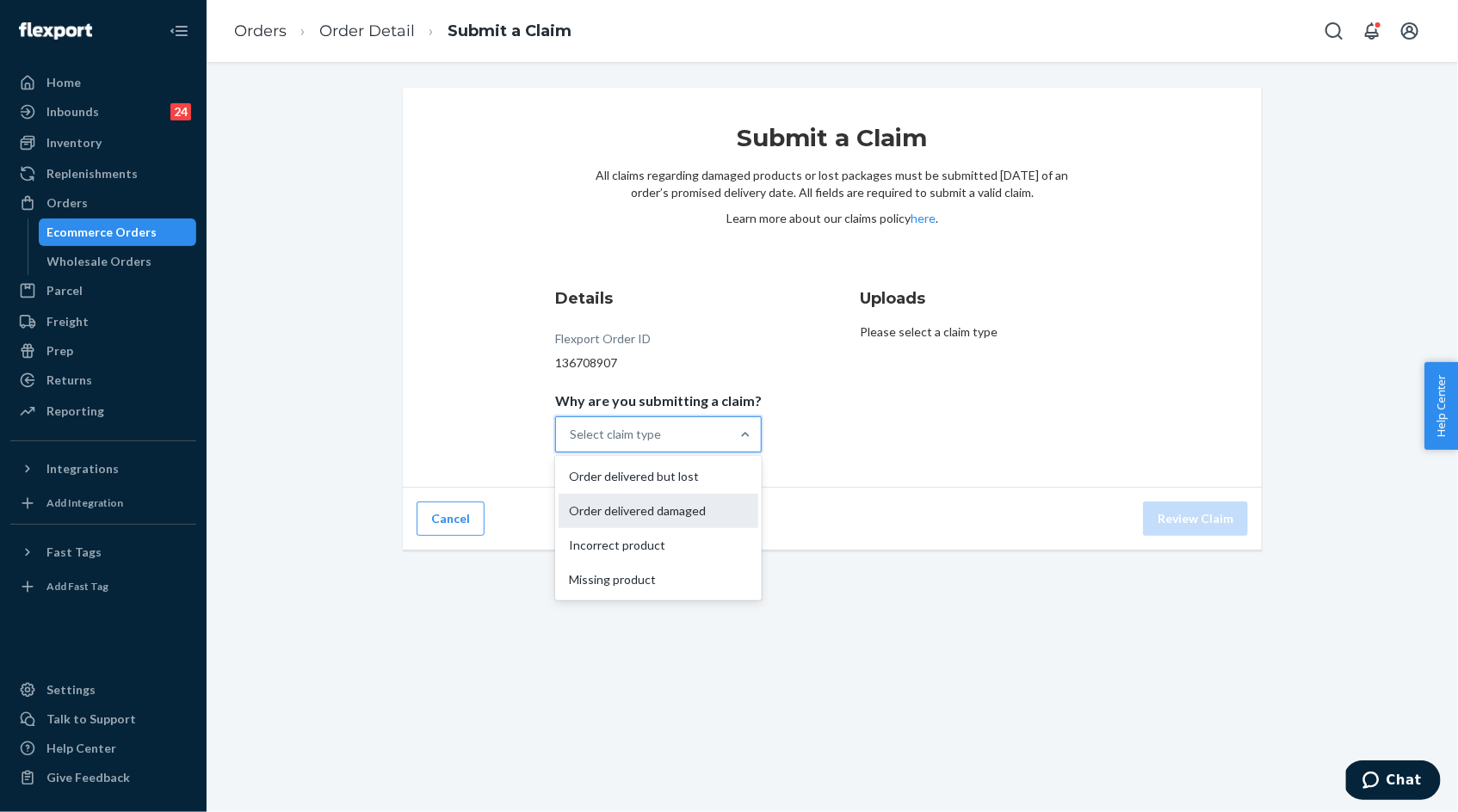
click at [701, 515] on div "Order delivered damaged" at bounding box center [658, 511] width 200 height 35
click at [571, 443] on input "Why are you submitting a claim? option Order delivered damaged focused, 2 of 4.…" at bounding box center [570, 434] width 2 height 17
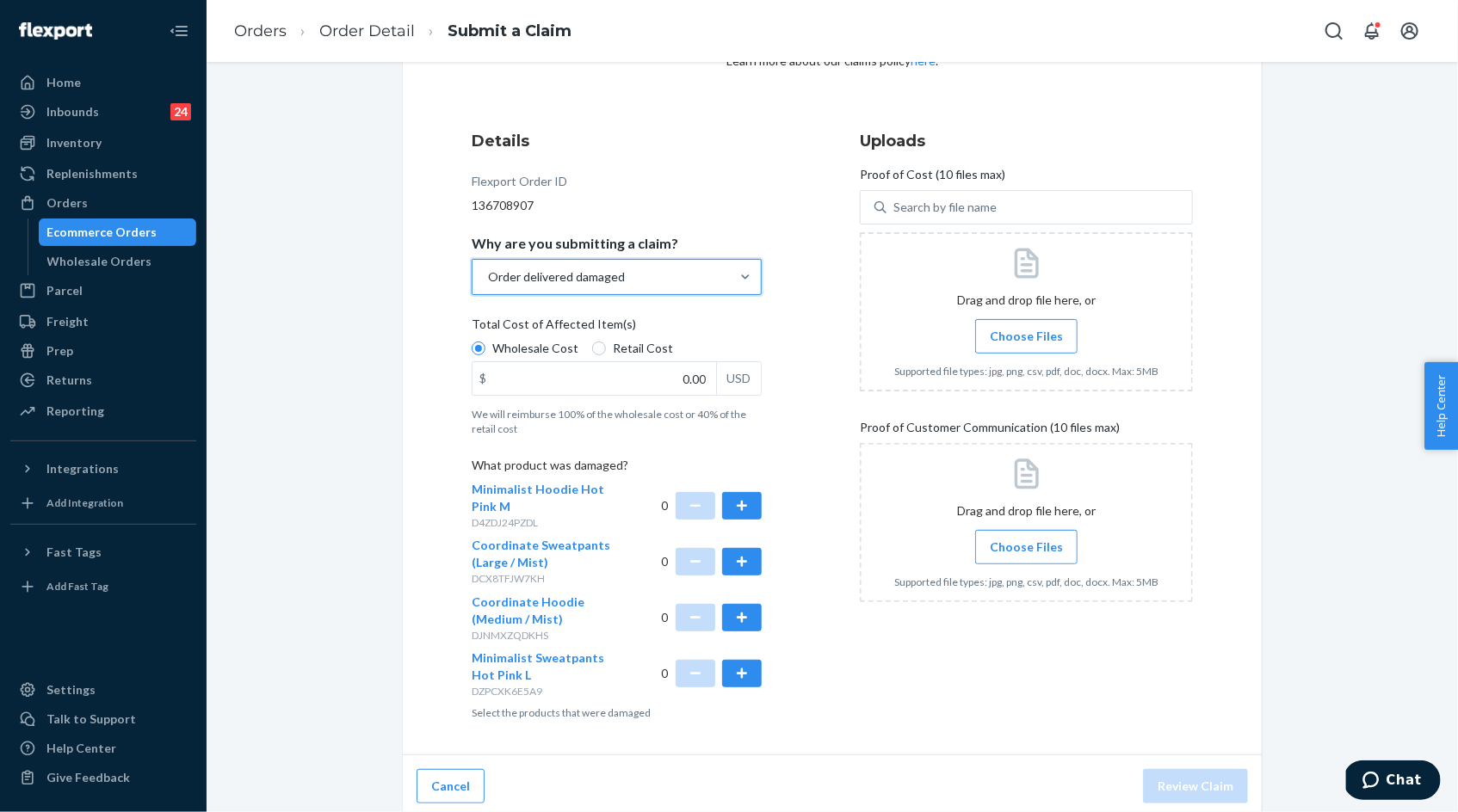
scroll to position [159, 0]
click at [683, 384] on input "0.00" at bounding box center [594, 377] width 244 height 33
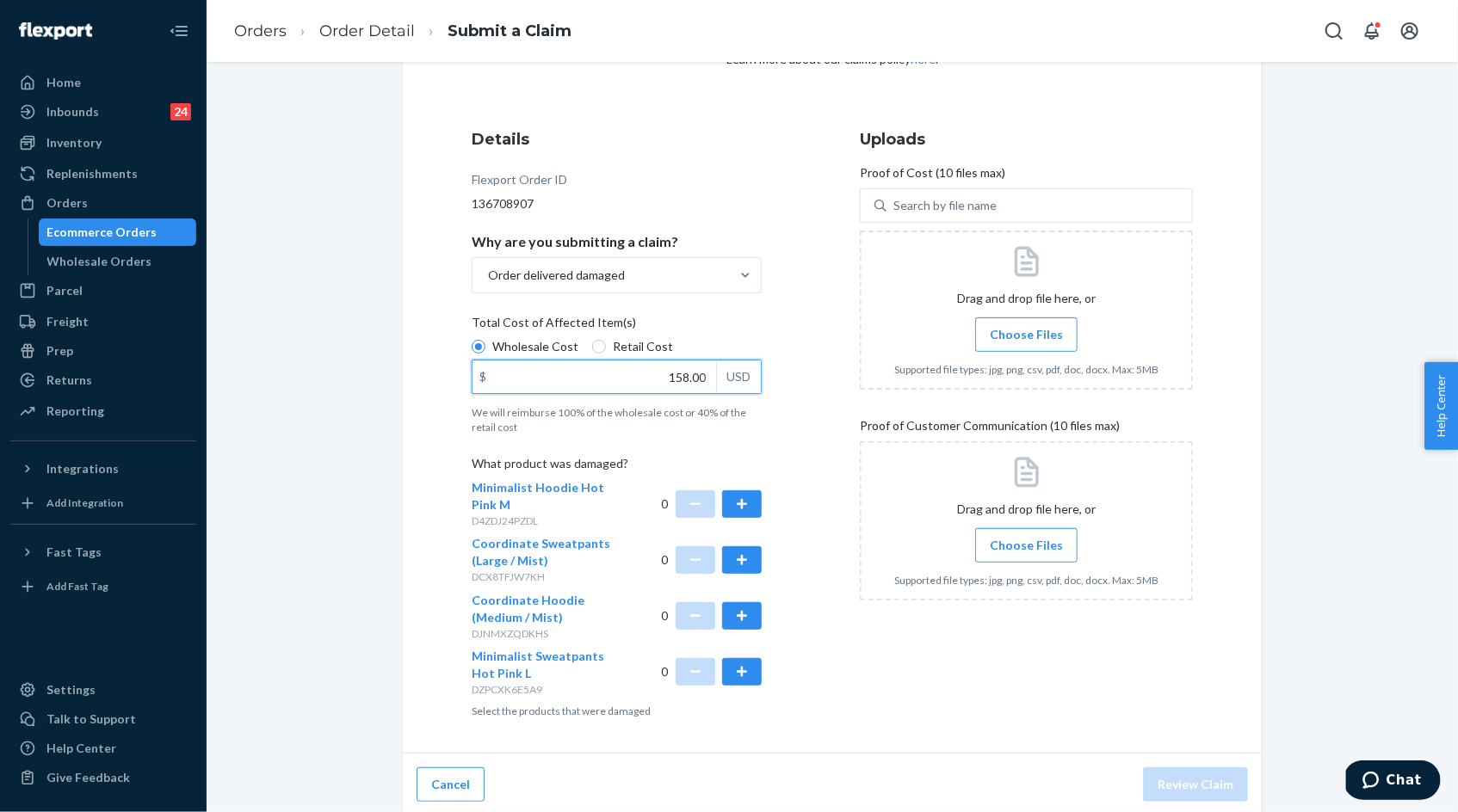
type input "158.00"
click at [748, 506] on button "button" at bounding box center [742, 504] width 39 height 27
click at [752, 556] on button "button" at bounding box center [742, 560] width 39 height 27
click at [752, 607] on button "button" at bounding box center [742, 616] width 39 height 27
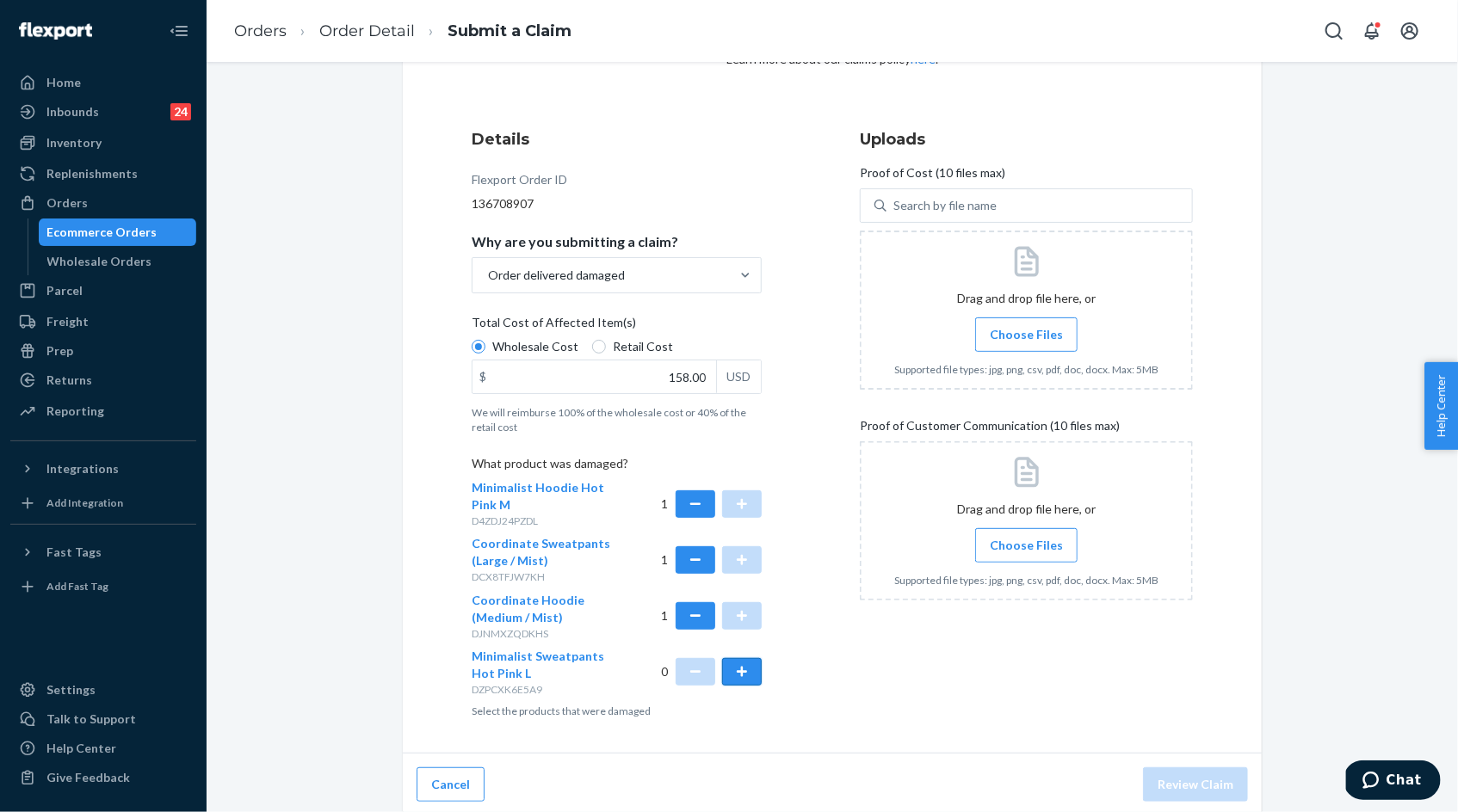
click at [748, 673] on button "button" at bounding box center [742, 672] width 39 height 27
click at [1019, 338] on span "Choose Files" at bounding box center [1026, 335] width 73 height 17
click at [1026, 338] on input "Choose Files" at bounding box center [1026, 335] width 1 height 19
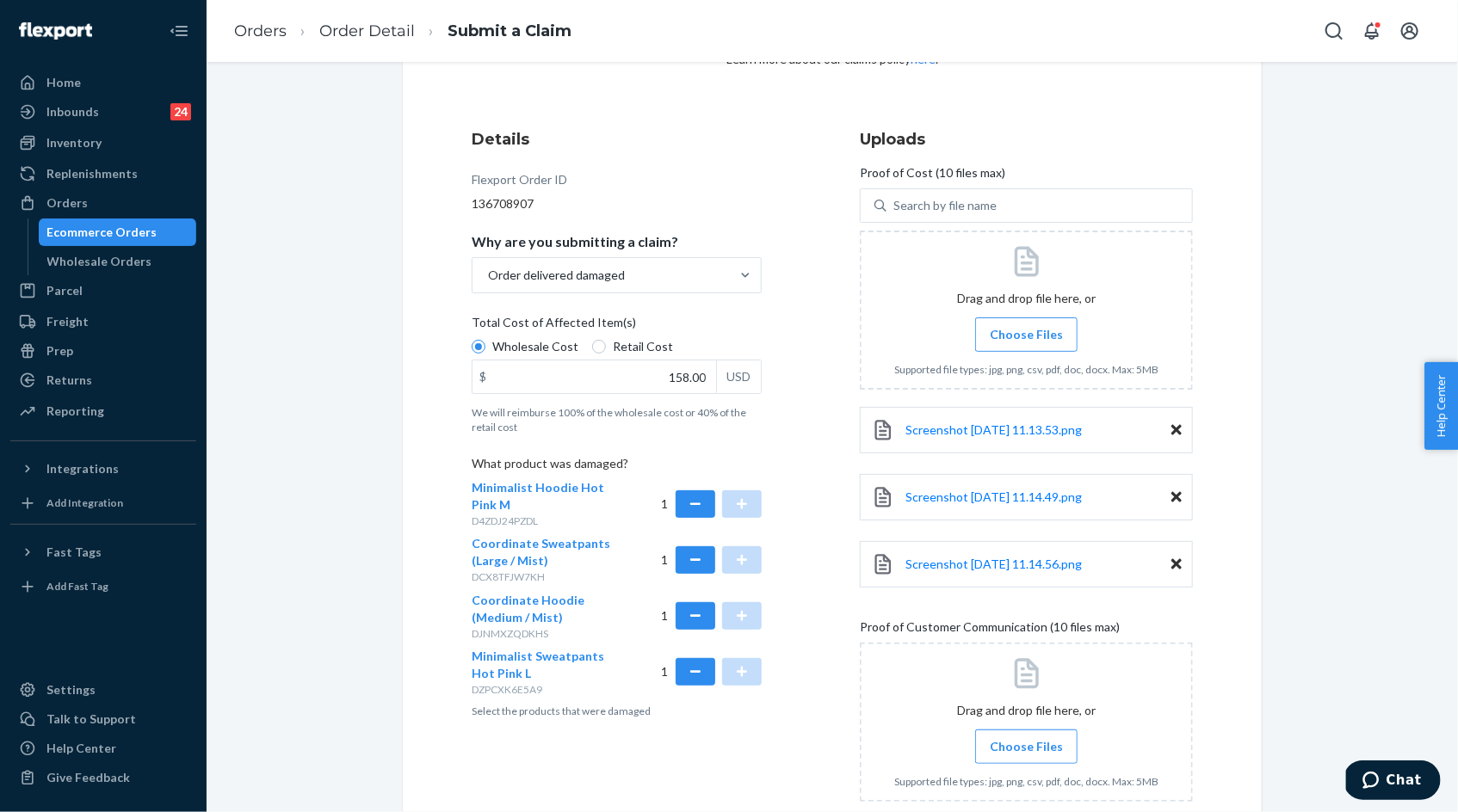
click at [1176, 496] on icon at bounding box center [1176, 497] width 10 height 10
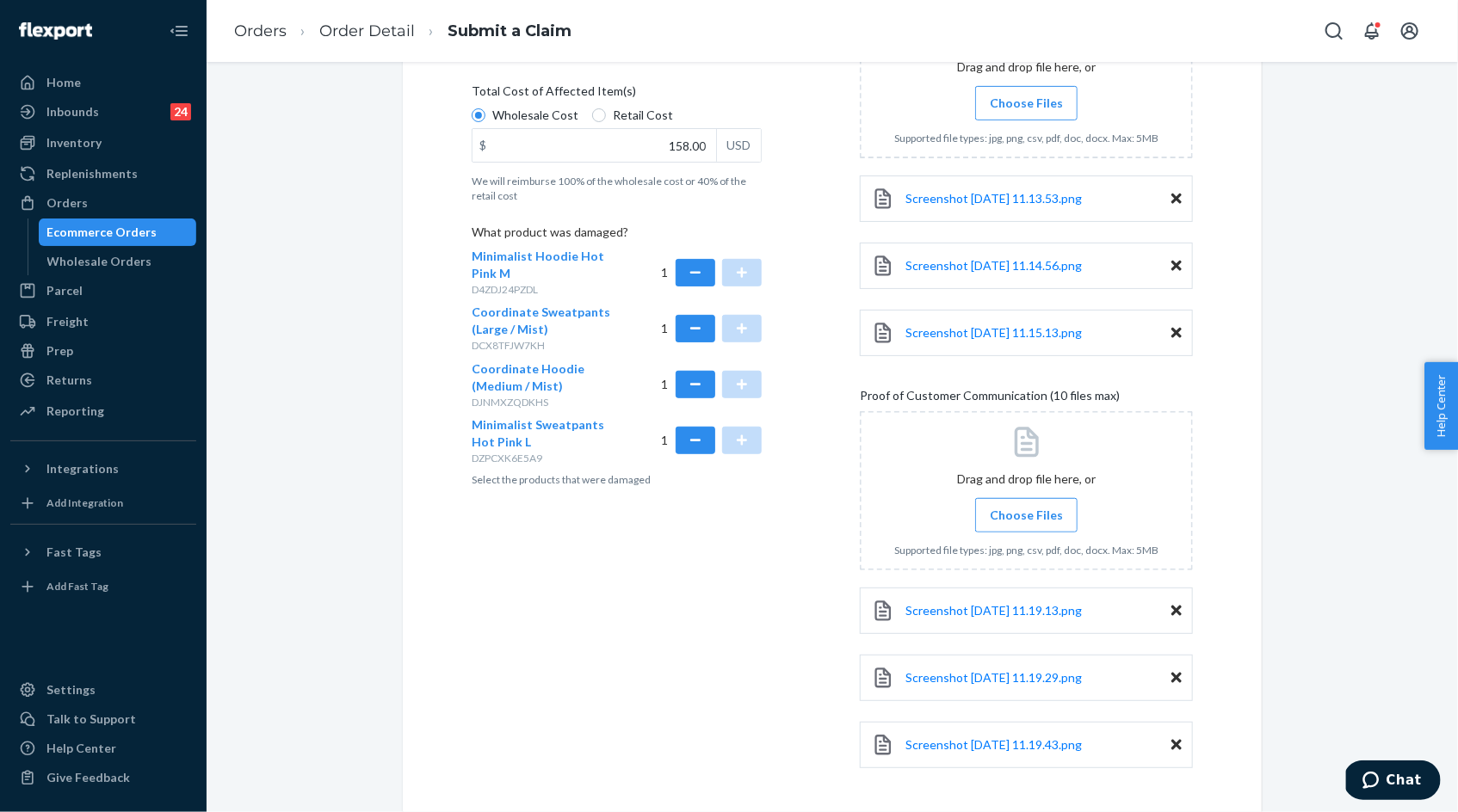
scroll to position [455, 0]
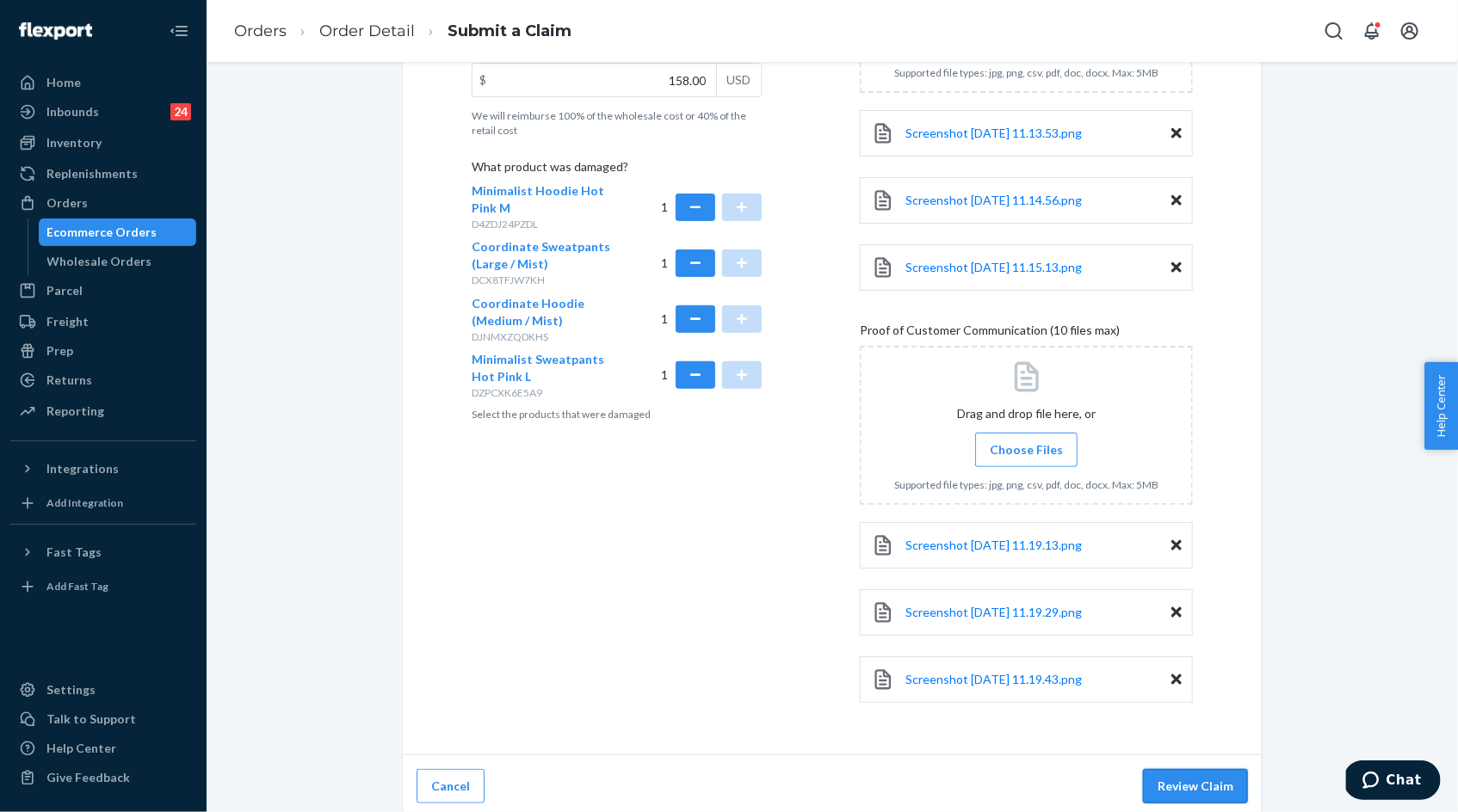
click at [1193, 777] on button "Review Claim" at bounding box center [1195, 786] width 105 height 35
click at [1212, 777] on button "Review Claim" at bounding box center [1195, 786] width 105 height 35
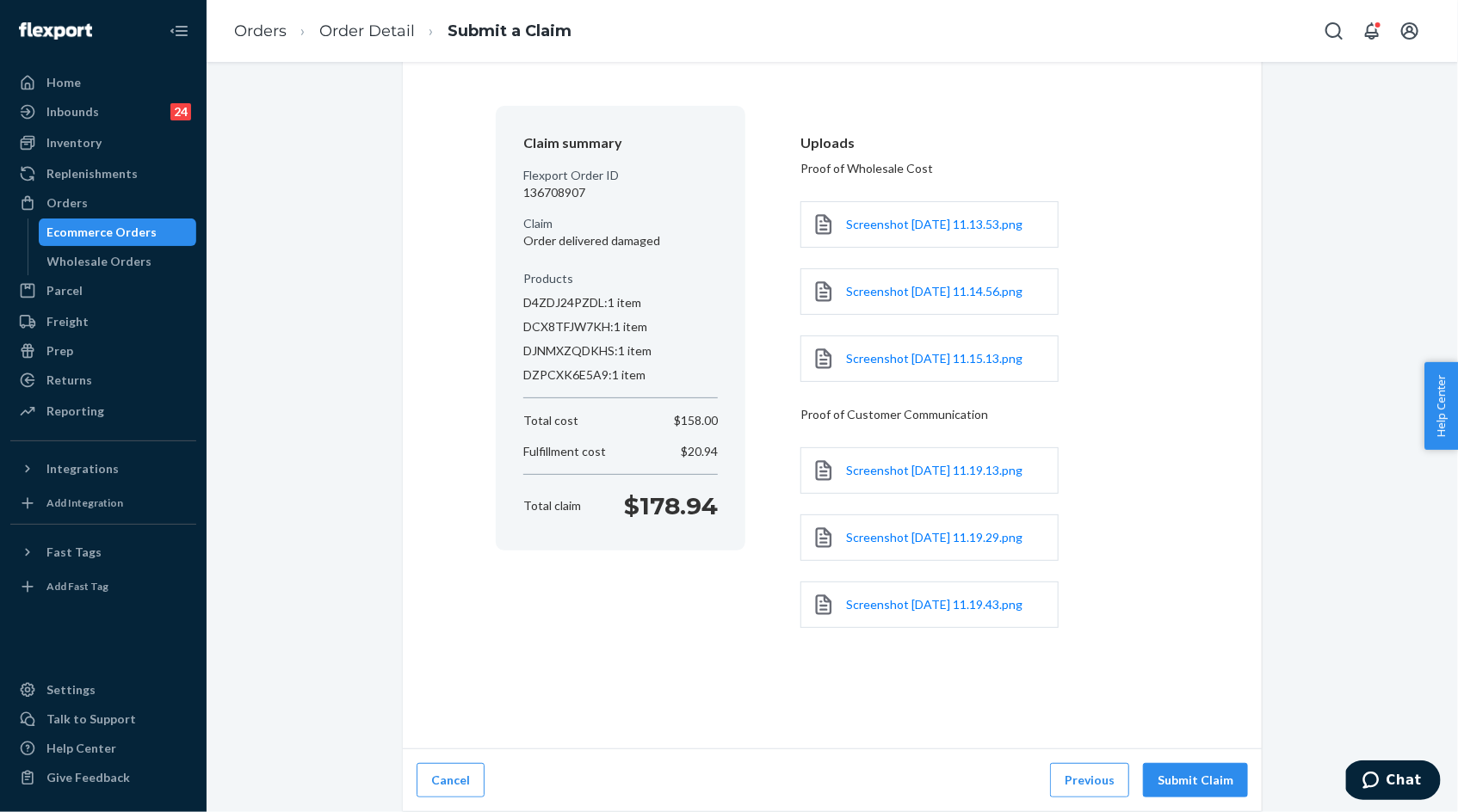
scroll to position [158, 0]
click at [1223, 778] on button "Submit Claim" at bounding box center [1195, 781] width 105 height 35
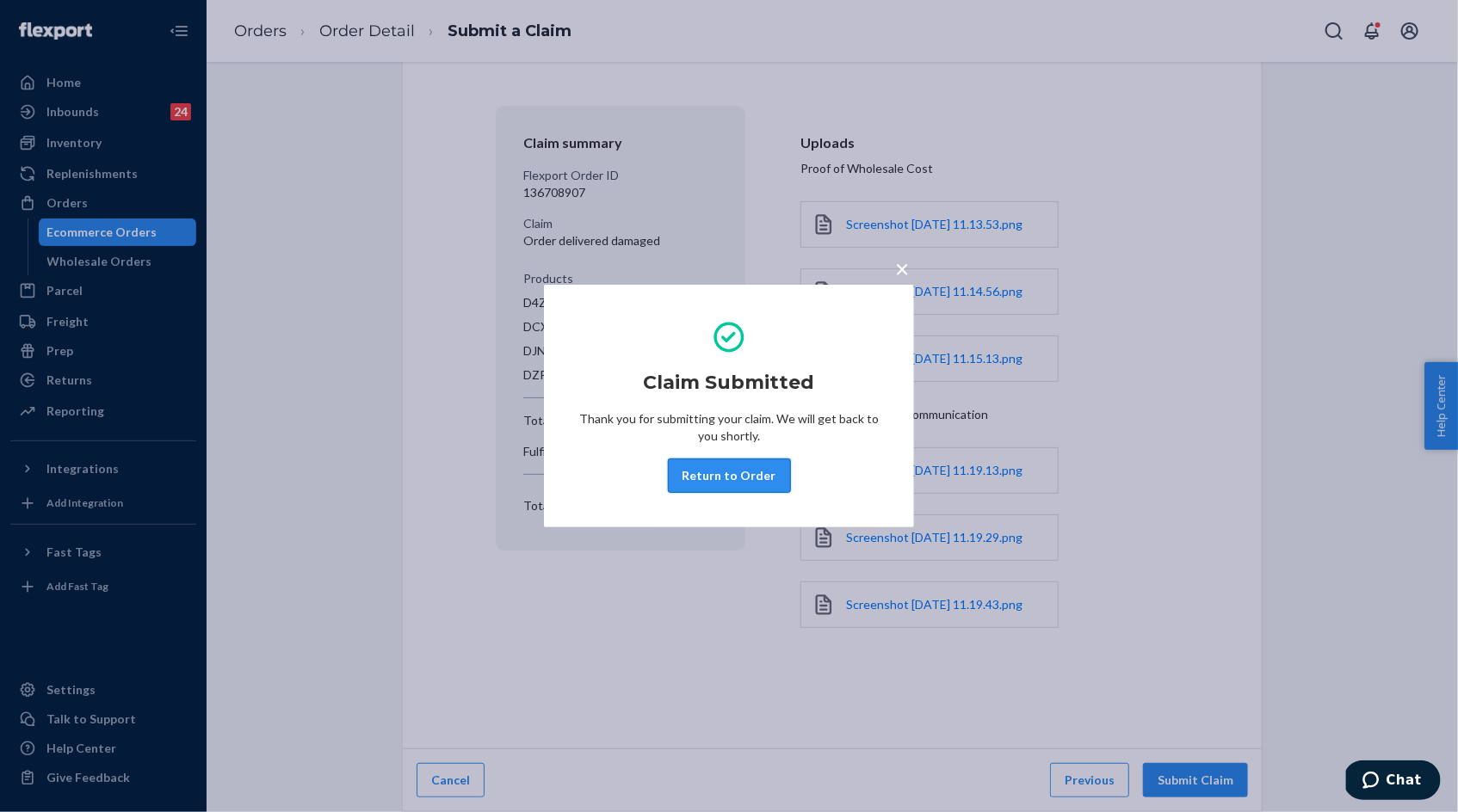
click at [690, 472] on button "Return to Order" at bounding box center [729, 476] width 123 height 35
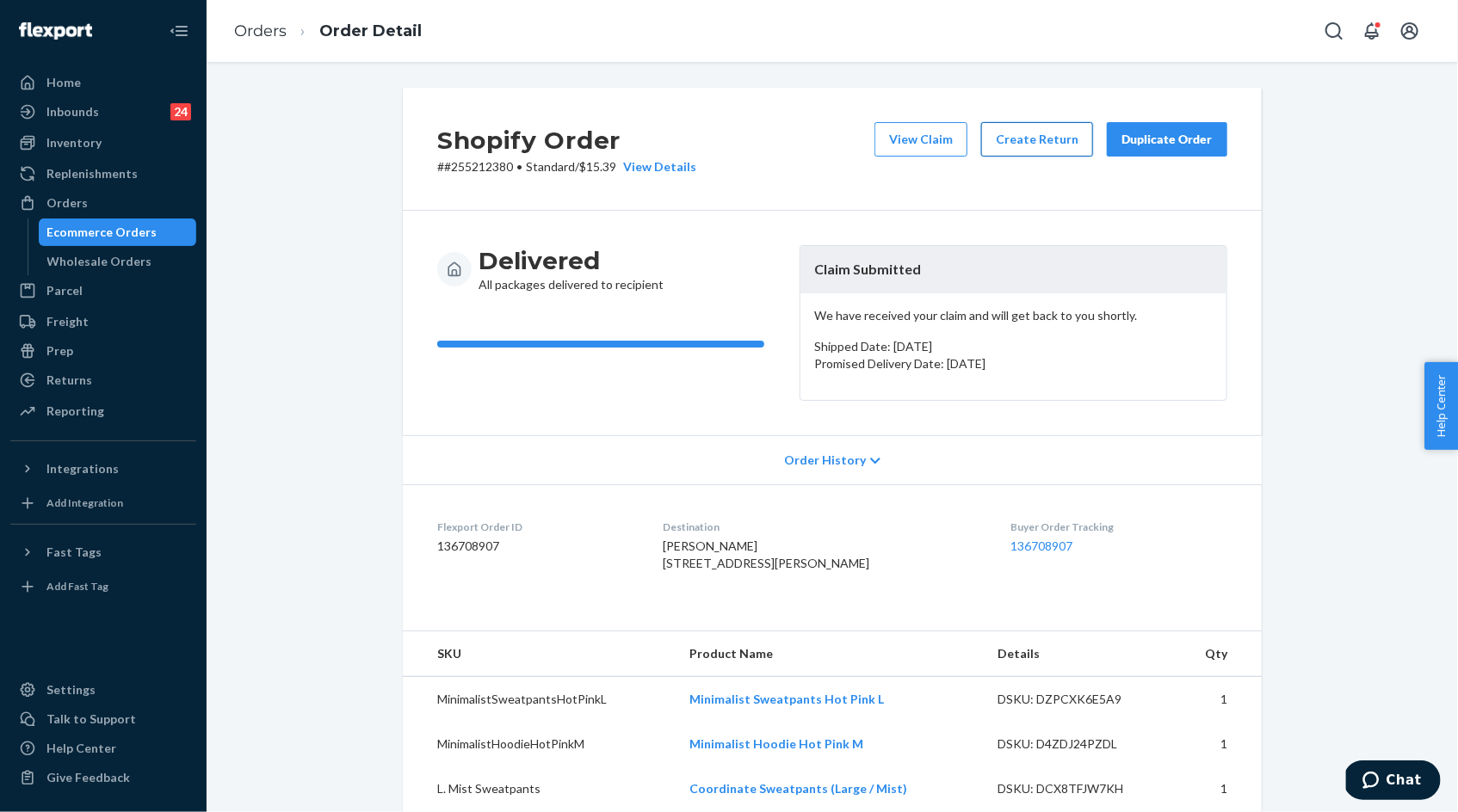
click at [1041, 149] on button "Create Return" at bounding box center [1037, 139] width 112 height 35
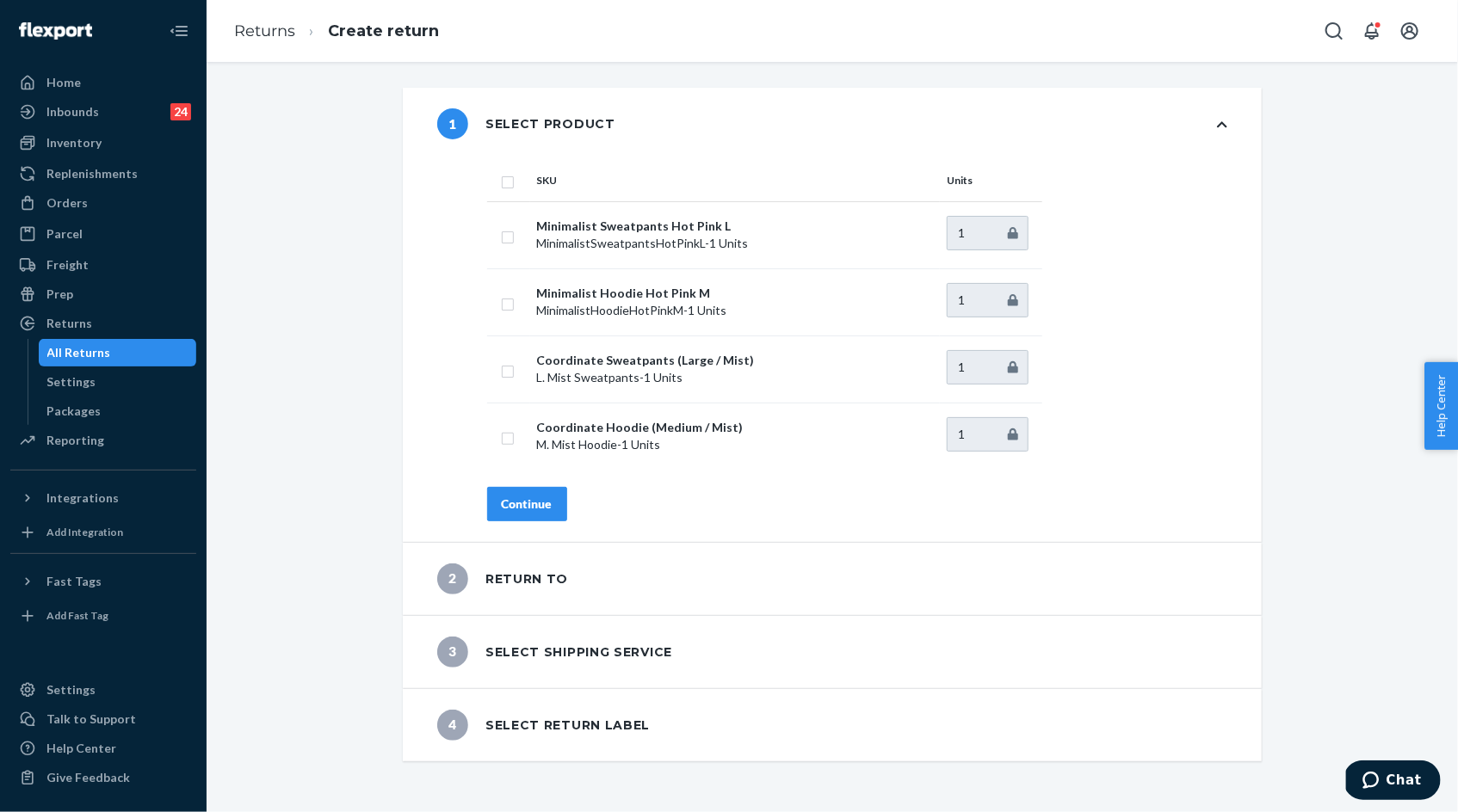
click at [510, 190] on th at bounding box center [508, 181] width 43 height 41
click at [509, 182] on input "checkbox" at bounding box center [507, 181] width 14 height 18
checkbox input "true"
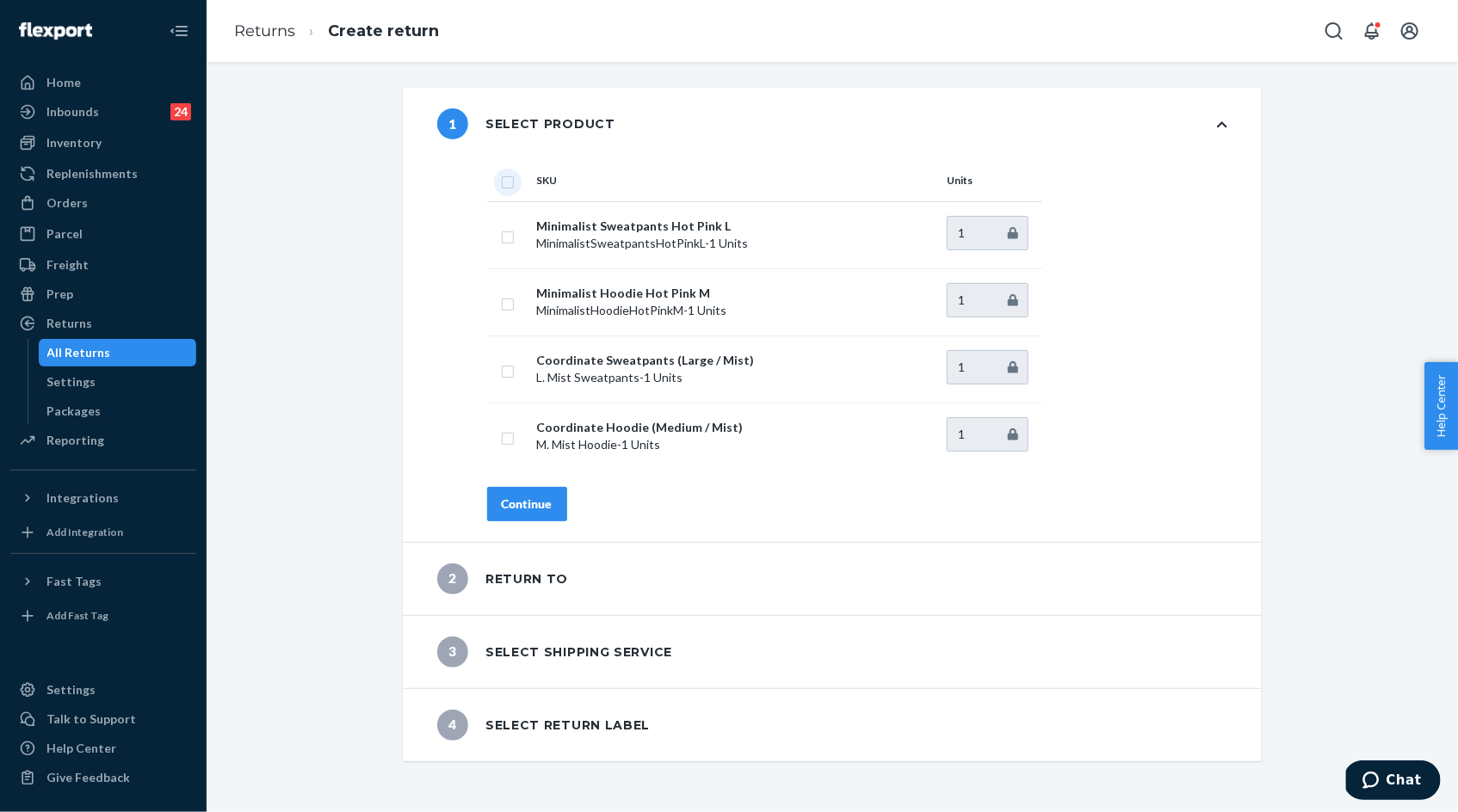
checkbox input "true"
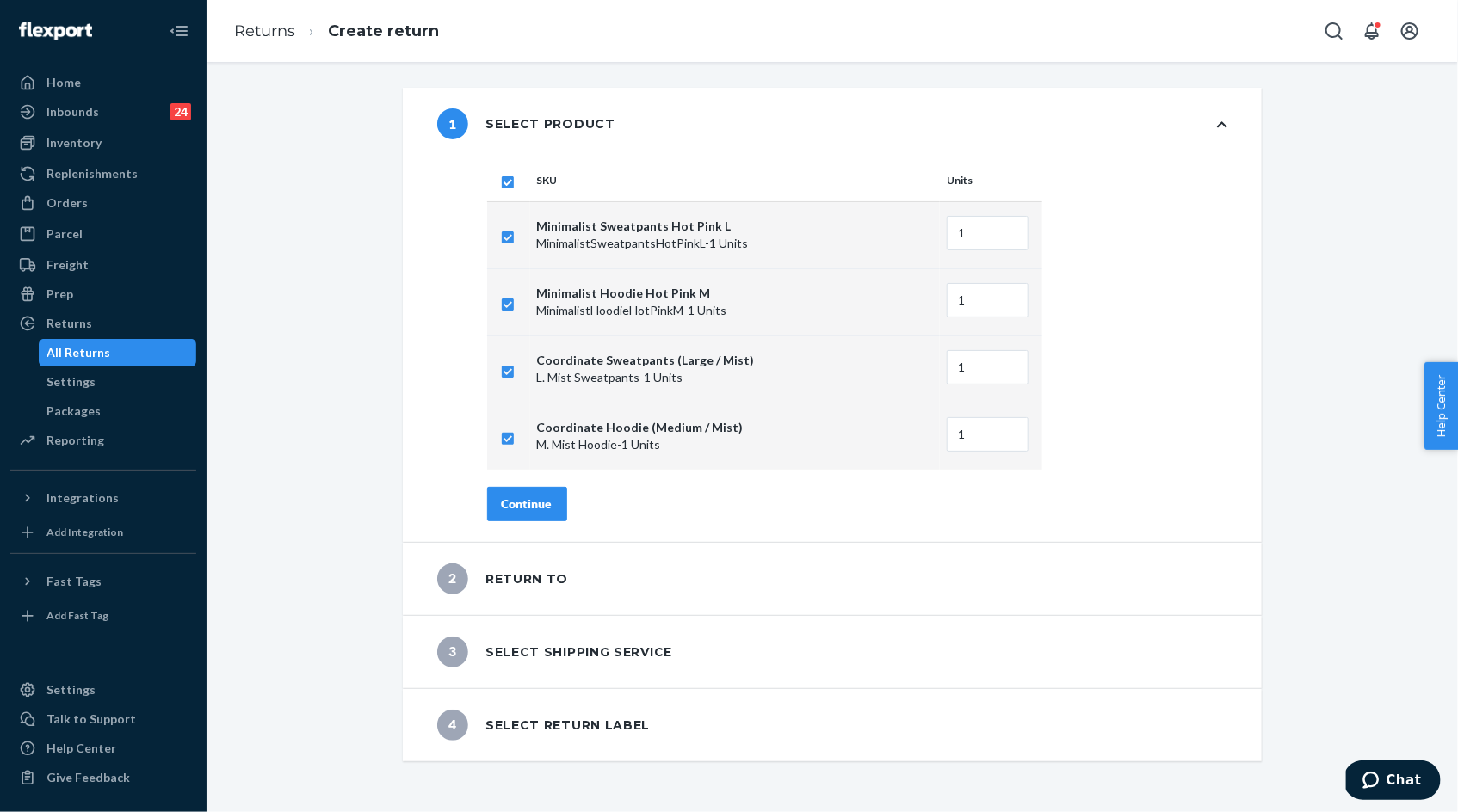
click at [525, 500] on div "Continue" at bounding box center [526, 504] width 50 height 17
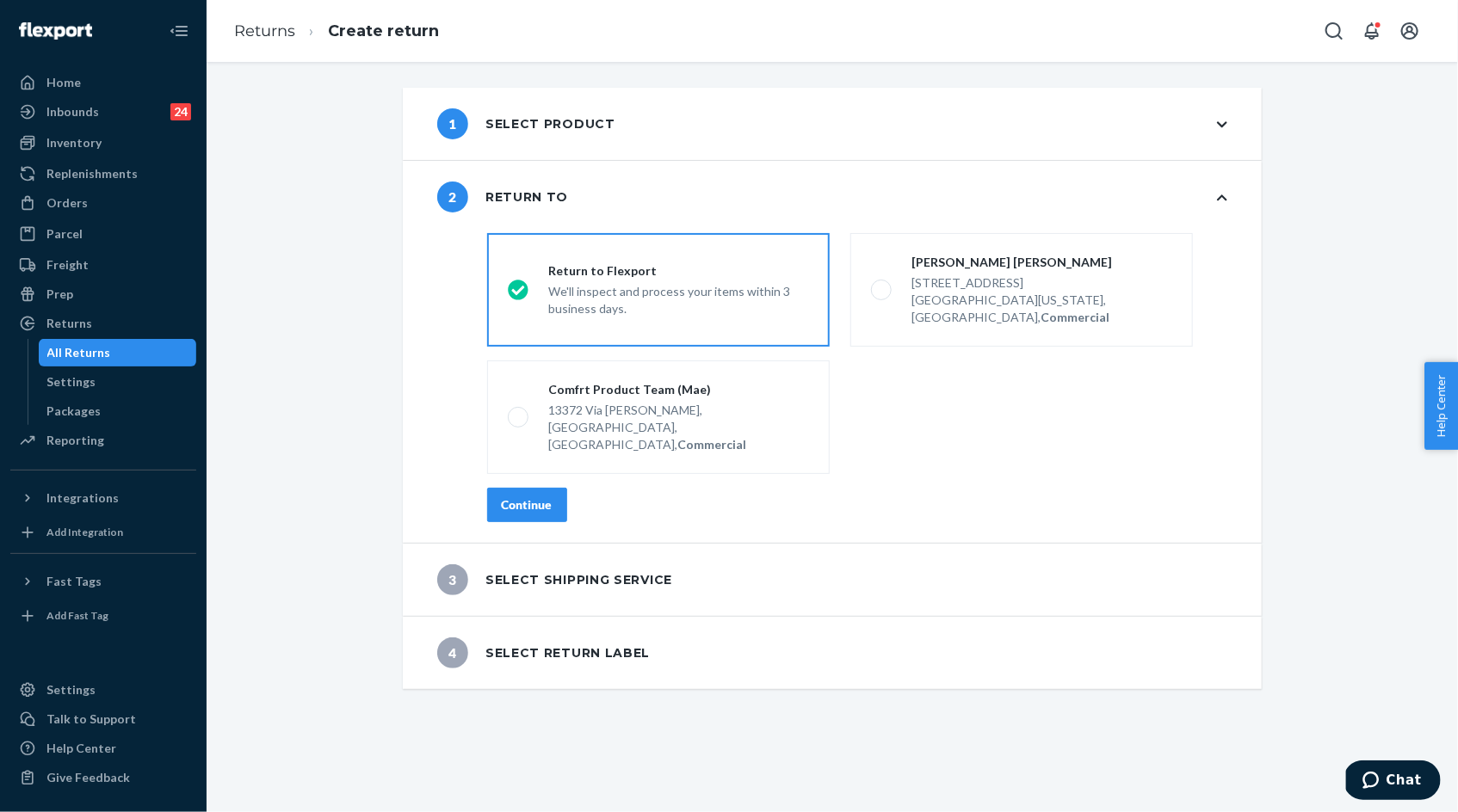
click at [526, 497] on div "Continue" at bounding box center [526, 505] width 50 height 17
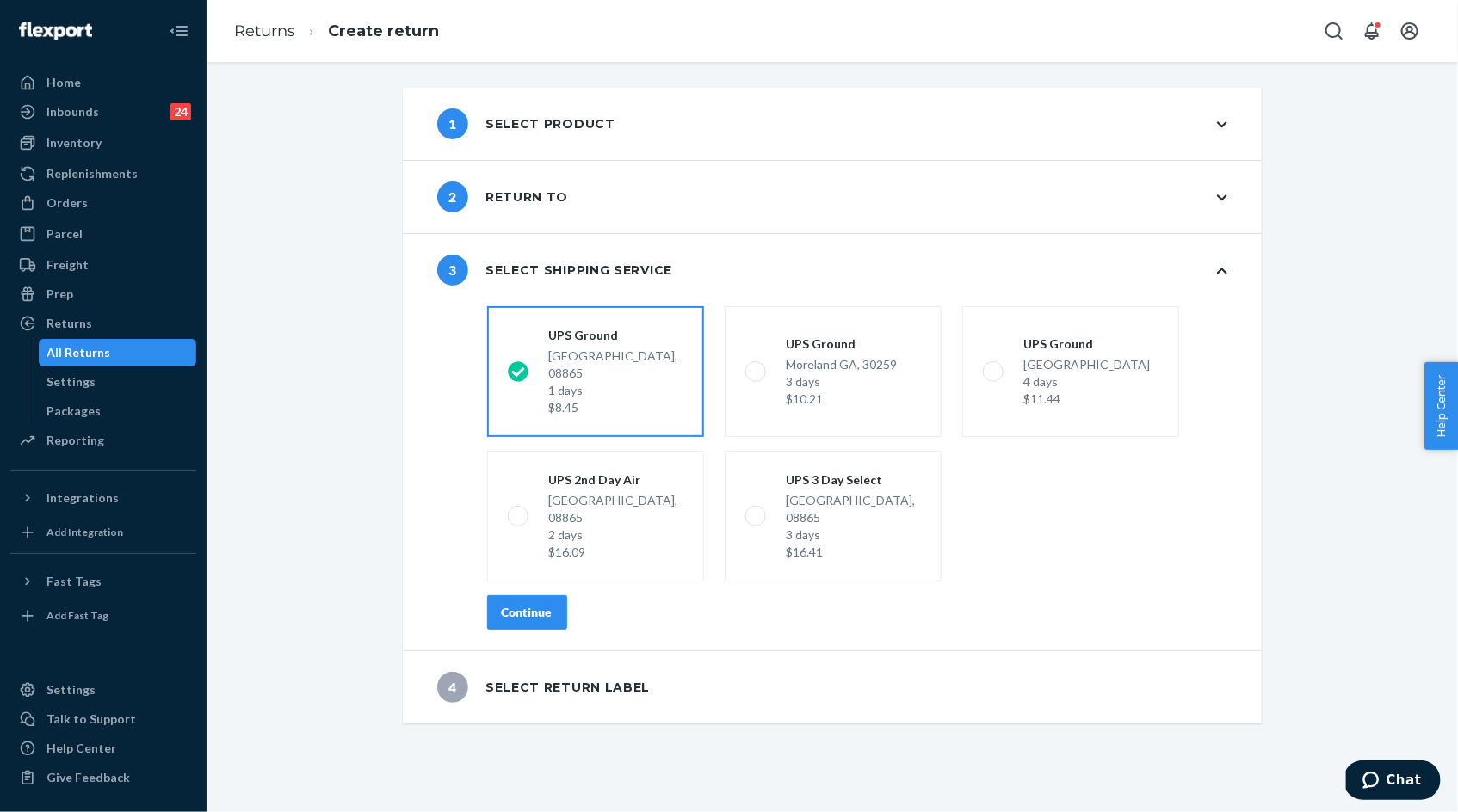
click at [532, 596] on button "Continue" at bounding box center [526, 613] width 80 height 35
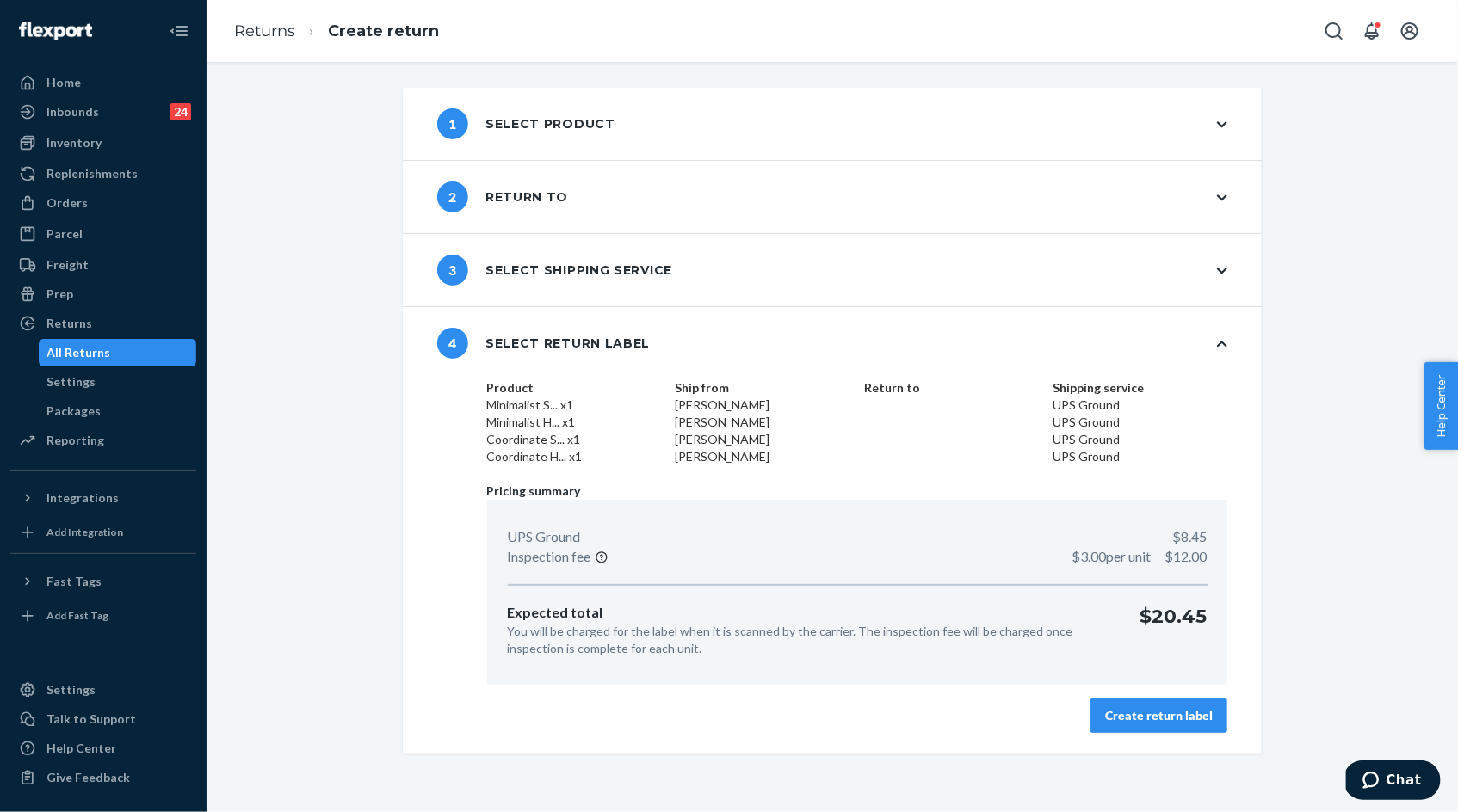
click at [1113, 712] on div "Create return label" at bounding box center [1158, 716] width 107 height 17
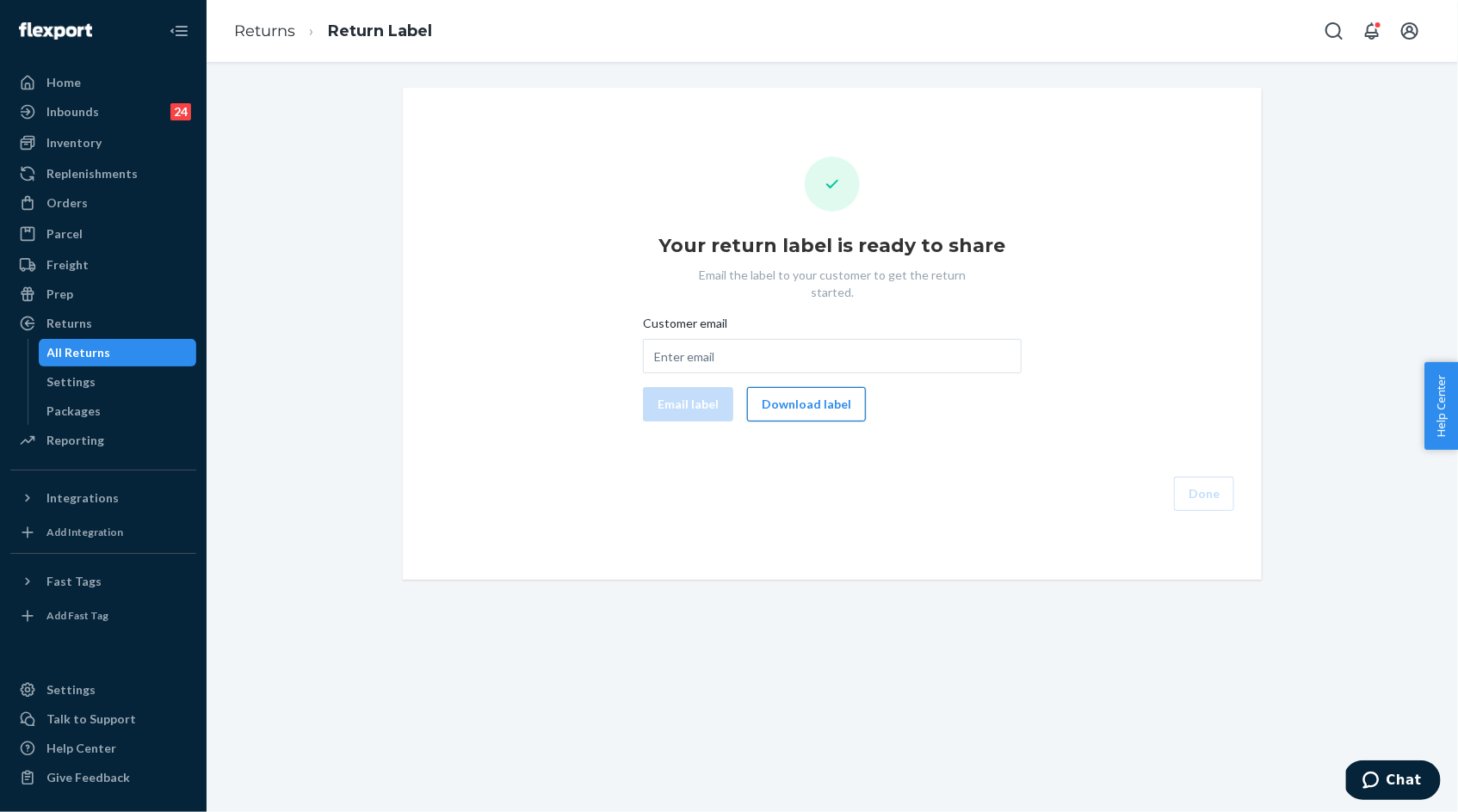
click at [830, 392] on button "Download label" at bounding box center [807, 404] width 119 height 35
click at [84, 358] on div "All Returns" at bounding box center [79, 352] width 63 height 17
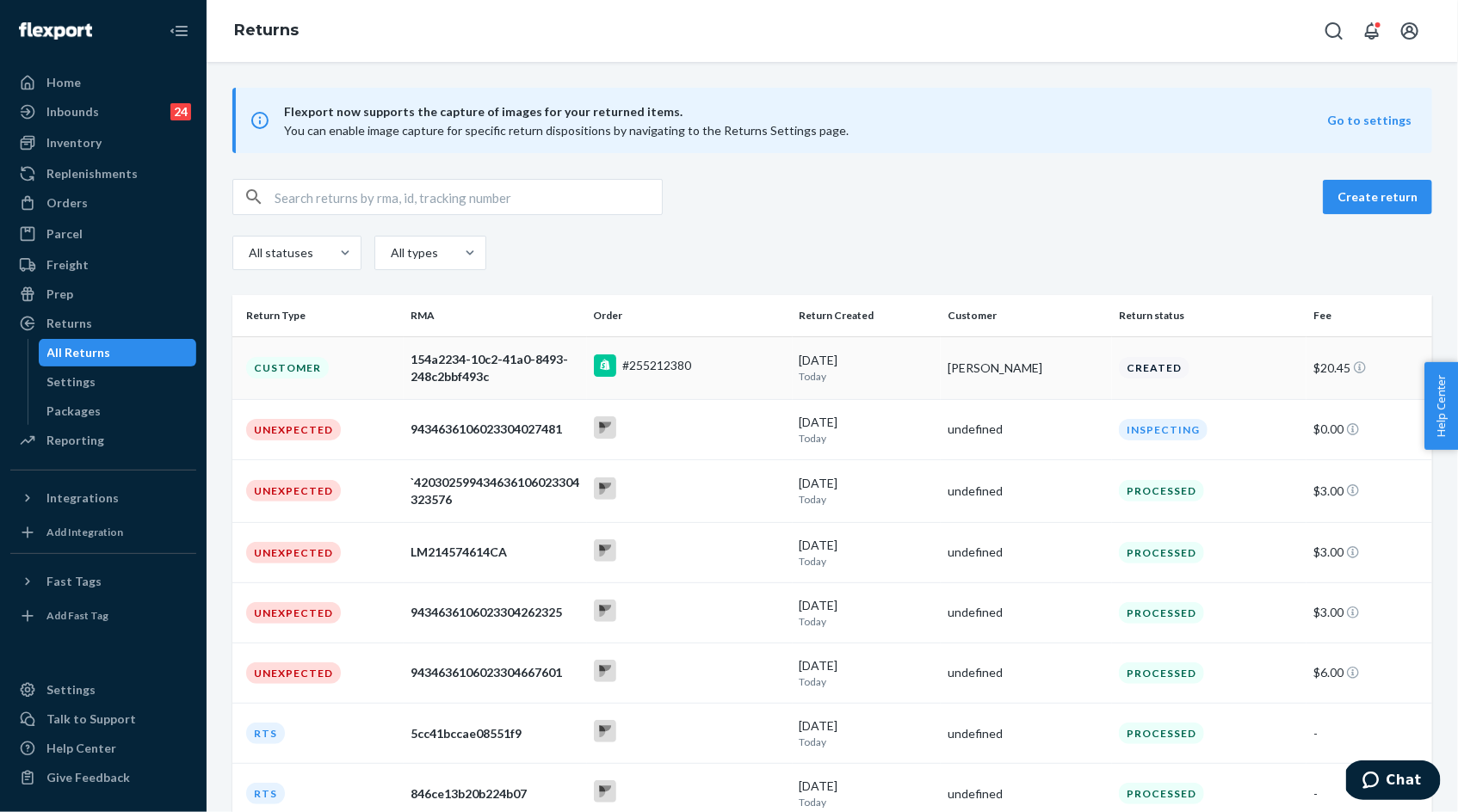
click at [525, 370] on div "154a2234-10c2-41a0-8493-248c2bbf493c" at bounding box center [495, 368] width 169 height 35
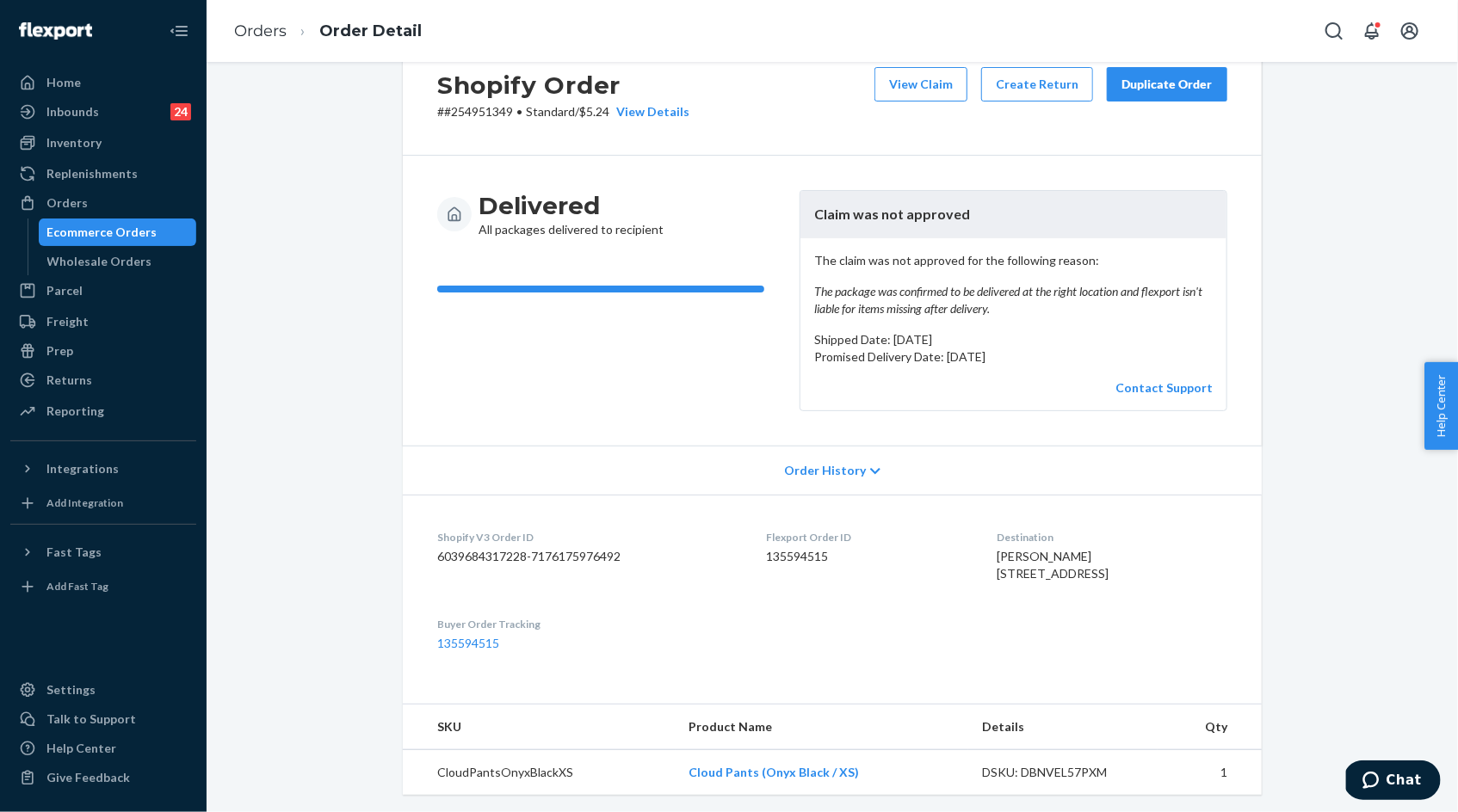
scroll to position [37, 0]
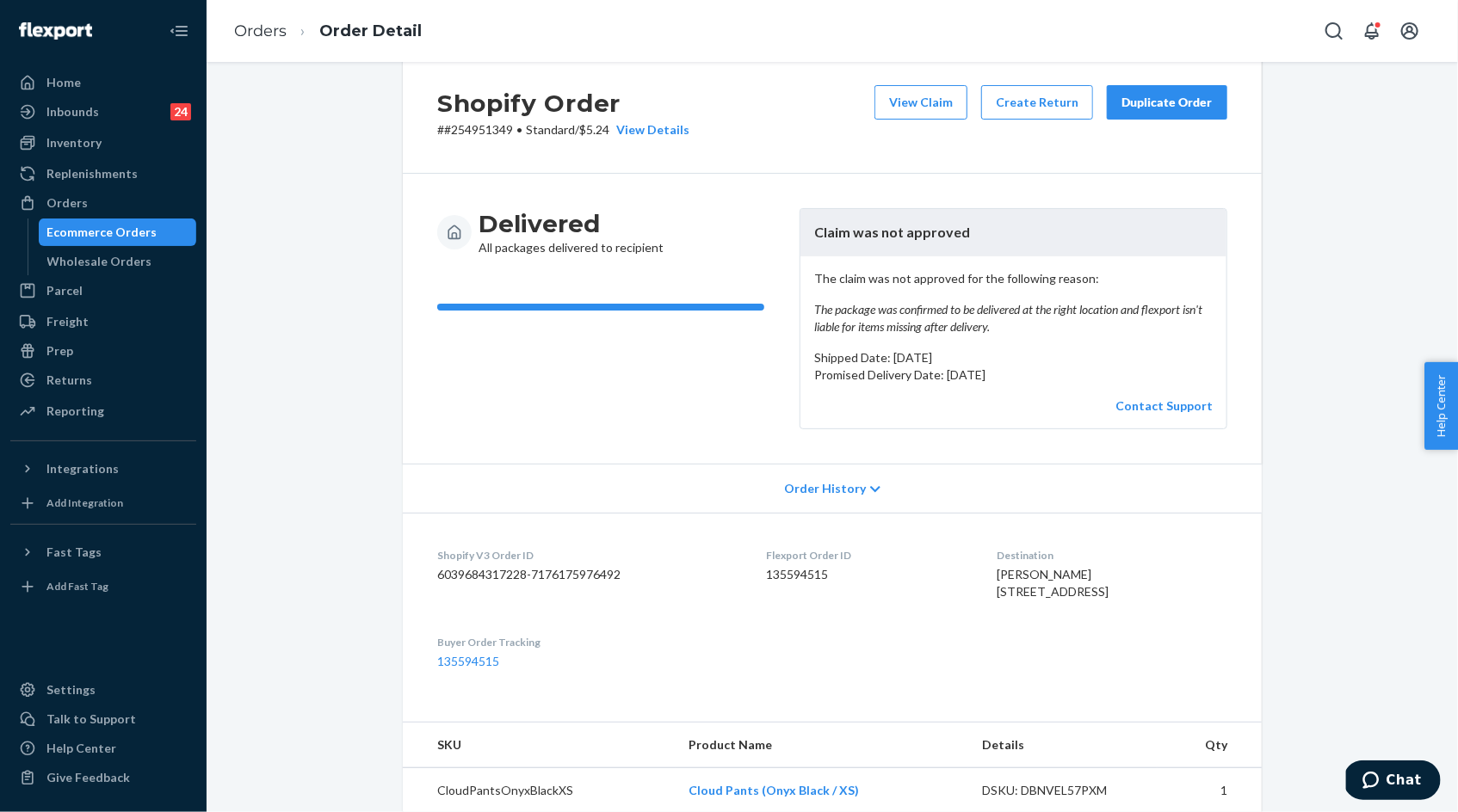
click at [1187, 103] on div "Duplicate Order" at bounding box center [1166, 102] width 91 height 17
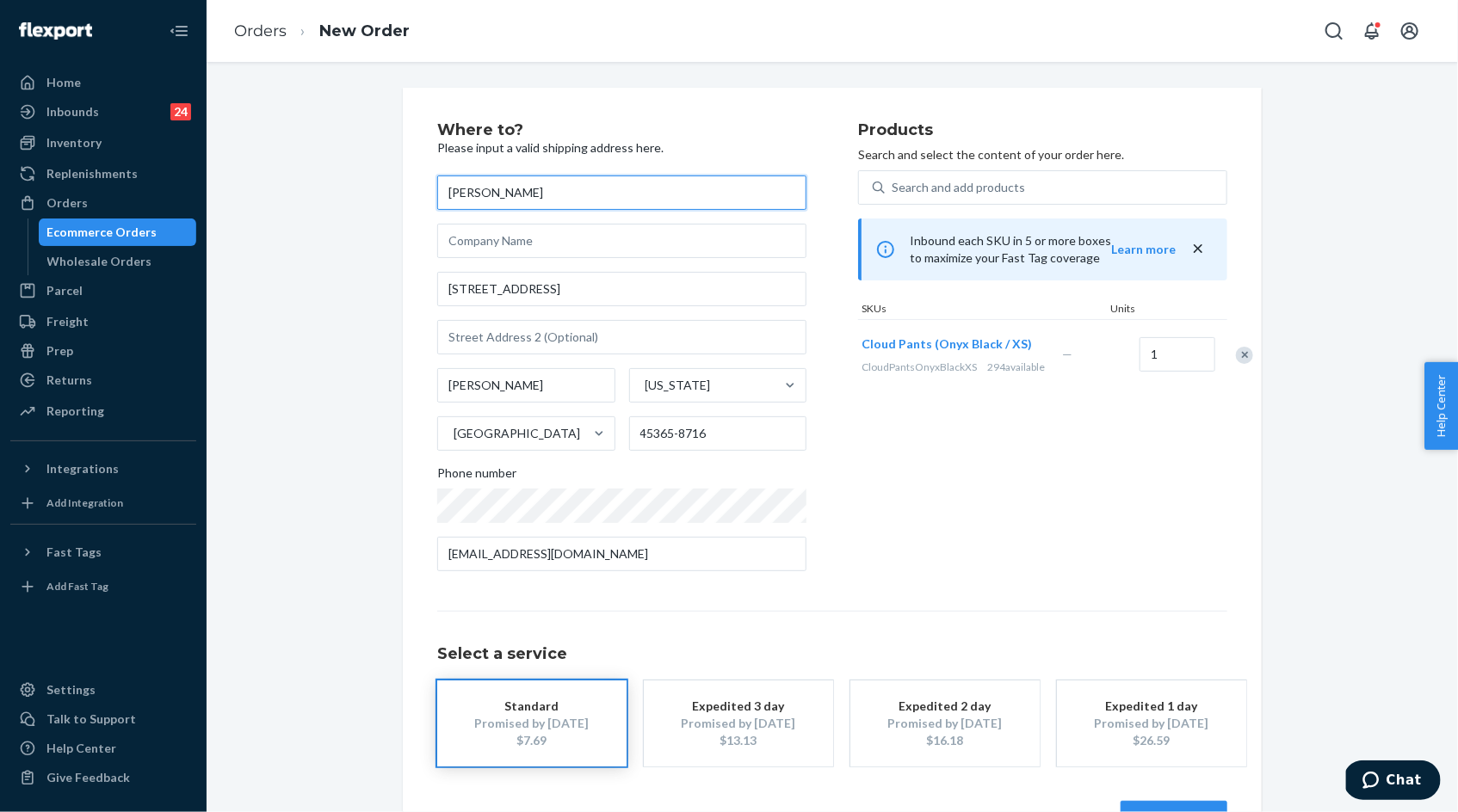
scroll to position [56, 0]
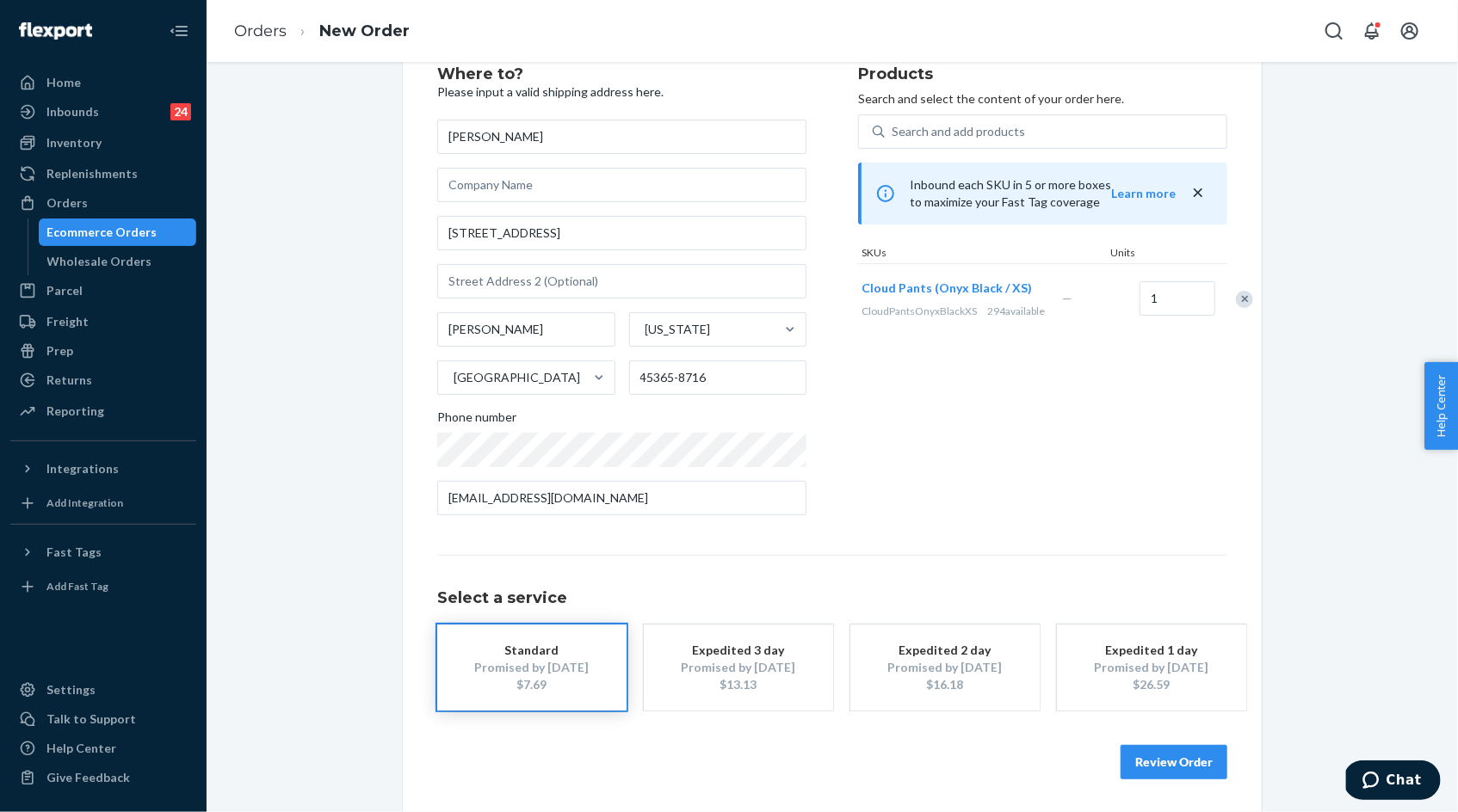
click at [1158, 763] on button "Review Order" at bounding box center [1174, 763] width 106 height 35
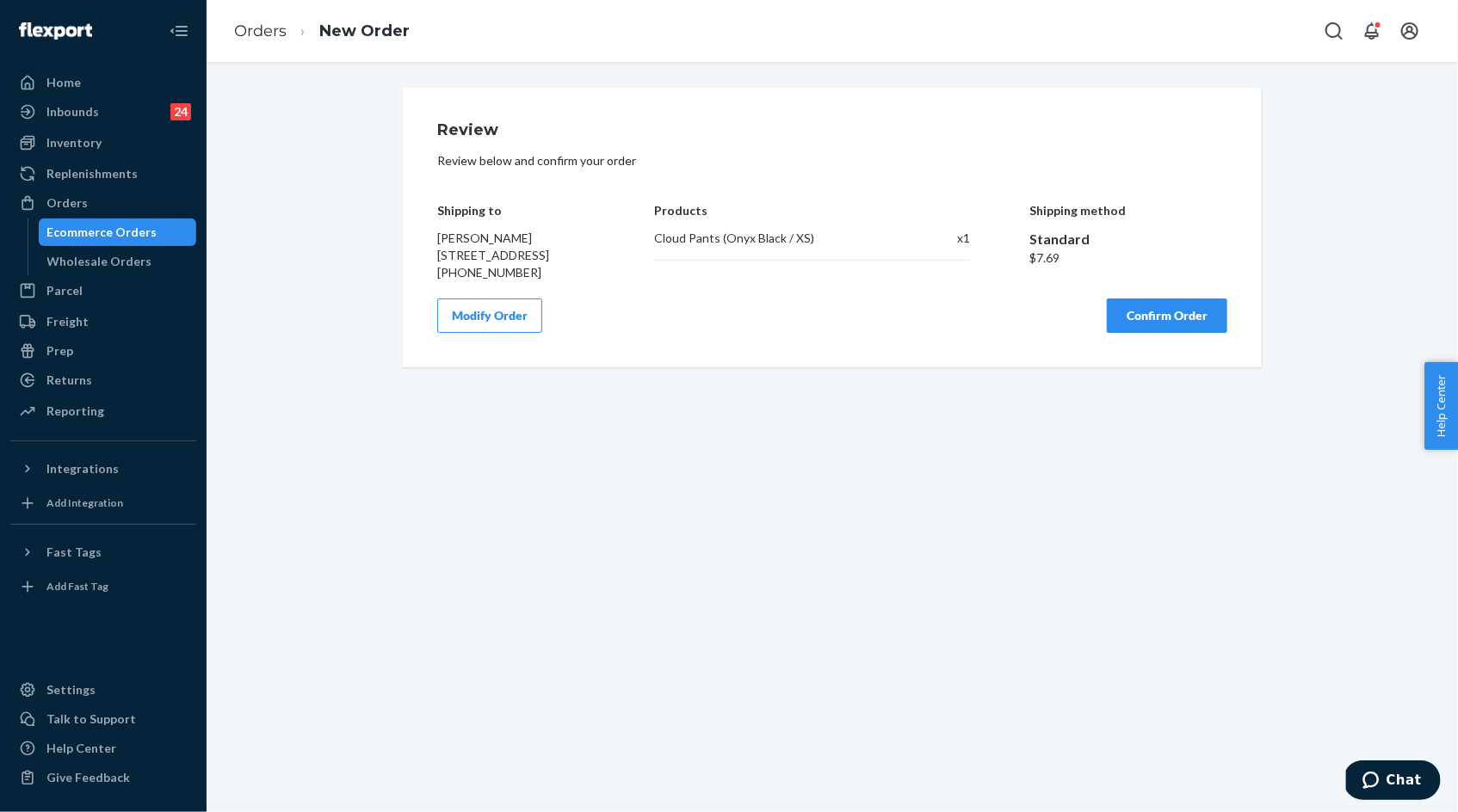
drag, startPoint x: 435, startPoint y: 208, endPoint x: 580, endPoint y: 271, distance: 158.1
click at [580, 271] on div "Review Review below and confirm your order Shipping to [PERSON_NAME] [STREET_AD…" at bounding box center [832, 227] width 859 height 280
copy div "Shipping to [PERSON_NAME] [STREET_ADDRESS]"
click at [694, 246] on div "Cloud Pants (Onyx Black / XS)" at bounding box center [778, 238] width 249 height 17
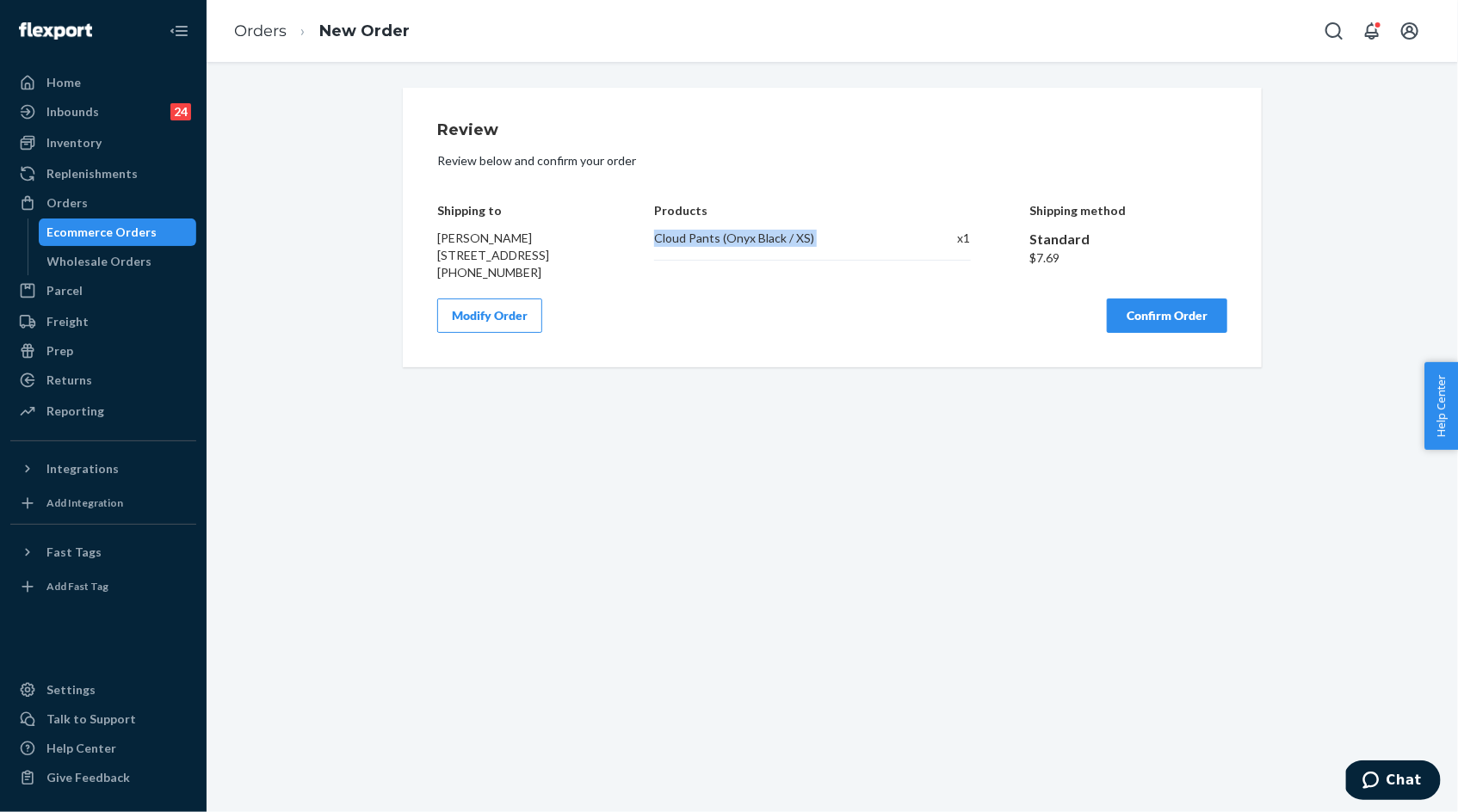
click at [694, 246] on div "Cloud Pants (Onyx Black / XS)" at bounding box center [778, 238] width 249 height 17
copy div "Cloud Pants (Onyx Black / XS)"
click at [1154, 333] on button "Confirm Order" at bounding box center [1166, 316] width 120 height 35
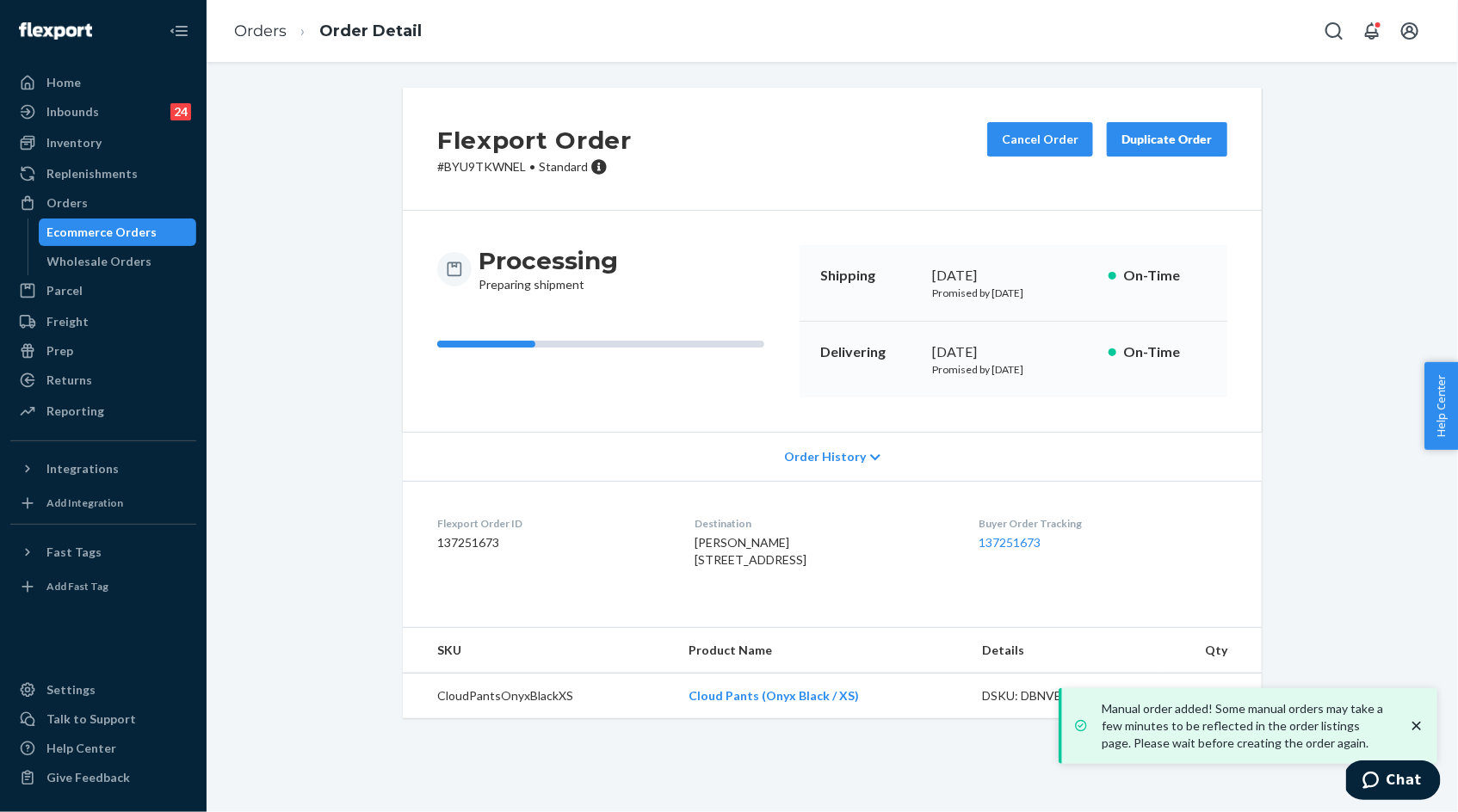
click at [484, 174] on p "# BYU9TKWNEL • Standard" at bounding box center [535, 167] width 194 height 17
copy p "BYU9TKWNEL"
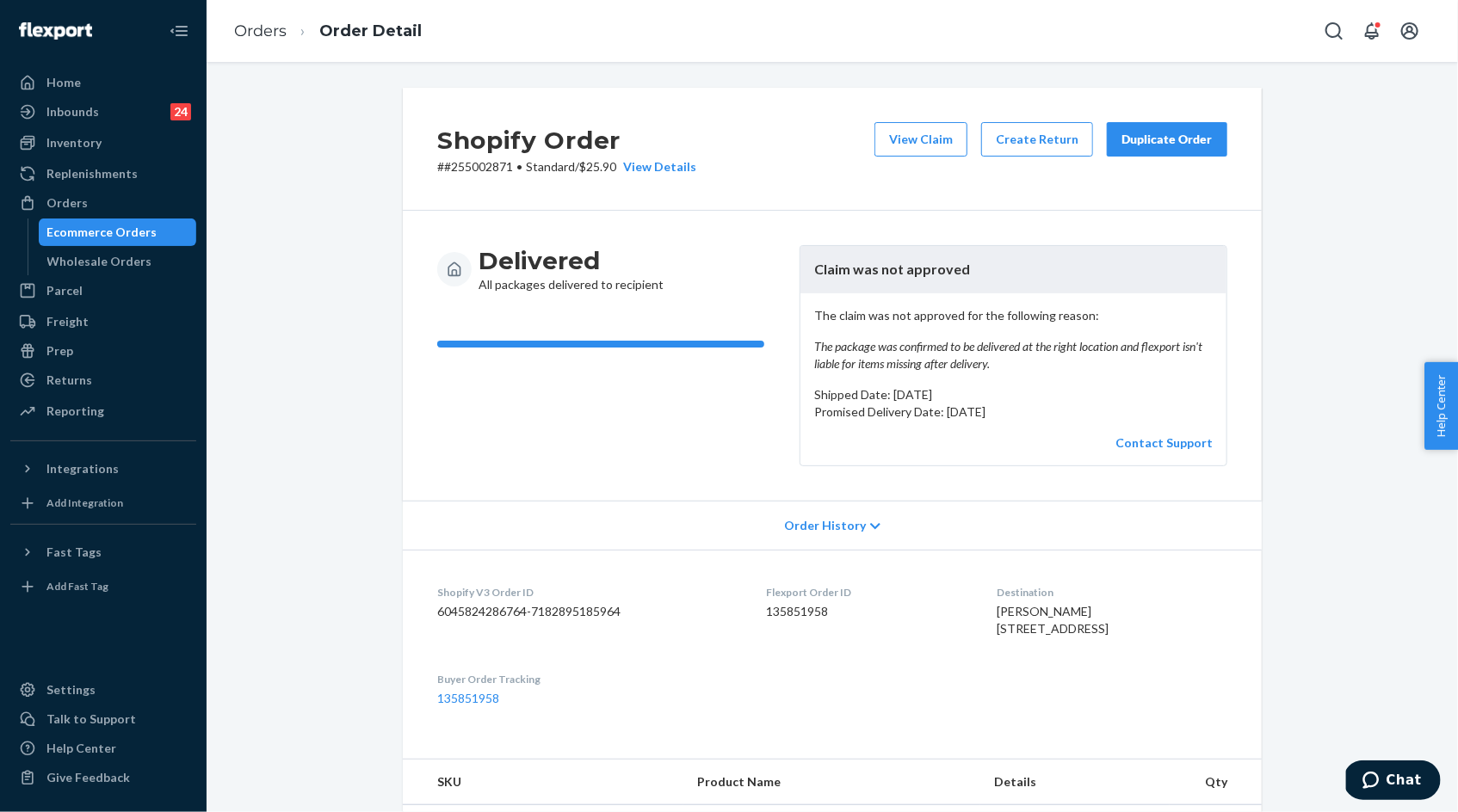
click at [503, 171] on p "# #255002871 • Standard / $25.90 View Details" at bounding box center [567, 167] width 260 height 17
copy p "255002871"
click at [1157, 143] on div "Duplicate Order" at bounding box center [1166, 139] width 91 height 17
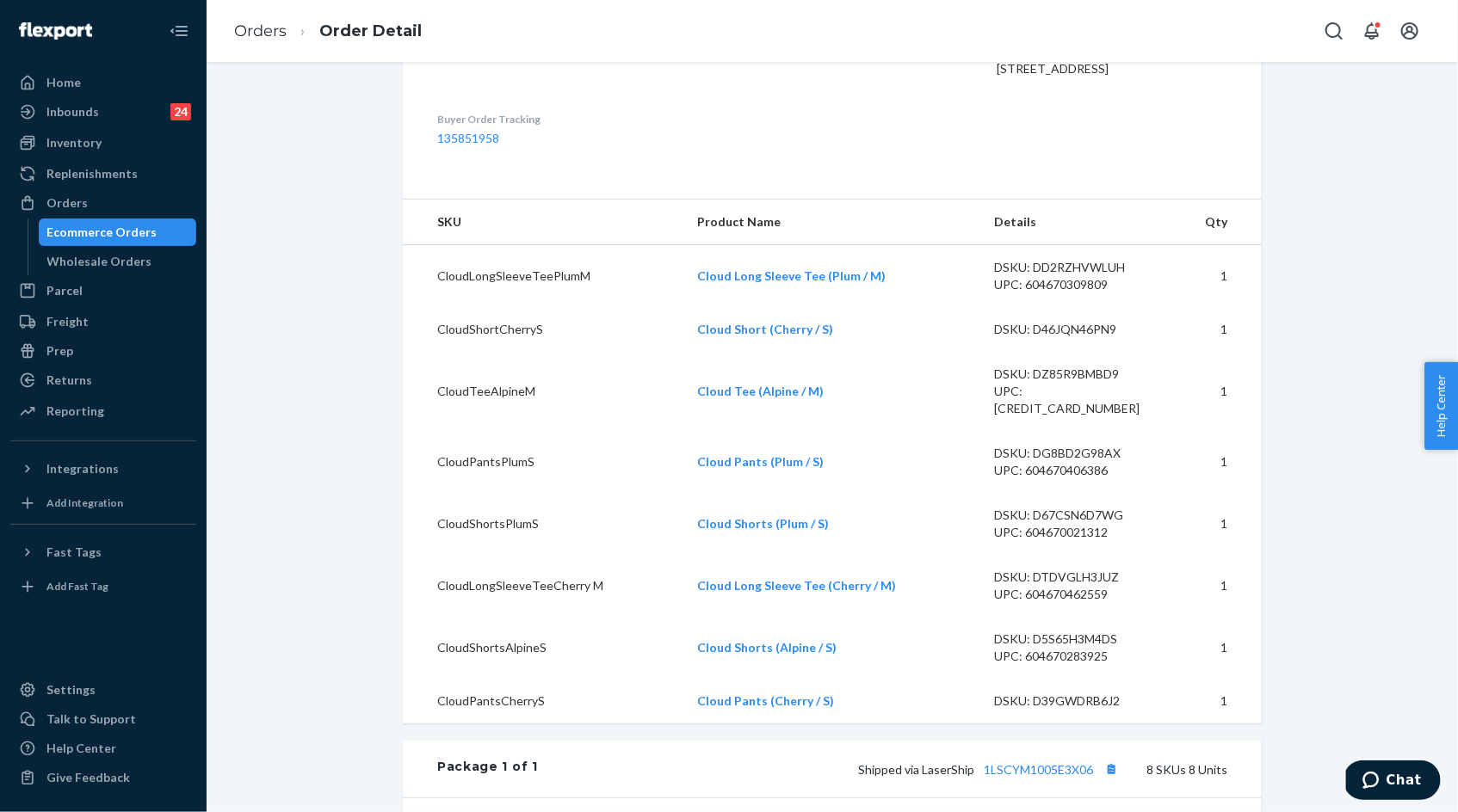
scroll to position [571, 0]
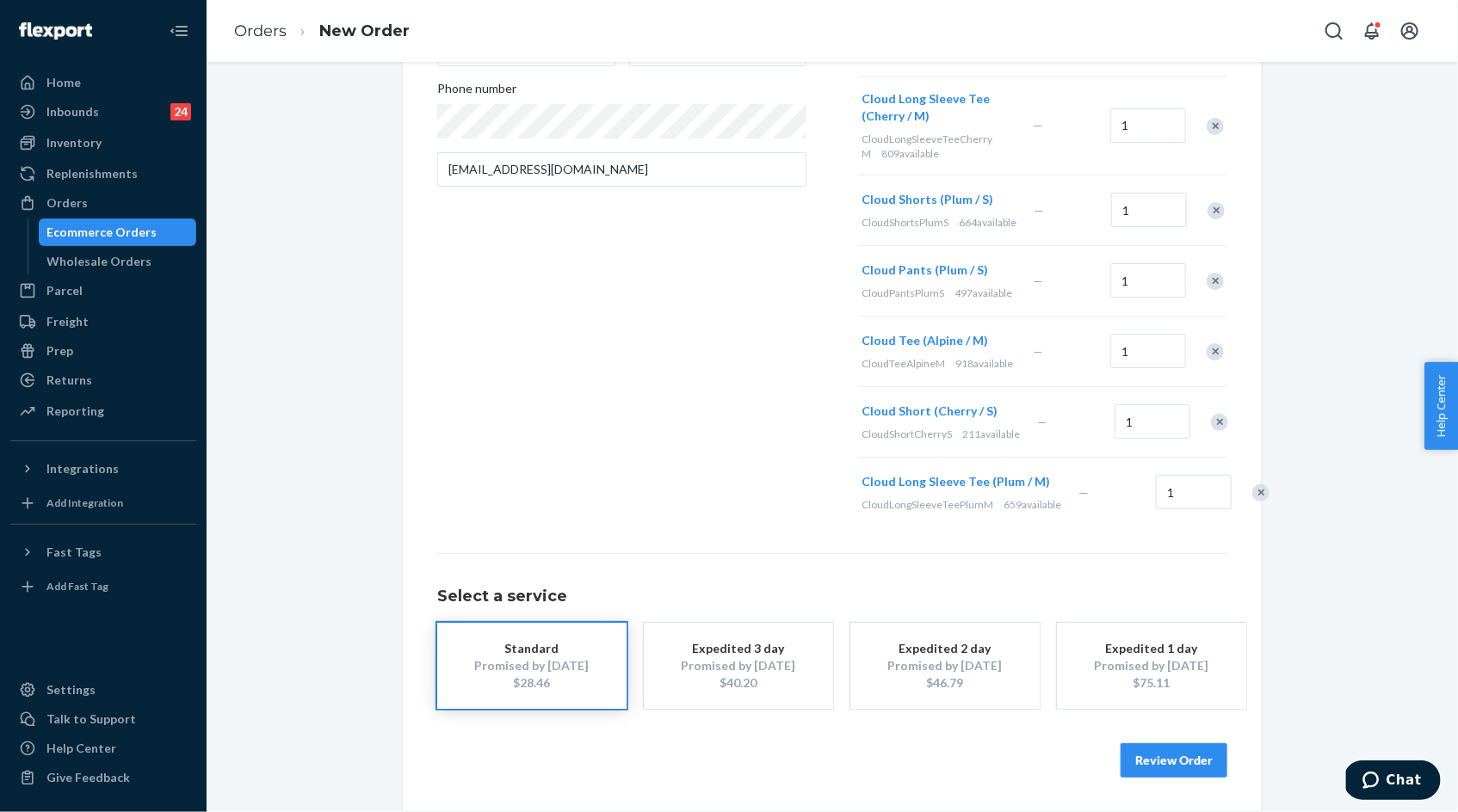
scroll to position [455, 0]
click at [1160, 763] on button "Review Order" at bounding box center [1174, 761] width 106 height 35
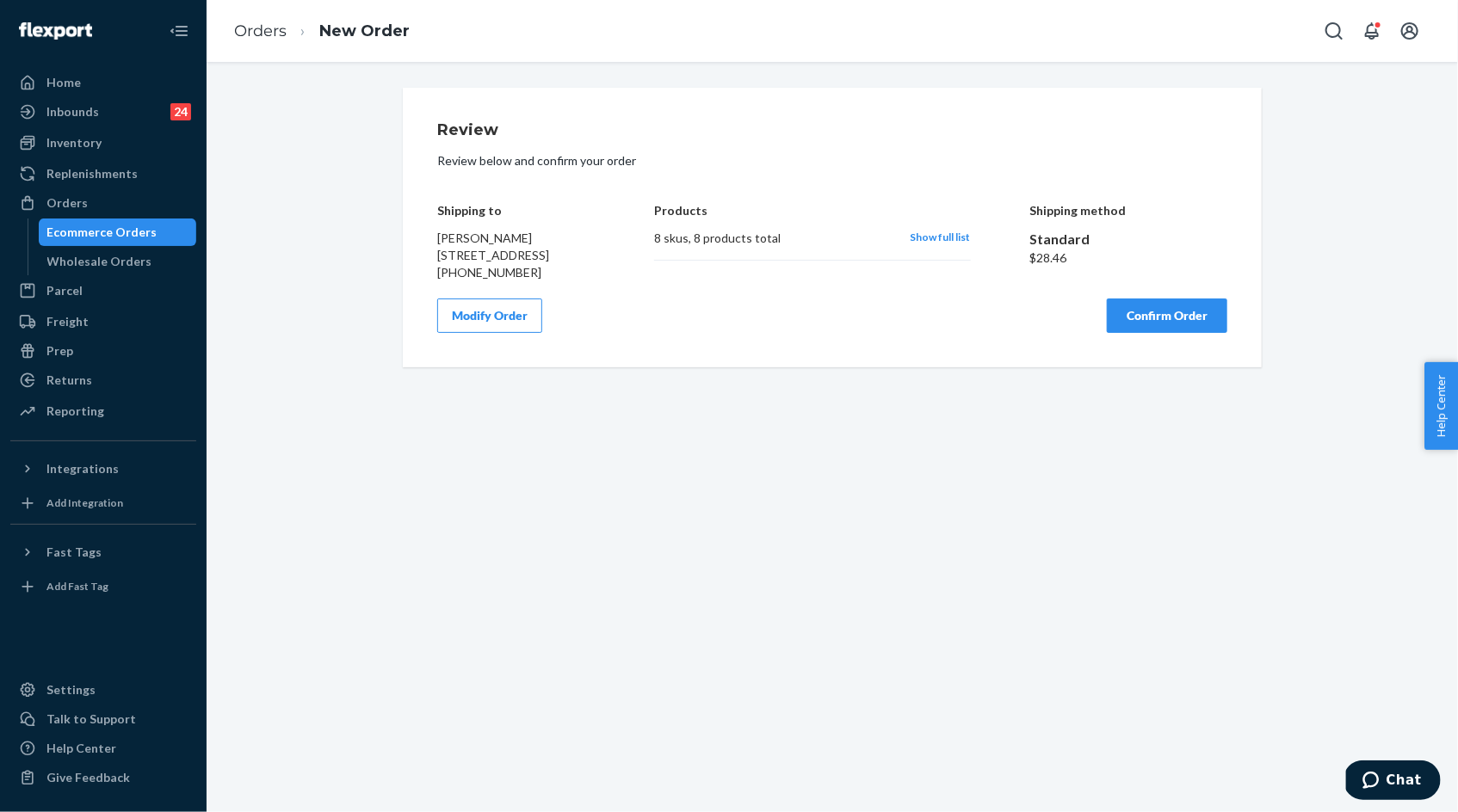
click at [937, 239] on span "Show full list" at bounding box center [941, 237] width 61 height 13
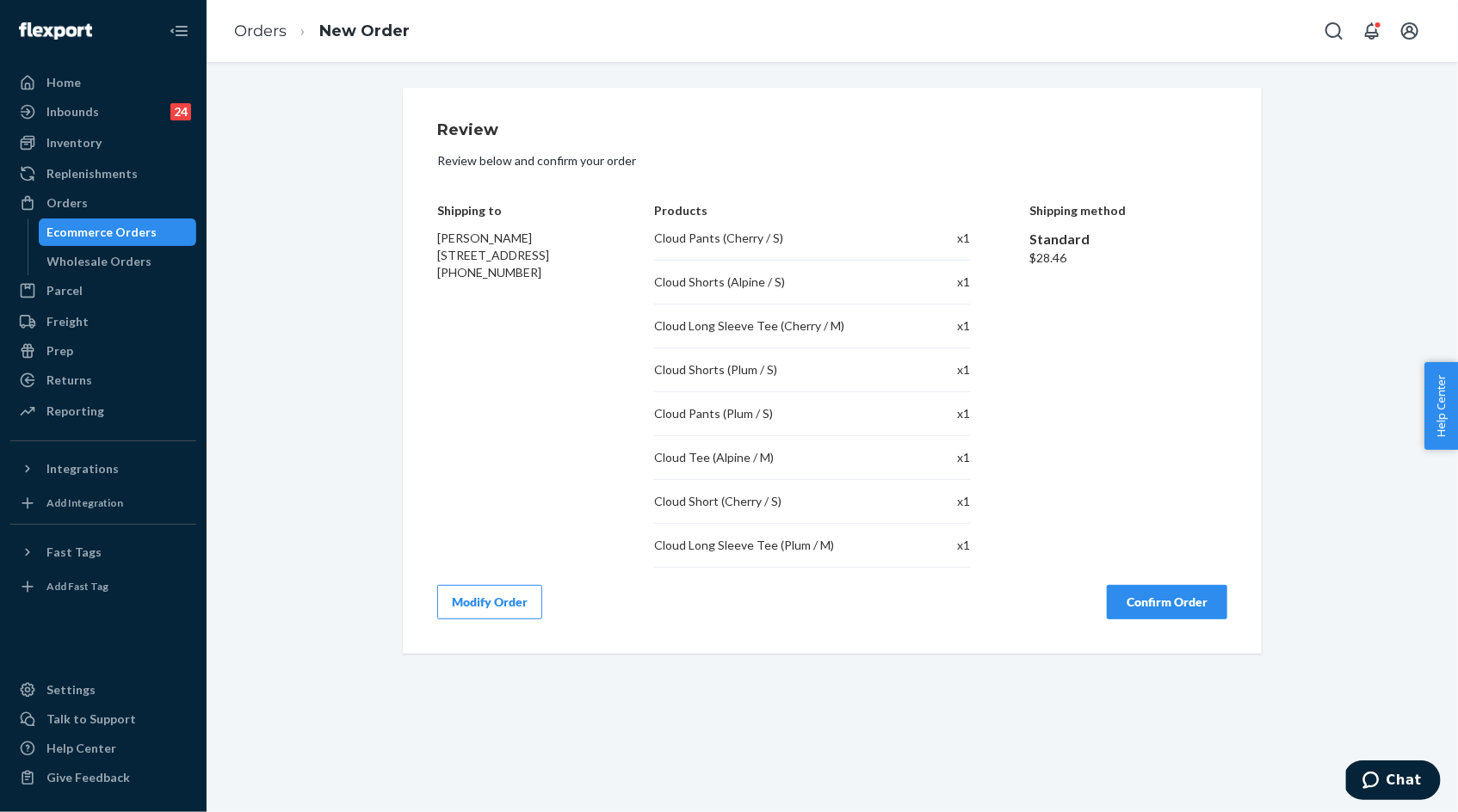
click at [439, 236] on span "[PERSON_NAME] [STREET_ADDRESS]" at bounding box center [493, 247] width 112 height 32
drag, startPoint x: 439, startPoint y: 236, endPoint x: 583, endPoint y: 263, distance: 146.5
click at [583, 263] on div "[PERSON_NAME] [STREET_ADDRESS] [PHONE_NUMBER]" at bounding box center [516, 256] width 159 height 51
click at [589, 279] on div "[PERSON_NAME] [STREET_ADDRESS] [PHONE_NUMBER]" at bounding box center [516, 256] width 159 height 51
copy span "[PERSON_NAME] [STREET_ADDRESS]"
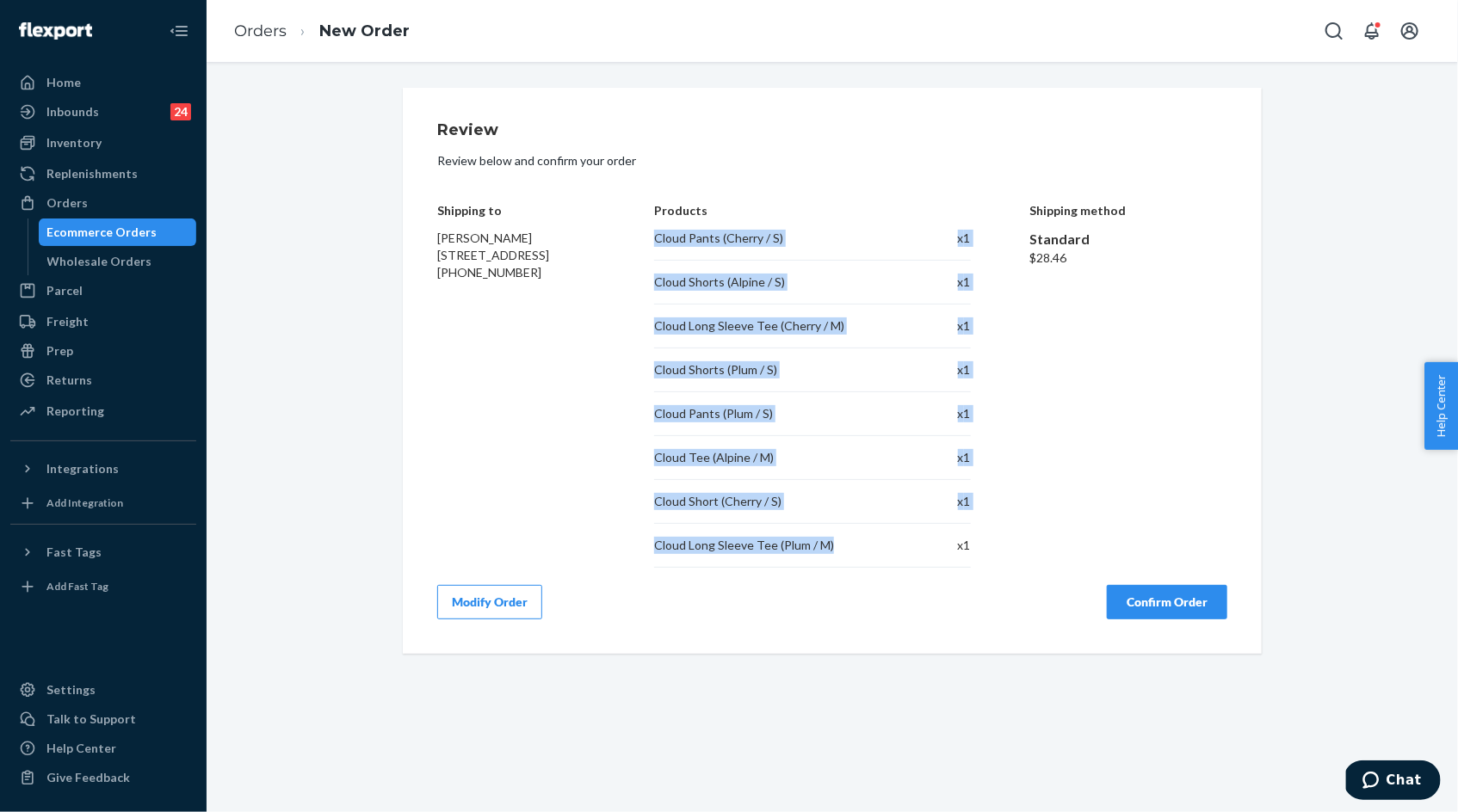
drag, startPoint x: 645, startPoint y: 236, endPoint x: 832, endPoint y: 546, distance: 362.0
click at [832, 546] on div "Shipping to [PERSON_NAME] [STREET_ADDRESS] [PHONE_NUMBER] Products Cloud Pants …" at bounding box center [833, 372] width 790 height 390
copy div "Cloud Pants (Cherry / S) x 1 Cloud Shorts (Alpine / S) x 1 Cloud Long Sleeve Te…"
click at [1177, 604] on button "Confirm Order" at bounding box center [1166, 602] width 120 height 35
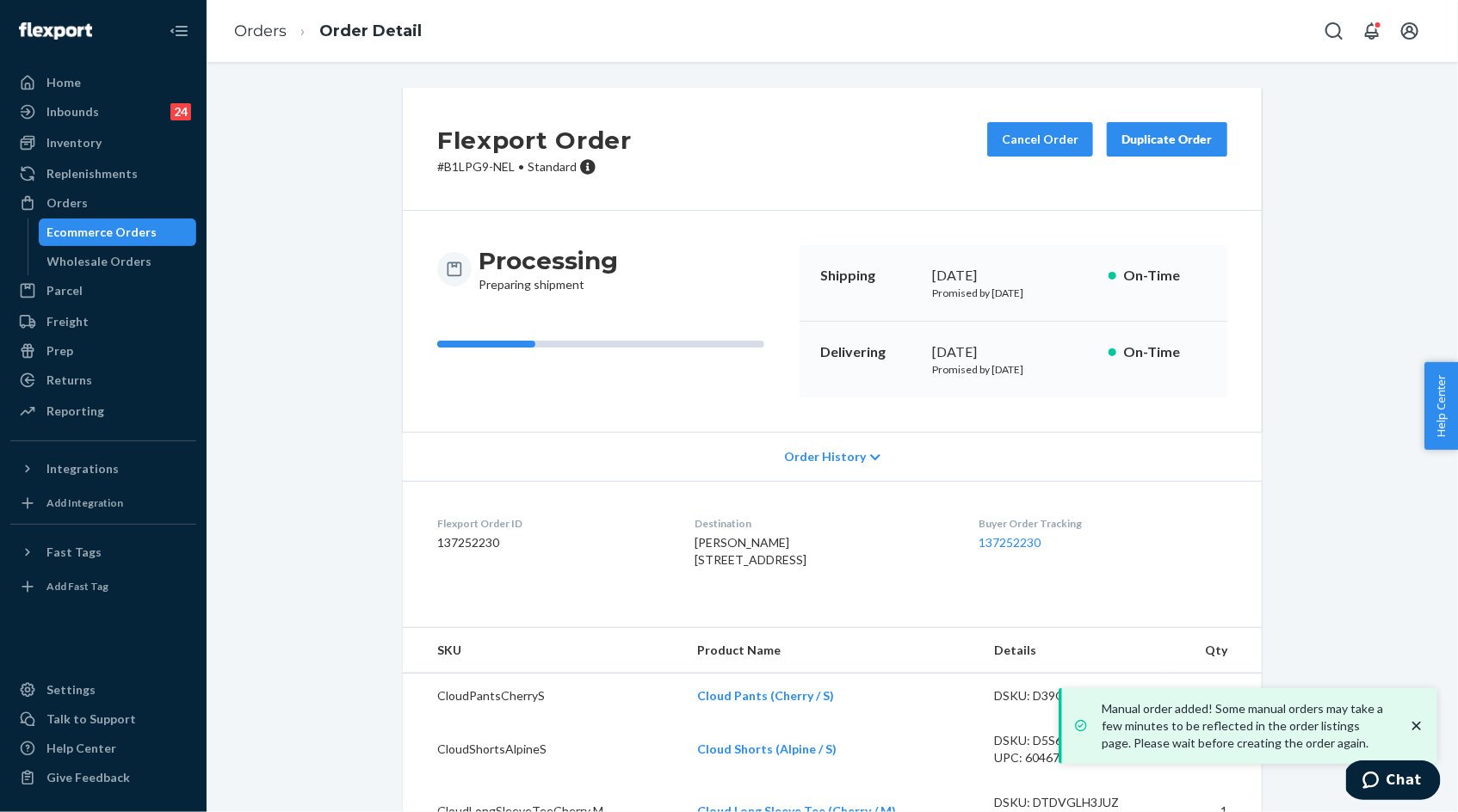
click at [450, 168] on p "# B1LPG9-NEL • Standard" at bounding box center [535, 167] width 194 height 17
drag, startPoint x: 450, startPoint y: 168, endPoint x: 514, endPoint y: 168, distance: 64.0
click at [514, 168] on p "# B1LPG9-NEL • Standard" at bounding box center [535, 167] width 194 height 17
click at [513, 168] on p "# B1LPG9-NEL • Standard" at bounding box center [535, 167] width 194 height 17
click at [455, 167] on p "# B1LPG9-NEL • Standard" at bounding box center [535, 167] width 194 height 17
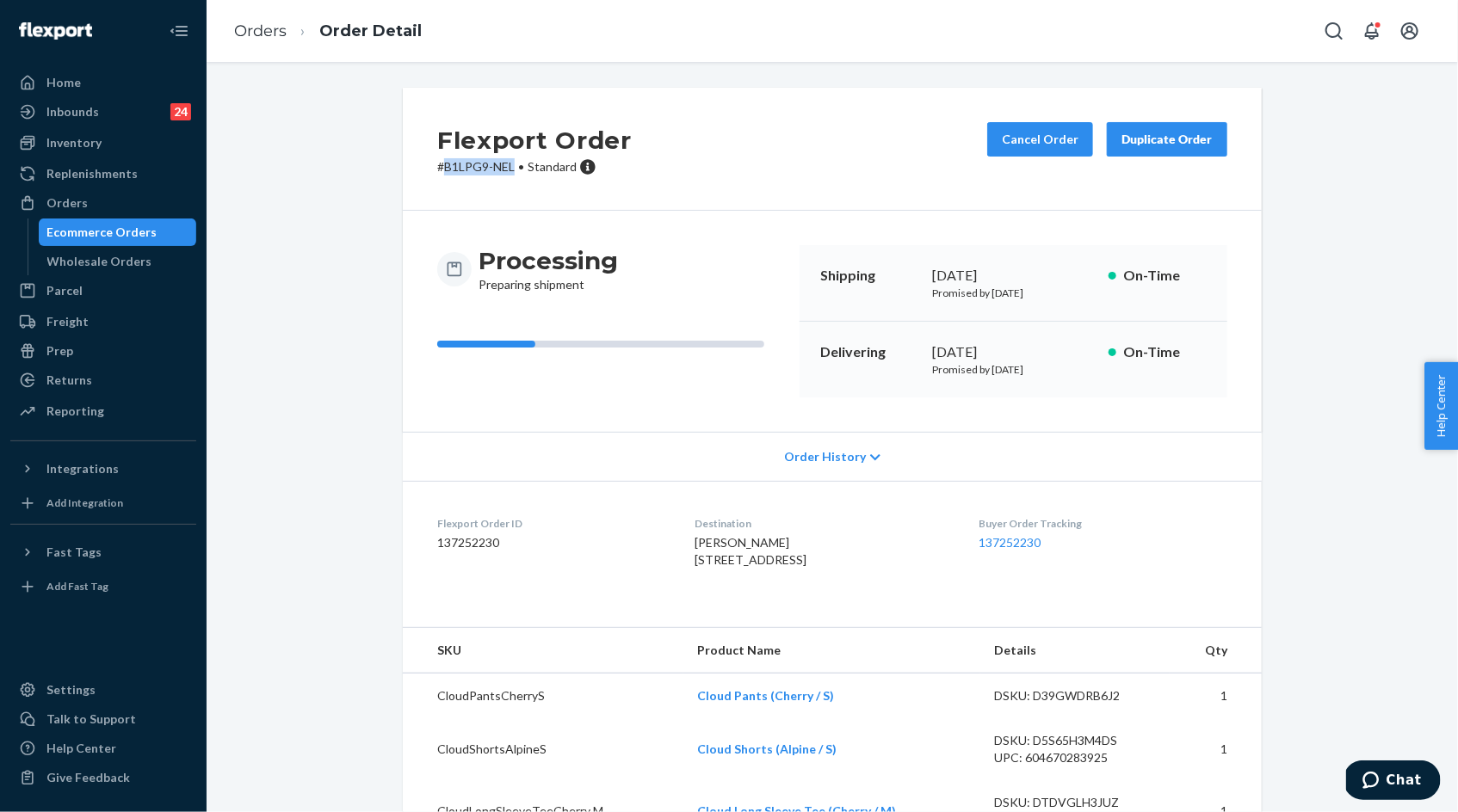
drag, startPoint x: 455, startPoint y: 167, endPoint x: 505, endPoint y: 165, distance: 50.0
click at [508, 166] on p "# B1LPG9-NEL • Standard" at bounding box center [535, 167] width 194 height 17
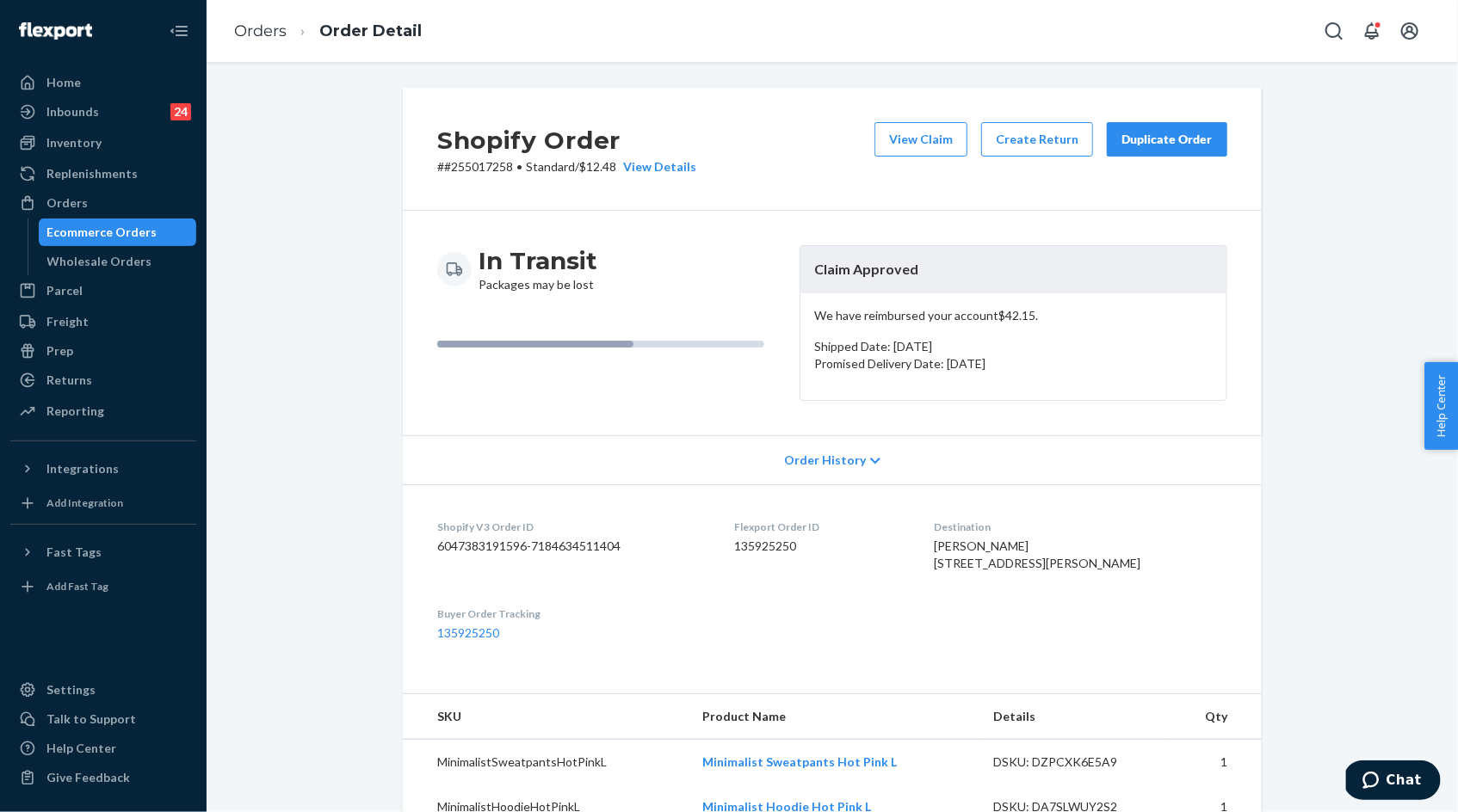
click at [478, 173] on p "# #255017258 • Standard / $12.48 View Details" at bounding box center [567, 167] width 260 height 17
copy p "255017258"
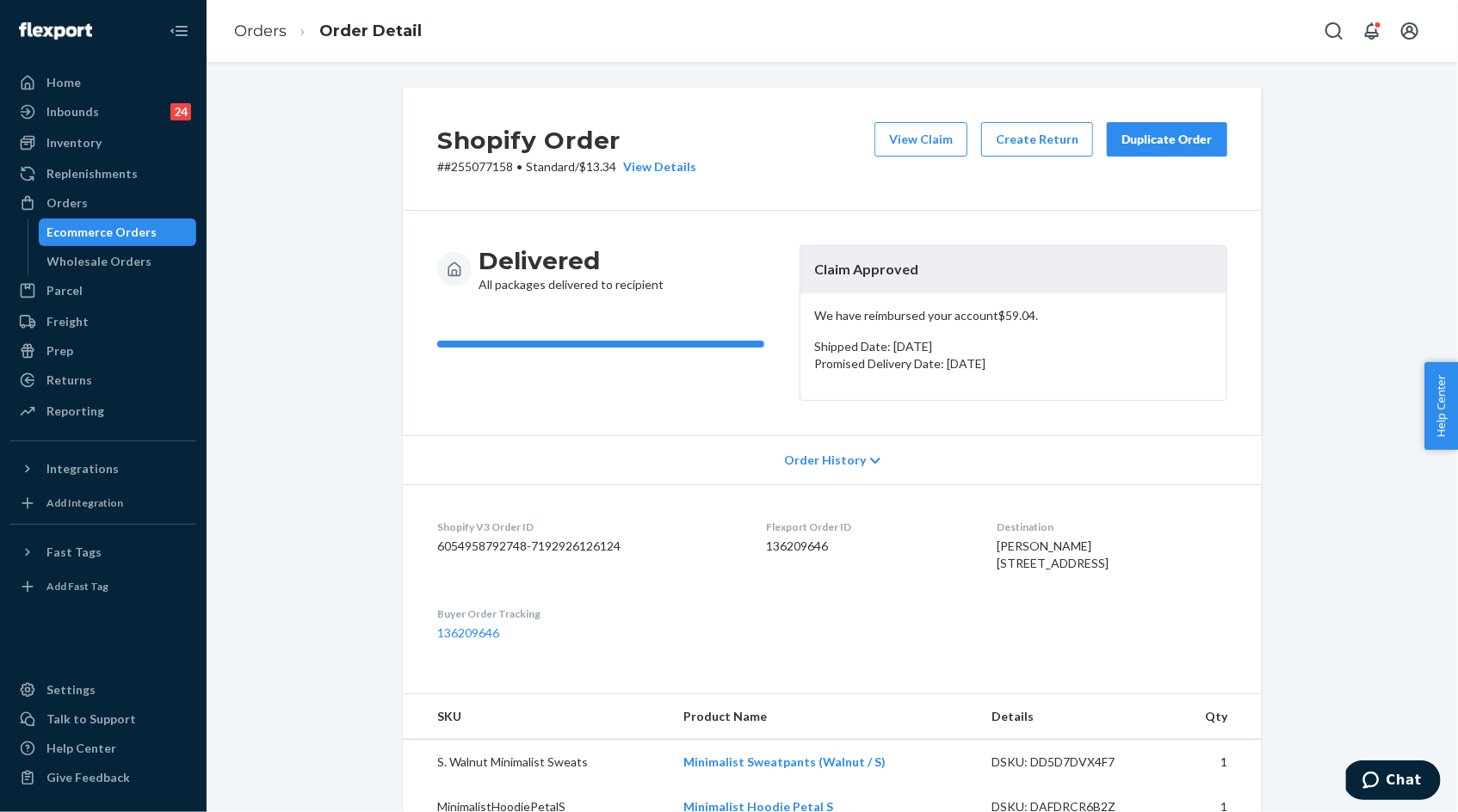
click at [460, 167] on p "# #255077158 • Standard / $13.34 View Details" at bounding box center [567, 167] width 260 height 17
copy p "255077158"
click at [388, 515] on div "Shopify Order # #255077158 • Standard / $13.34 View Details View Claim Create R…" at bounding box center [832, 719] width 1226 height 1264
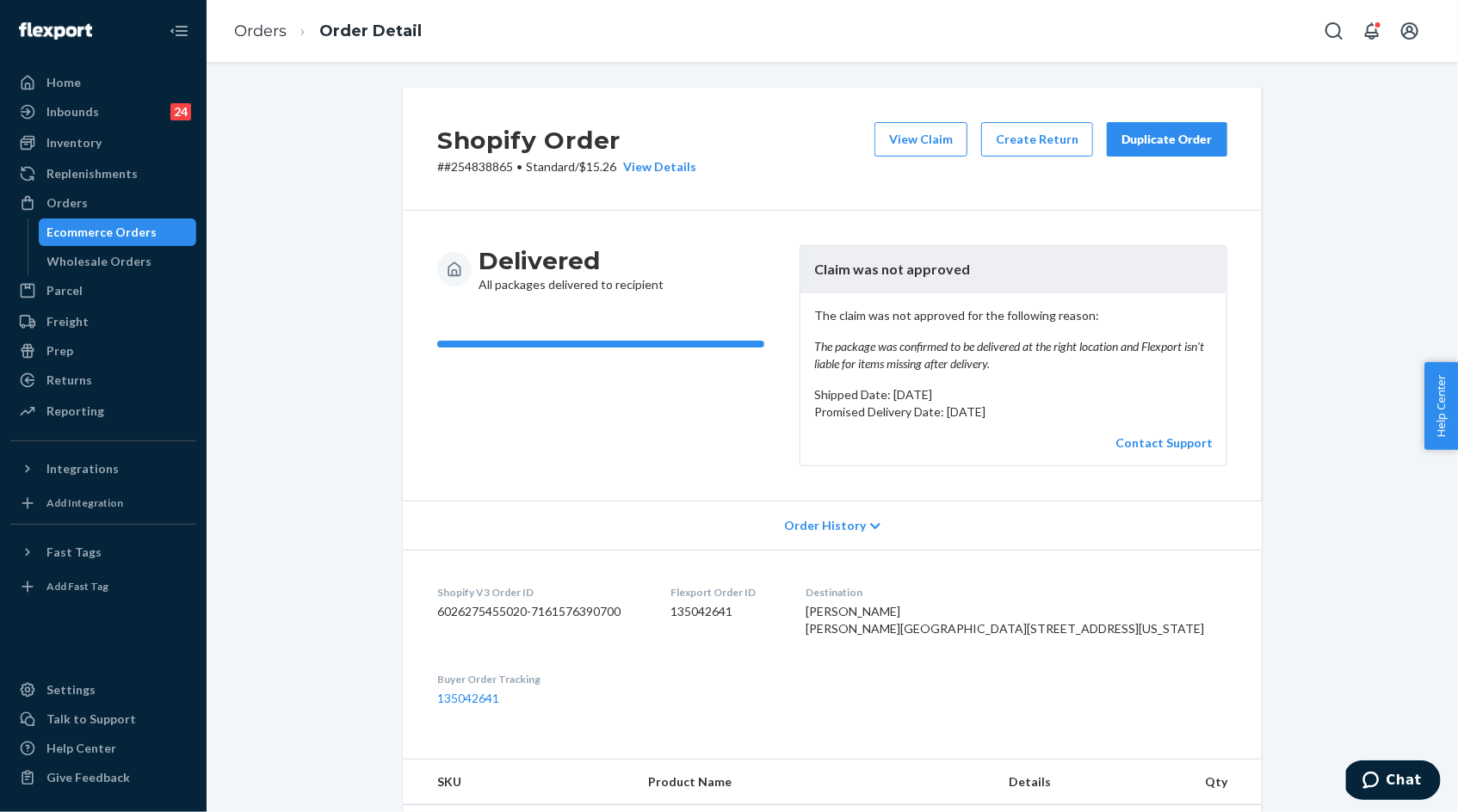
click at [483, 169] on p "# #254838865 • Standard / $15.26 View Details" at bounding box center [567, 167] width 260 height 17
copy p "254838865"
click at [1186, 136] on div "Duplicate Order" at bounding box center [1166, 139] width 91 height 17
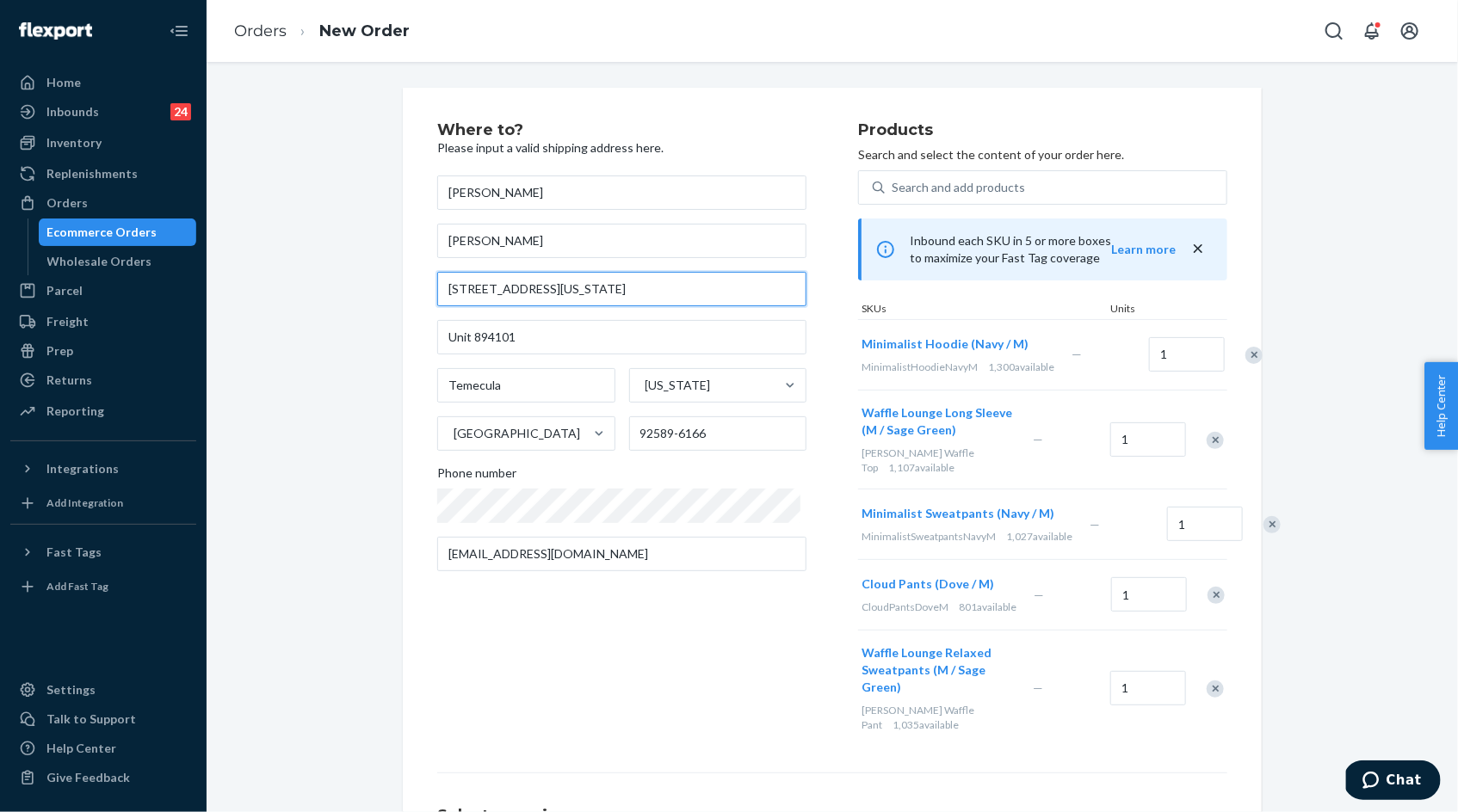
click at [474, 285] on input "[STREET_ADDRESS][US_STATE]" at bounding box center [622, 290] width 370 height 35
paste input "PO Box 894101"
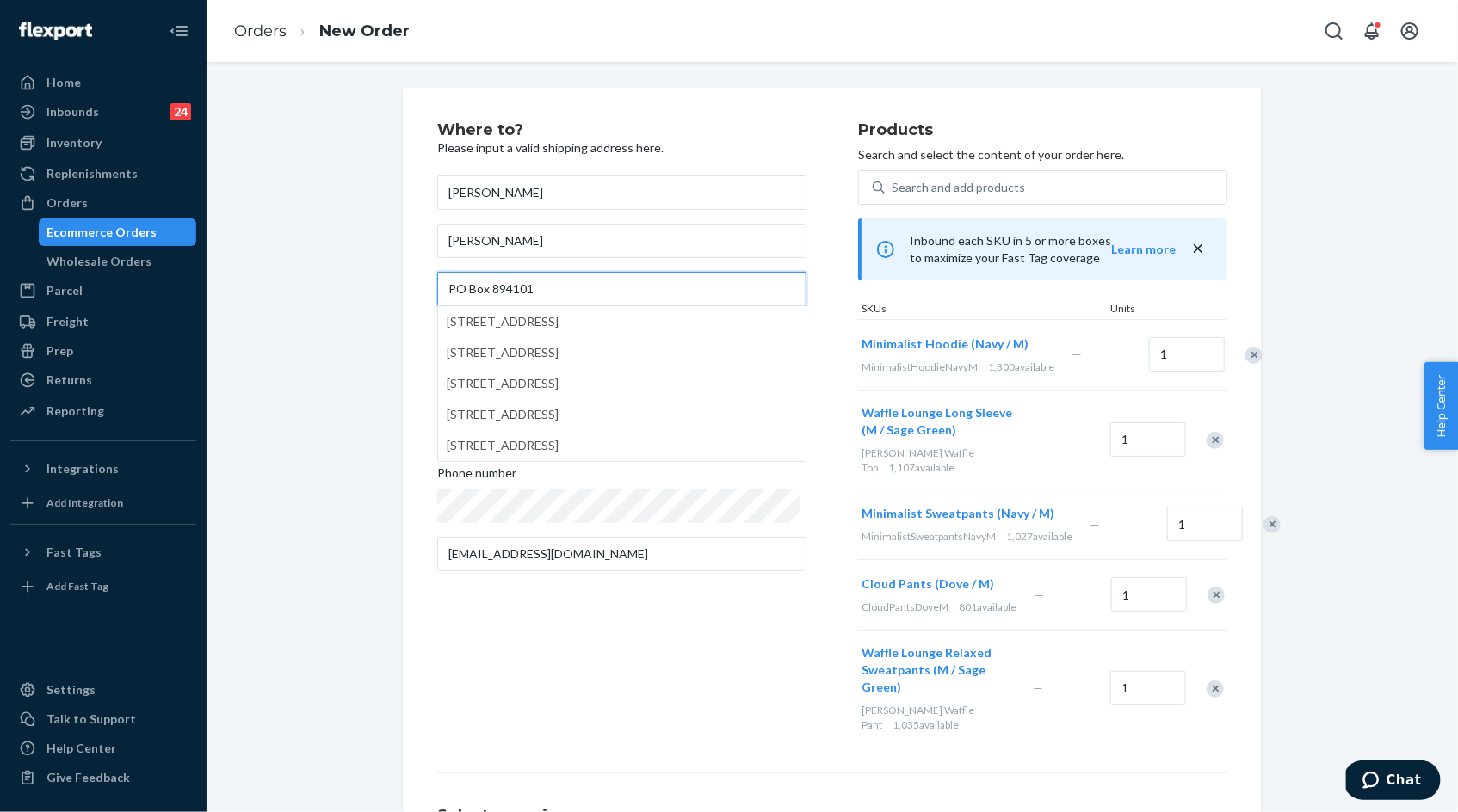
type input "PO Box 894101"
click at [479, 246] on input "[PERSON_NAME]" at bounding box center [622, 241] width 370 height 35
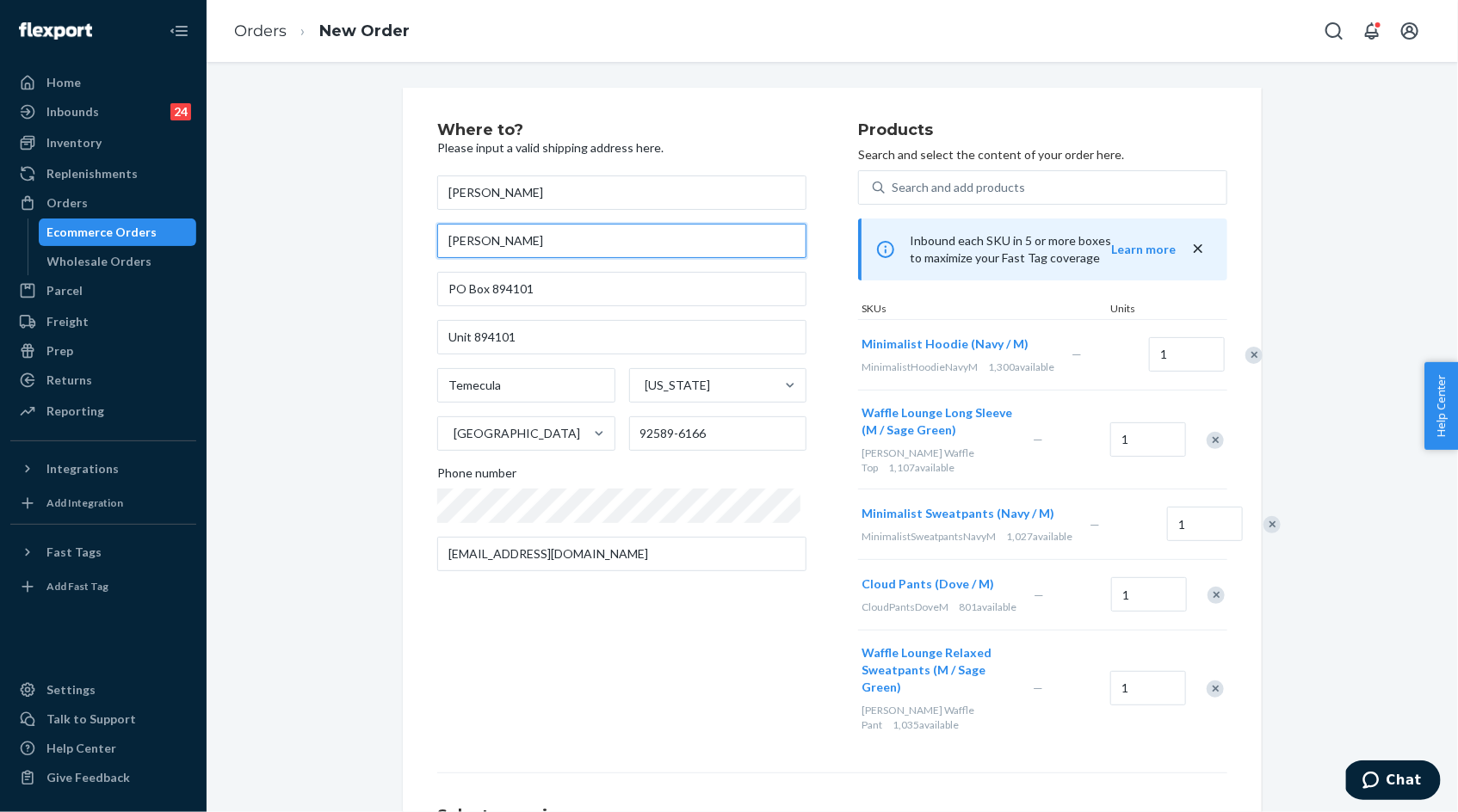
click at [479, 246] on input "[PERSON_NAME]" at bounding box center [622, 241] width 370 height 35
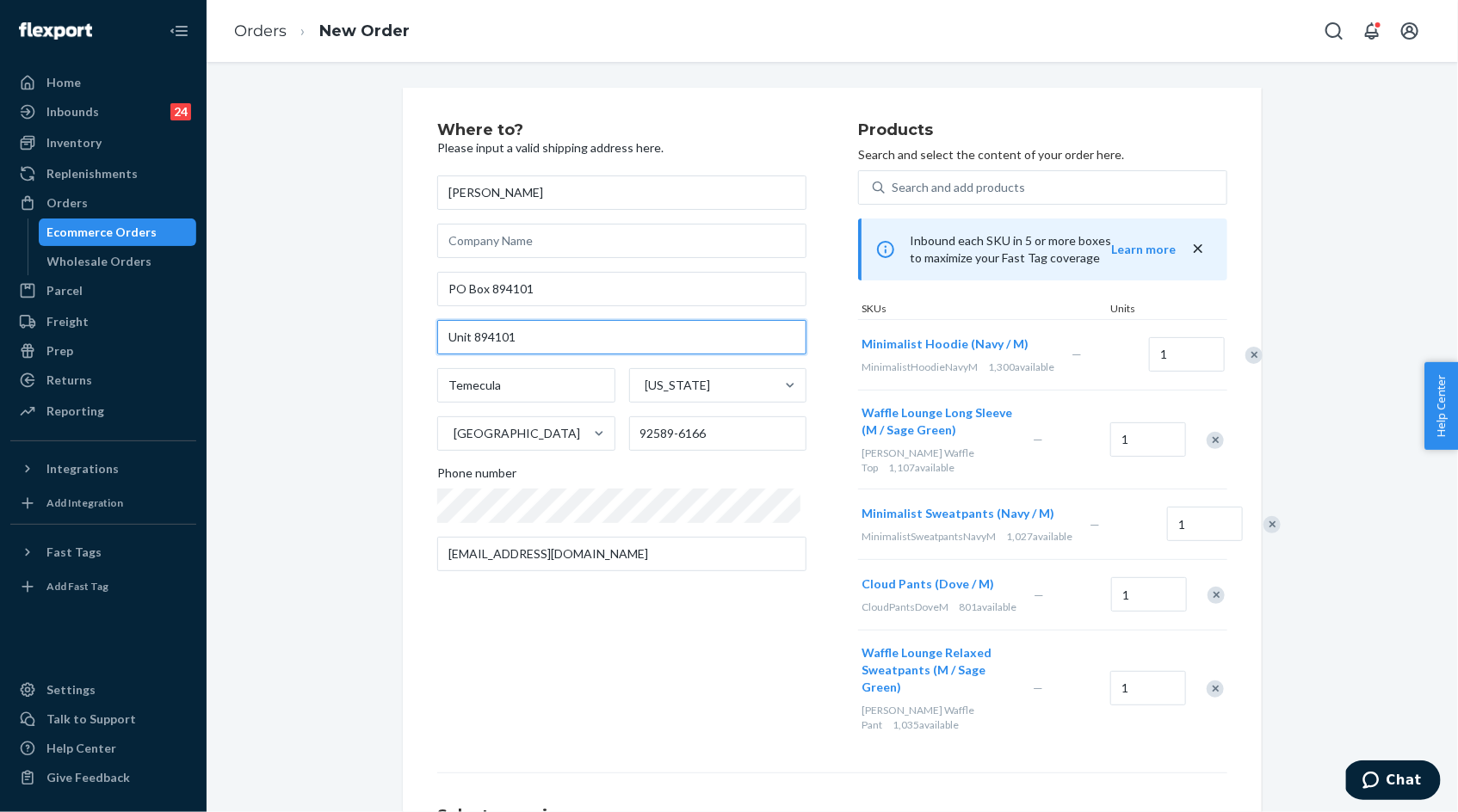
click at [494, 333] on input "Unit 894101" at bounding box center [622, 337] width 370 height 35
click at [651, 434] on input "92589-6166" at bounding box center [718, 433] width 178 height 35
click at [661, 436] on input "92589-6166" at bounding box center [718, 433] width 178 height 35
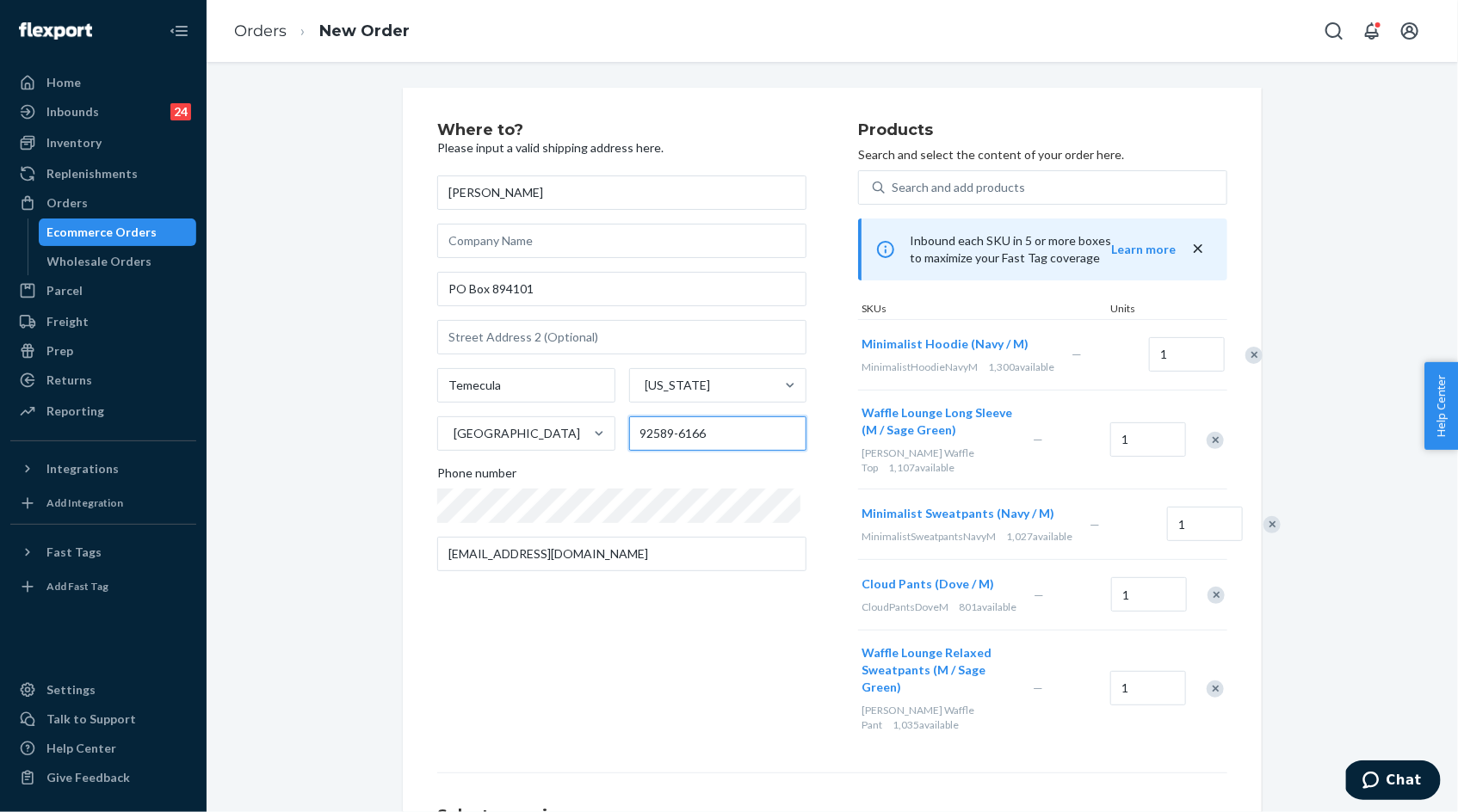
click at [661, 436] on input "92589-6166" at bounding box center [718, 433] width 178 height 35
paste input "989"
type input "92989"
click at [624, 632] on div "Where to? Please input a valid shipping address here. [PERSON_NAME][GEOGRAPHIC_…" at bounding box center [647, 433] width 421 height 624
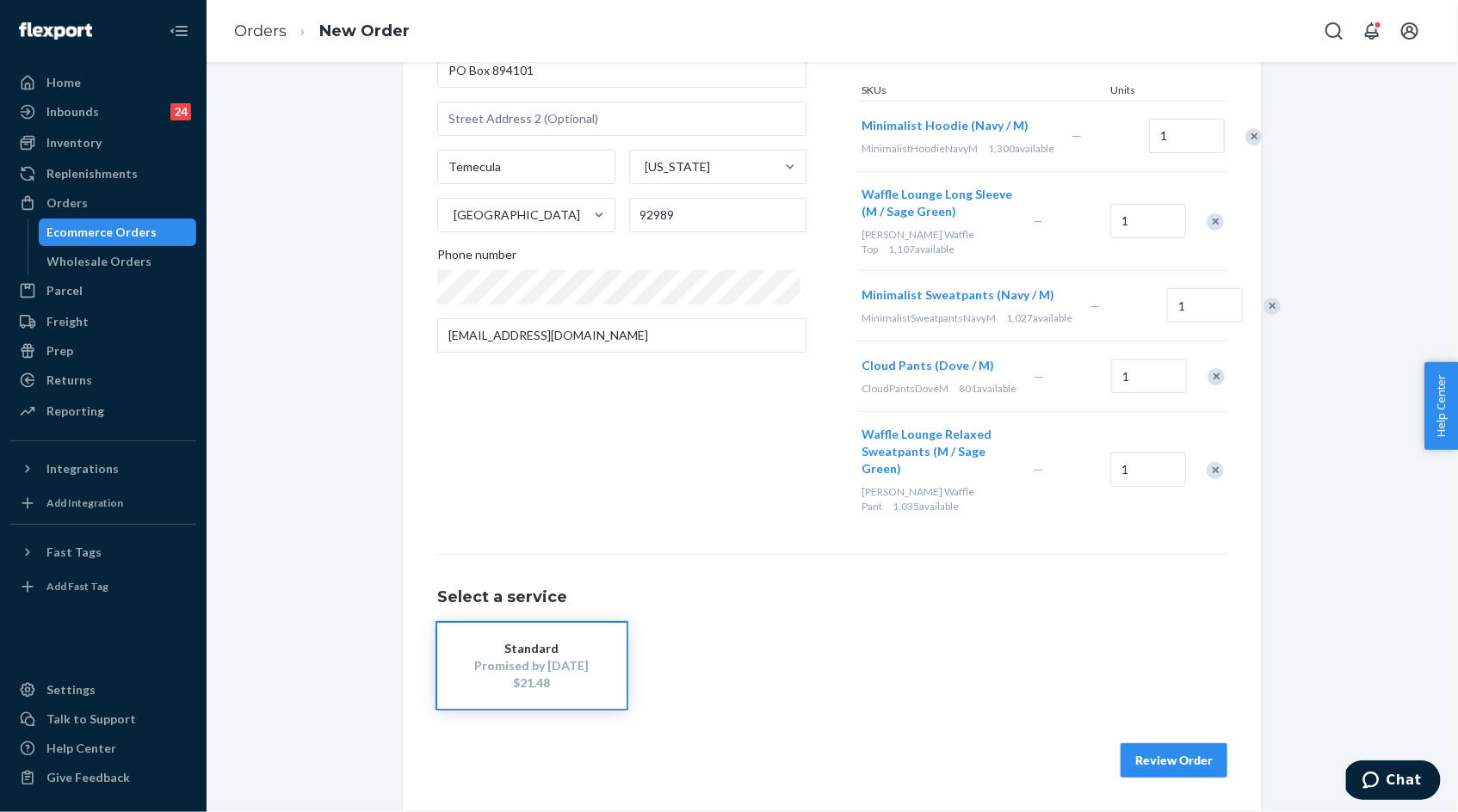
scroll to position [256, 0]
click at [1170, 763] on button "Review Order" at bounding box center [1174, 761] width 106 height 35
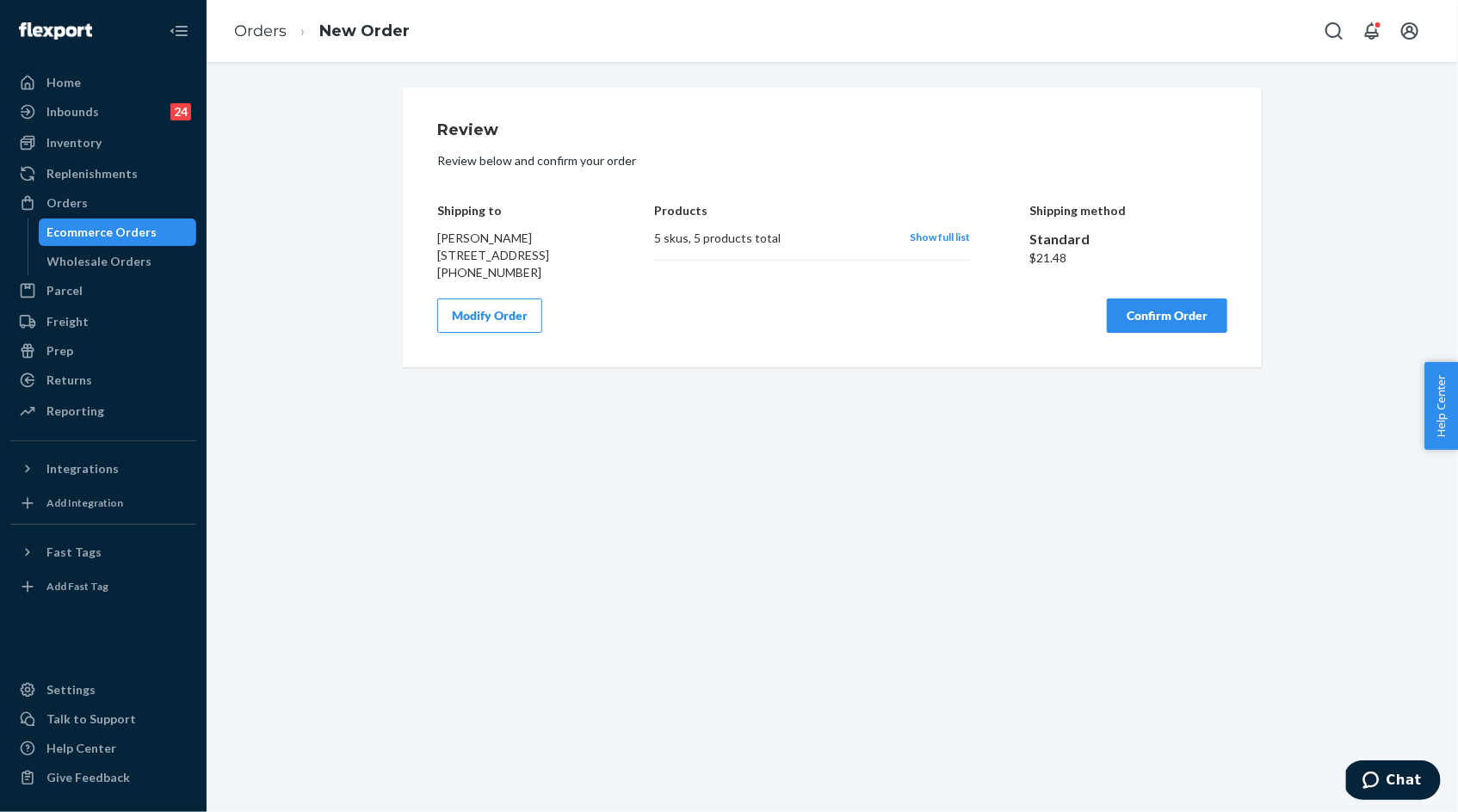
scroll to position [0, 0]
click at [453, 259] on span "[PERSON_NAME] [STREET_ADDRESS]" at bounding box center [493, 247] width 112 height 32
copy span "PO Box 894101"
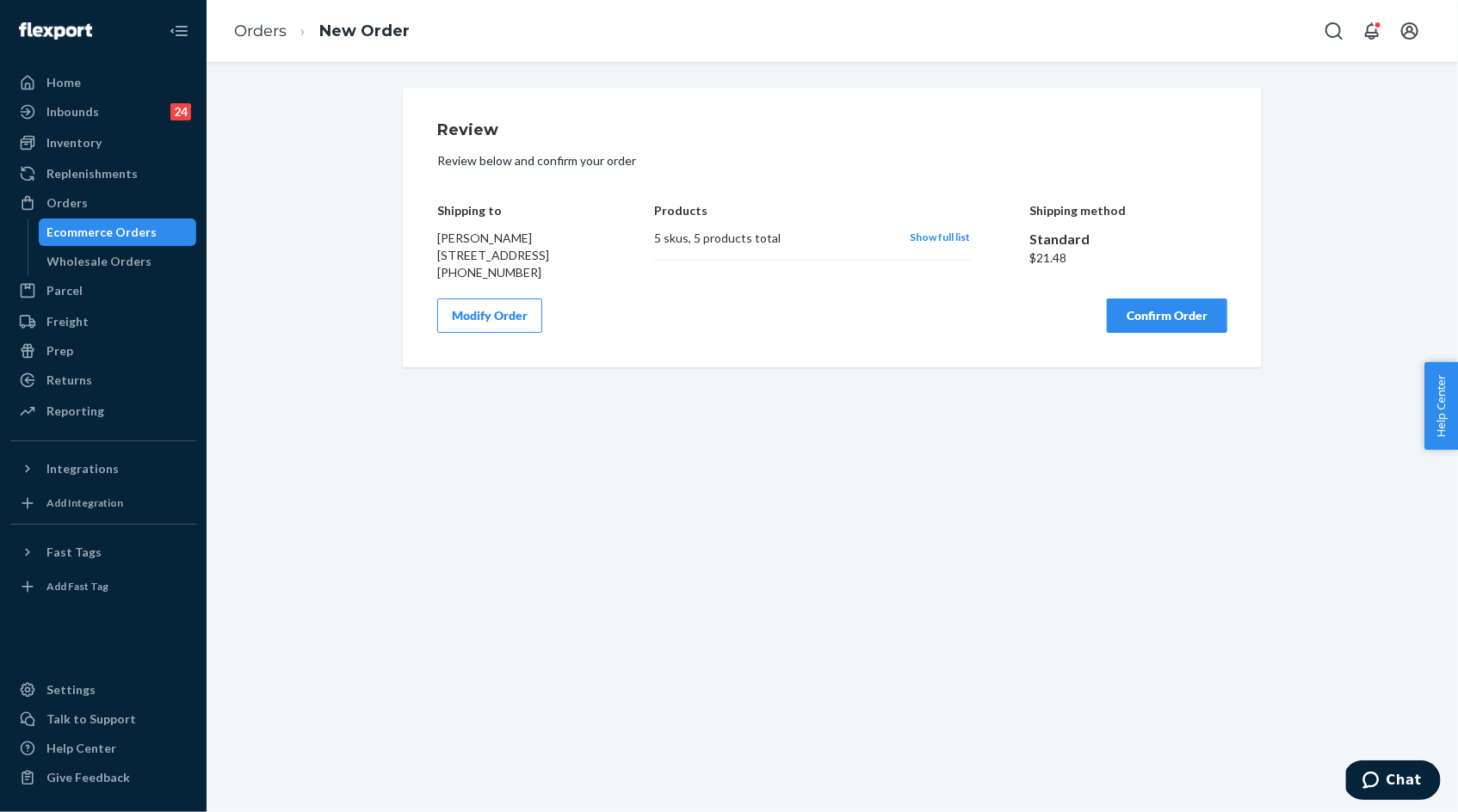
click at [449, 246] on div "[PERSON_NAME] PO Box 894101 Temecula, CA 92989 [PHONE_NUMBER]" at bounding box center [516, 256] width 159 height 51
drag, startPoint x: 449, startPoint y: 246, endPoint x: 545, endPoint y: 273, distance: 99.7
click at [545, 262] on span "[PERSON_NAME] [STREET_ADDRESS]" at bounding box center [493, 247] width 112 height 32
copy span "[PERSON_NAME] [STREET_ADDRESS]"
click at [954, 234] on span "Show full list" at bounding box center [941, 237] width 61 height 13
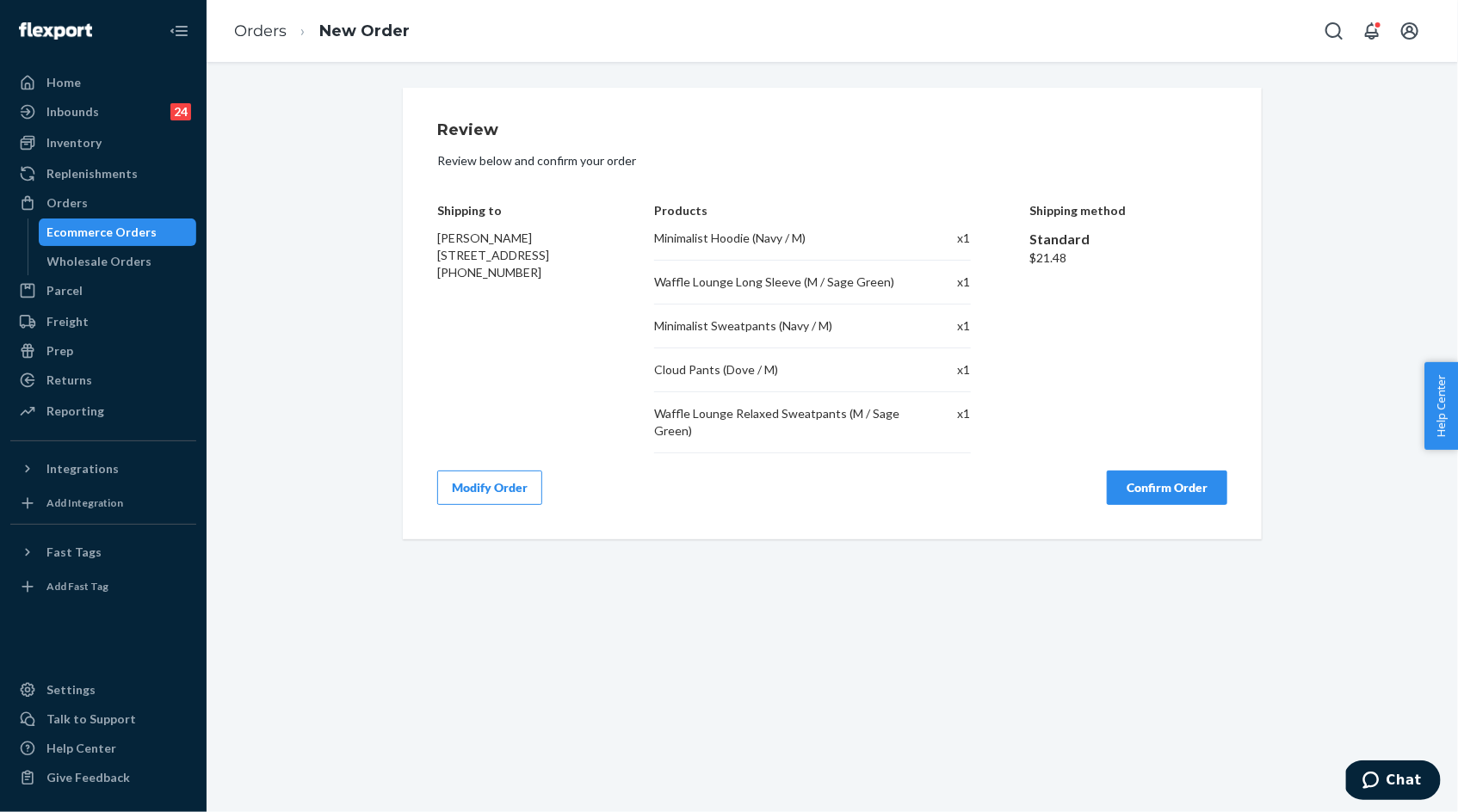
click at [655, 237] on div "Minimalist Hoodie (Navy / M)" at bounding box center [778, 238] width 249 height 17
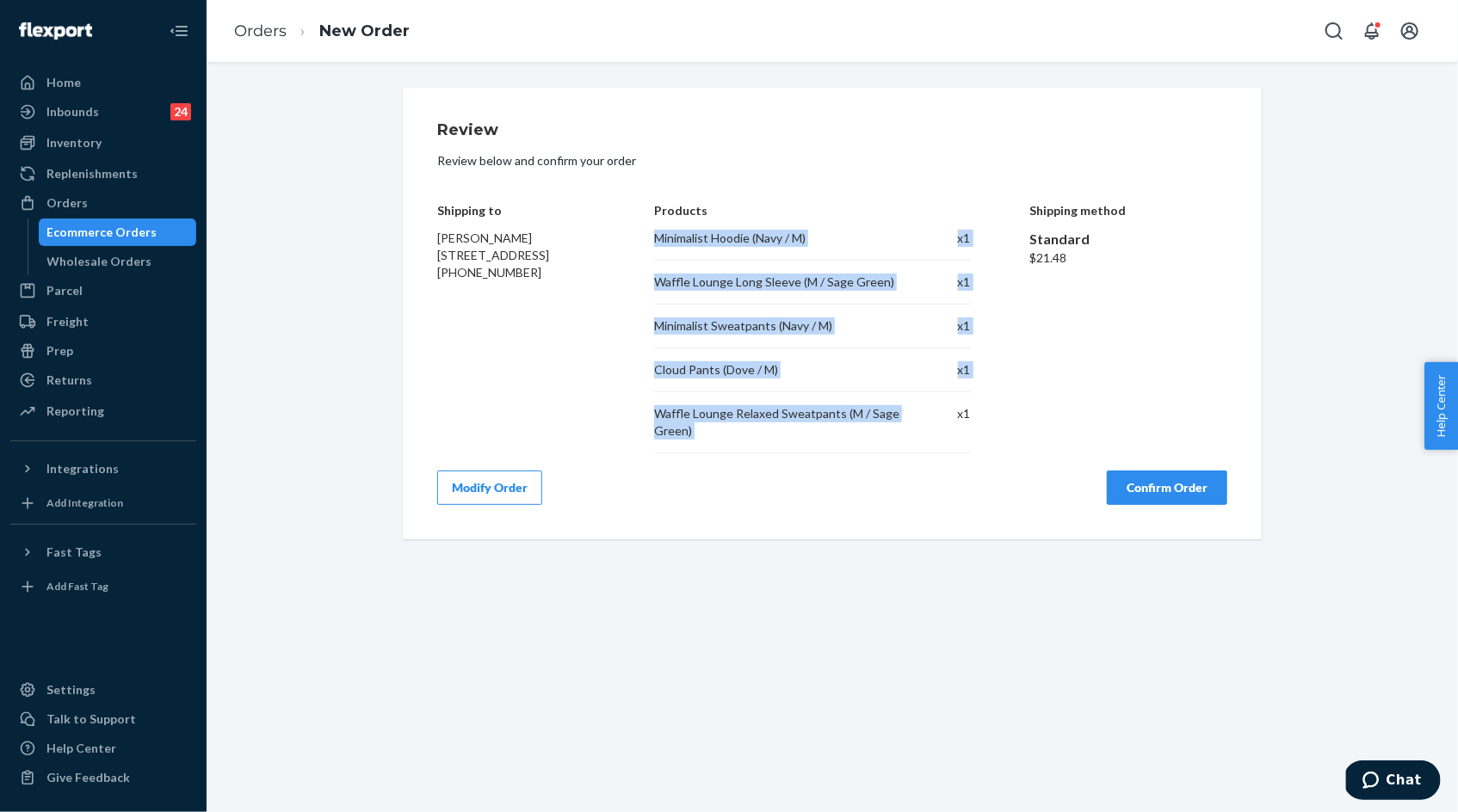
drag, startPoint x: 655, startPoint y: 237, endPoint x: 695, endPoint y: 433, distance: 200.0
click at [694, 433] on div "Minimalist Hoodie (Navy / M) x 1 Waffle Lounge Long Sleeve (M / Sage Green) x 1…" at bounding box center [812, 342] width 315 height 224
copy div "Minimalist Hoodie (Navy / M) x 1 Waffle Lounge Long Sleeve (M / Sage Green) x 1…"
click at [1133, 490] on button "Confirm Order" at bounding box center [1166, 488] width 120 height 35
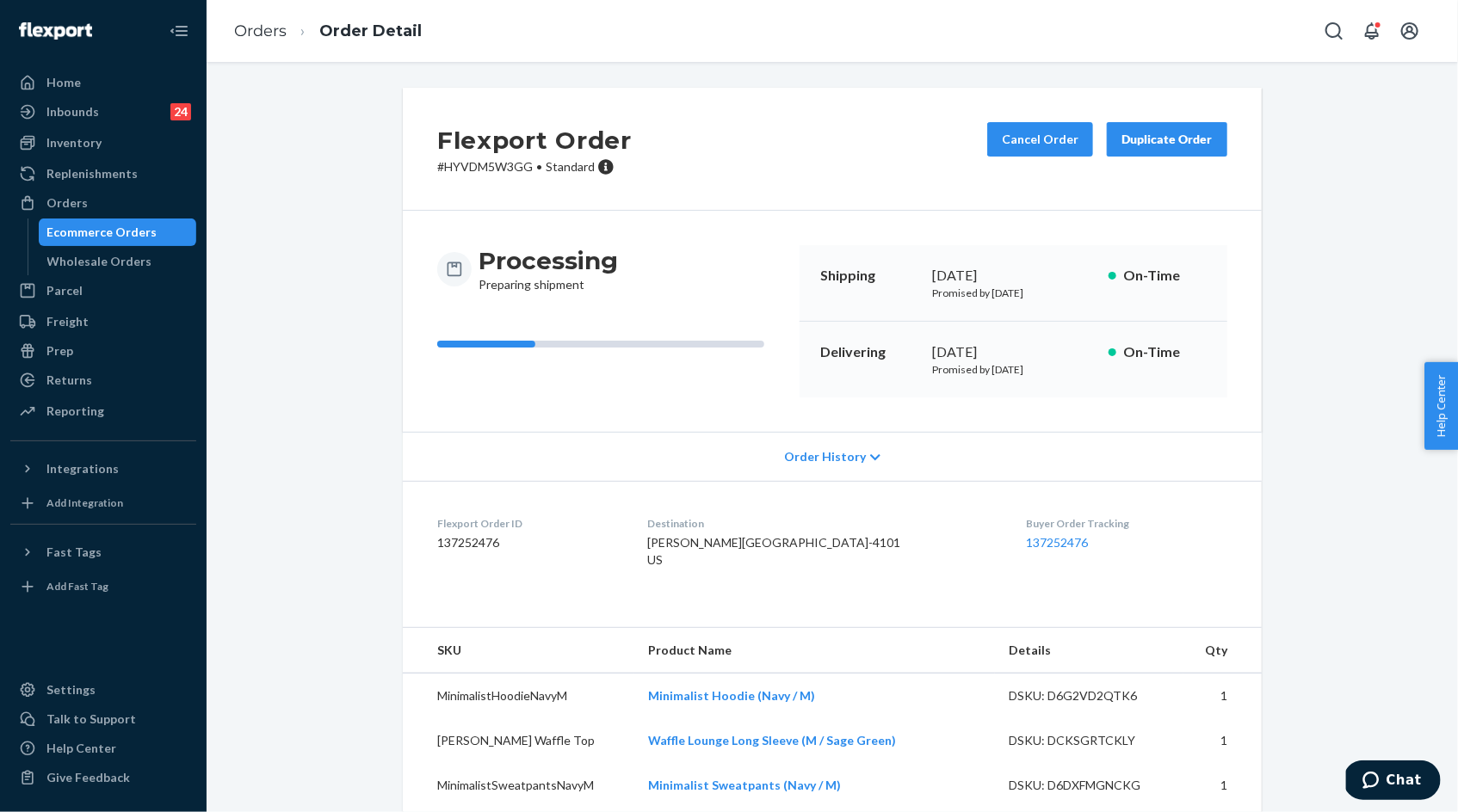
click at [512, 164] on p "# HYVDM5W3GG • Standard" at bounding box center [535, 167] width 194 height 17
copy p "HYVDM5W3GG"
